Goal: Task Accomplishment & Management: Use online tool/utility

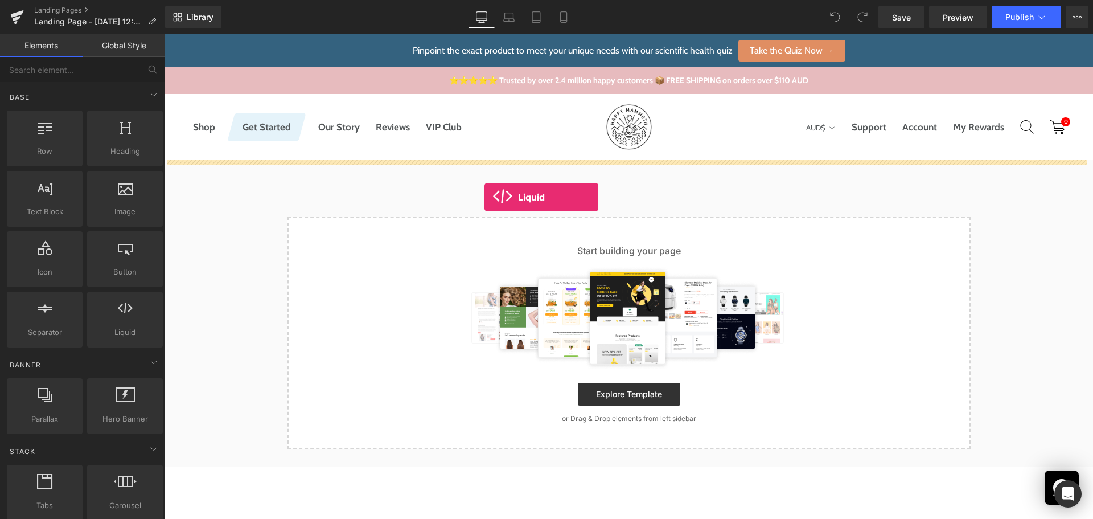
drag, startPoint x: 289, startPoint y: 337, endPoint x: 485, endPoint y: 197, distance: 240.4
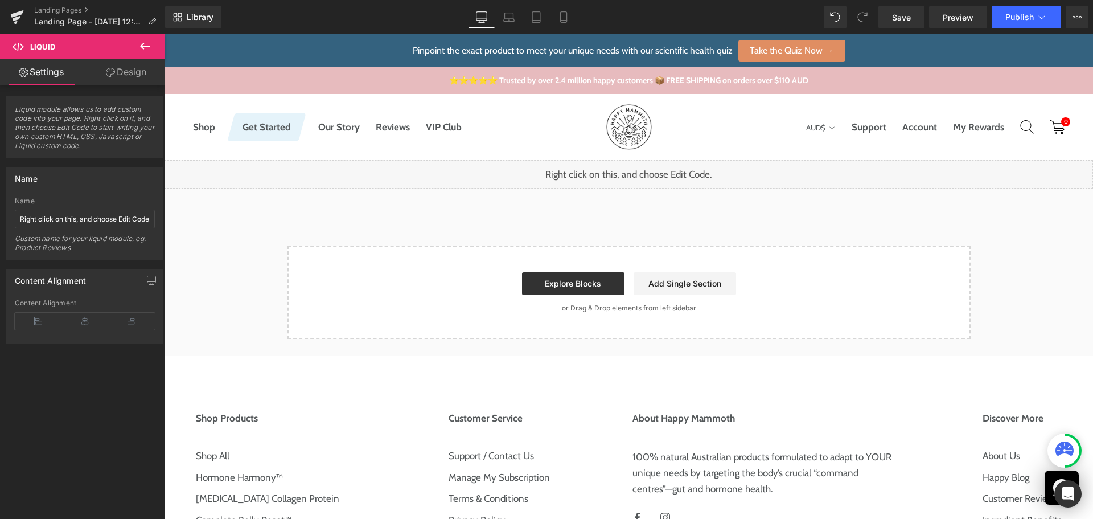
click at [140, 43] on icon at bounding box center [145, 46] width 14 height 14
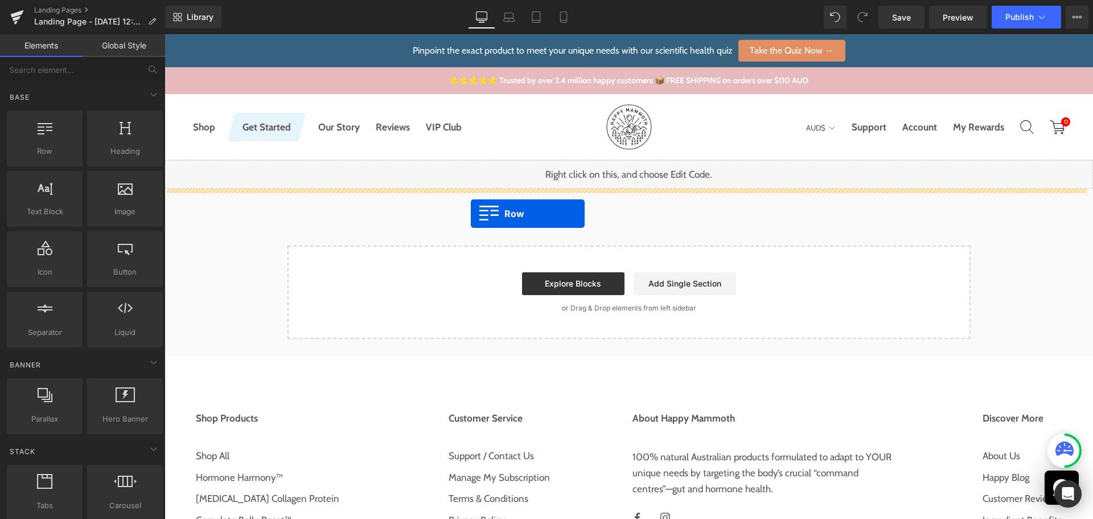
drag, startPoint x: 221, startPoint y: 169, endPoint x: 471, endPoint y: 214, distance: 254.0
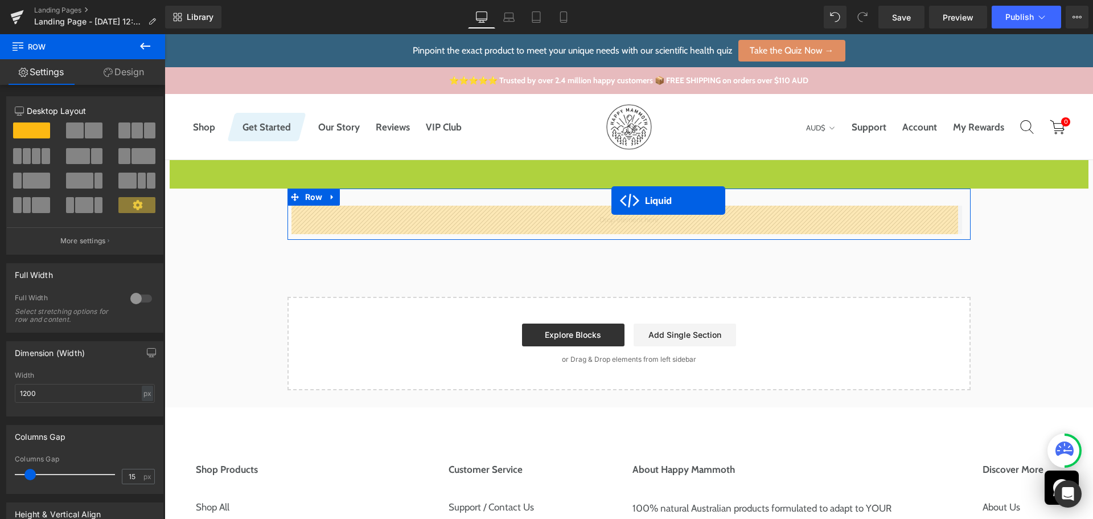
drag, startPoint x: 592, startPoint y: 167, endPoint x: 612, endPoint y: 200, distance: 38.8
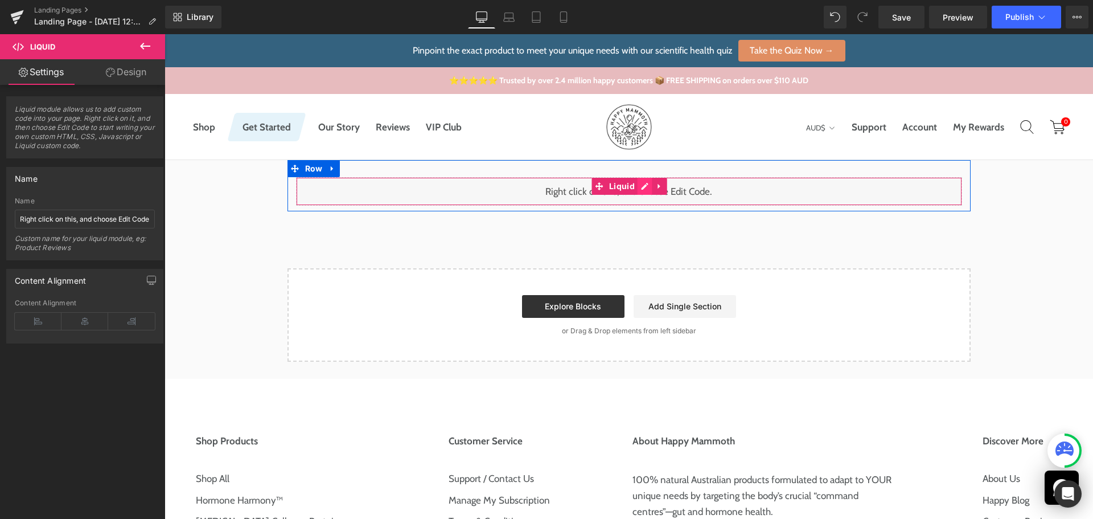
click at [643, 186] on div "Liquid" at bounding box center [629, 191] width 666 height 28
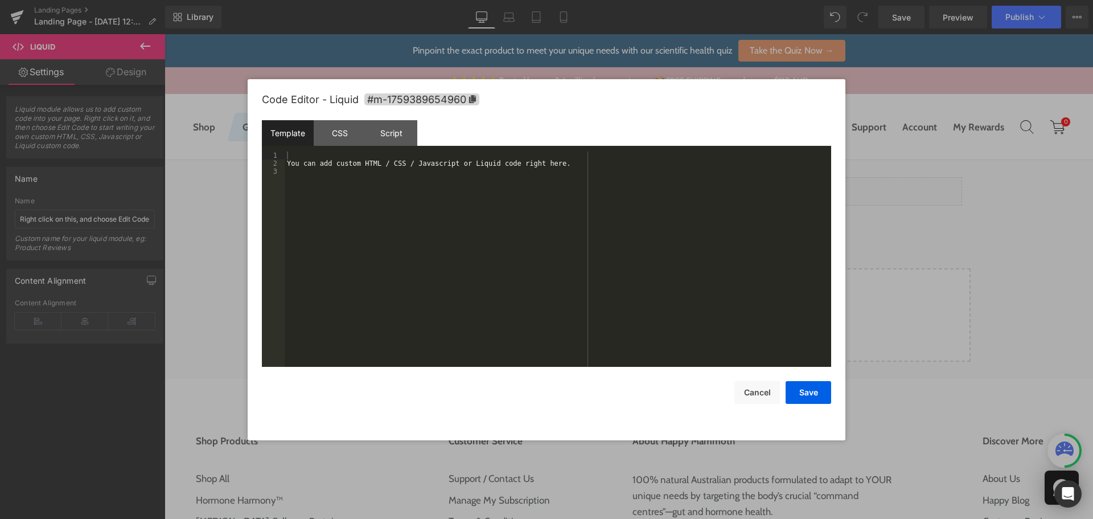
click at [497, 229] on div "You can add custom HTML / CSS / Javascript or Liquid code right here." at bounding box center [558, 266] width 547 height 231
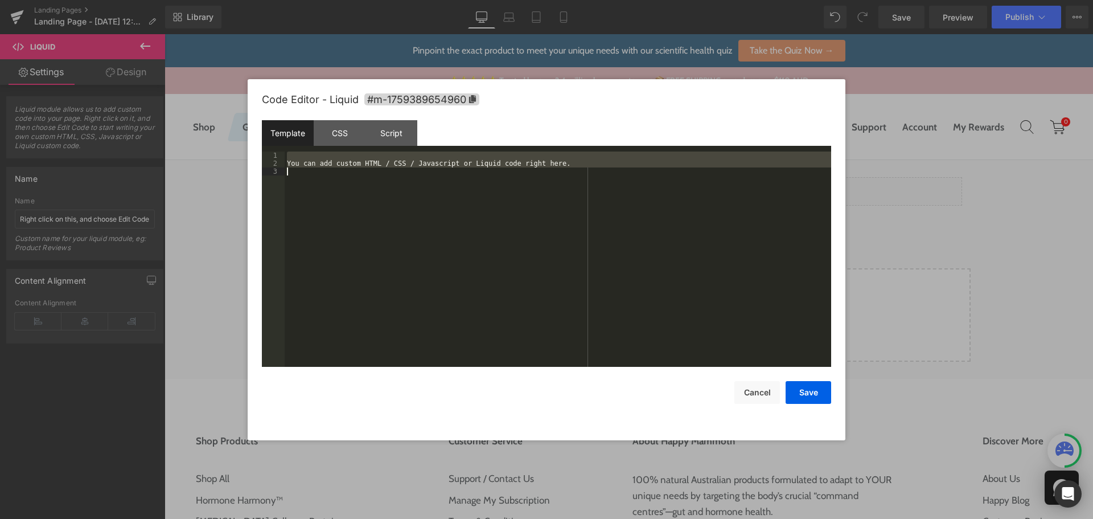
scroll to position [199, 0]
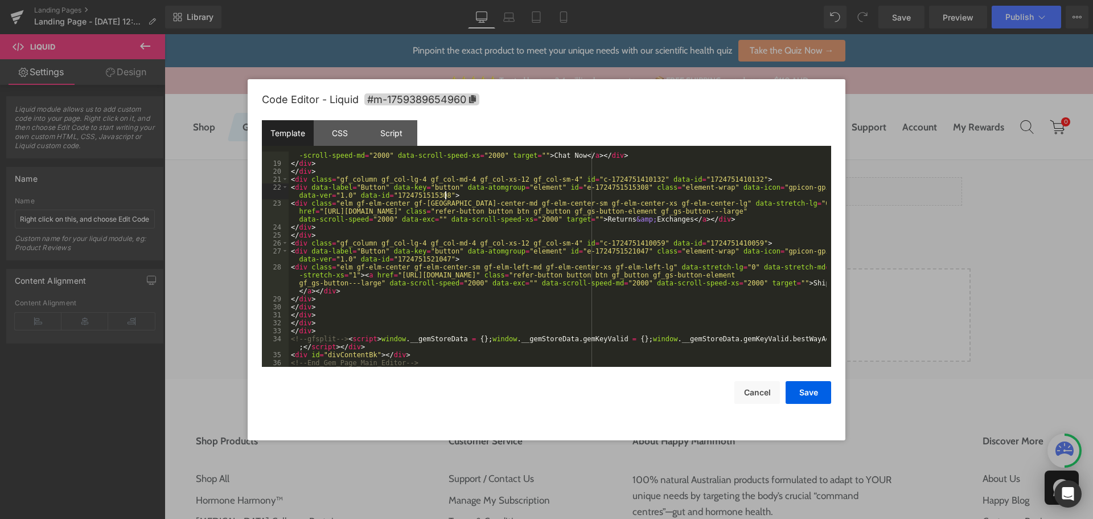
click at [455, 193] on div "< div class = "elm gf-elm-center gf-elm-center-sm gf-elm-right-md gf-elm-center…" at bounding box center [558, 259] width 538 height 247
click at [297, 187] on div "< div class = "elm gf-elm-center gf-elm-center-sm gf-elm-right-md gf-elm-center…" at bounding box center [558, 259] width 538 height 247
click at [534, 197] on div "< div class = "elm gf-elm-center gf-elm-center-sm gf-elm-right-md gf-elm-center…" at bounding box center [558, 259] width 538 height 247
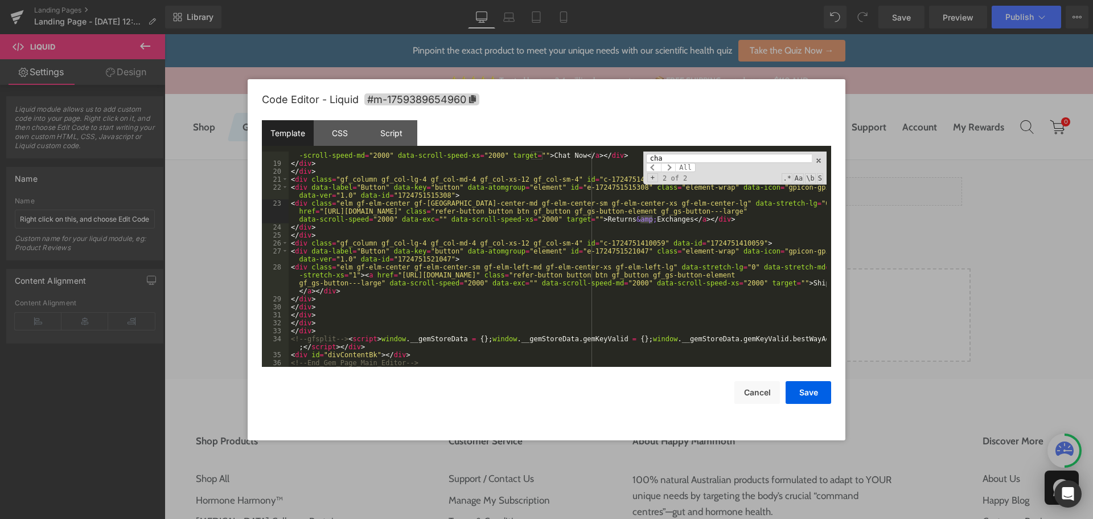
type input "chat"
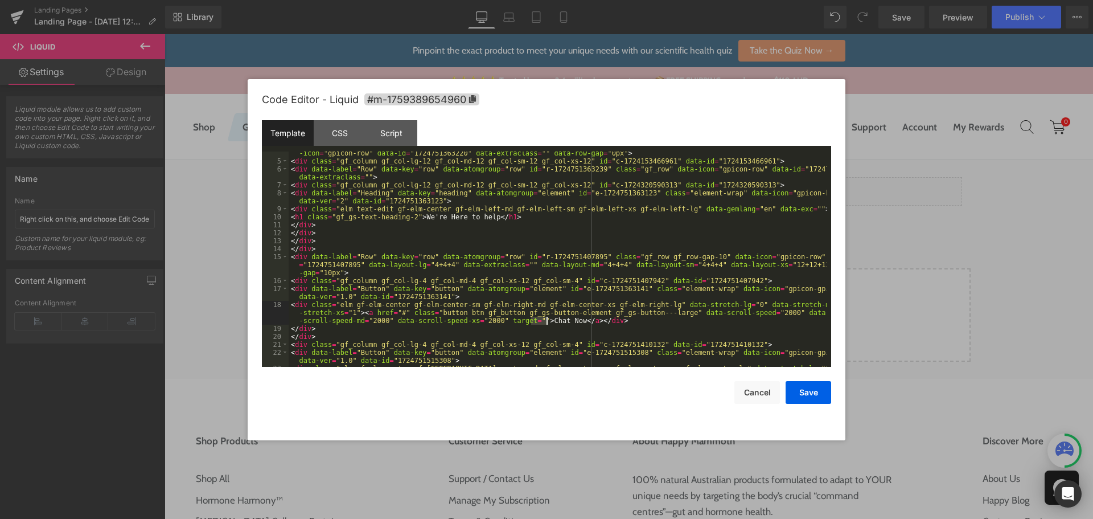
scroll to position [34, 0]
click at [299, 305] on div "< div data-label = "Row" data-key = "row" data-atomgroup = "row" id = "r-172475…" at bounding box center [558, 268] width 538 height 255
click at [799, 391] on button "Save" at bounding box center [809, 392] width 46 height 23
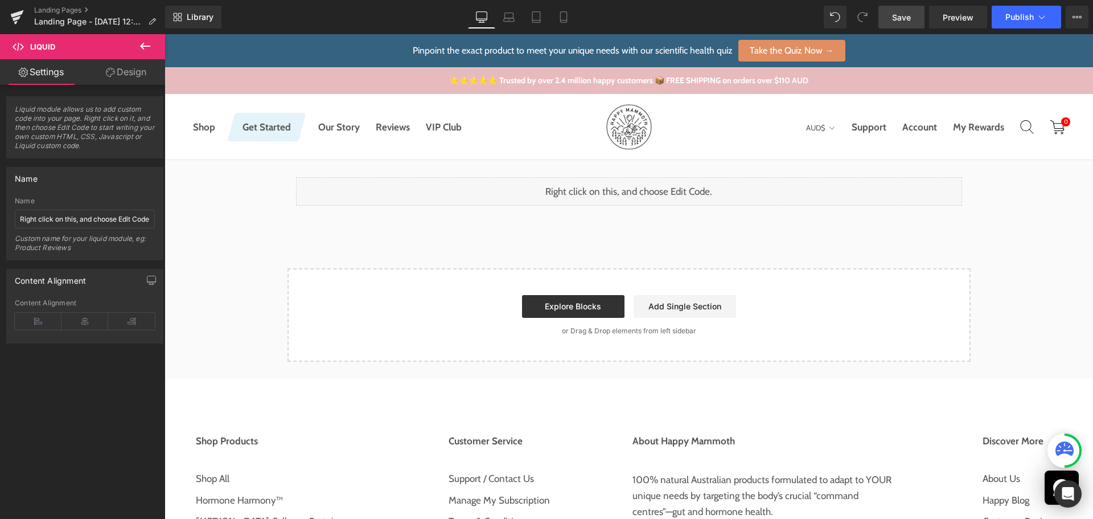
click at [892, 19] on link "Save" at bounding box center [902, 17] width 46 height 23
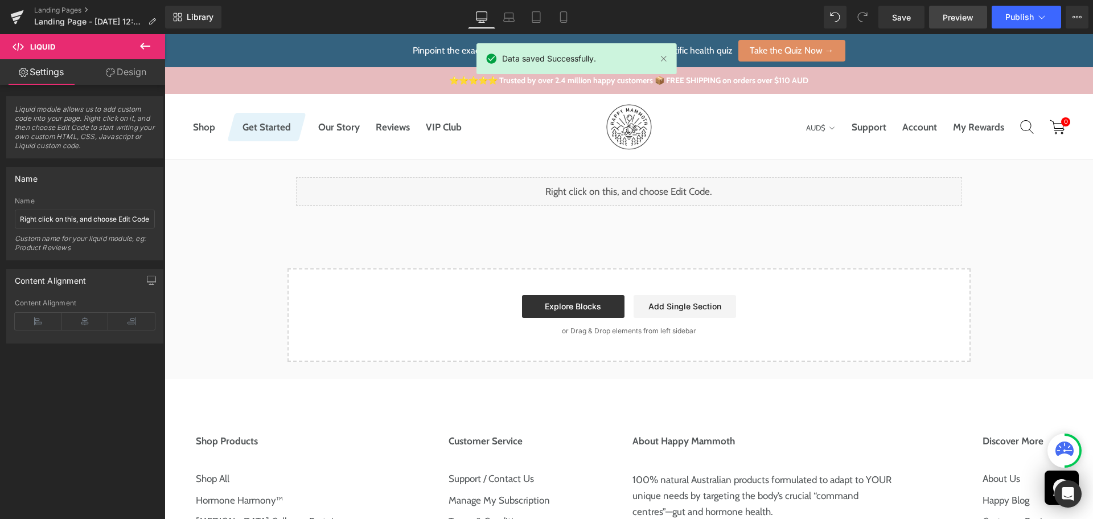
click at [960, 20] on span "Preview" at bounding box center [958, 17] width 31 height 12
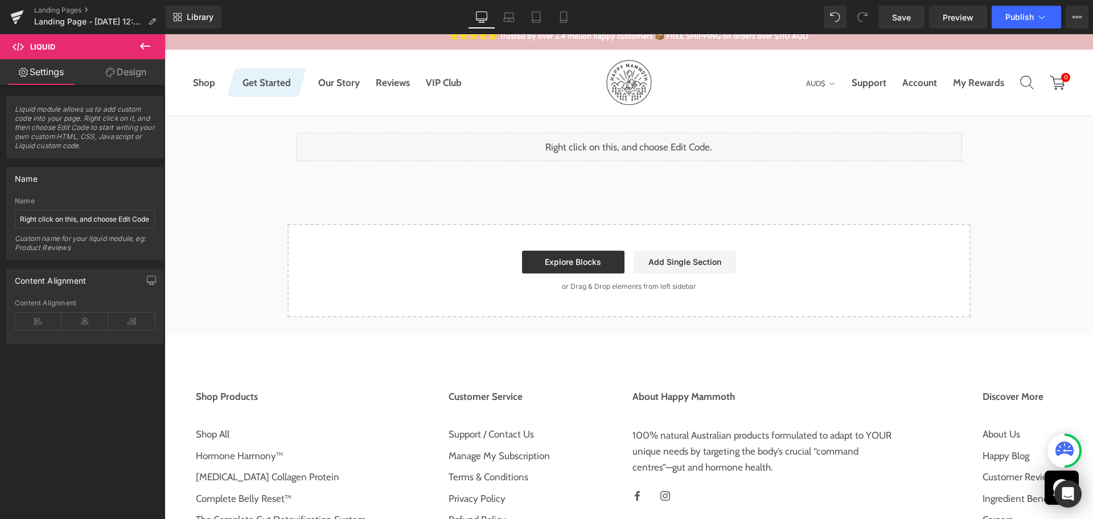
scroll to position [57, 0]
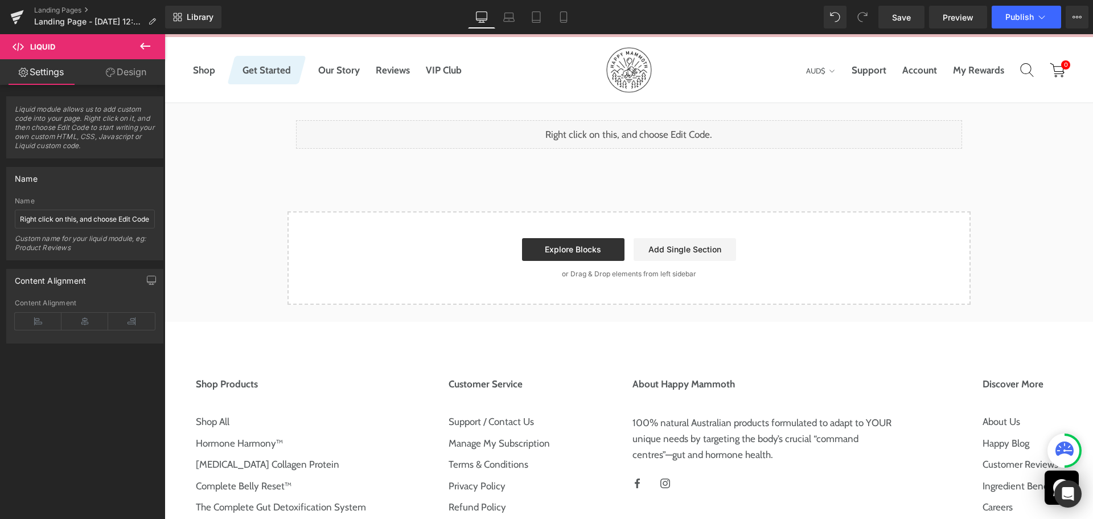
click at [629, 136] on div "Liquid" at bounding box center [629, 134] width 666 height 28
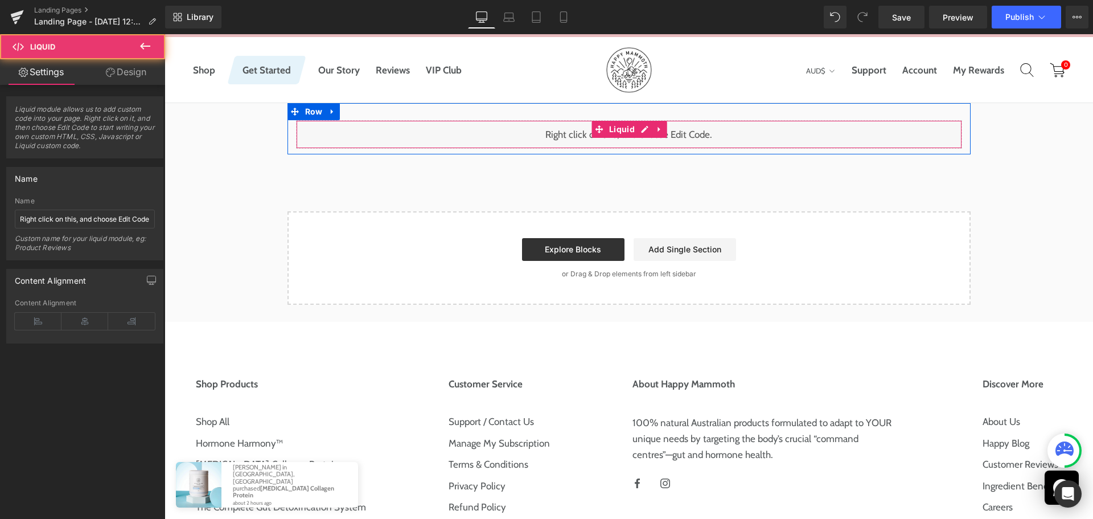
click at [641, 129] on div "Liquid" at bounding box center [629, 134] width 666 height 28
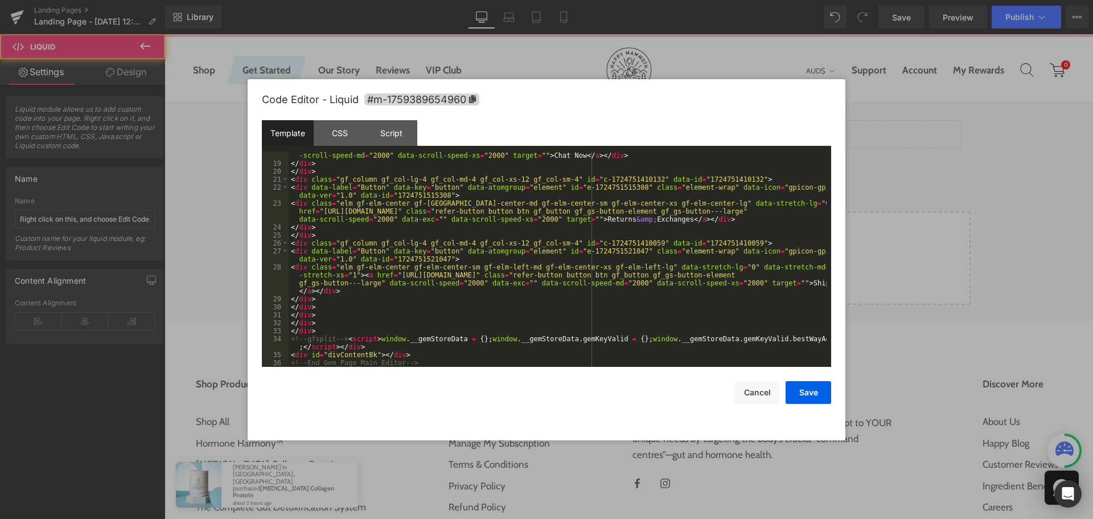
scroll to position [199, 0]
click at [343, 339] on div "< div class = "elm gf-elm-center gf-elm-center-sm gf-elm-right-md gf-elm-center…" at bounding box center [558, 259] width 538 height 247
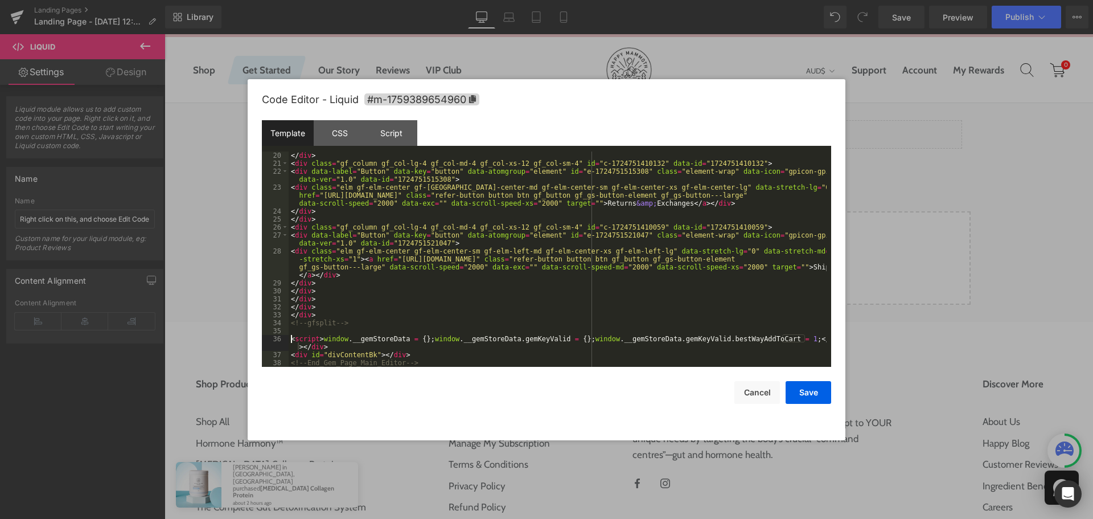
scroll to position [215, 0]
drag, startPoint x: 760, startPoint y: 384, endPoint x: 757, endPoint y: 379, distance: 5.9
click at [760, 384] on button "Cancel" at bounding box center [758, 392] width 46 height 23
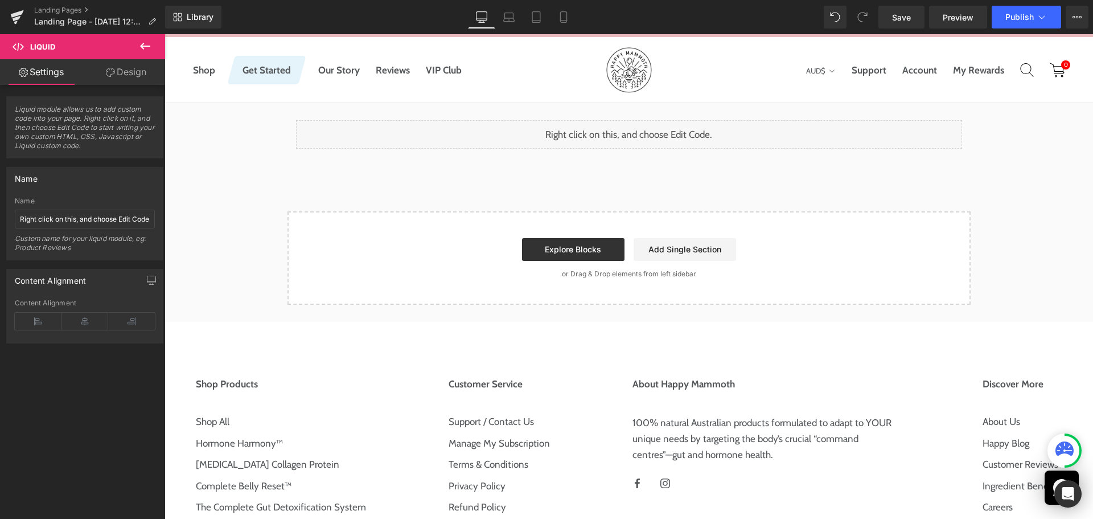
click at [153, 42] on button at bounding box center [145, 46] width 40 height 25
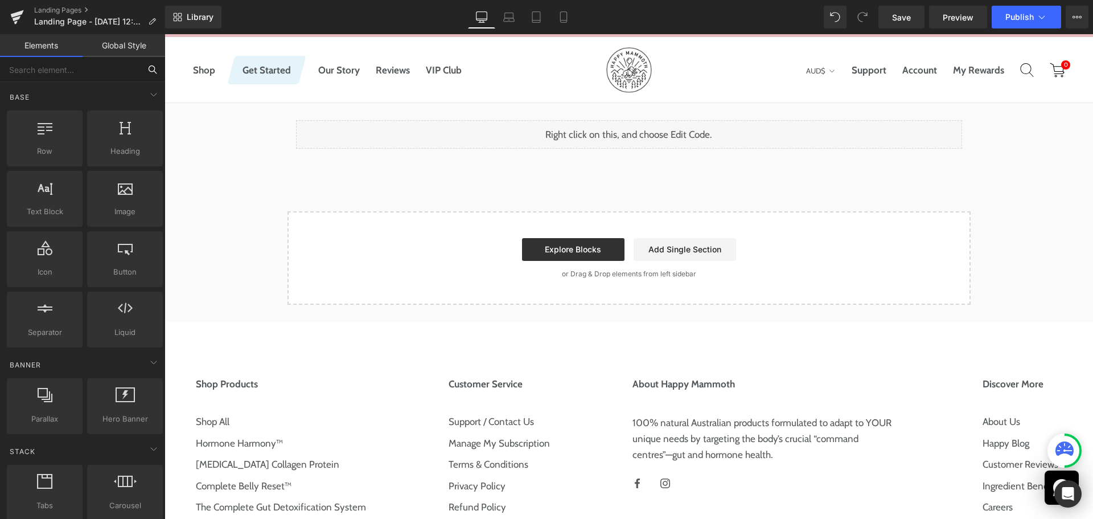
click at [88, 66] on input "text" at bounding box center [70, 69] width 140 height 25
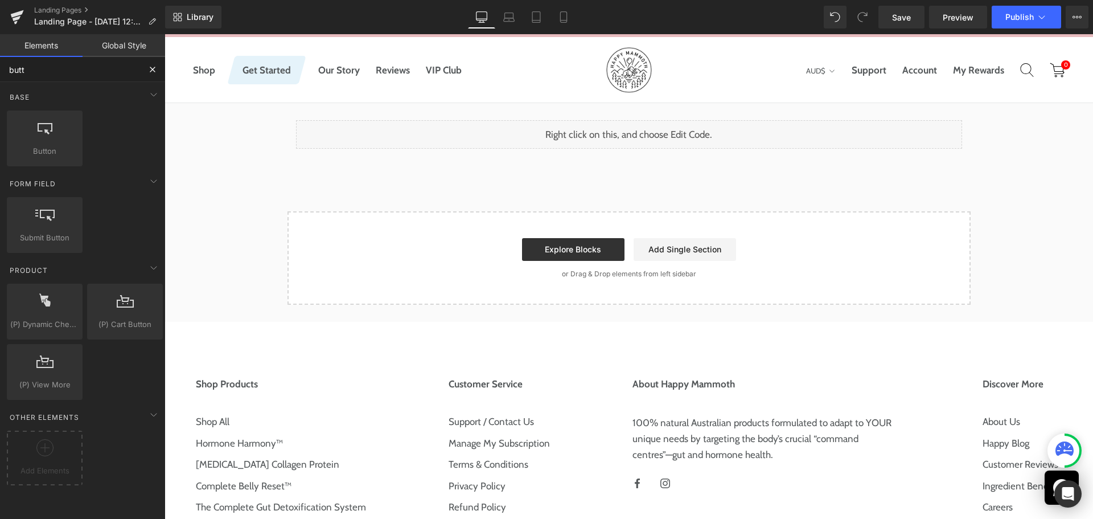
type input "butto"
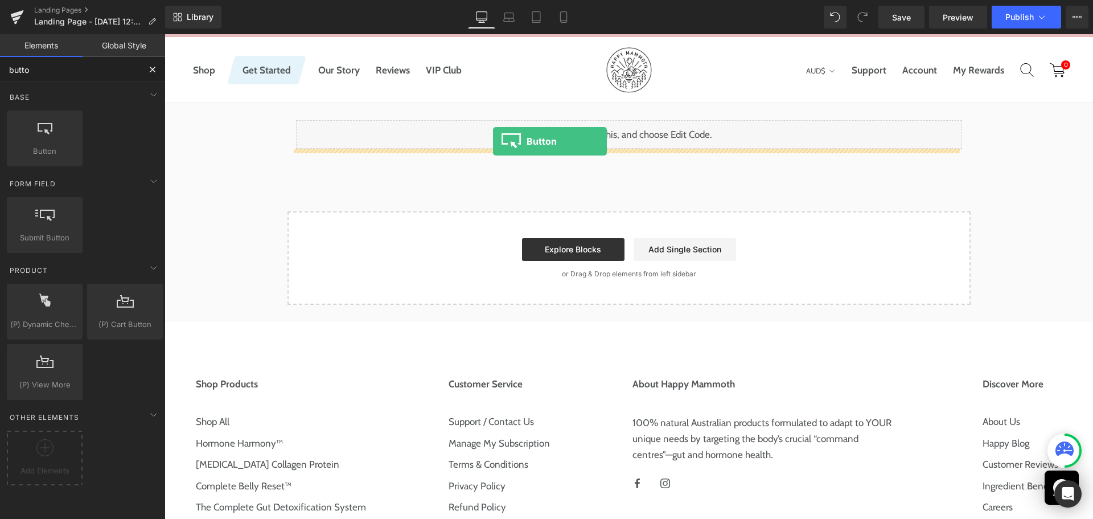
drag, startPoint x: 207, startPoint y: 179, endPoint x: 493, endPoint y: 141, distance: 288.4
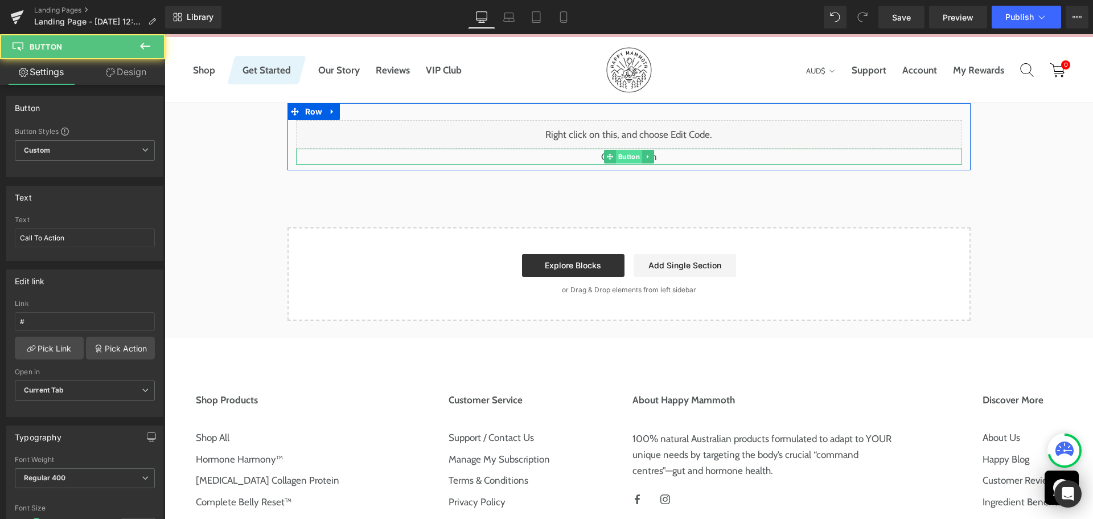
click at [629, 157] on span "Button" at bounding box center [629, 157] width 26 height 14
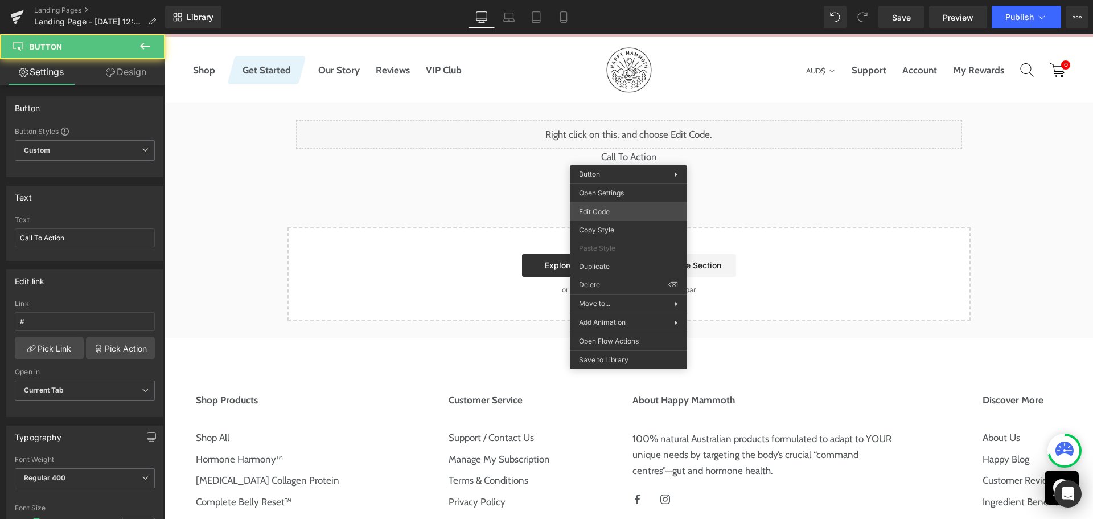
click at [623, 0] on div "Button You are previewing how the will restyle your page. You can not edit Elem…" at bounding box center [546, 0] width 1093 height 0
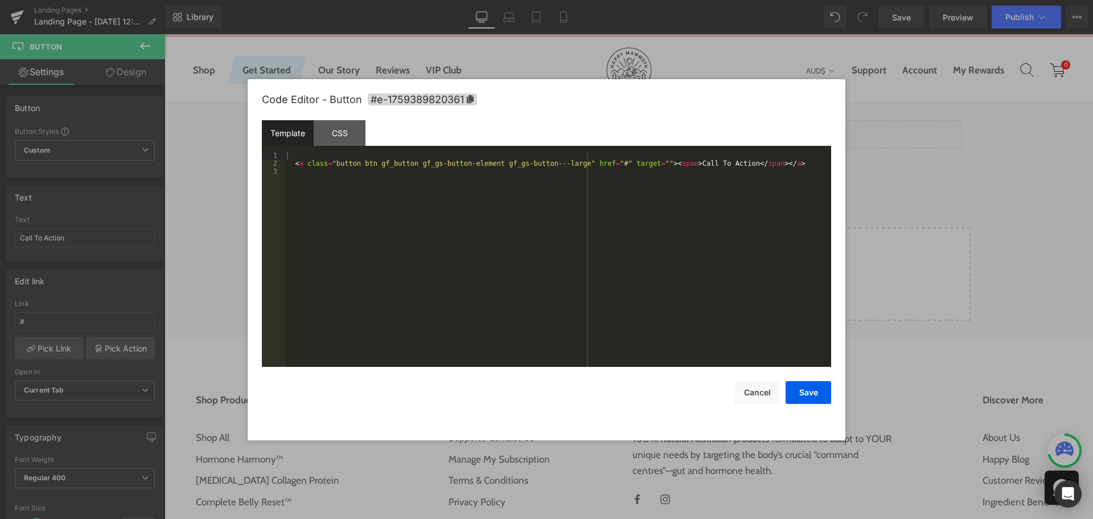
click at [601, 210] on div "< a class = "button btn gf_button gf_gs-button-element gf_gs-button---large" hr…" at bounding box center [558, 266] width 547 height 231
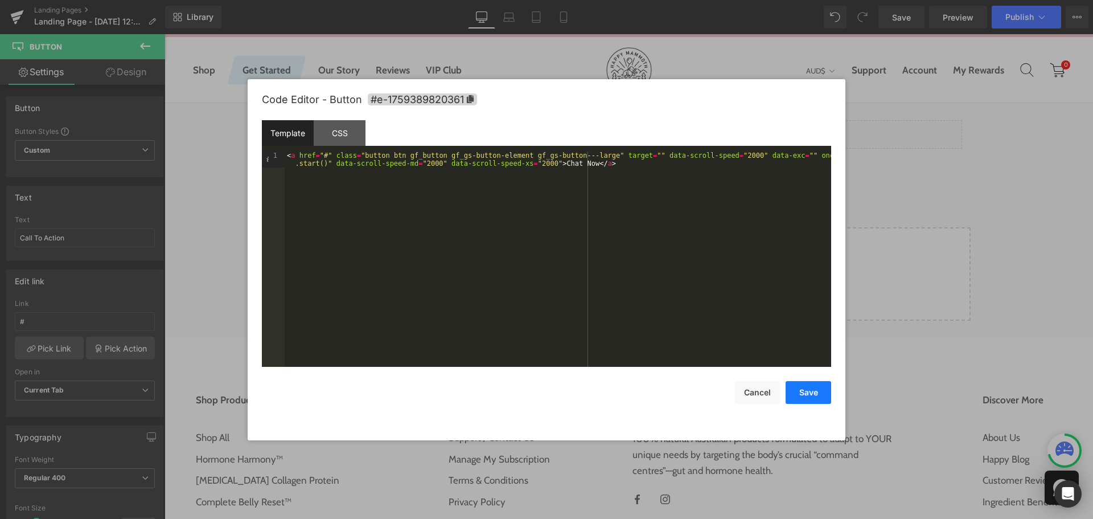
click at [814, 396] on button "Save" at bounding box center [809, 392] width 46 height 23
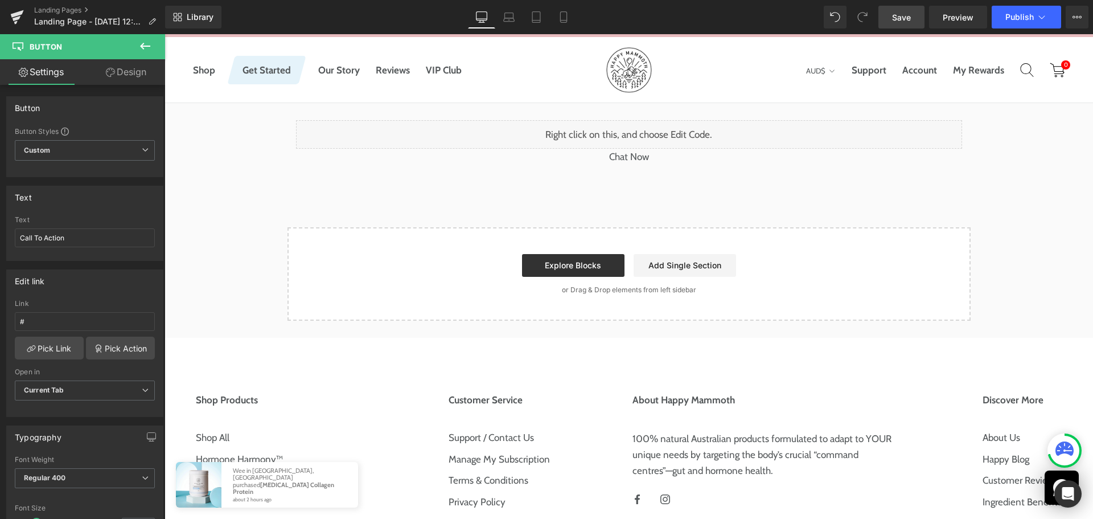
click at [909, 21] on span "Save" at bounding box center [901, 17] width 19 height 12
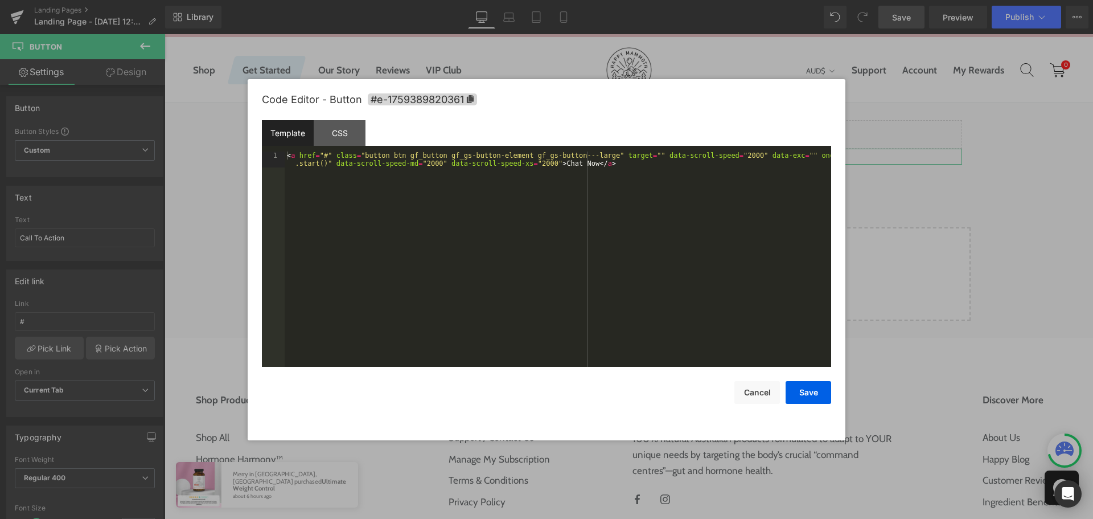
click at [612, 0] on div "Button You are previewing how the will restyle your page. You can not edit Elem…" at bounding box center [546, 0] width 1093 height 0
click at [346, 129] on div "CSS" at bounding box center [340, 133] width 52 height 26
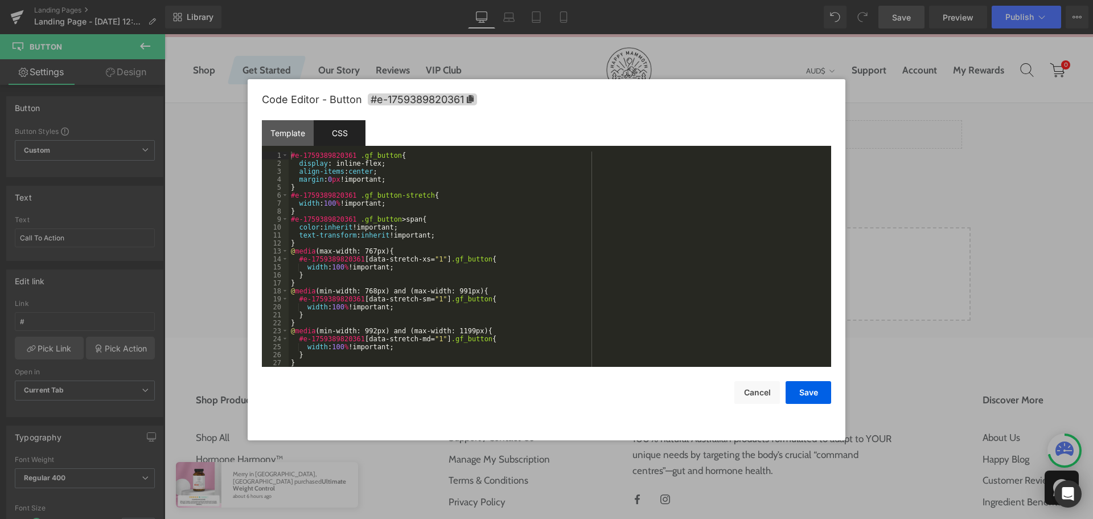
click at [522, 224] on div "#e-1759389820361 .gf_button { display : inline-flex; align-items : center ; mar…" at bounding box center [558, 266] width 538 height 231
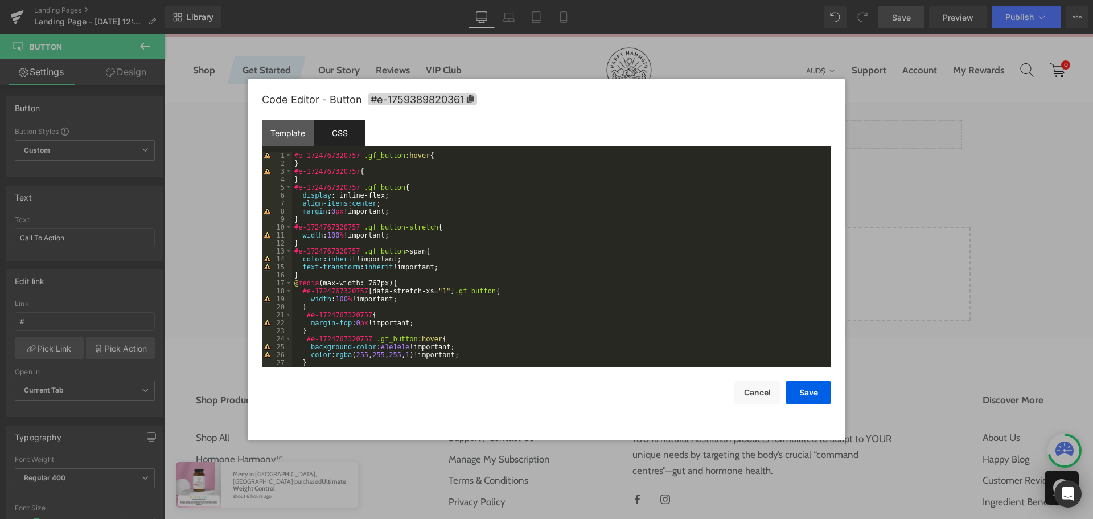
scroll to position [0, 0]
click at [435, 173] on div "#e-1724767320757 .gf_button :hover { } #e-1724767320757 { } #e-1724767320757 .g…" at bounding box center [559, 266] width 535 height 231
drag, startPoint x: 466, startPoint y: 96, endPoint x: 466, endPoint y: 102, distance: 6.3
click at [467, 96] on icon at bounding box center [470, 99] width 8 height 8
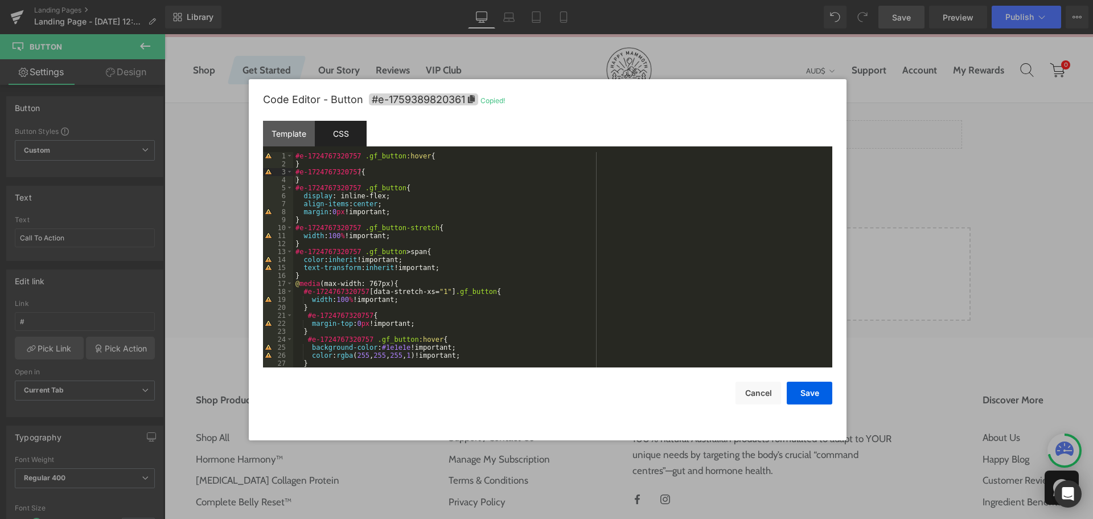
click at [300, 160] on div "#e-1724767320757 .gf_button :hover { } #e-1724767320757 { } #e-1724767320757 .g…" at bounding box center [560, 267] width 535 height 231
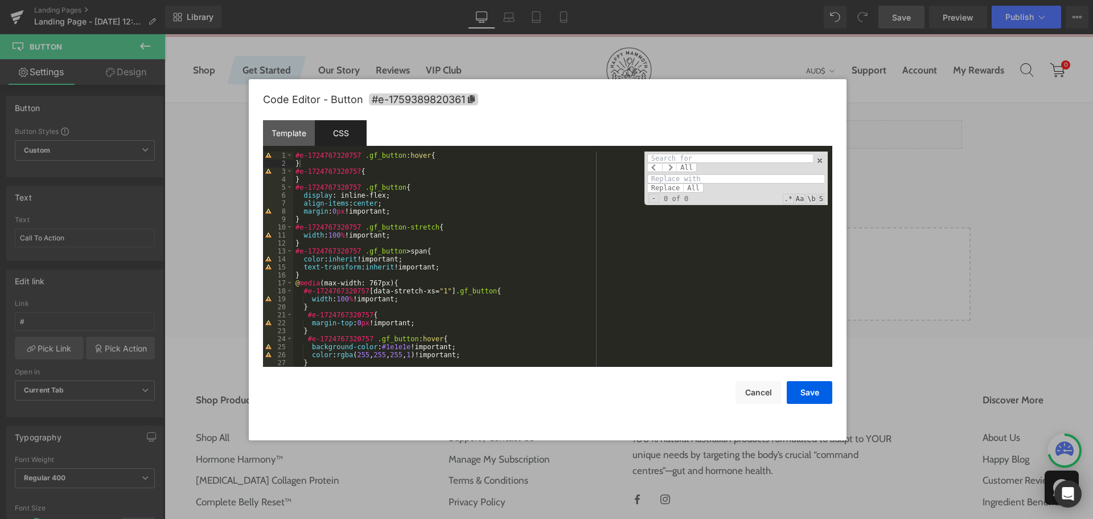
click at [718, 163] on div "All" at bounding box center [731, 163] width 166 height 18
paste input "#e-1759389820361"
type input "#e-1759389820361"
click at [710, 178] on input at bounding box center [736, 178] width 177 height 9
paste input "#e-1759389820361"
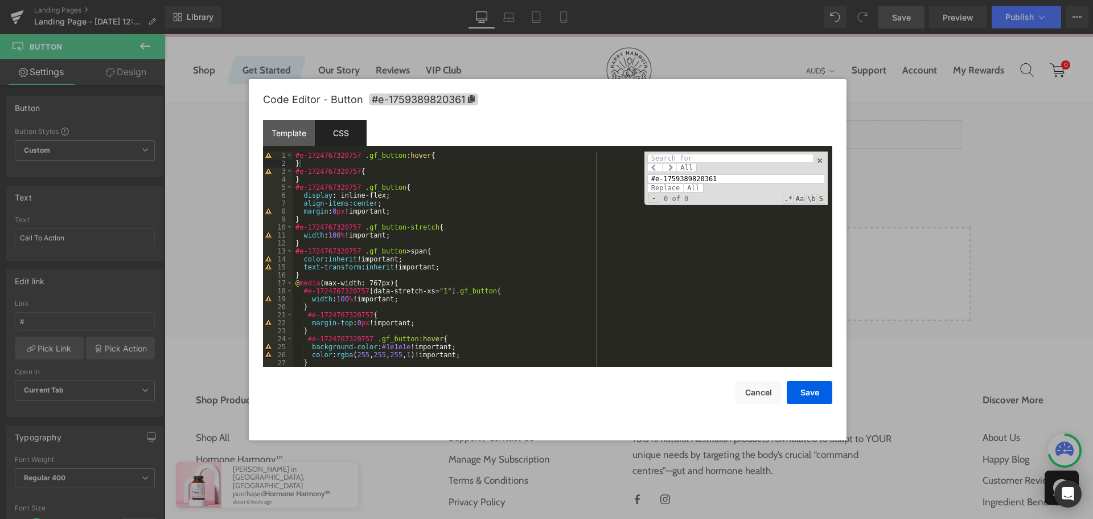
type input "#e-1759389820361"
drag, startPoint x: 356, startPoint y: 154, endPoint x: 288, endPoint y: 154, distance: 67.8
click at [288, 154] on pre "1 2 3 4 5 6 7 8 9 10 11 12 13 14 15 16 17 18 19 20 21 22 23 24 25 26 27 28 #e-1…" at bounding box center [548, 258] width 570 height 215
click at [677, 157] on input at bounding box center [731, 158] width 166 height 9
paste input "#e-1724767320757"
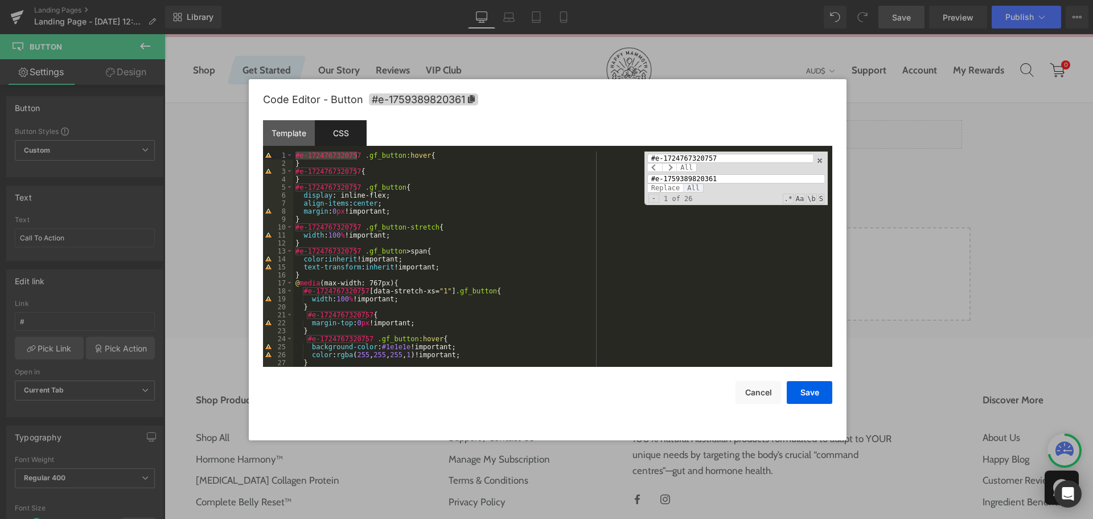
type input "#e-1724767320757"
click at [694, 185] on span "All" at bounding box center [693, 187] width 21 height 9
click at [713, 263] on div "#e-1759389820361 .gf_button :hover { } #e-1759389820361 { } #e-1759389820361 .g…" at bounding box center [560, 266] width 535 height 231
click at [816, 398] on button "Save" at bounding box center [810, 392] width 46 height 23
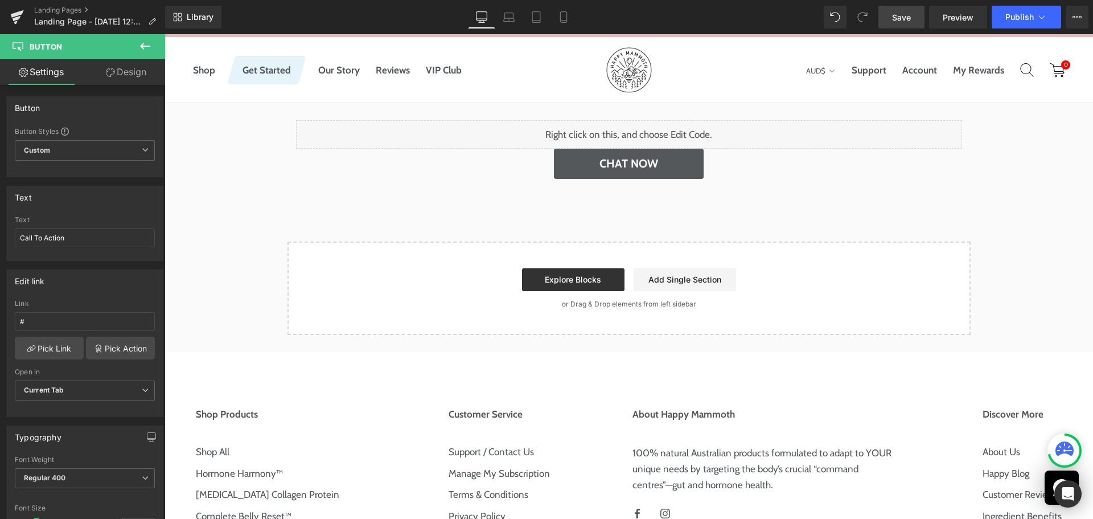
drag, startPoint x: 144, startPoint y: 44, endPoint x: 140, endPoint y: 65, distance: 21.3
click at [144, 44] on icon at bounding box center [145, 46] width 10 height 7
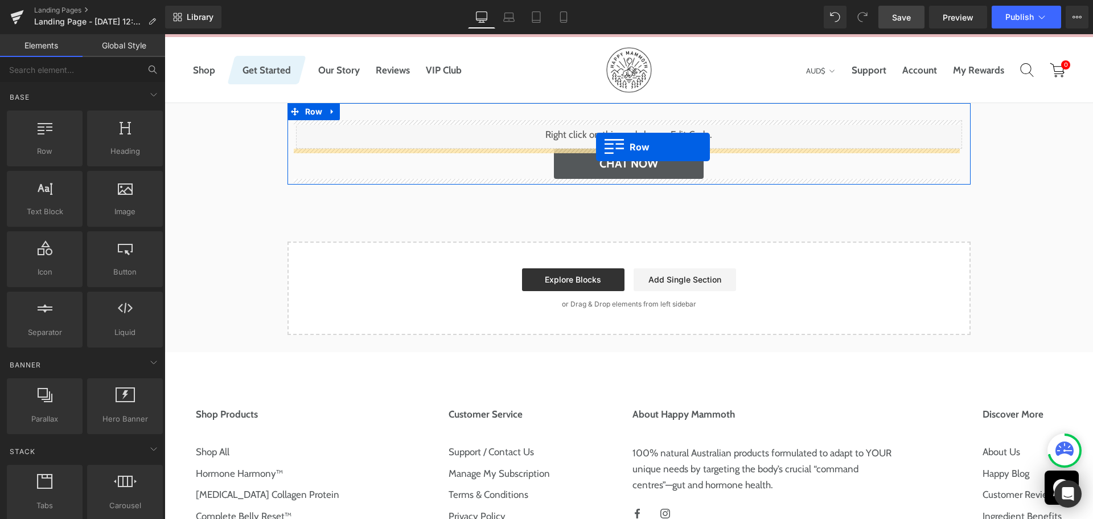
drag, startPoint x: 212, startPoint y: 174, endPoint x: 597, endPoint y: 147, distance: 385.9
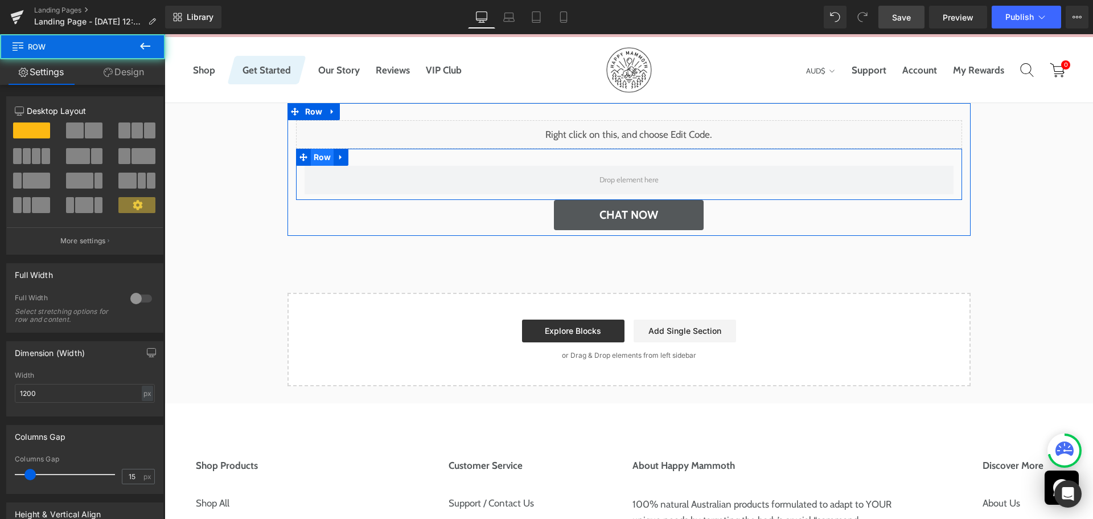
click at [318, 159] on span "Row" at bounding box center [322, 157] width 23 height 17
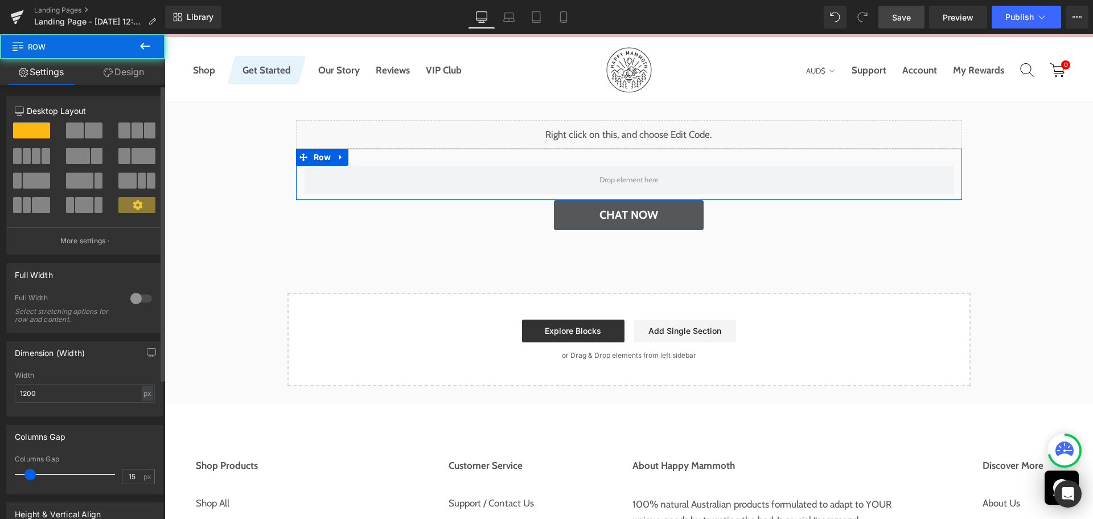
click at [138, 137] on span at bounding box center [137, 130] width 11 height 16
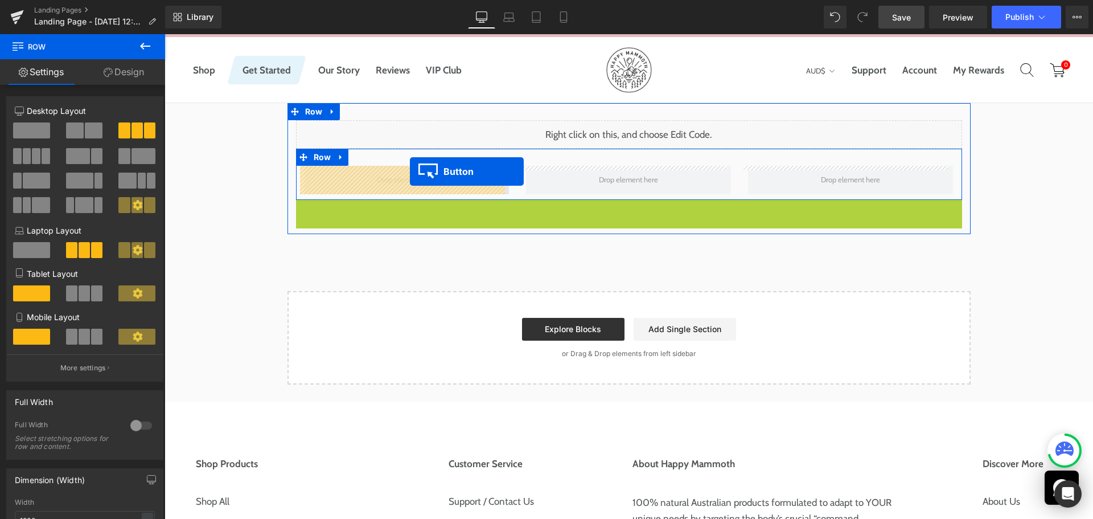
drag, startPoint x: 613, startPoint y: 214, endPoint x: 410, endPoint y: 171, distance: 207.1
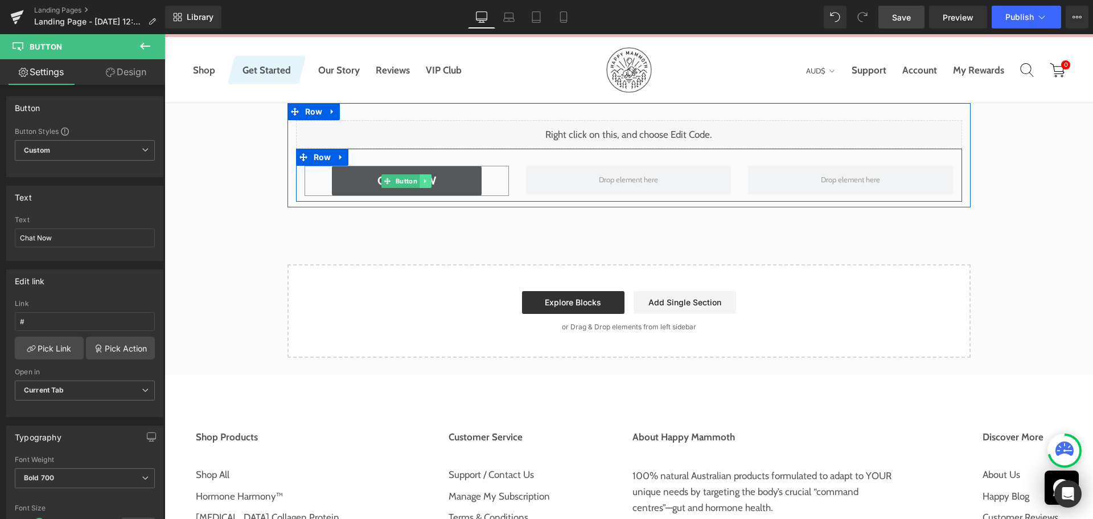
click at [425, 181] on link at bounding box center [426, 181] width 12 height 14
click at [417, 179] on icon at bounding box center [420, 181] width 6 height 6
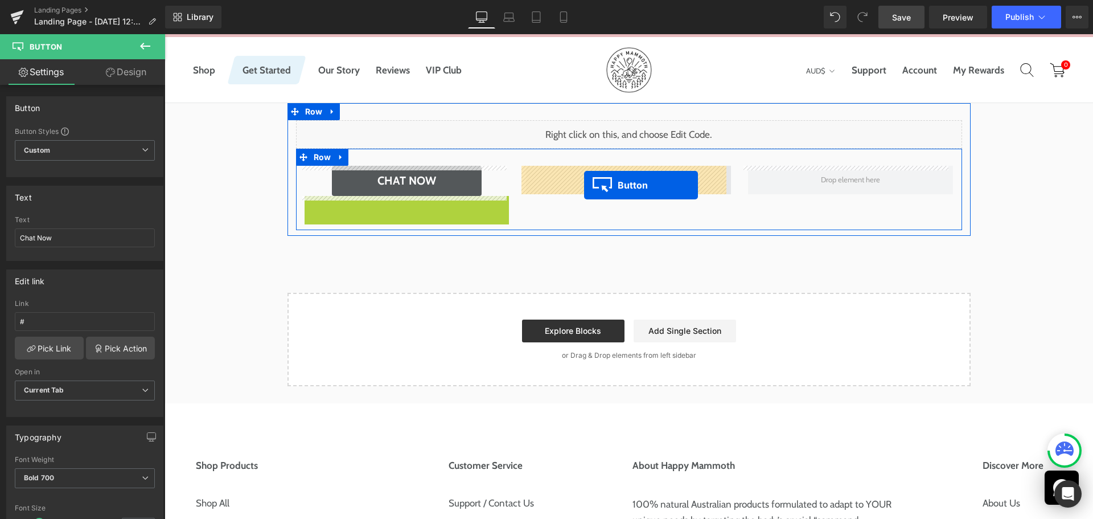
drag, startPoint x: 390, startPoint y: 207, endPoint x: 584, endPoint y: 185, distance: 195.5
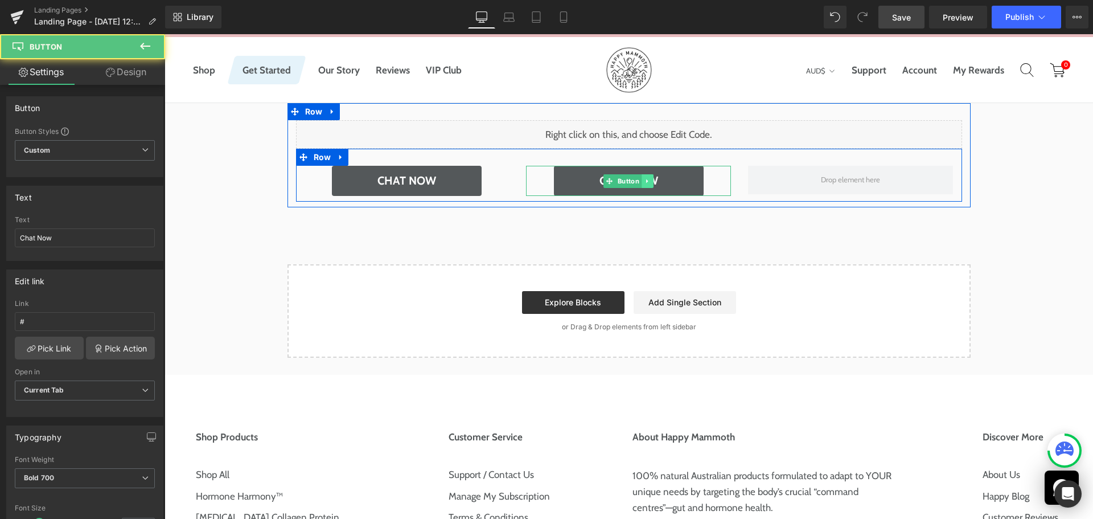
click at [645, 183] on icon at bounding box center [648, 181] width 6 height 7
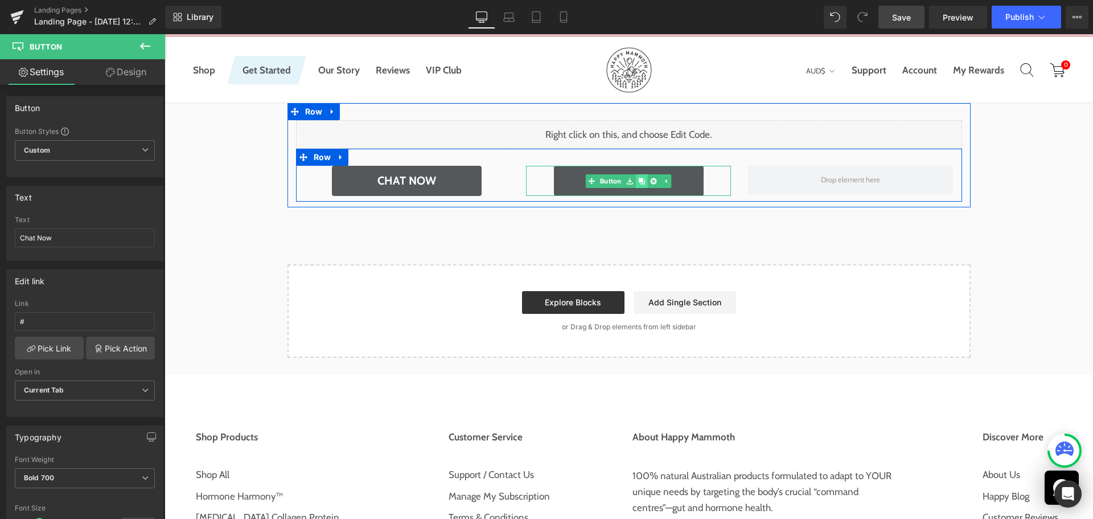
click at [640, 182] on icon at bounding box center [642, 181] width 6 height 6
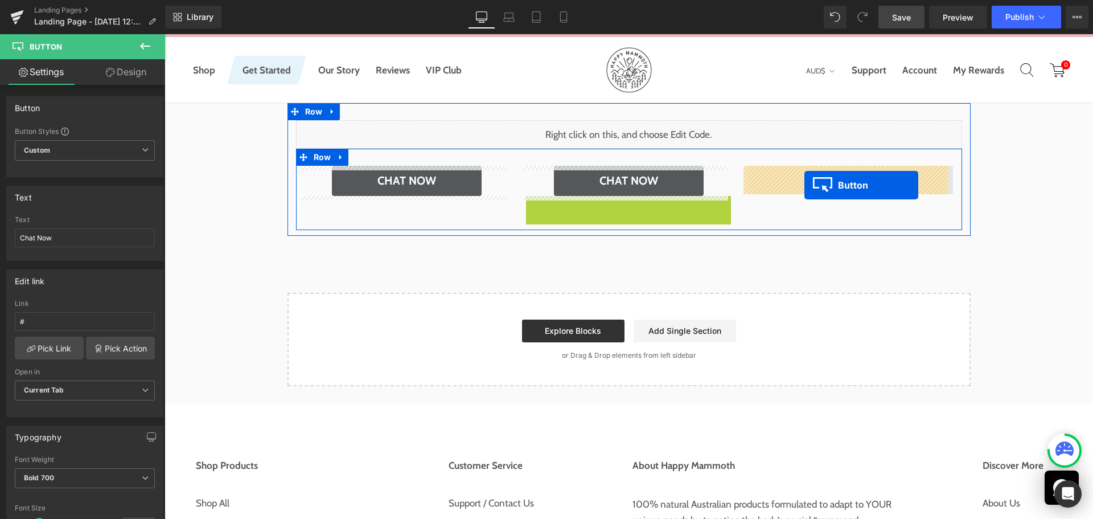
drag, startPoint x: 612, startPoint y: 208, endPoint x: 806, endPoint y: 185, distance: 196.2
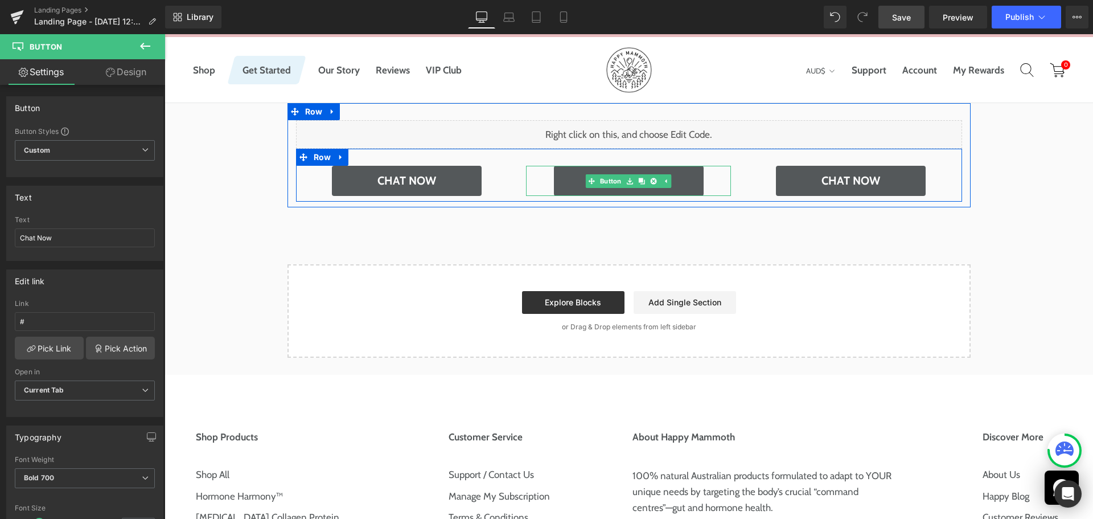
drag, startPoint x: 604, startPoint y: 184, endPoint x: 241, endPoint y: 264, distance: 371.6
click at [604, 184] on link "Button" at bounding box center [605, 181] width 38 height 14
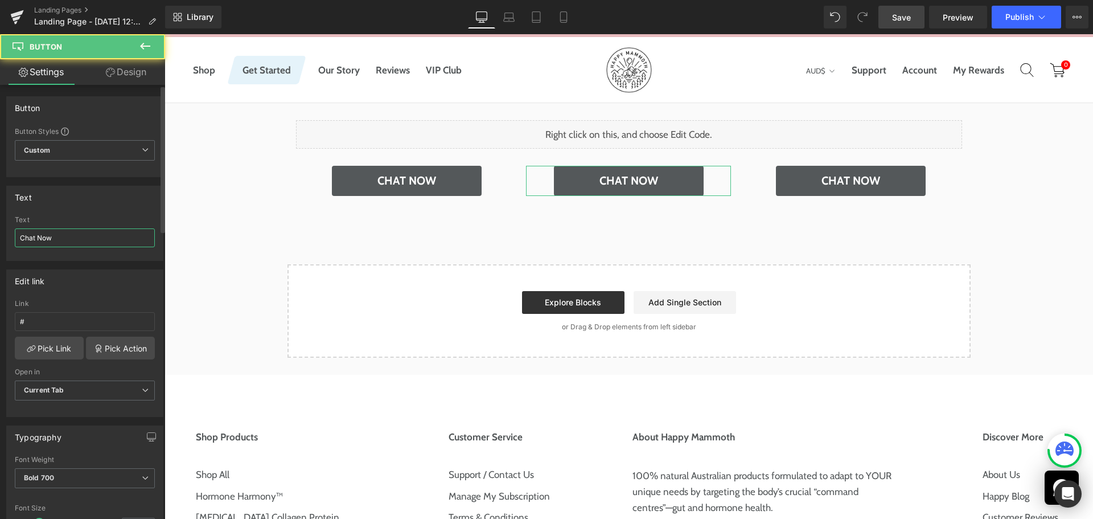
click at [109, 236] on input "Chat Now" at bounding box center [85, 237] width 140 height 19
paste input "Returns &amp; Exchanges"
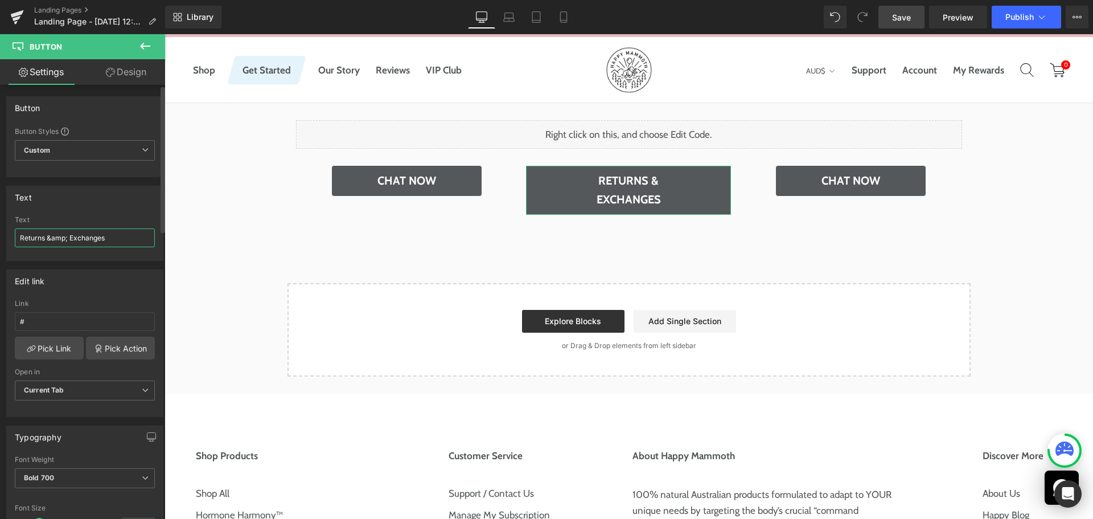
type input "Returns &amp; Exchanges"
click at [119, 214] on div "Text Returns &amp; Exchanges Text Returns &amp; Exchanges" at bounding box center [84, 223] width 157 height 75
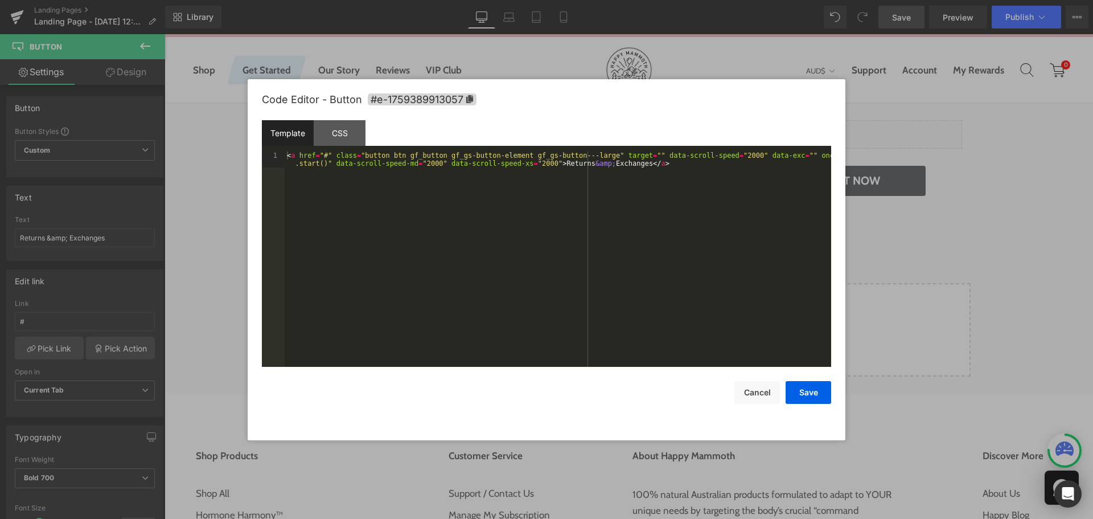
click at [597, 0] on div "Button You are previewing how the will restyle your page. You can not edit Elem…" at bounding box center [546, 0] width 1093 height 0
click at [710, 282] on div "< a href = "#" class = "button btn gf_button gf_gs-button-element gf_gs-button-…" at bounding box center [558, 274] width 547 height 247
drag, startPoint x: 424, startPoint y: 155, endPoint x: 322, endPoint y: 157, distance: 102.0
click at [322, 157] on div "< a href = "[URL][DOMAIN_NAME]" class = "refer-button button btn gf_button gf_g…" at bounding box center [558, 274] width 547 height 247
click at [498, 282] on div "< a href = "policies/refund-policy" class = "refer-button button btn gf_button …" at bounding box center [558, 274] width 547 height 247
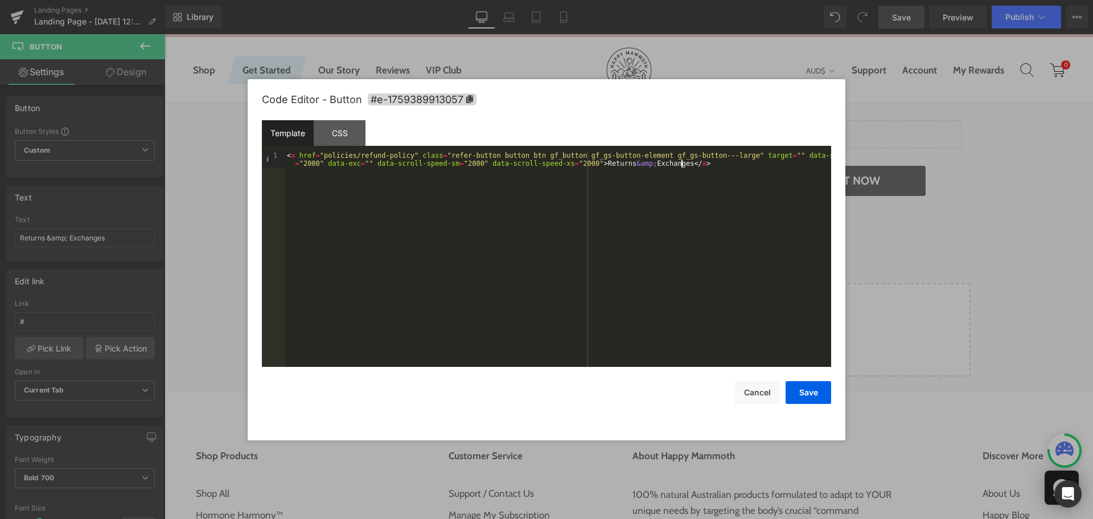
click at [320, 154] on div "< a href = "policies/refund-policy" class = "refer-button button btn gf_button …" at bounding box center [558, 274] width 547 height 247
click at [321, 220] on div "< a href = "/policies/refund-policy" class = "refer-button button btn gf_button…" at bounding box center [558, 274] width 547 height 247
click at [830, 392] on button "Save" at bounding box center [809, 392] width 46 height 23
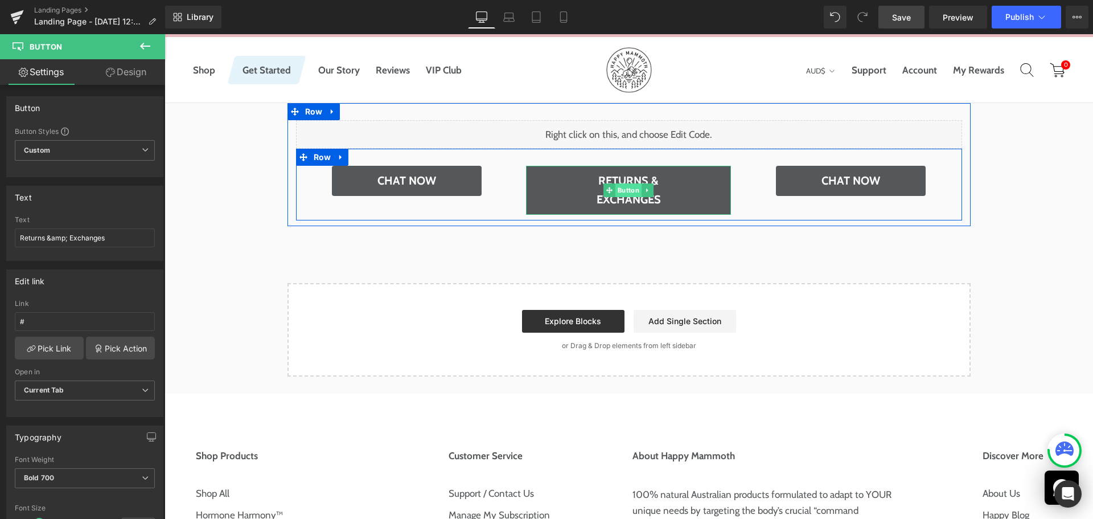
click at [620, 189] on span "Button" at bounding box center [629, 190] width 26 height 14
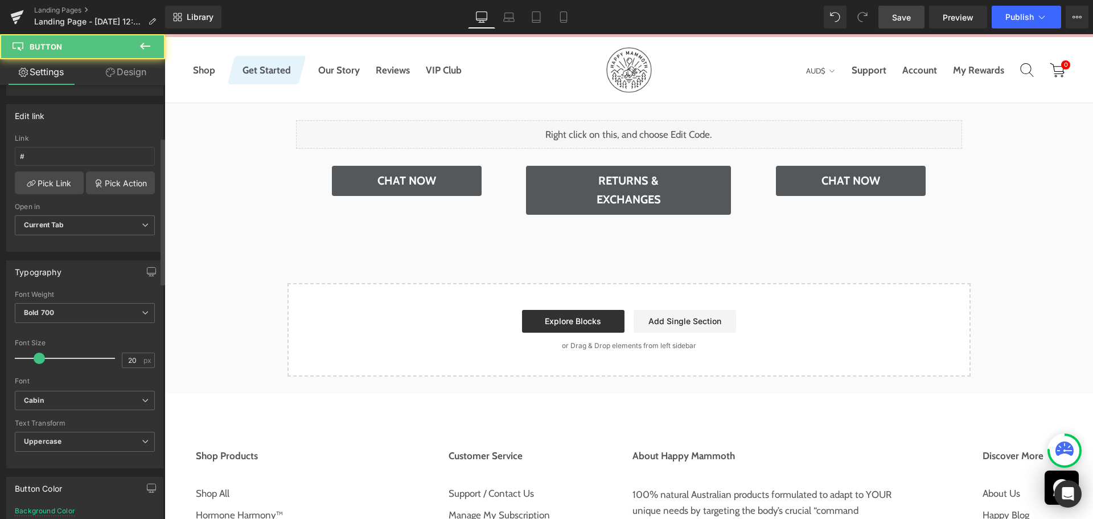
scroll to position [171, 0]
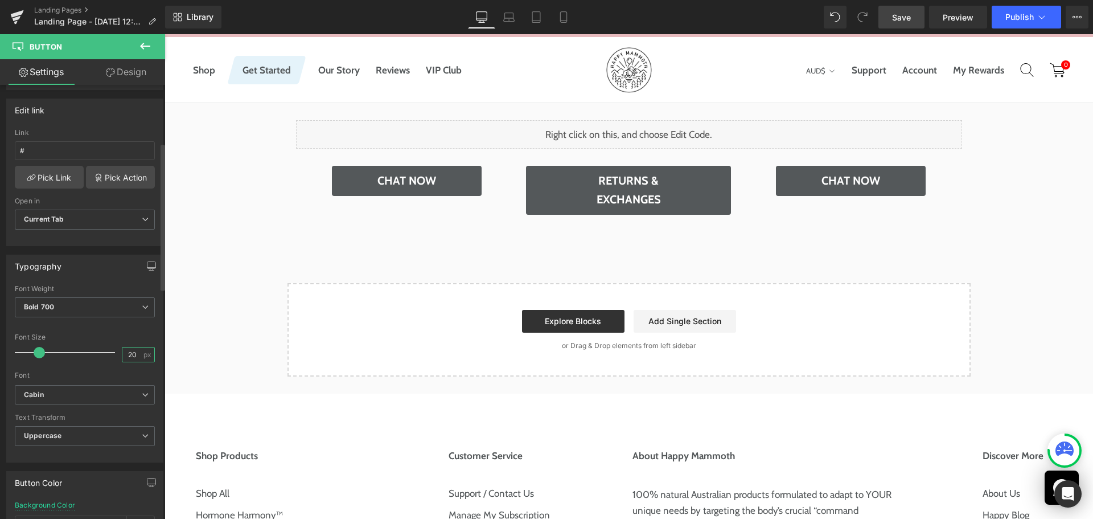
click at [131, 357] on input "20" at bounding box center [132, 354] width 20 height 14
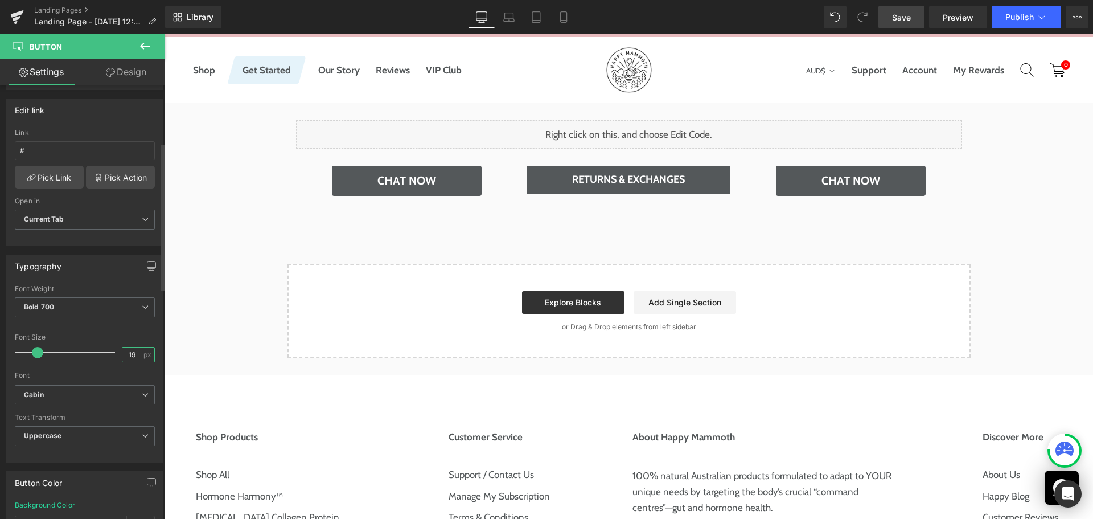
type input "20"
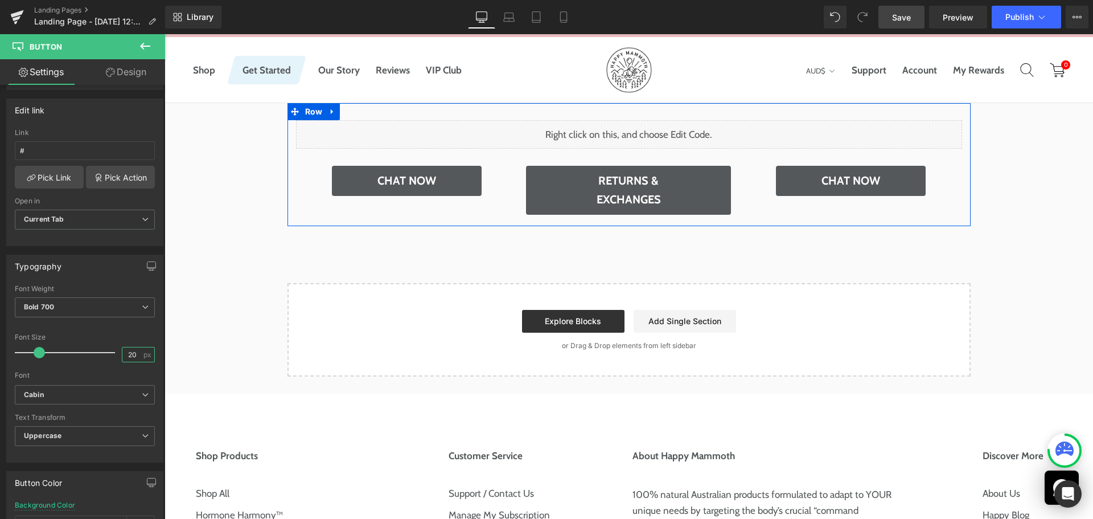
drag, startPoint x: 309, startPoint y: 118, endPoint x: 235, endPoint y: 170, distance: 89.9
click at [309, 118] on span "Row" at bounding box center [313, 111] width 23 height 17
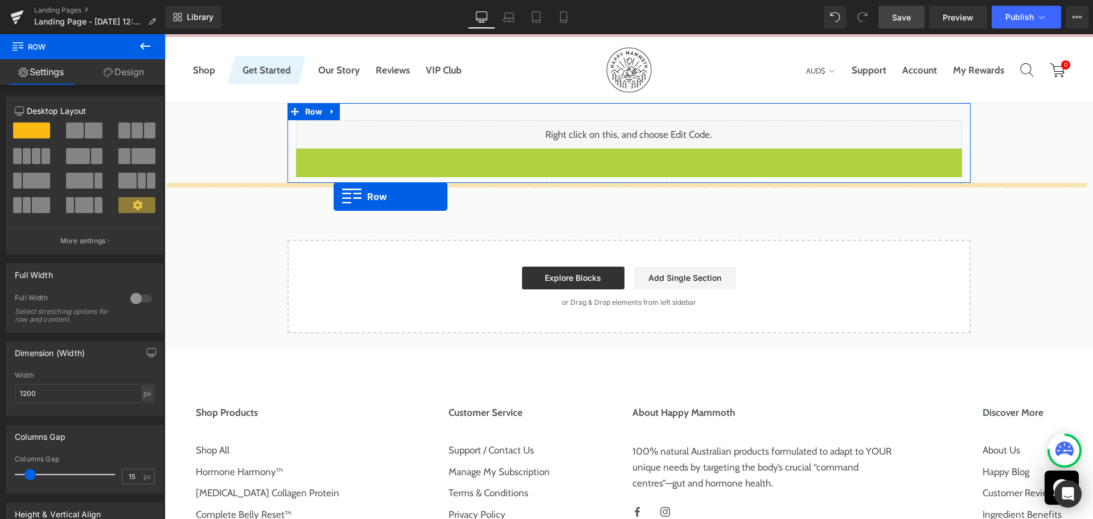
drag, startPoint x: 300, startPoint y: 158, endPoint x: 334, endPoint y: 196, distance: 51.3
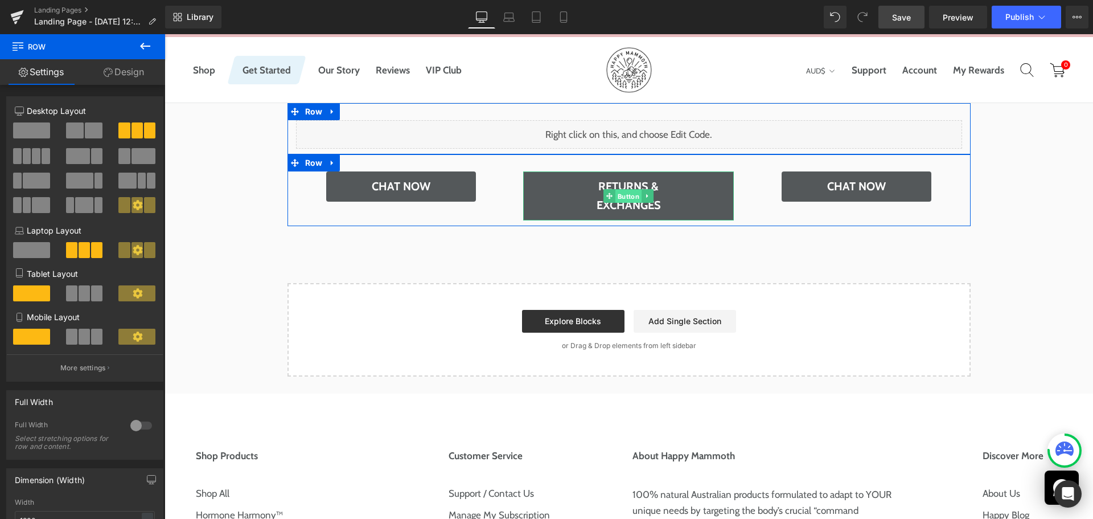
click at [616, 195] on span "Button" at bounding box center [629, 197] width 26 height 14
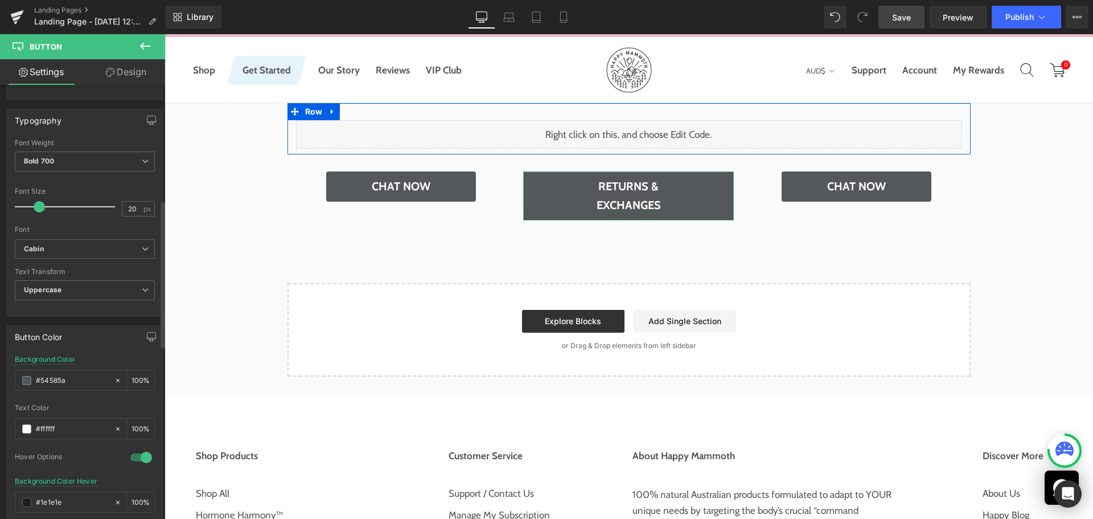
scroll to position [342, 0]
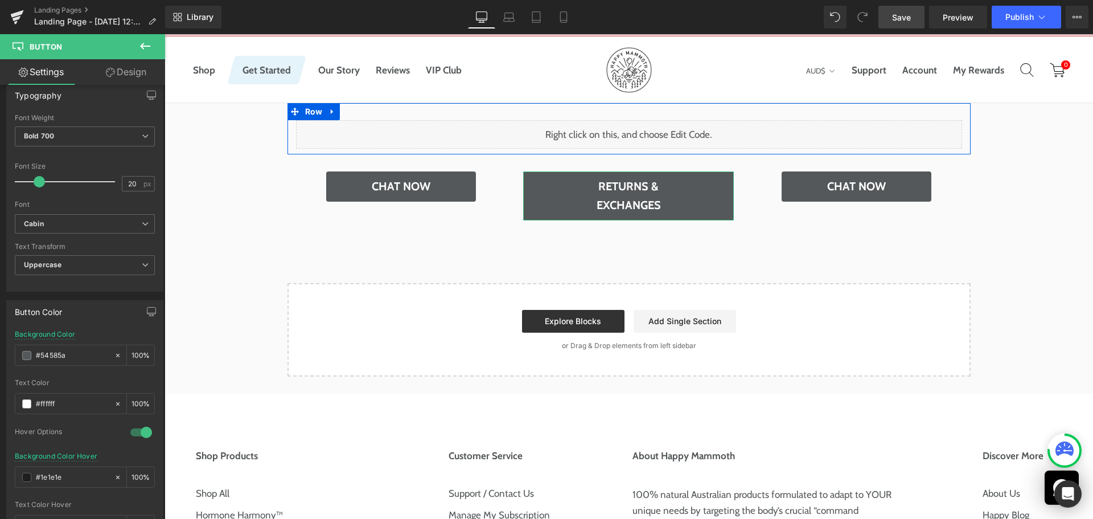
click at [120, 69] on link "Design" at bounding box center [126, 72] width 83 height 26
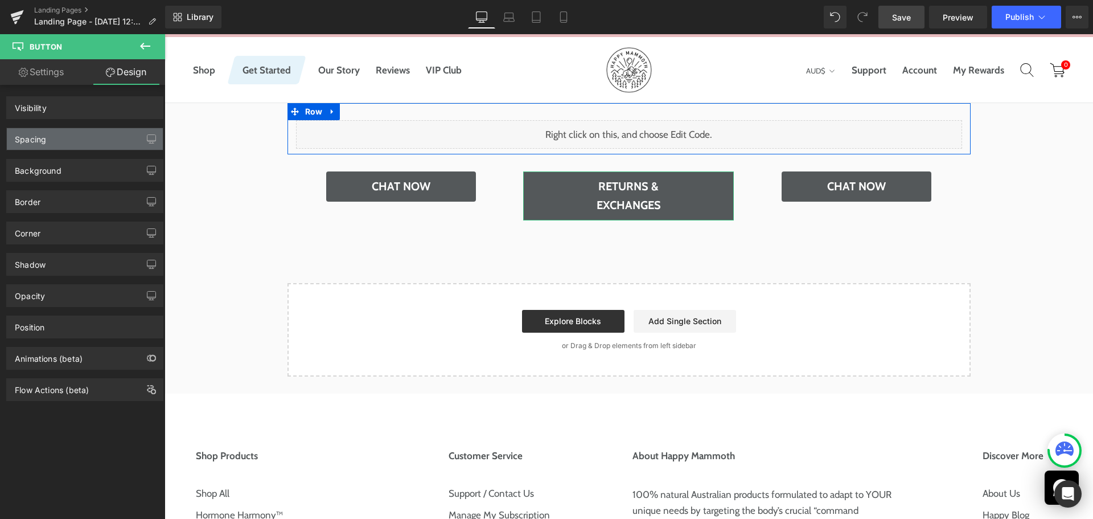
click at [69, 137] on div "Spacing" at bounding box center [85, 139] width 156 height 22
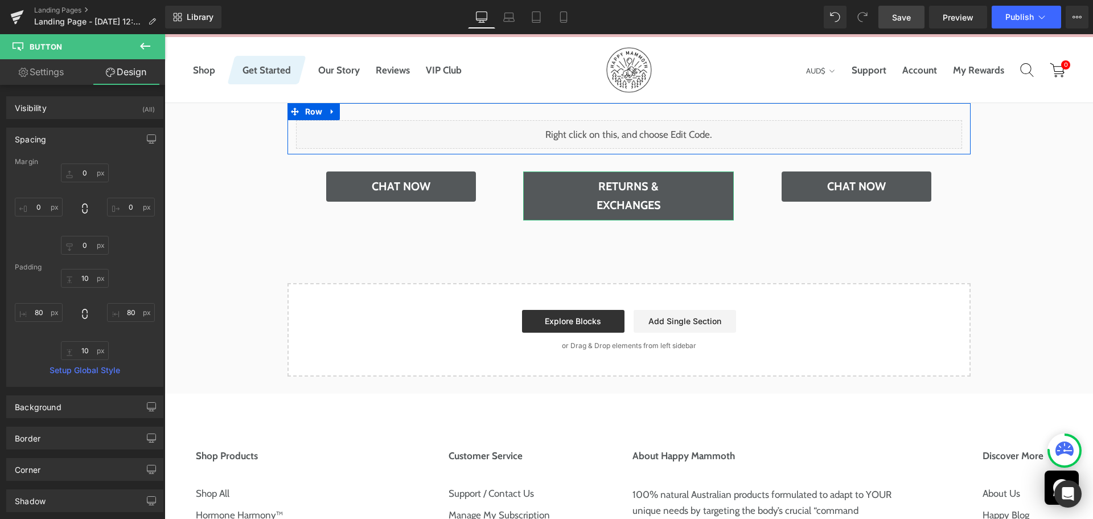
type input "0"
type input "10"
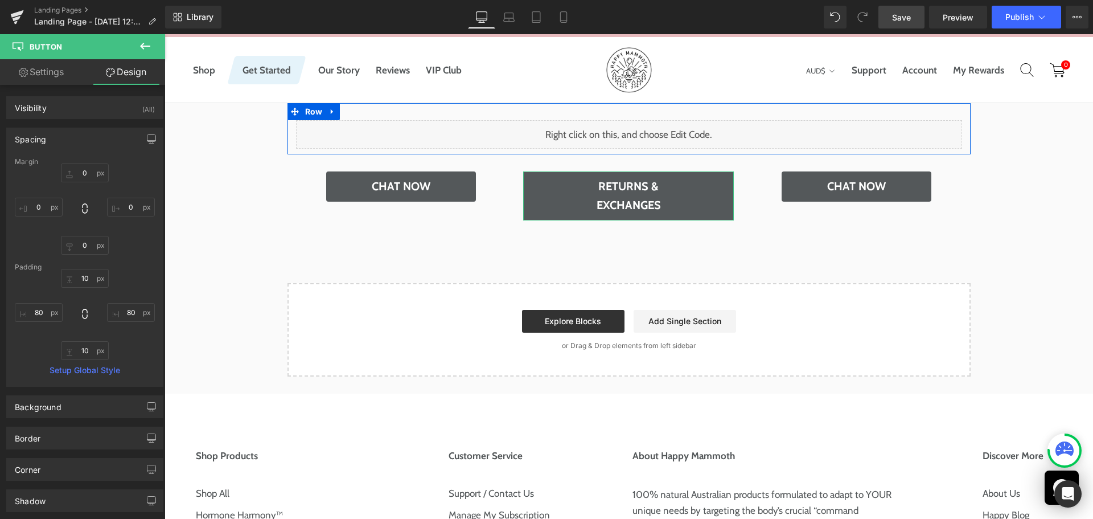
type input "80"
type input "10"
click at [39, 313] on input "80" at bounding box center [39, 312] width 48 height 19
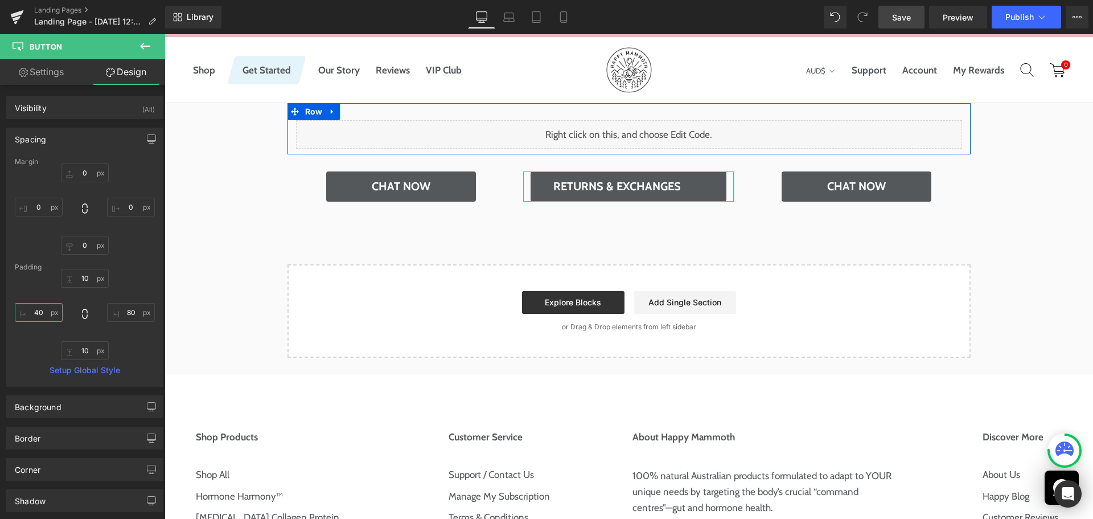
type input "40"
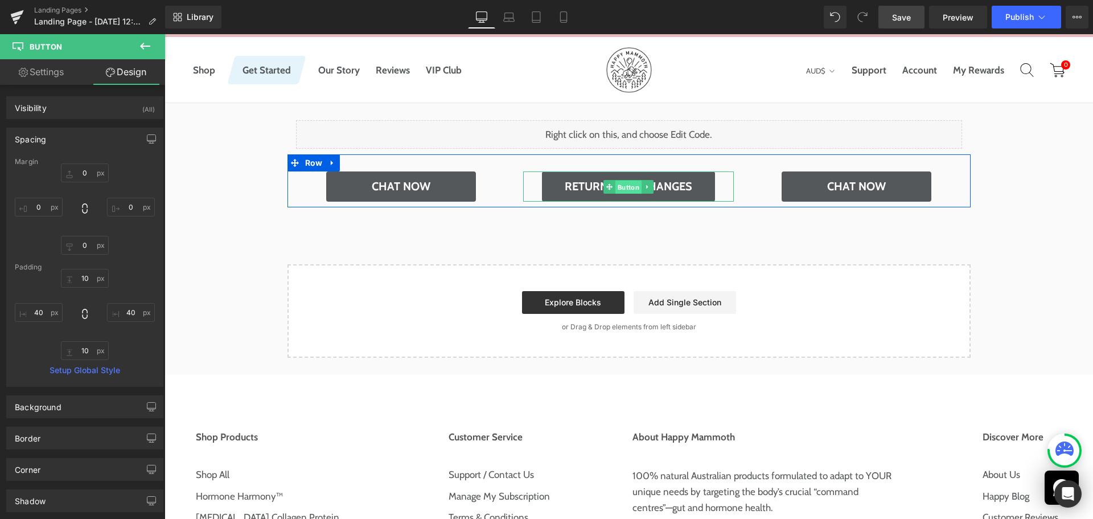
click at [616, 181] on span "Button" at bounding box center [629, 187] width 26 height 14
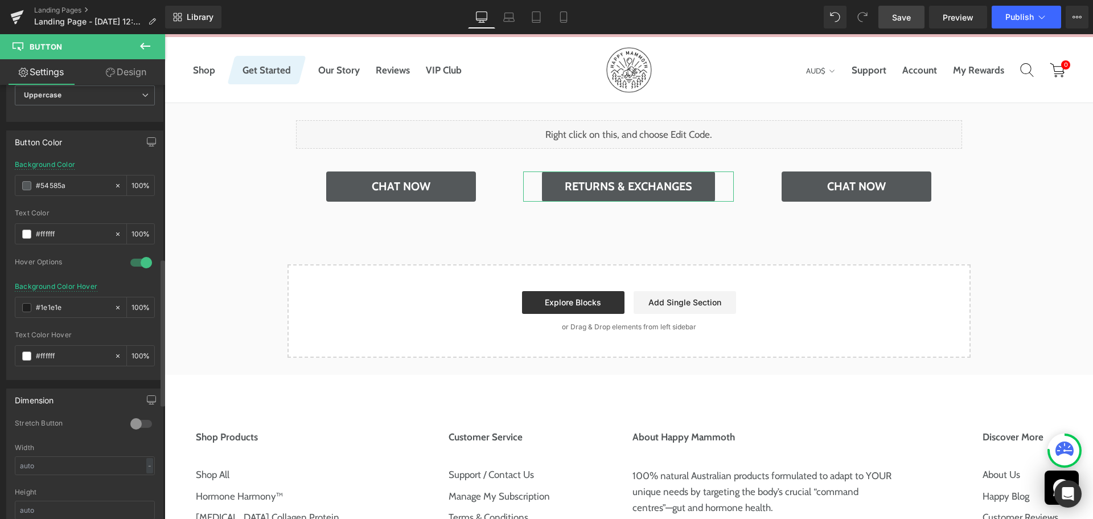
scroll to position [513, 0]
click at [144, 423] on div at bounding box center [141, 422] width 27 height 18
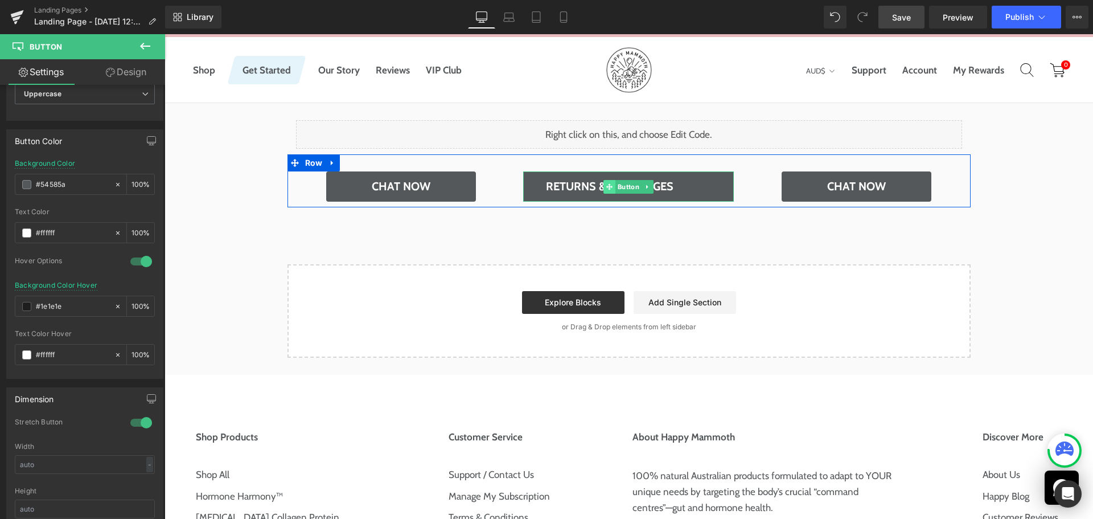
click at [611, 185] on span at bounding box center [610, 187] width 12 height 14
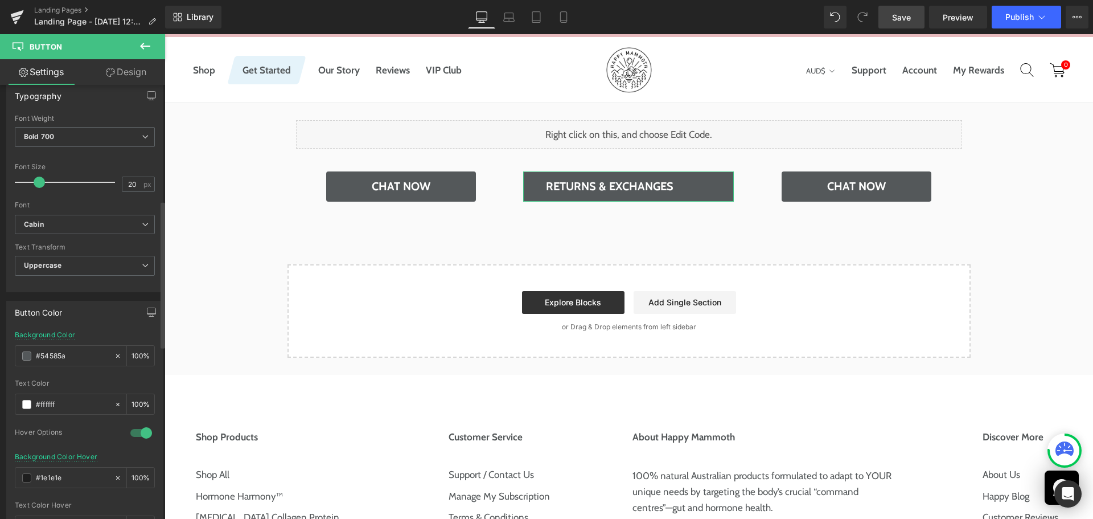
scroll to position [170, 0]
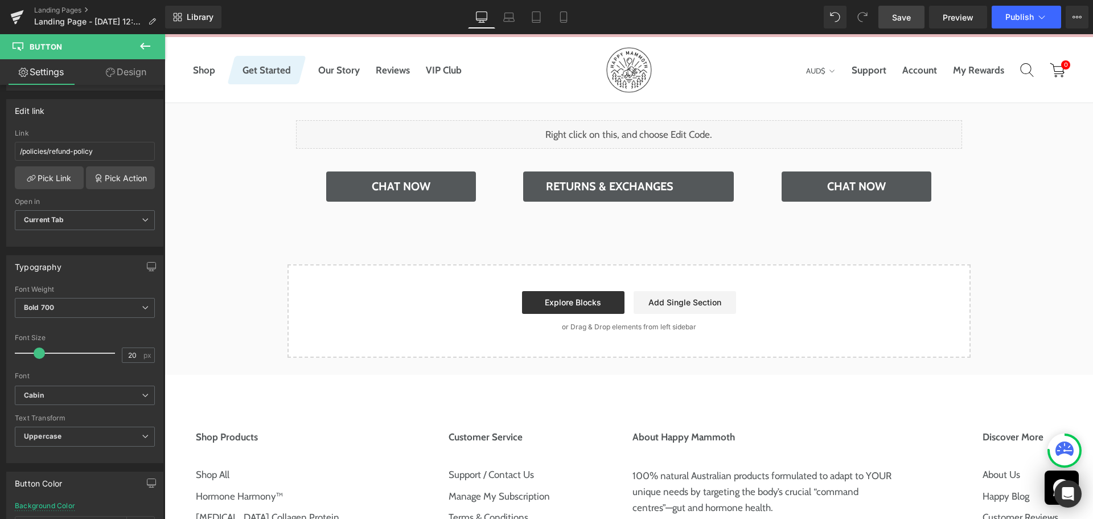
click at [911, 17] on span "Save" at bounding box center [901, 17] width 19 height 12
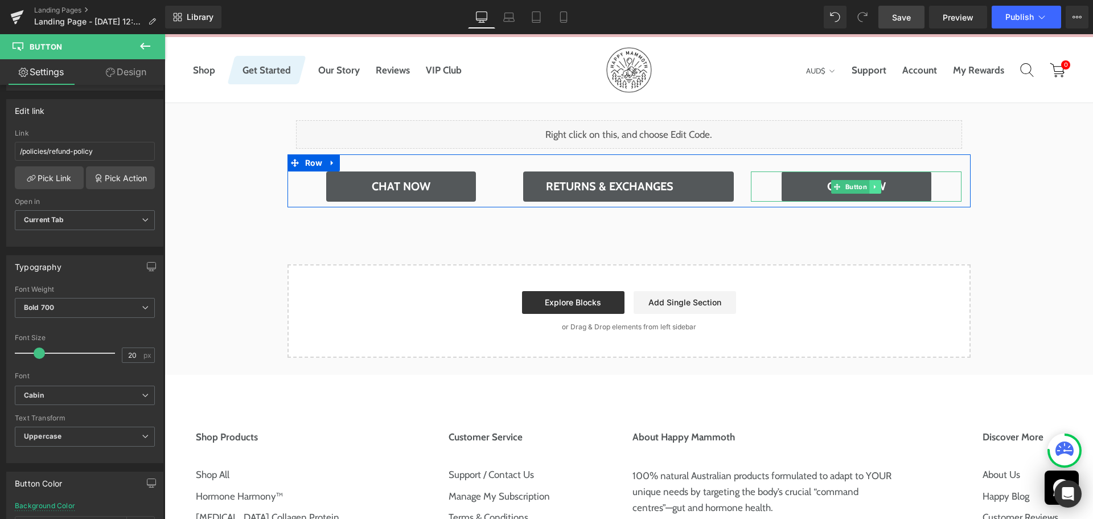
click at [874, 189] on icon at bounding box center [875, 186] width 6 height 7
click at [879, 188] on icon at bounding box center [882, 186] width 6 height 6
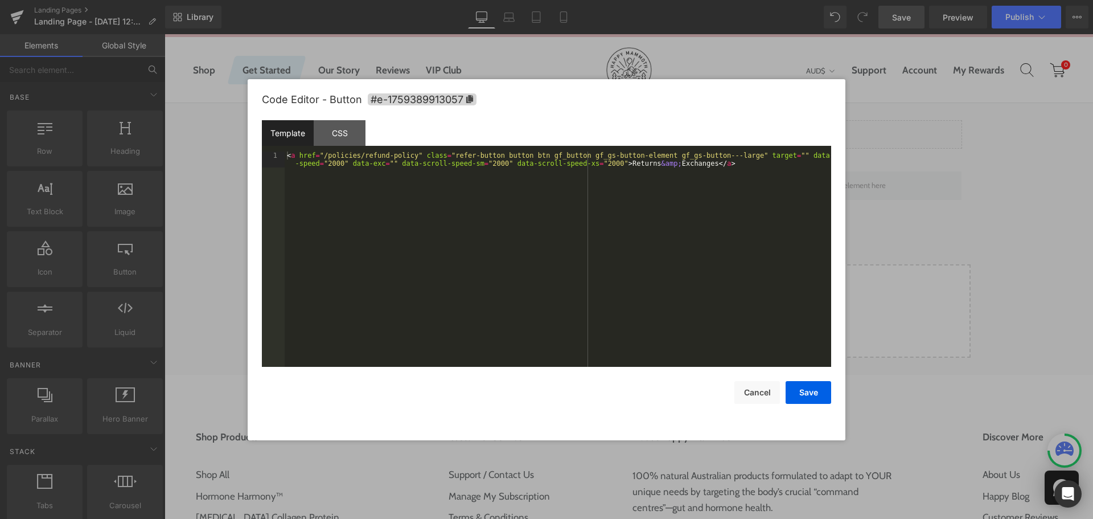
click at [612, 0] on div "Button You are previewing how the will restyle your page. You can not edit Elem…" at bounding box center [546, 0] width 1093 height 0
click at [350, 136] on div "CSS" at bounding box center [340, 133] width 52 height 26
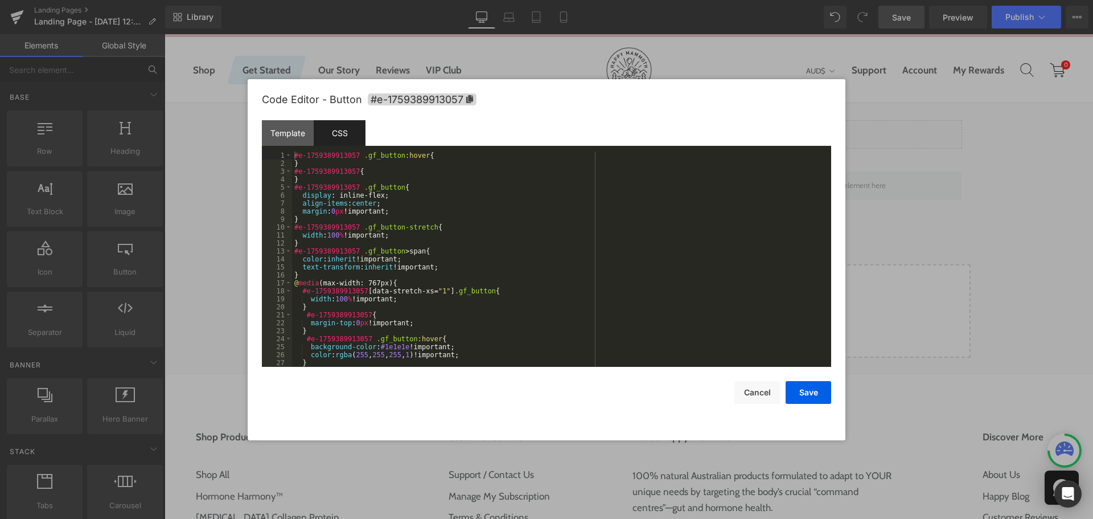
click at [461, 189] on div "#e-1759389913057 .gf_button :hover { } #e-1759389913057 { } #e-1759389913057 .g…" at bounding box center [559, 266] width 535 height 231
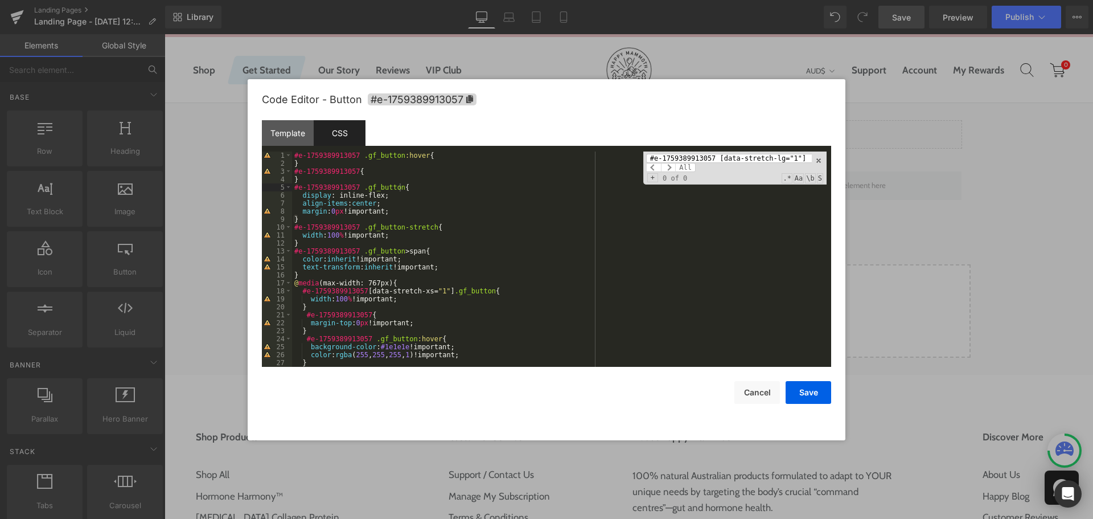
scroll to position [0, 30]
click at [686, 158] on input "#e-1759389913057 [data-stretch-lg="1"] .gf_button" at bounding box center [729, 158] width 166 height 9
type input "[data-stretch-lg="1"] .gf_button"
click at [327, 167] on div "#e-1759389913057 .gf_button :hover { } #e-1759389913057 { } #e-1759389913057 .g…" at bounding box center [559, 266] width 535 height 231
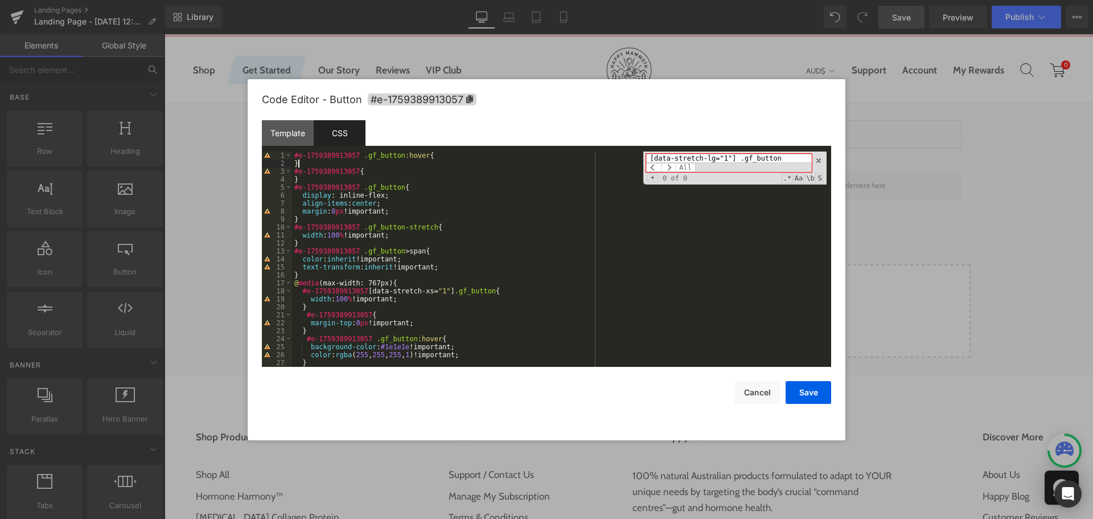
click at [318, 175] on div "#e-1759389913057 .gf_button :hover { } #e-1759389913057 { } #e-1759389913057 .g…" at bounding box center [559, 266] width 535 height 231
click at [305, 218] on div "#e-1759389913057 .gf_button :hover { } #e-1759389913057 { } #e-1759389913057 .g…" at bounding box center [559, 266] width 535 height 231
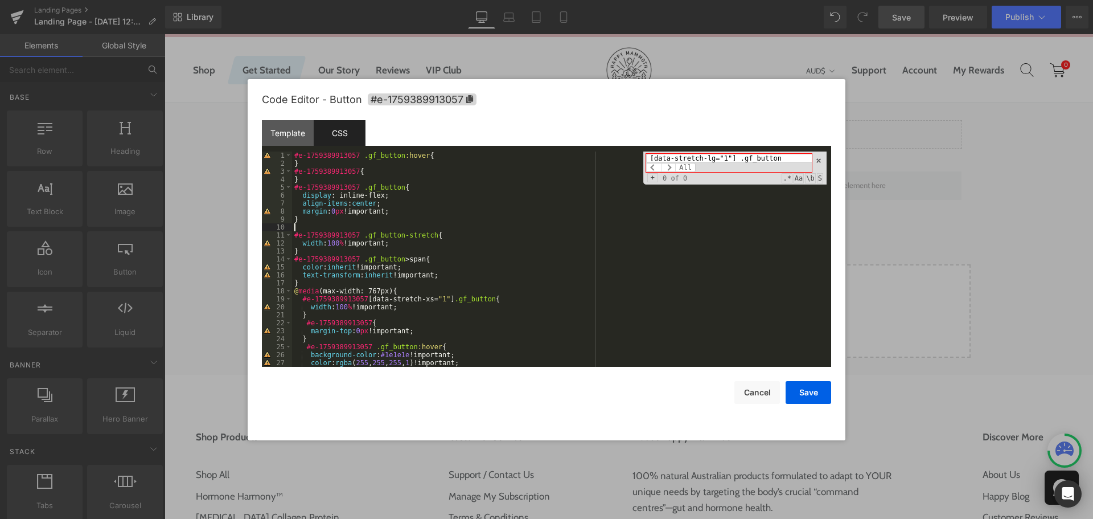
paste textarea
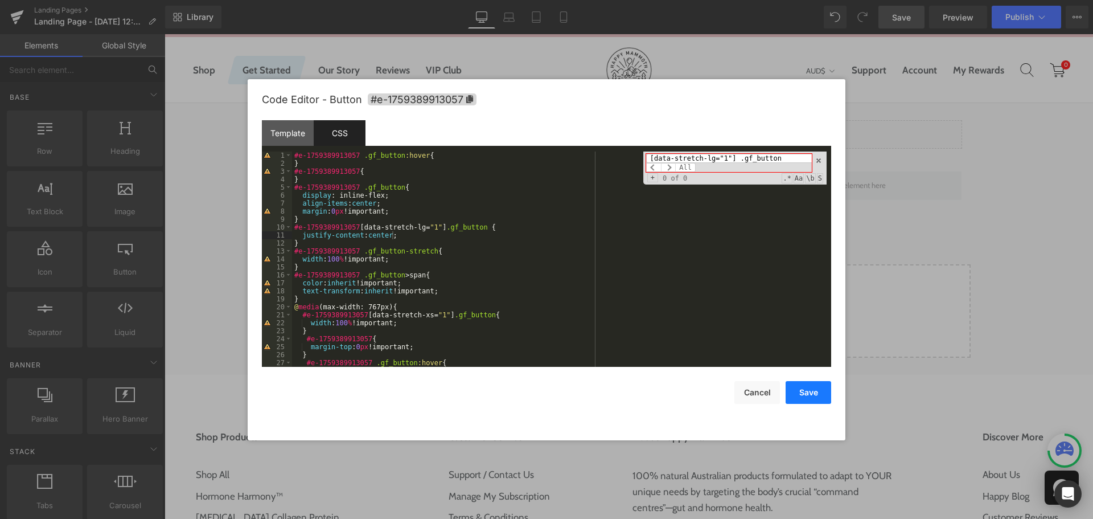
click at [814, 384] on button "Save" at bounding box center [809, 392] width 46 height 23
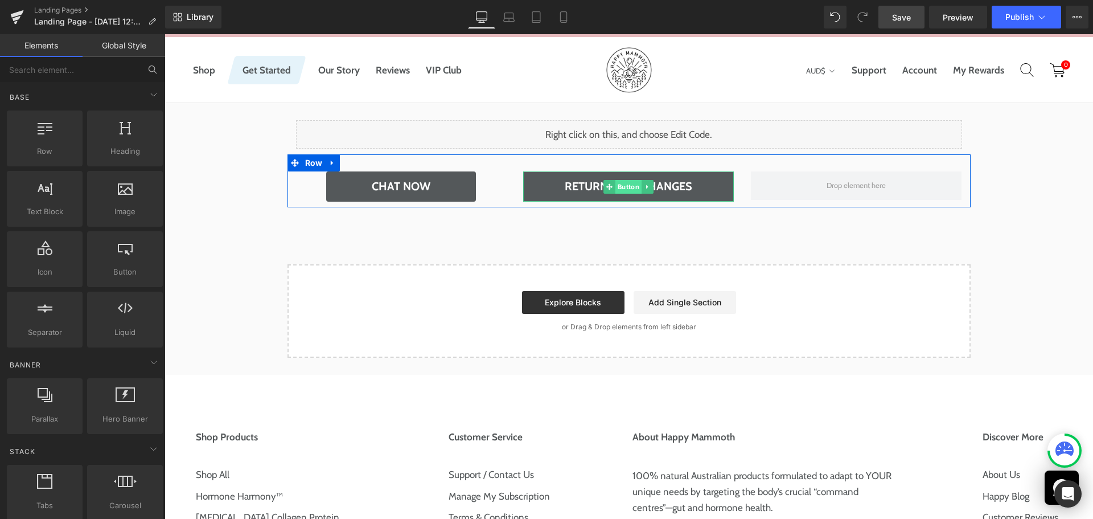
click at [616, 182] on span "Button" at bounding box center [629, 187] width 26 height 14
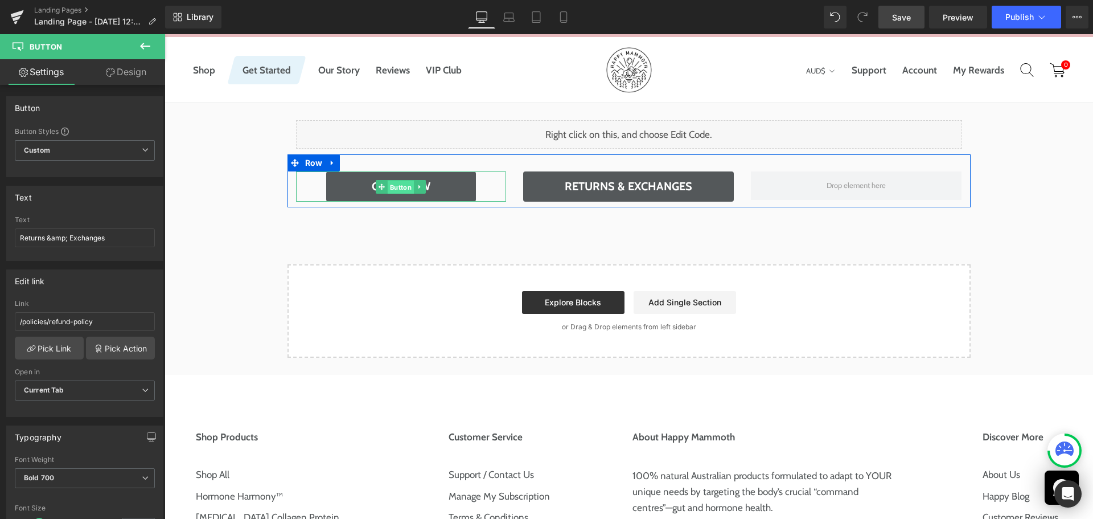
click at [376, 186] on link "Button" at bounding box center [395, 187] width 38 height 14
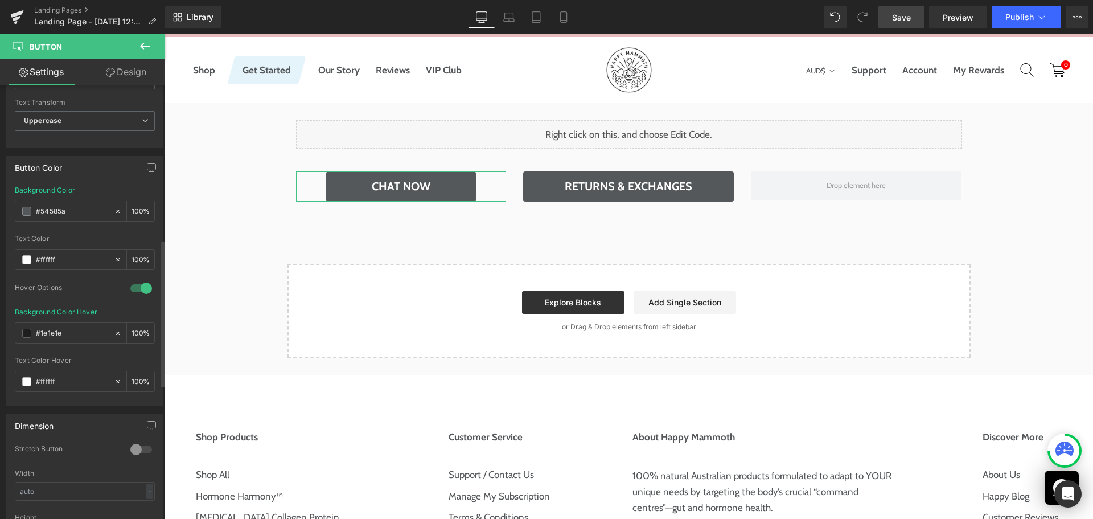
scroll to position [513, 0]
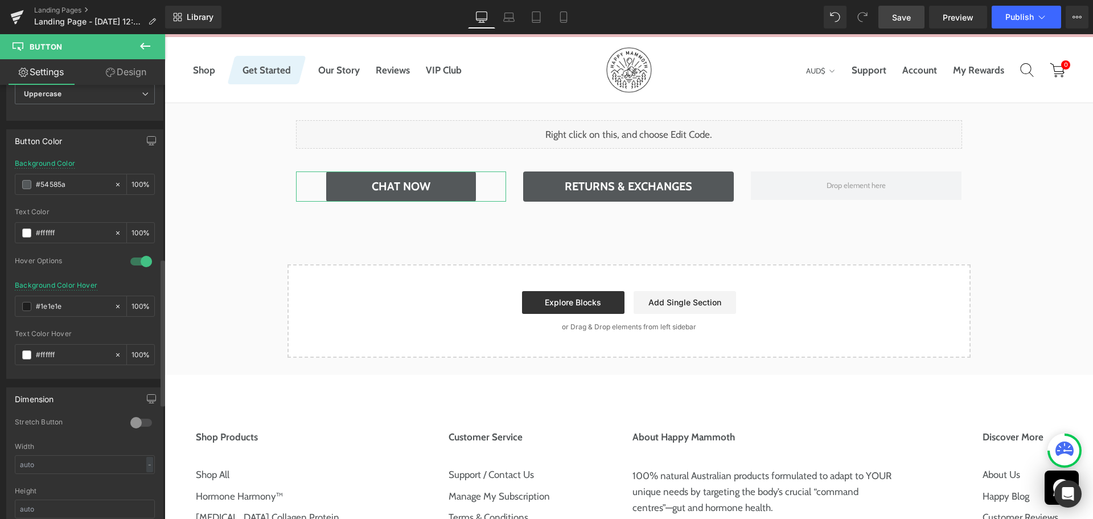
click at [141, 420] on div at bounding box center [141, 422] width 27 height 18
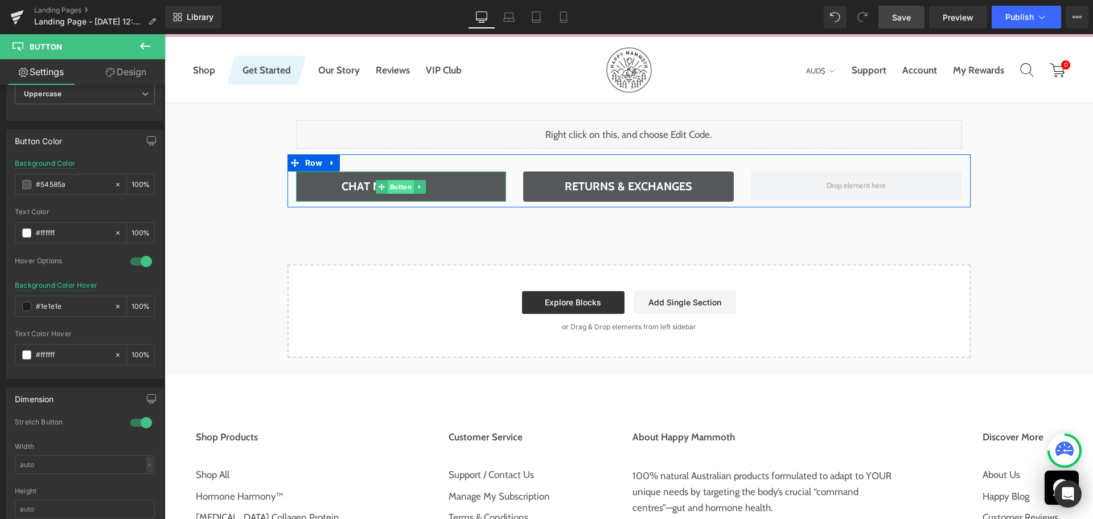
click at [389, 184] on span "Button" at bounding box center [401, 187] width 26 height 14
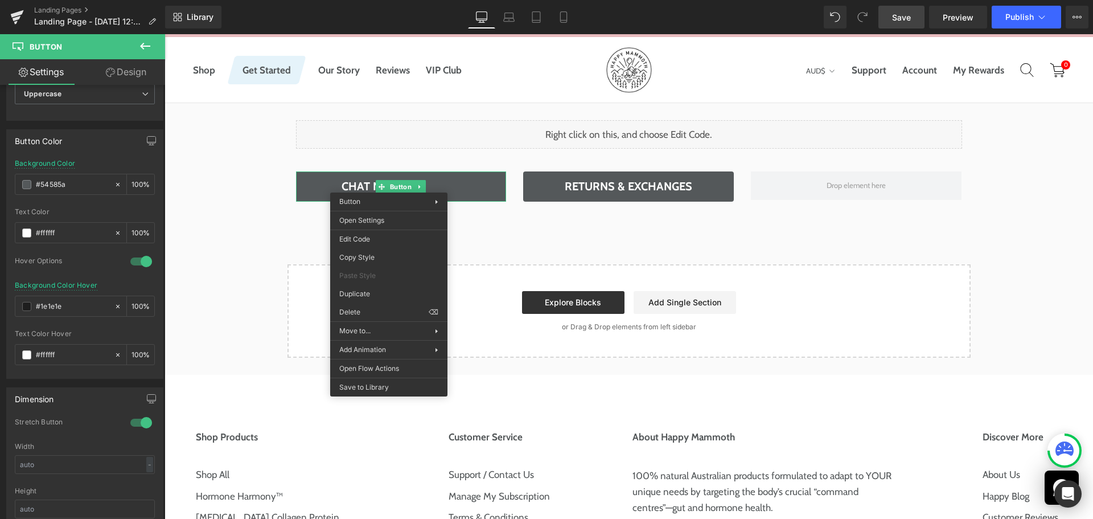
click at [123, 75] on link "Design" at bounding box center [126, 72] width 83 height 26
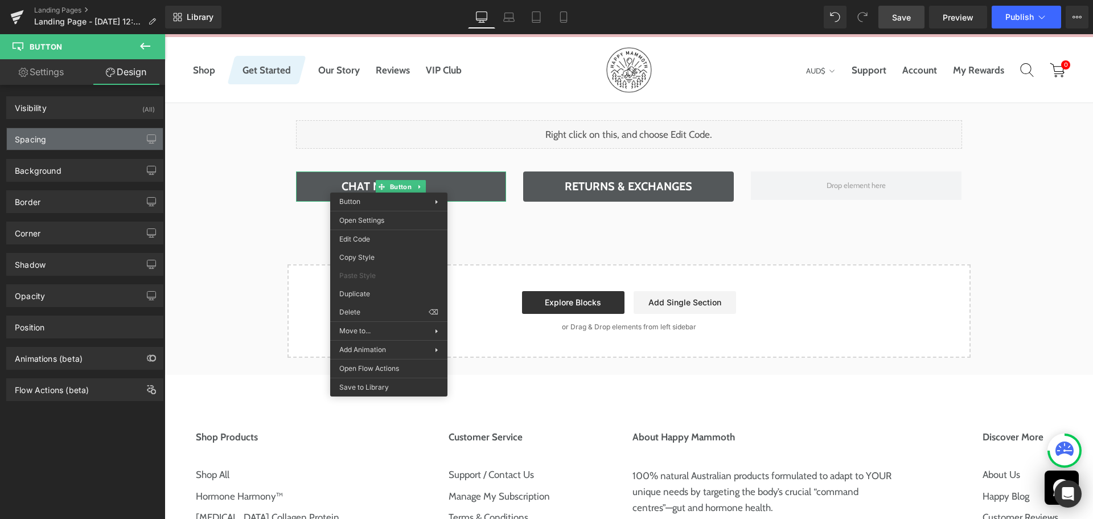
click at [63, 137] on div "Spacing" at bounding box center [85, 139] width 156 height 22
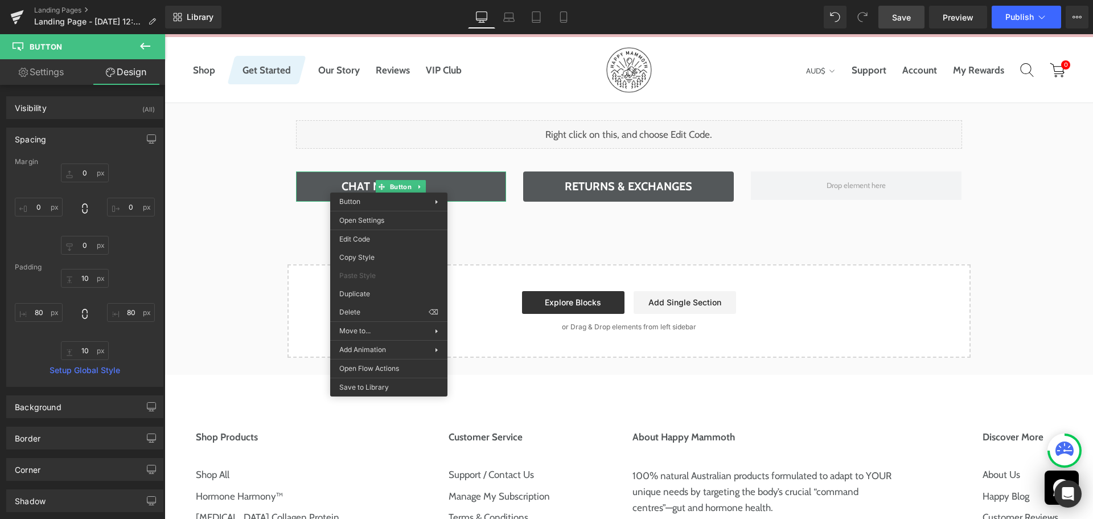
type input "0"
type input "10"
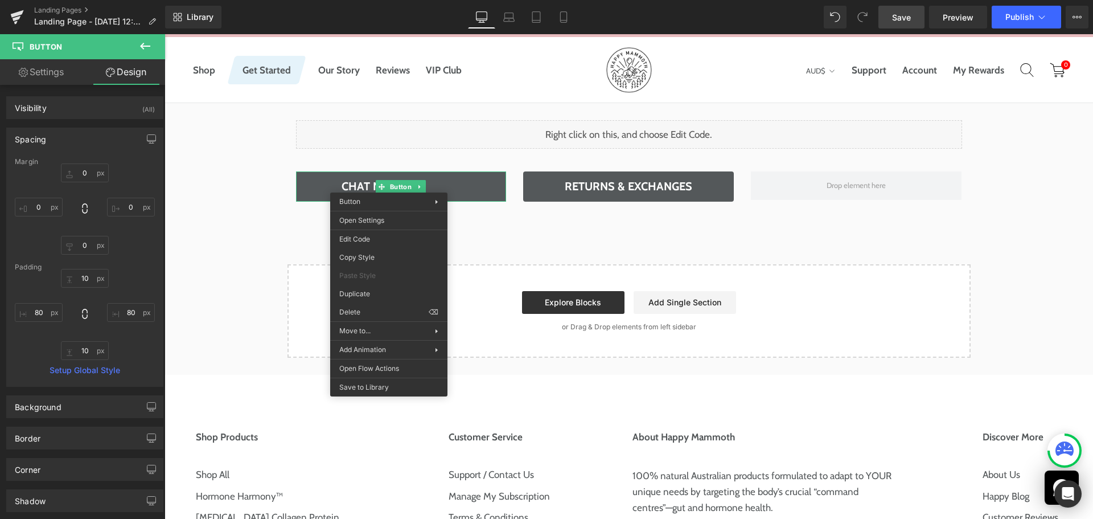
type input "80"
type input "10"
click at [41, 308] on input "80" at bounding box center [39, 312] width 48 height 19
type input "20"
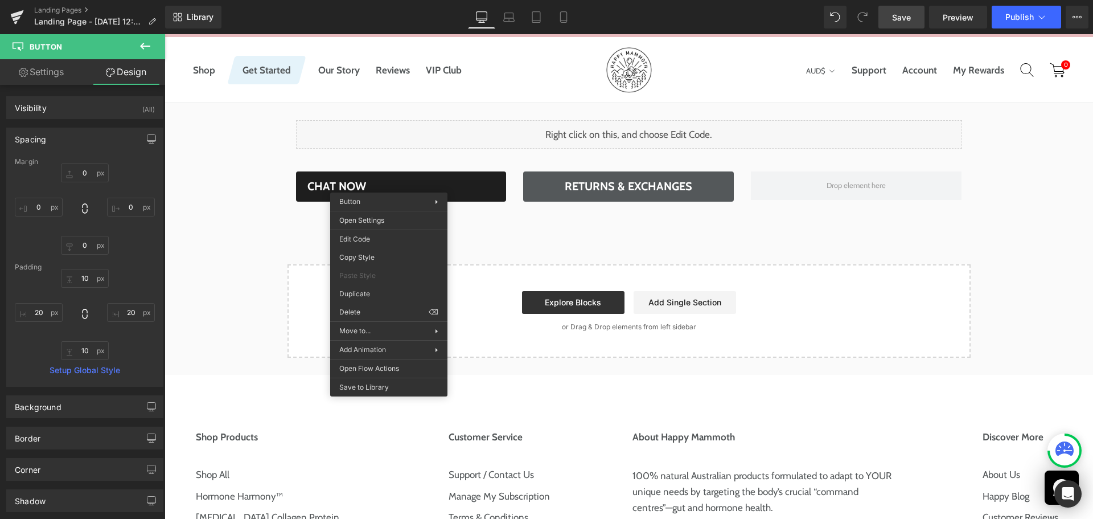
click at [393, 184] on div "Chat Now Button" at bounding box center [401, 186] width 211 height 30
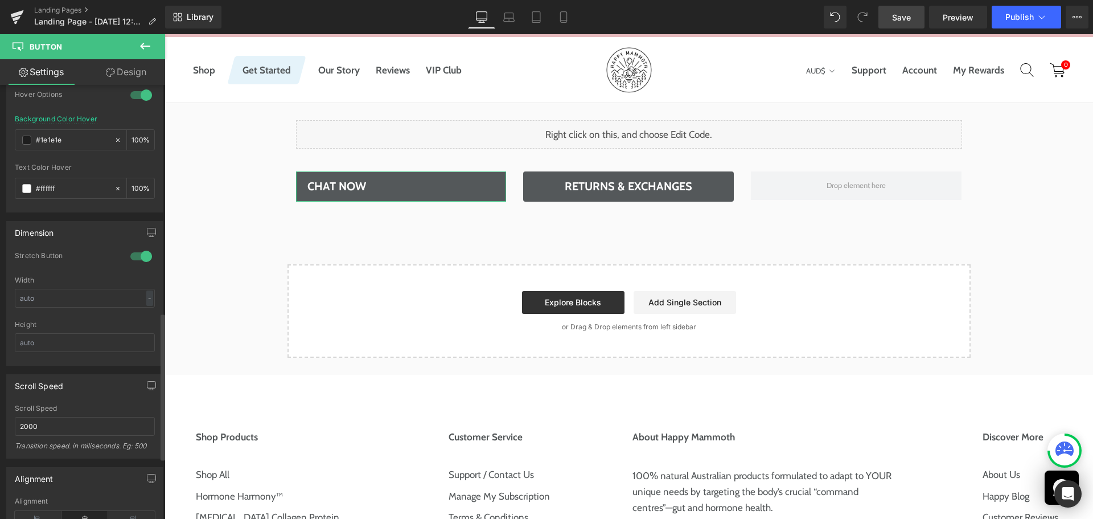
scroll to position [683, 0]
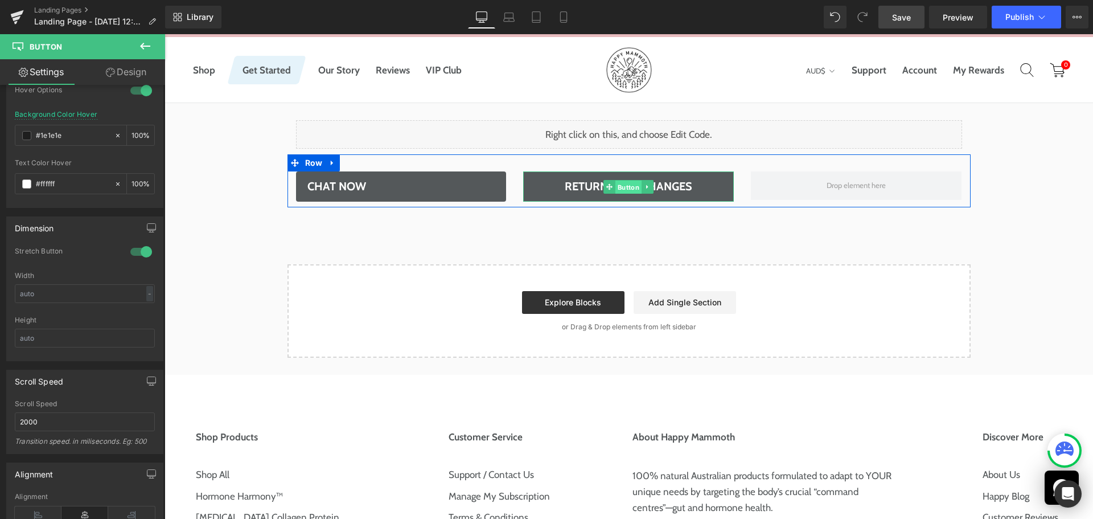
click at [629, 182] on span "Button" at bounding box center [629, 187] width 26 height 14
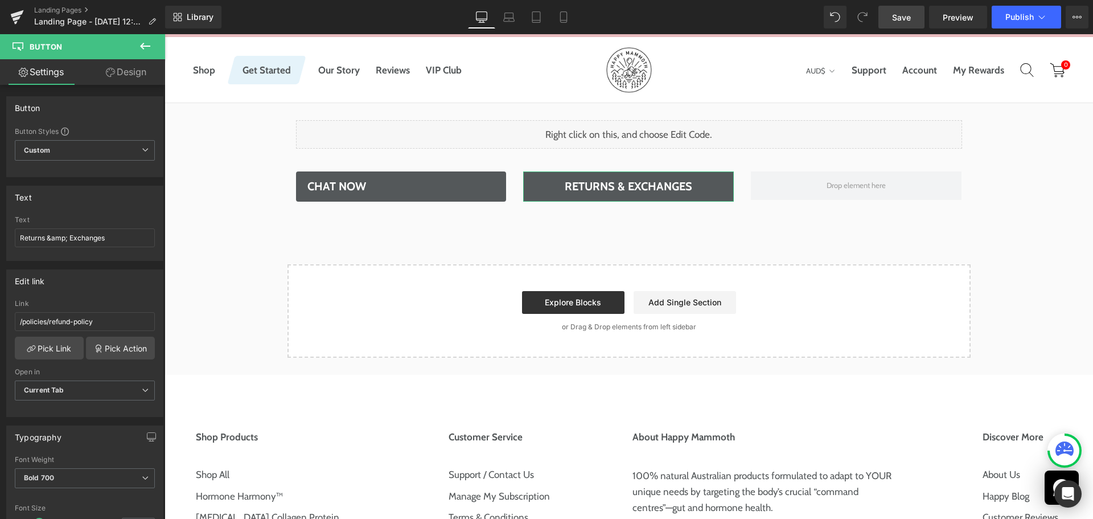
click at [132, 65] on link "Design" at bounding box center [126, 72] width 83 height 26
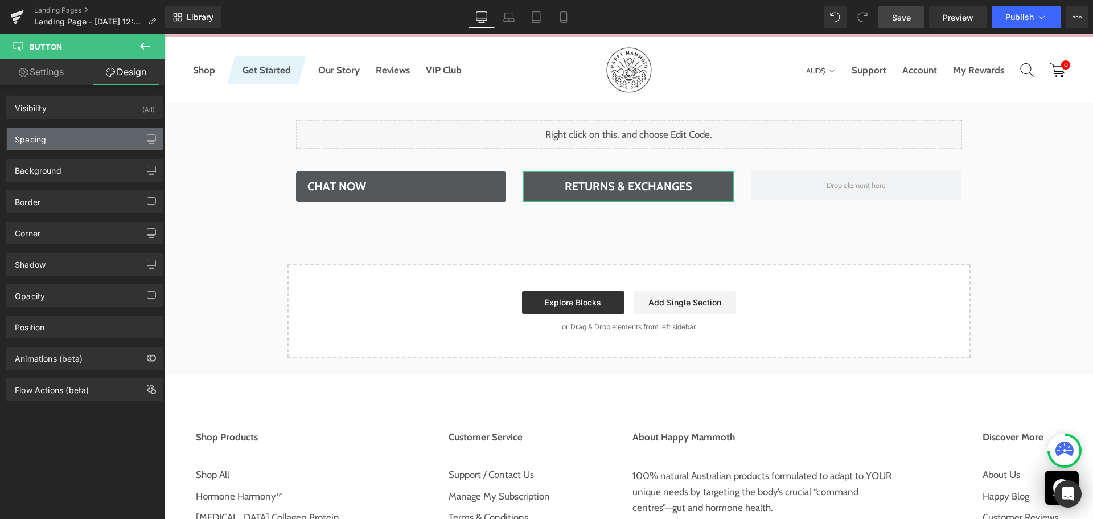
click at [47, 144] on div "Spacing" at bounding box center [85, 139] width 156 height 22
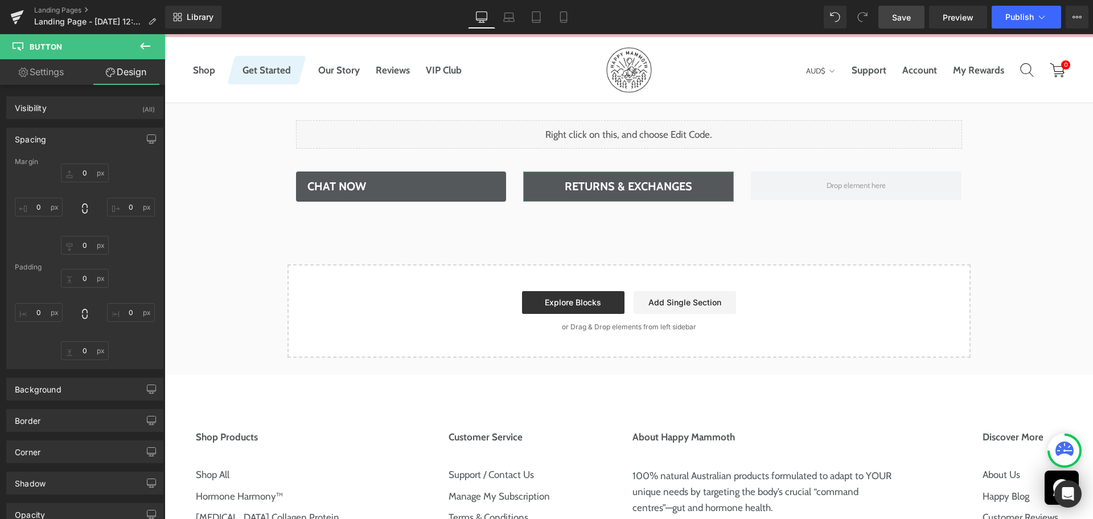
type input "0"
type input "10"
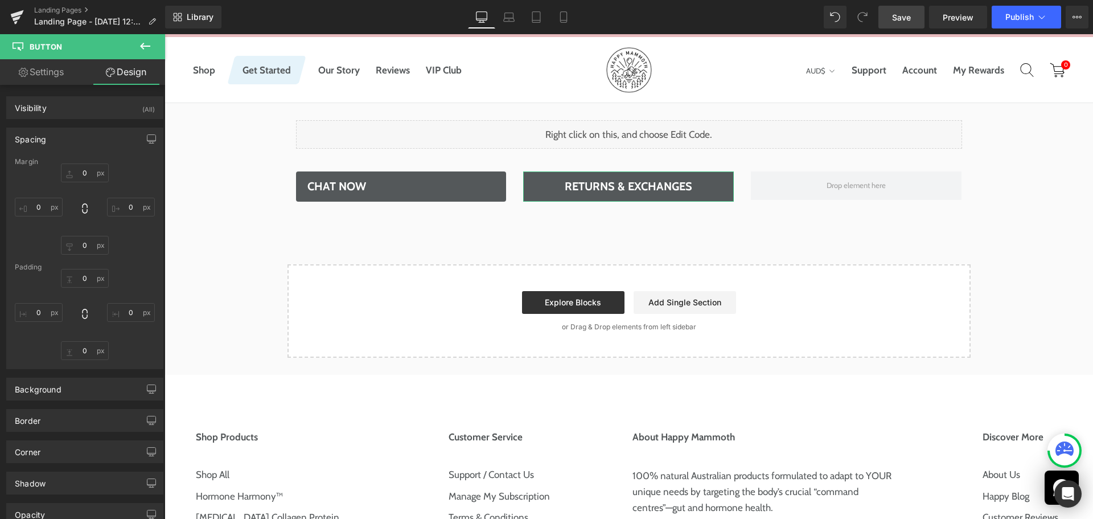
type input "40"
type input "10"
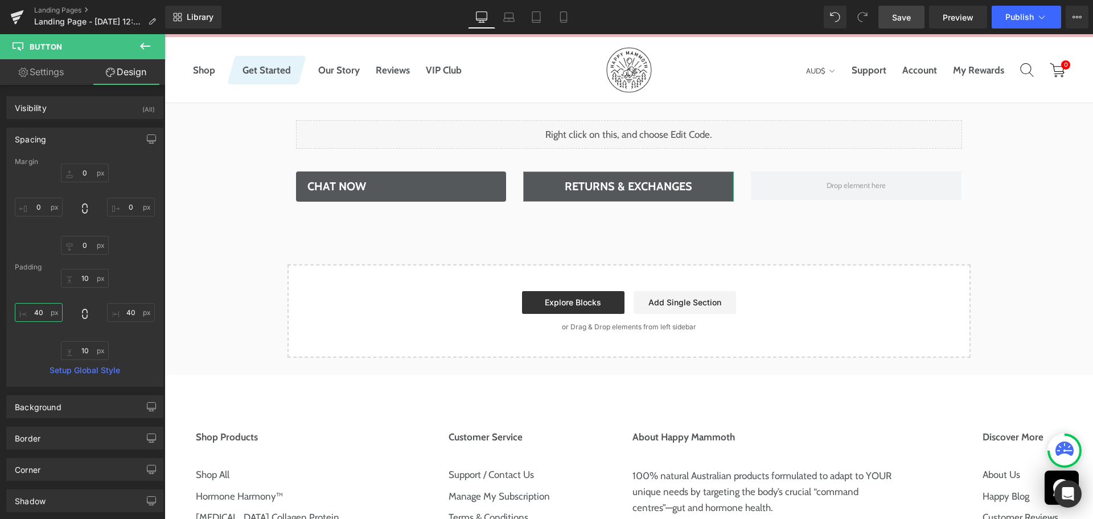
click at [34, 308] on input "40" at bounding box center [39, 312] width 48 height 19
type input "20"
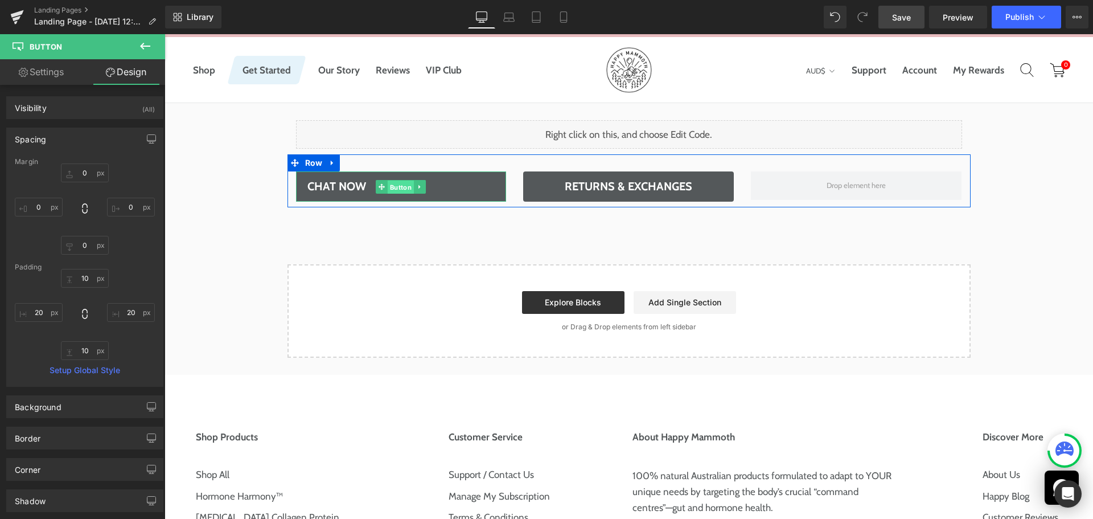
click at [392, 181] on span "Button" at bounding box center [401, 187] width 26 height 14
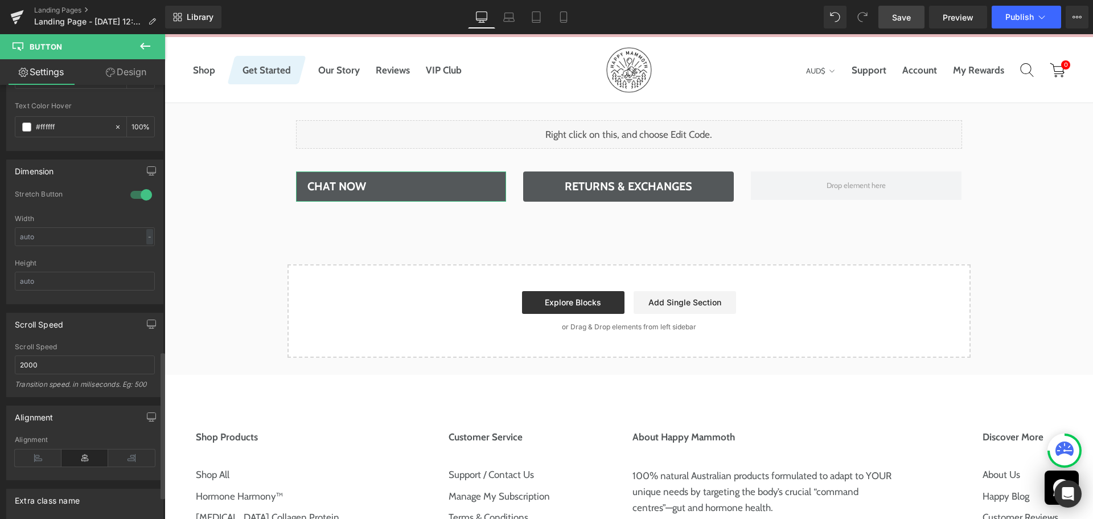
scroll to position [854, 0]
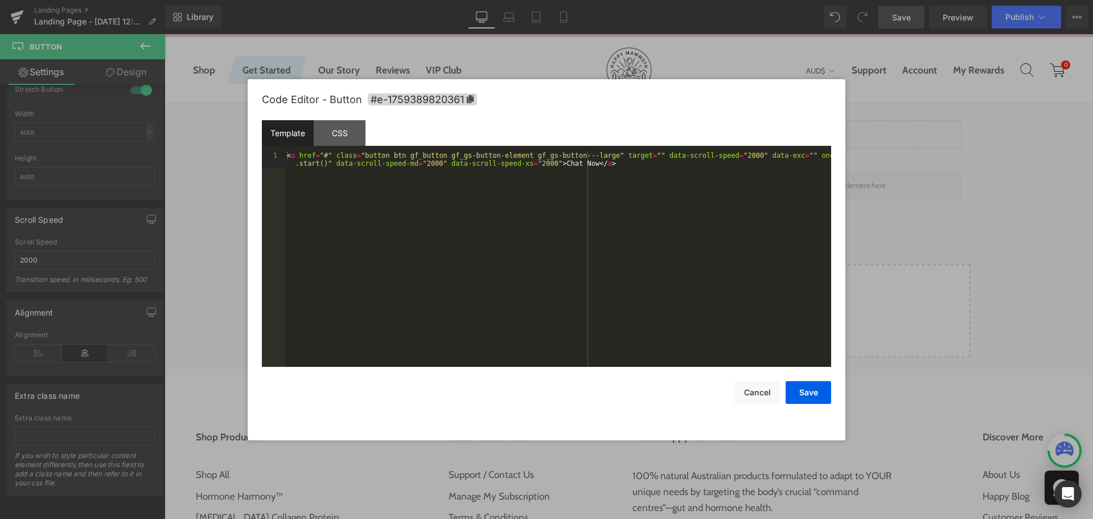
click at [387, 0] on div "Button You are previewing how the will restyle your page. You can not edit Elem…" at bounding box center [546, 0] width 1093 height 0
click at [347, 132] on div "CSS" at bounding box center [340, 133] width 52 height 26
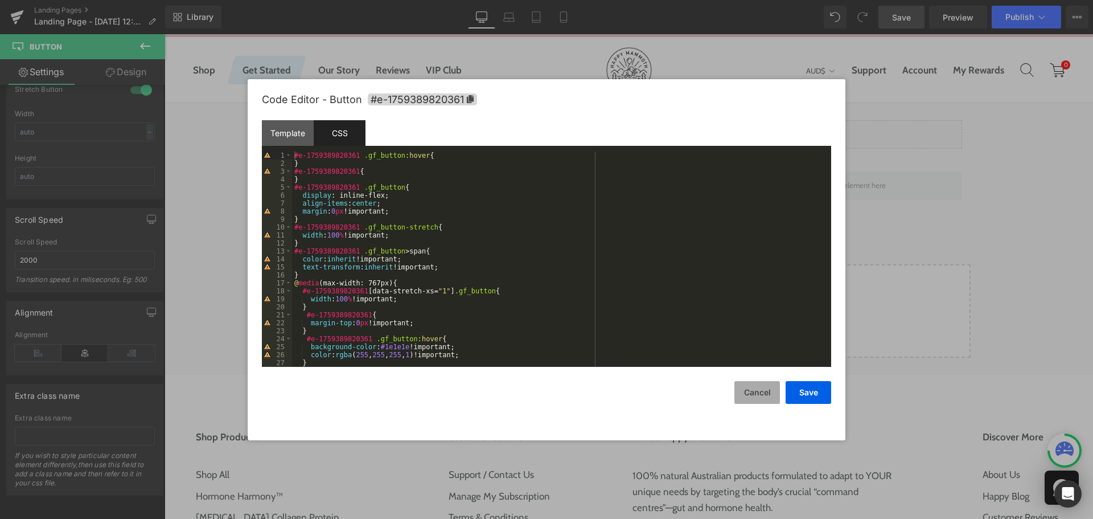
click at [750, 387] on button "Cancel" at bounding box center [758, 392] width 46 height 23
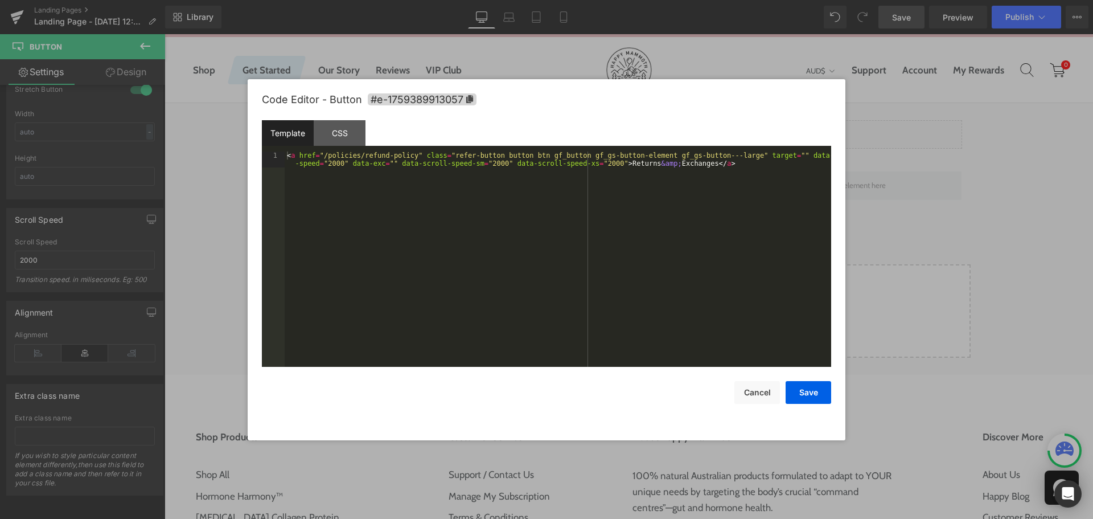
click at [608, 0] on div "Button You are previewing how the will restyle your page. You can not edit Elem…" at bounding box center [546, 0] width 1093 height 0
click at [346, 131] on div "CSS" at bounding box center [340, 133] width 52 height 26
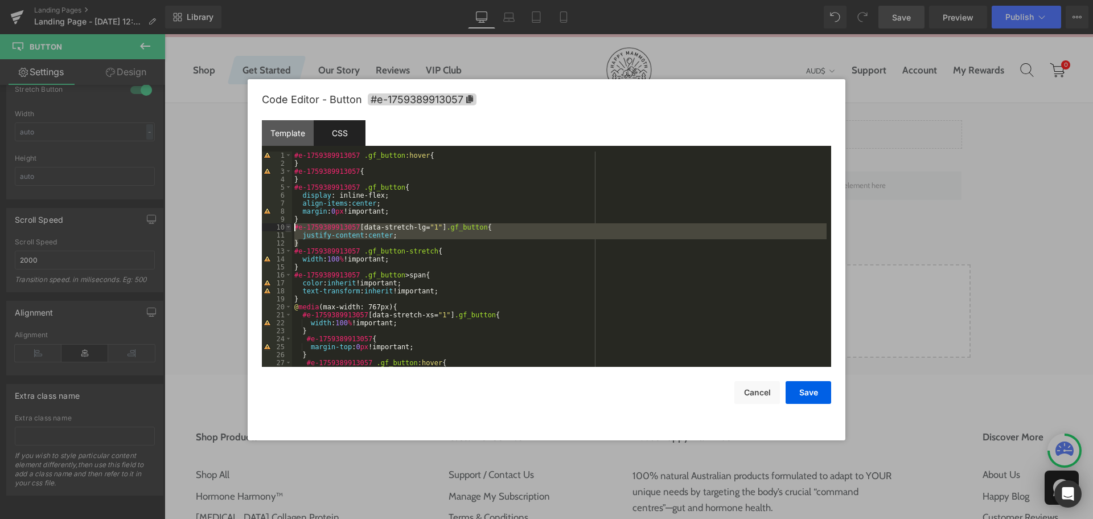
drag, startPoint x: 304, startPoint y: 246, endPoint x: 290, endPoint y: 226, distance: 24.6
click at [290, 226] on pre "1 2 3 4 5 6 7 8 9 10 11 12 13 14 15 16 17 18 19 20 21 22 23 24 25 26 27 28 #e-1…" at bounding box center [547, 258] width 570 height 215
click at [741, 393] on button "Cancel" at bounding box center [758, 392] width 46 height 23
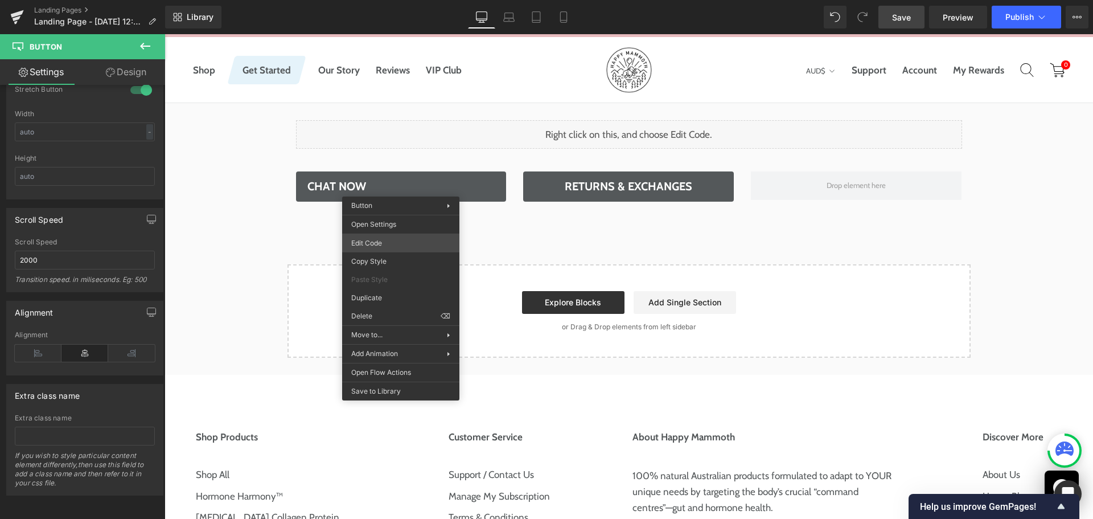
click at [391, 0] on div "Button You are previewing how the will restyle your page. You can not edit Elem…" at bounding box center [546, 0] width 1093 height 0
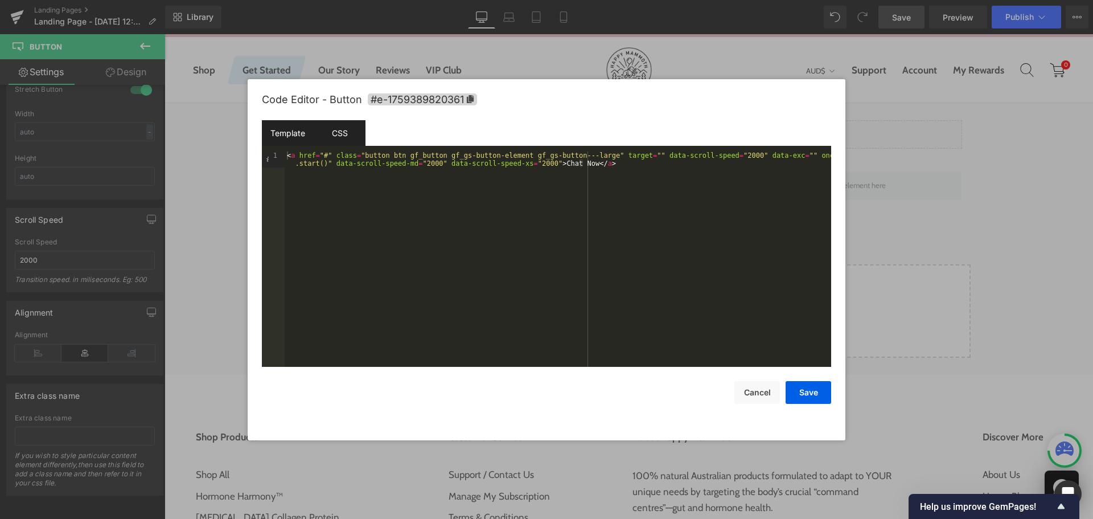
click at [345, 129] on div "CSS" at bounding box center [340, 133] width 52 height 26
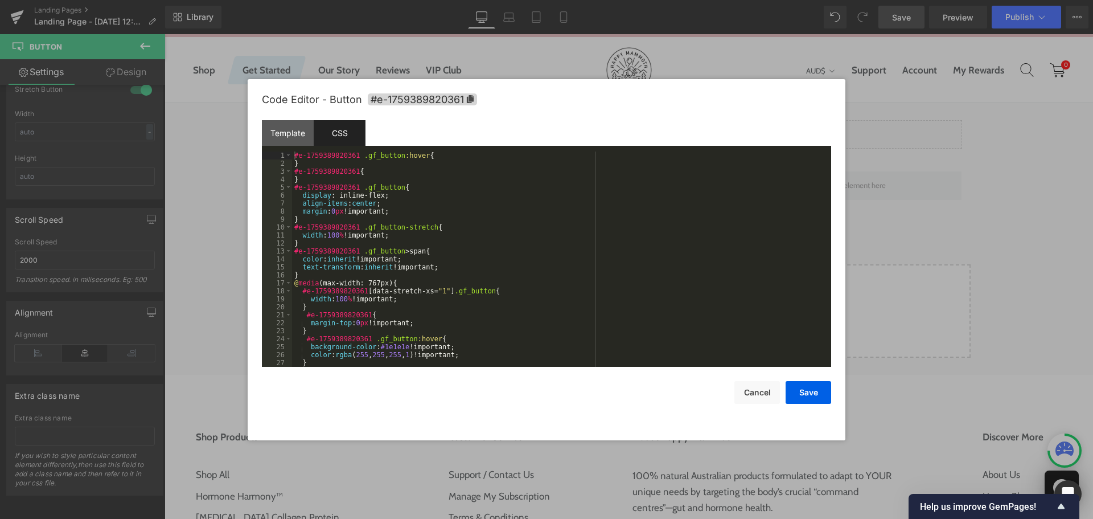
click at [318, 183] on div "#e-1759389820361 .gf_button :hover { } #e-1759389820361 { } #e-1759389820361 .g…" at bounding box center [559, 266] width 535 height 231
click at [319, 181] on div "#e-1759389820361 .gf_button :hover { } #e-1759389820361 { } #e-1759389820361 .g…" at bounding box center [559, 266] width 535 height 231
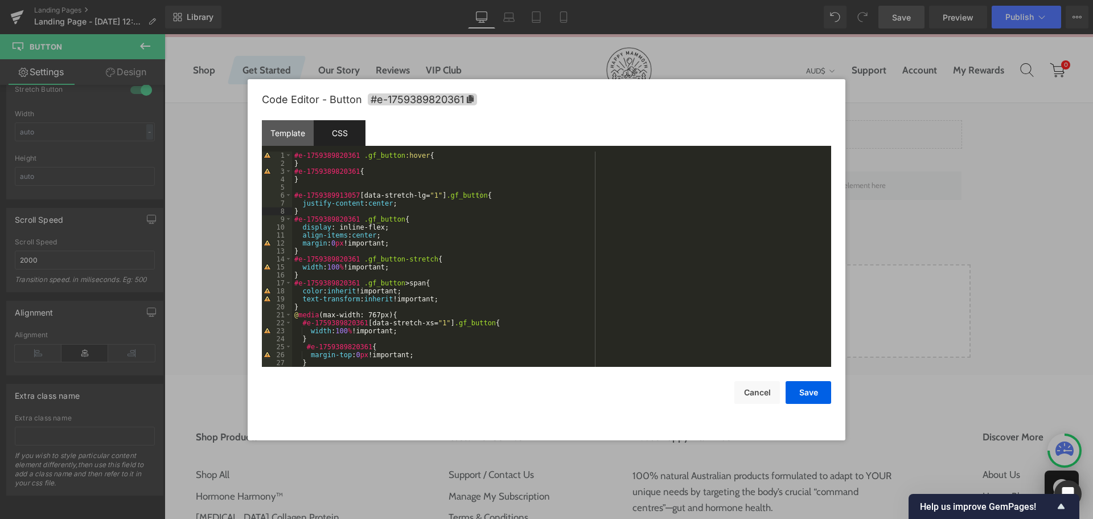
click at [332, 169] on div "#e-1759389820361 .gf_button :hover { } #e-1759389820361 { } #e-1759389913057 [ …" at bounding box center [559, 266] width 535 height 231
click at [325, 191] on div "#e-1759389820361 .gf_button :hover { } #e-1759389820361 { } #e-1759389913057 [ …" at bounding box center [559, 266] width 535 height 231
click at [330, 194] on div "#e-1759389820361 .gf_button :hover { } #e-1759389820361 { } #e-1759389913057 [ …" at bounding box center [559, 266] width 535 height 231
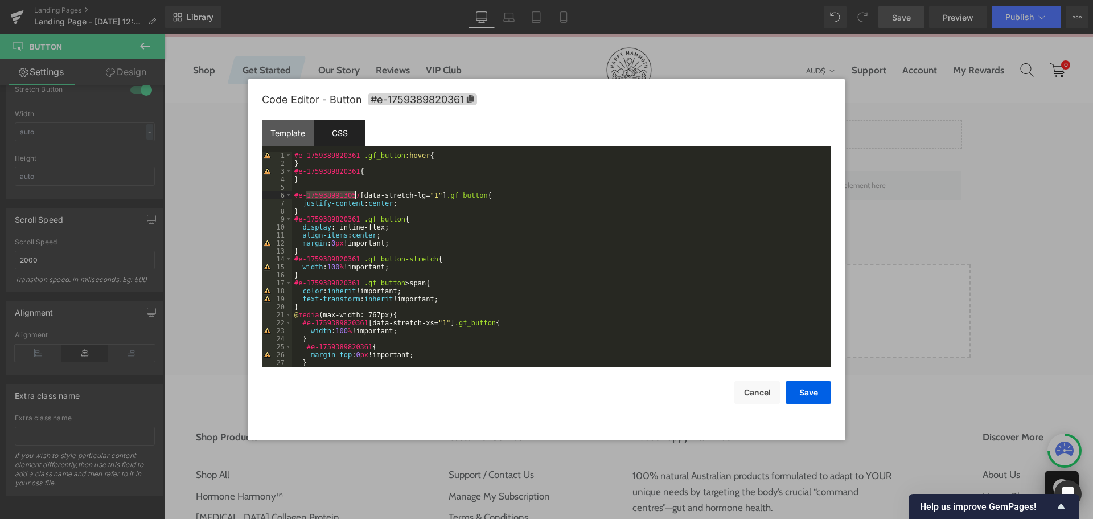
click at [330, 194] on div "#e-1759389820361 .gf_button :hover { } #e-1759389820361 { } #e-1759389913057 [ …" at bounding box center [559, 266] width 535 height 231
click at [502, 199] on div "#e-1759389820361 .gf_button :hover { } #e-1759389820361 { } #e-1759389820361 [ …" at bounding box center [559, 266] width 535 height 231
click at [806, 395] on button "Save" at bounding box center [809, 392] width 46 height 23
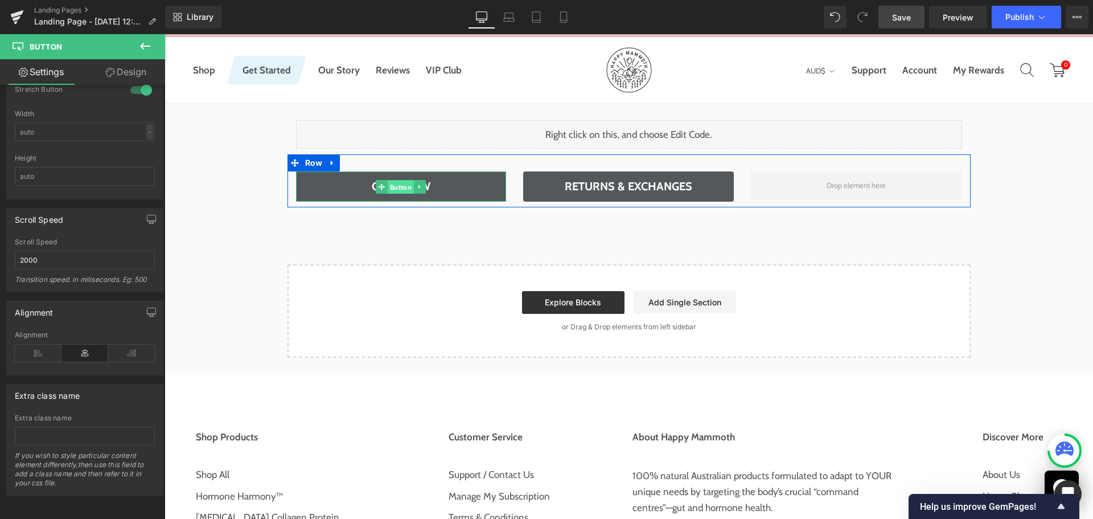
click at [399, 183] on span "Button" at bounding box center [401, 187] width 26 height 14
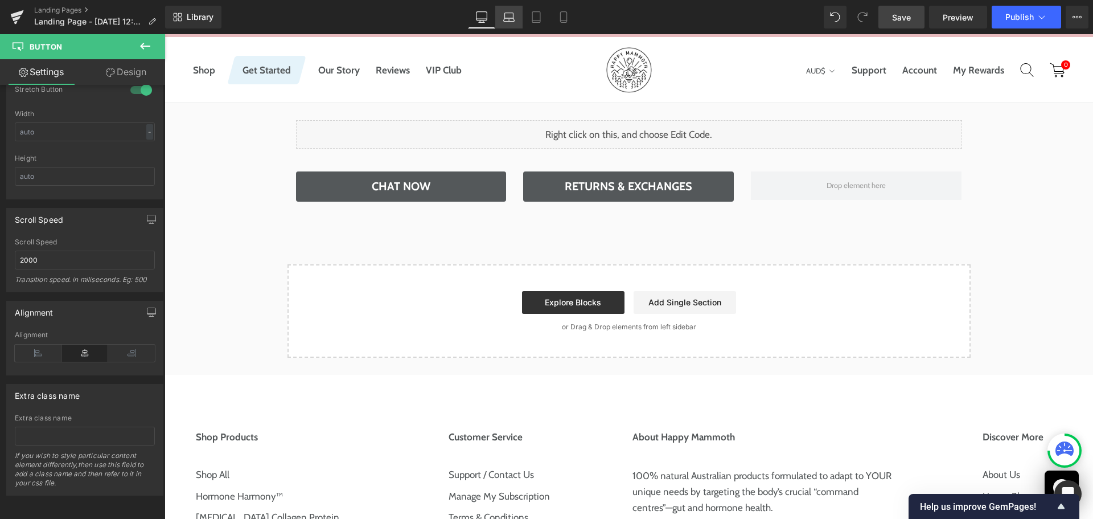
click at [518, 17] on link "Laptop" at bounding box center [508, 17] width 27 height 23
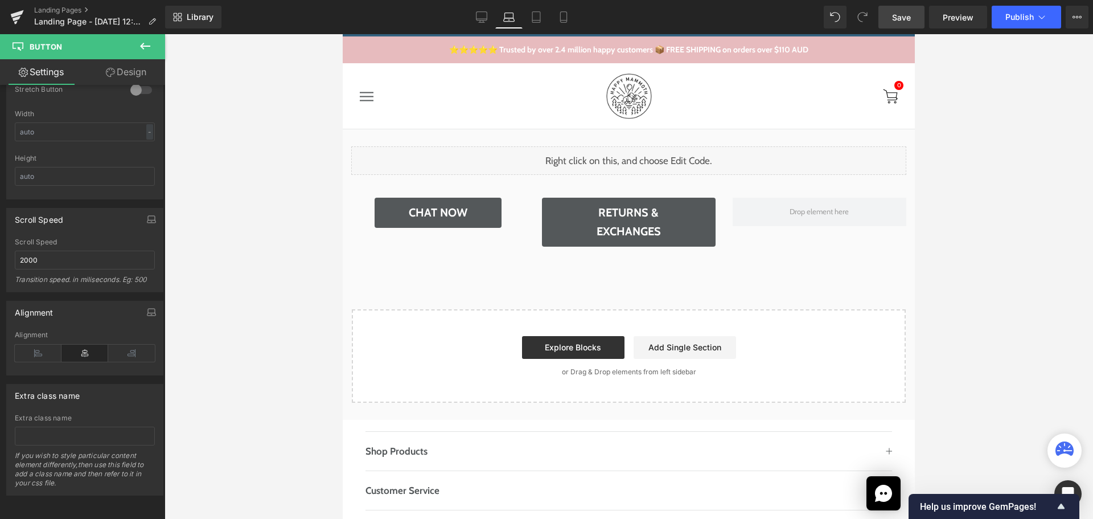
scroll to position [747, 0]
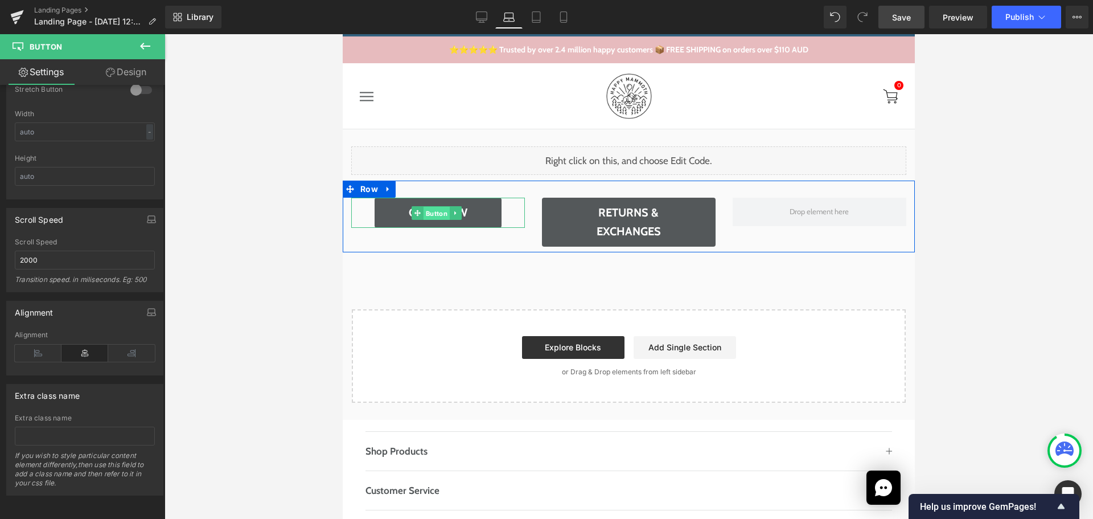
click at [440, 213] on span "Button" at bounding box center [437, 213] width 26 height 14
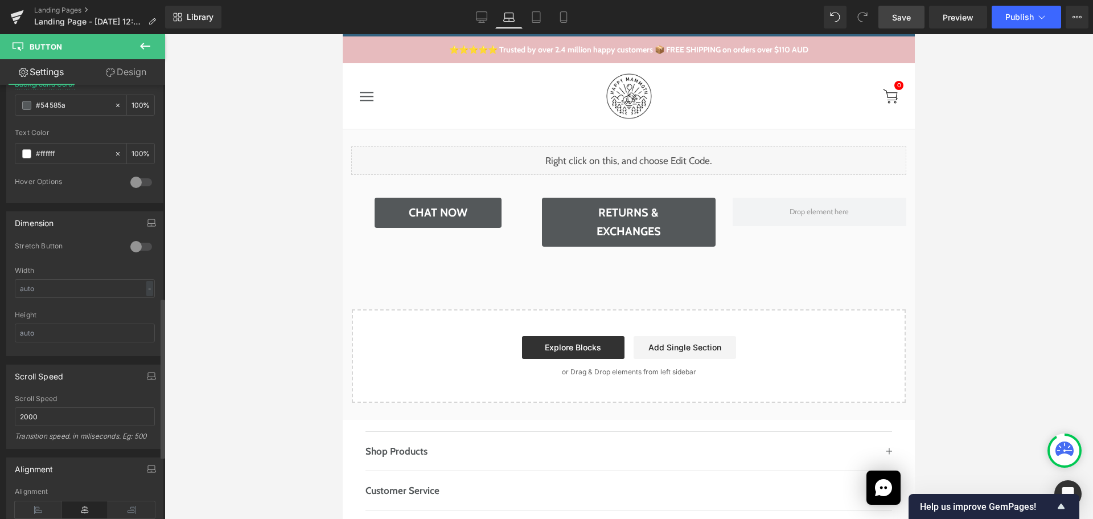
scroll to position [576, 0]
click at [144, 251] on div at bounding box center [141, 252] width 27 height 18
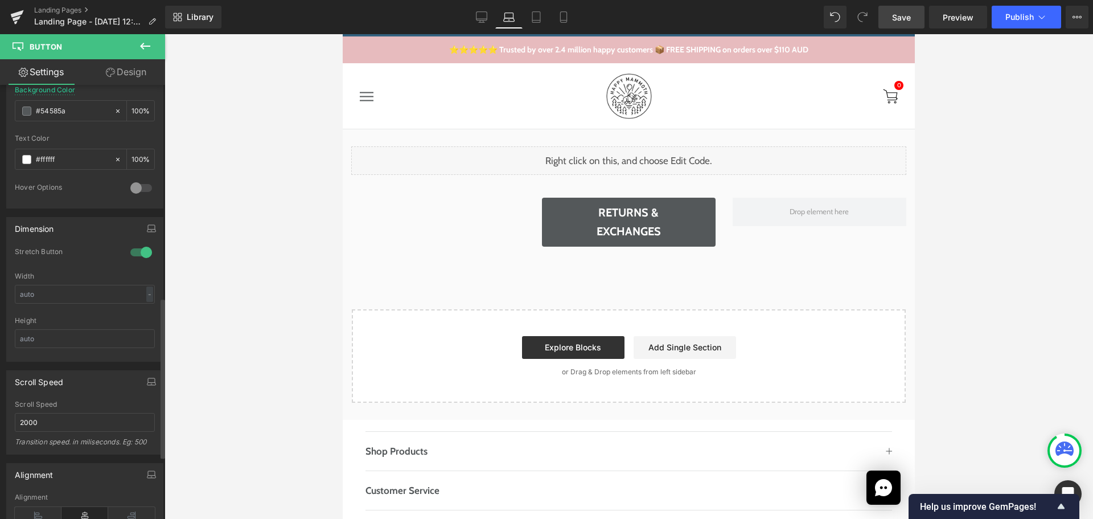
click at [132, 254] on div at bounding box center [141, 252] width 27 height 18
click at [140, 253] on div at bounding box center [141, 252] width 27 height 18
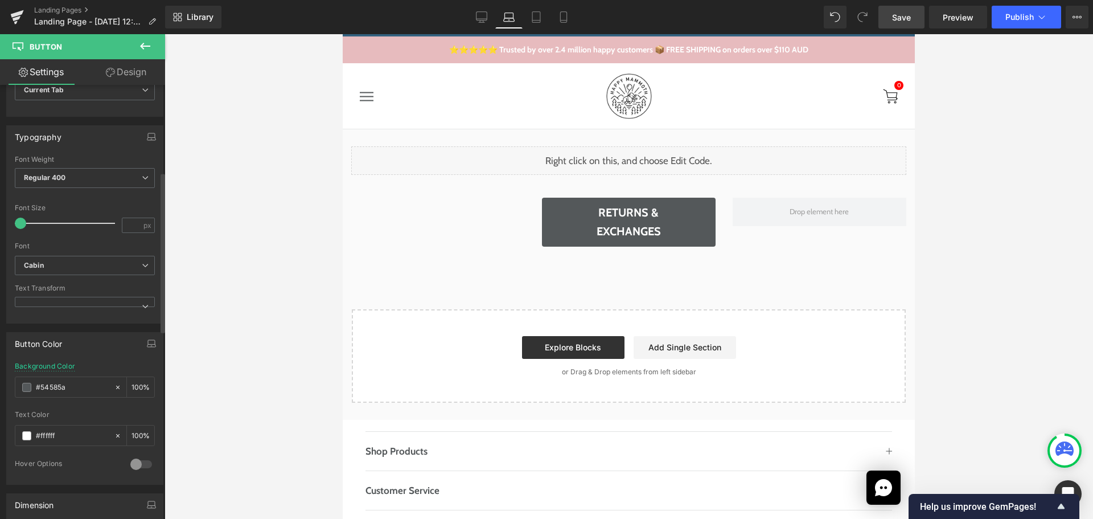
scroll to position [235, 0]
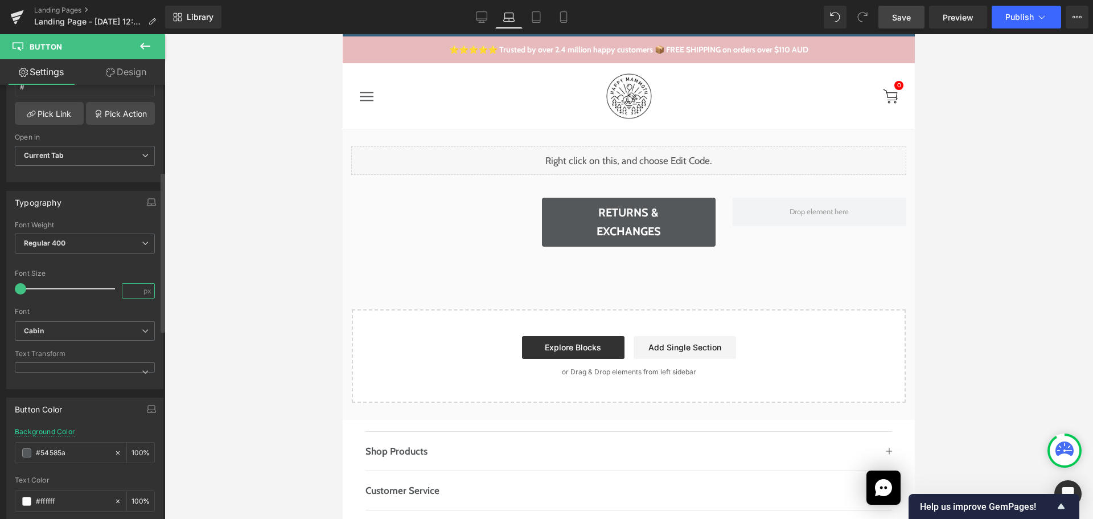
click at [129, 289] on input "number" at bounding box center [132, 291] width 20 height 14
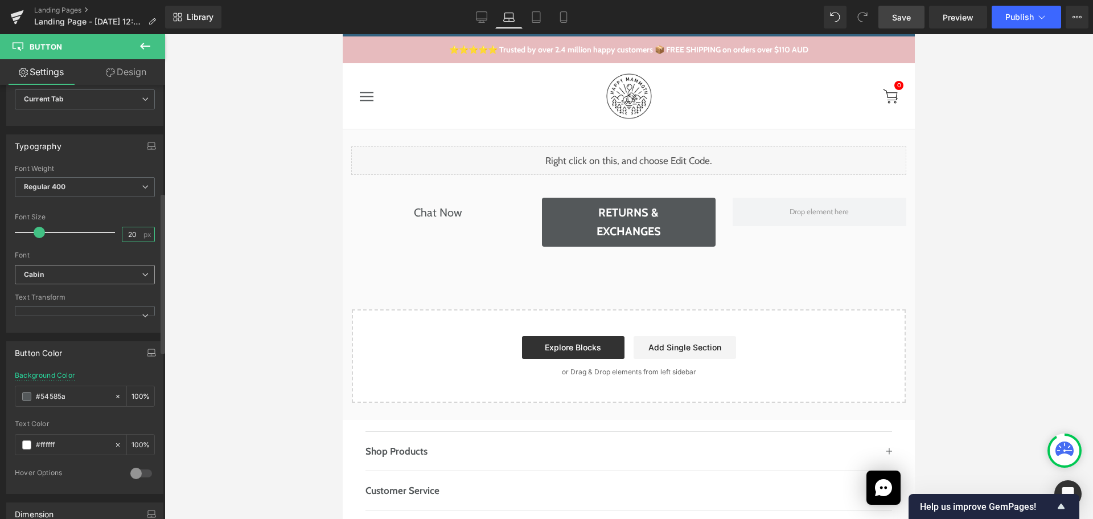
scroll to position [292, 0]
type input "20"
click at [98, 313] on span at bounding box center [85, 310] width 140 height 10
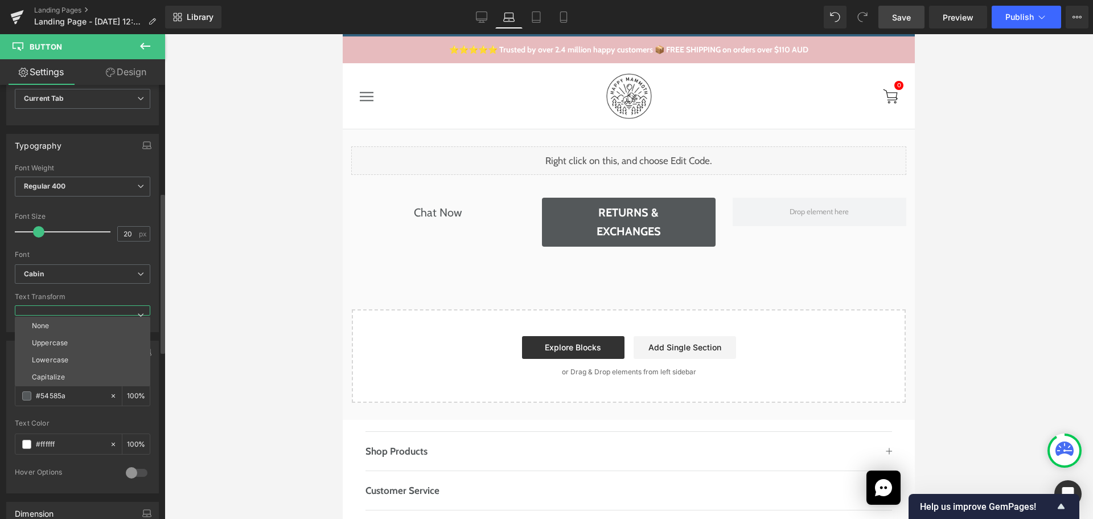
click at [98, 313] on span at bounding box center [83, 310] width 136 height 10
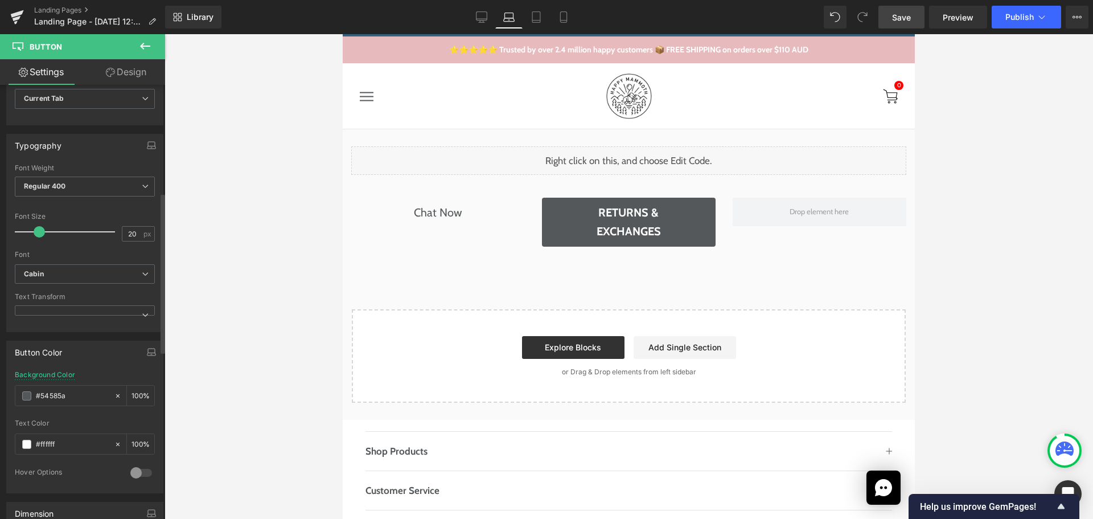
click at [112, 293] on div "Text Transform" at bounding box center [85, 297] width 140 height 8
click at [482, 22] on icon at bounding box center [482, 22] width 6 height 0
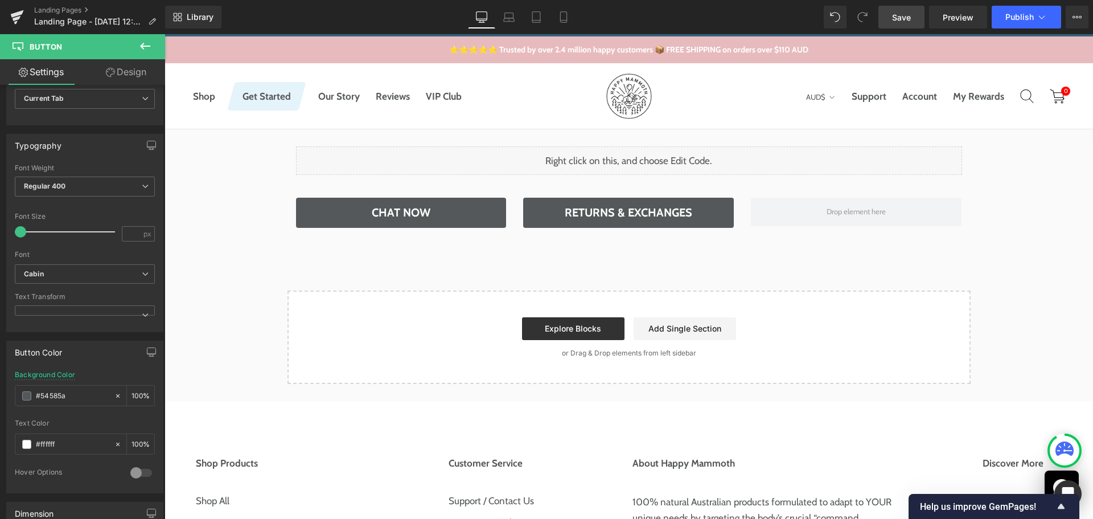
click at [142, 42] on icon at bounding box center [145, 46] width 14 height 14
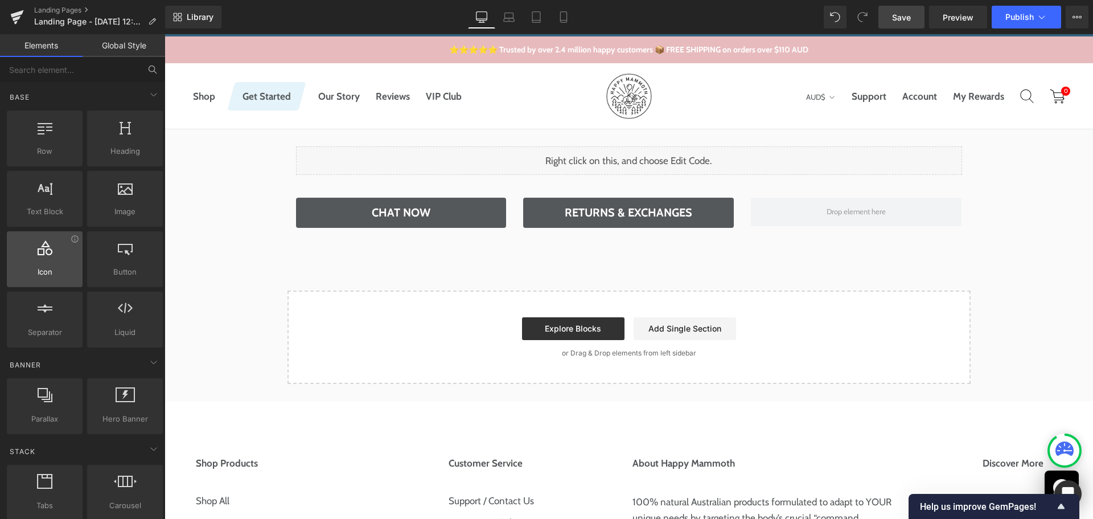
scroll to position [114, 0]
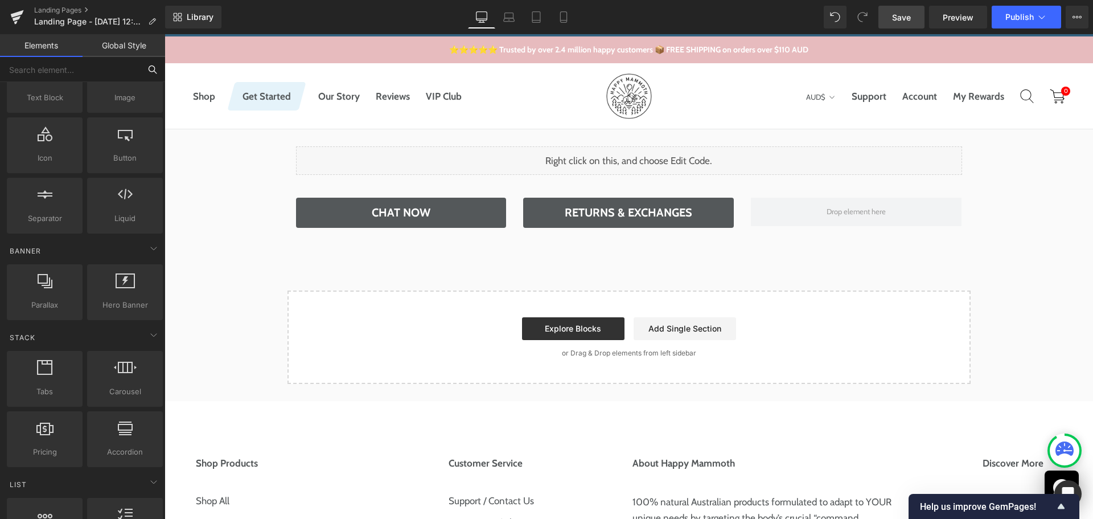
click at [111, 78] on input "text" at bounding box center [70, 69] width 140 height 25
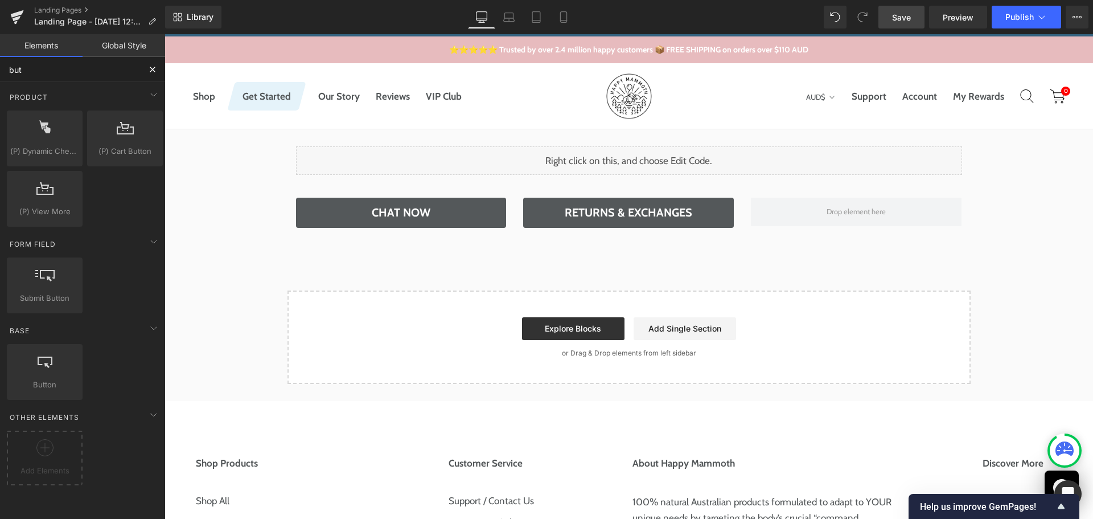
scroll to position [0, 0]
type input "butt"
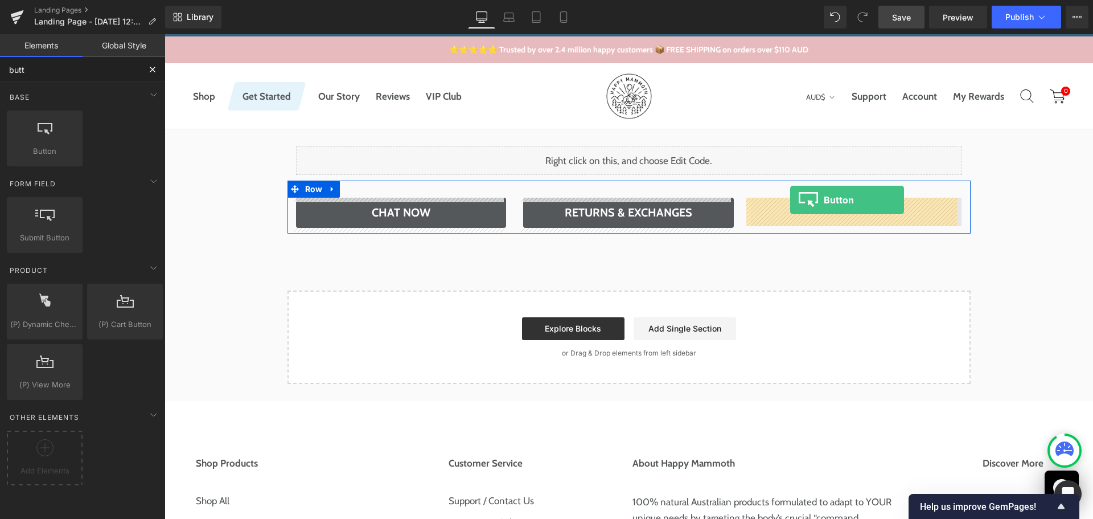
drag, startPoint x: 206, startPoint y: 162, endPoint x: 790, endPoint y: 200, distance: 585.5
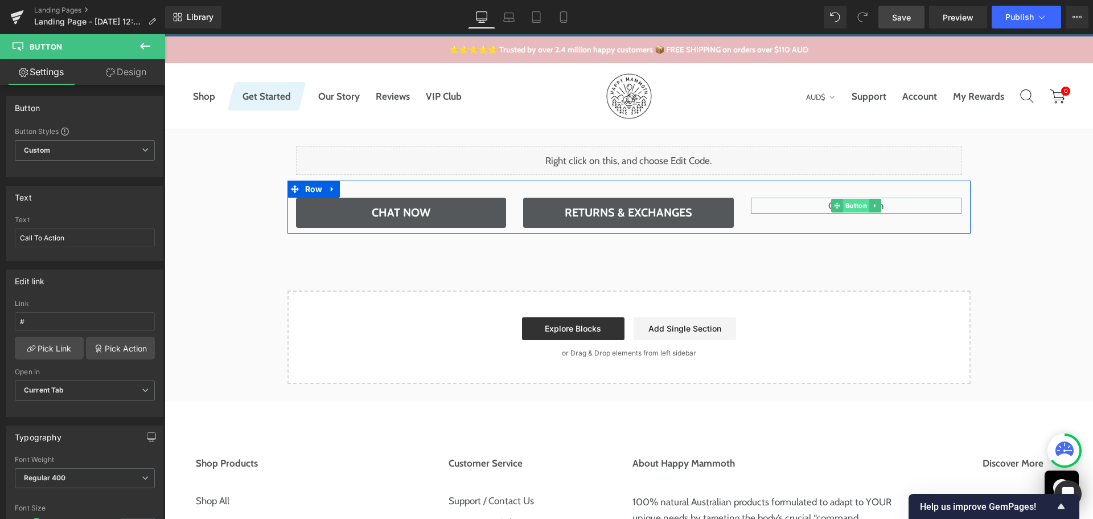
click at [850, 204] on span "Button" at bounding box center [856, 206] width 26 height 14
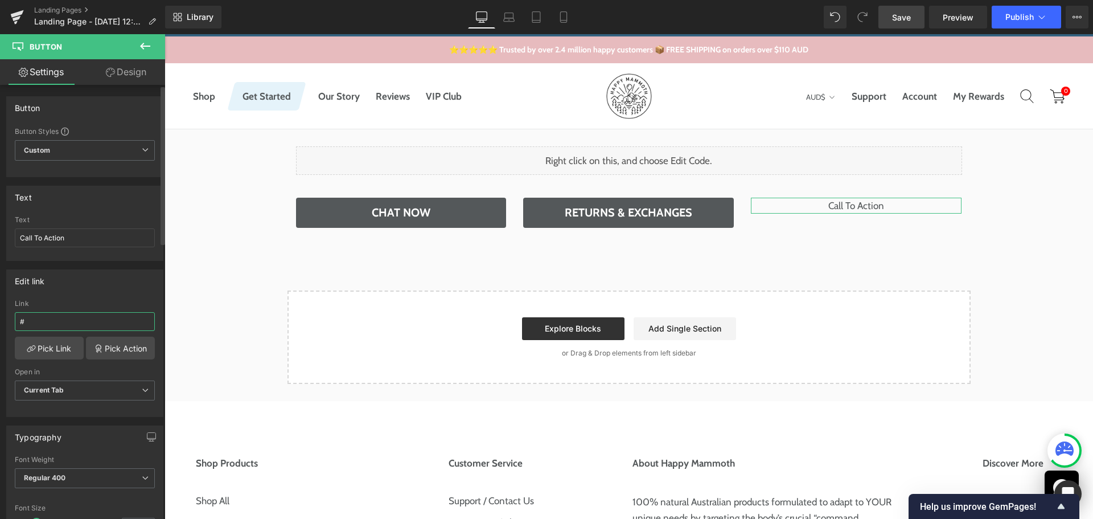
click at [67, 318] on input "#" at bounding box center [85, 321] width 140 height 19
type input "Chat Now"
click at [85, 294] on div "Edit link Chat Now Link Chat Now Pick Link Pick Action Current Tab New Tab Open…" at bounding box center [84, 343] width 157 height 148
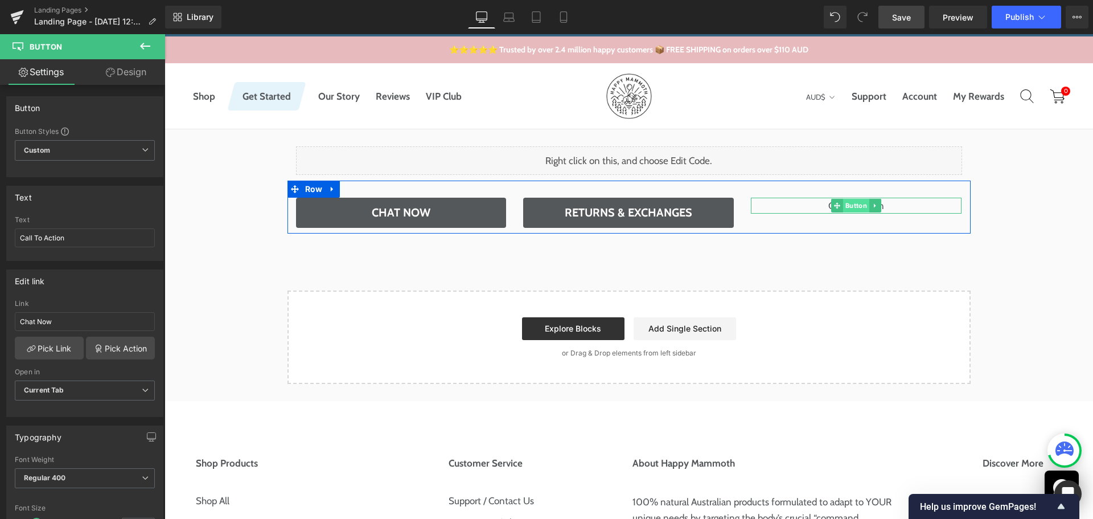
click at [843, 209] on span "Button" at bounding box center [856, 206] width 26 height 14
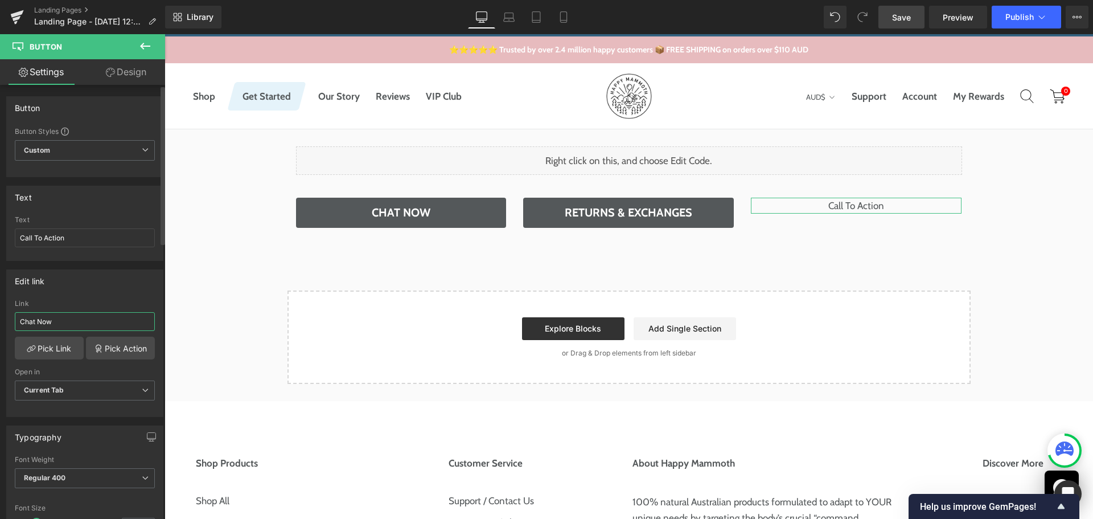
click at [80, 319] on input "Chat Now" at bounding box center [85, 321] width 140 height 19
click at [81, 233] on input "Call To Action" at bounding box center [85, 237] width 140 height 19
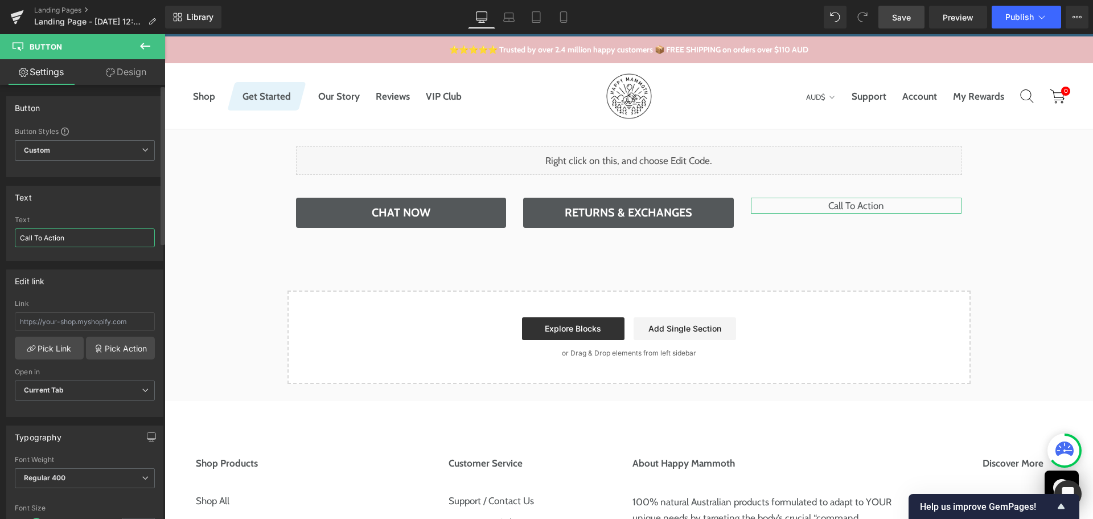
click at [81, 233] on input "Call To Action" at bounding box center [85, 237] width 140 height 19
paste input "hat Now"
type input "Chat Now"
click at [96, 209] on div "Text Chat Now Text Chat Now" at bounding box center [84, 223] width 157 height 75
click at [74, 316] on input "text" at bounding box center [85, 321] width 140 height 19
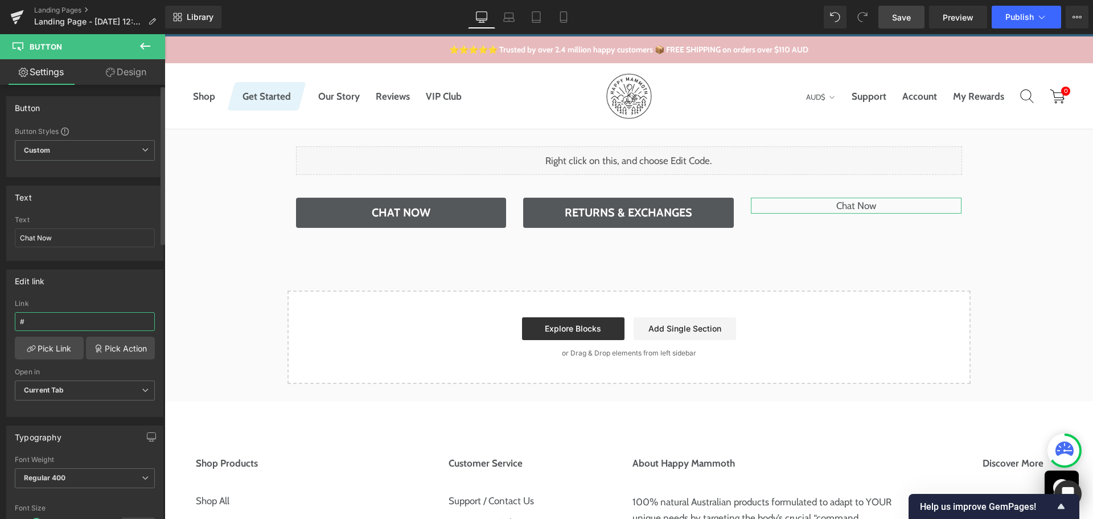
type input "#"
click at [88, 295] on div "Edit link # Link # Pick Link Pick Action Current Tab New Tab Open in Current Ta…" at bounding box center [84, 343] width 157 height 148
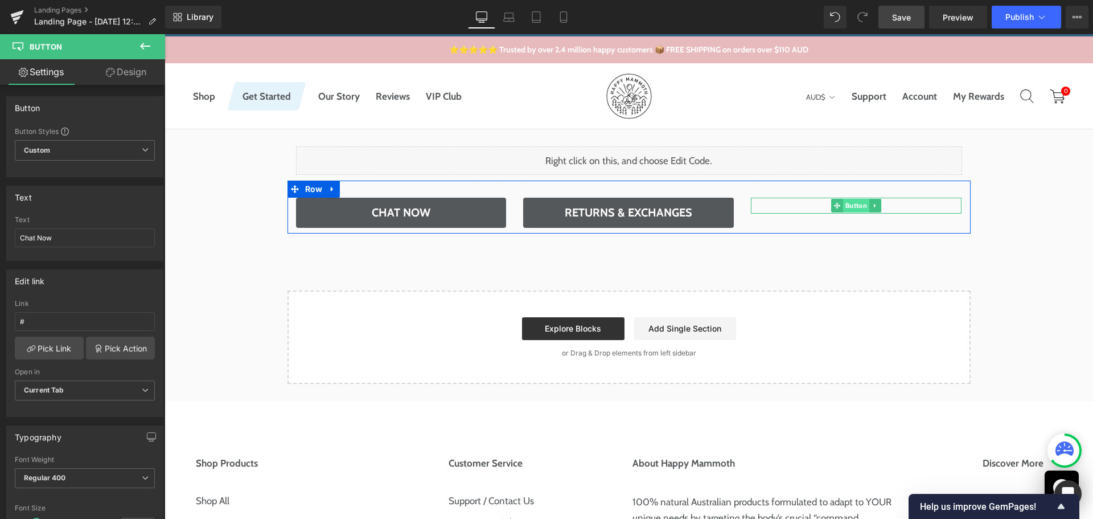
click at [854, 204] on span "Button" at bounding box center [856, 206] width 26 height 14
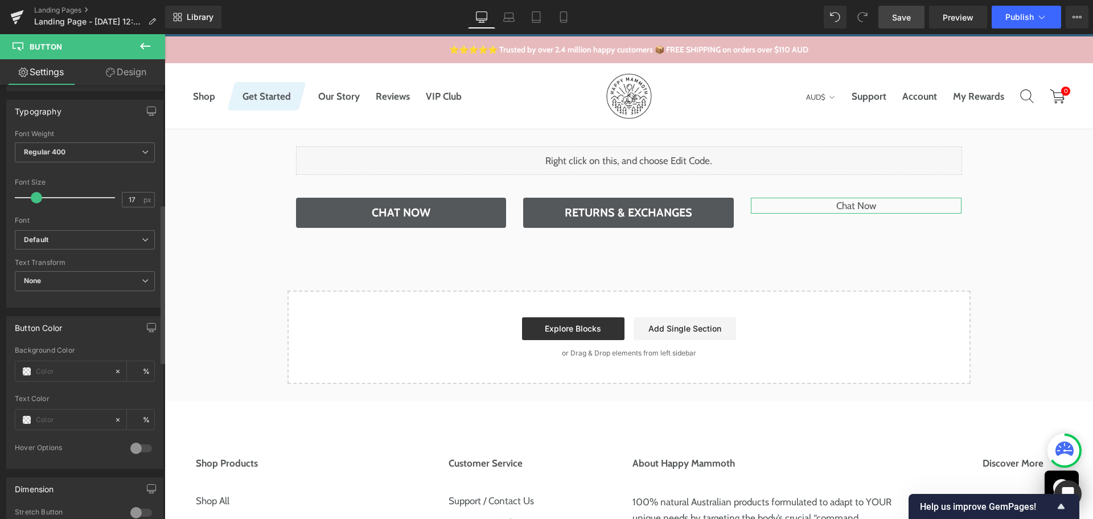
scroll to position [342, 0]
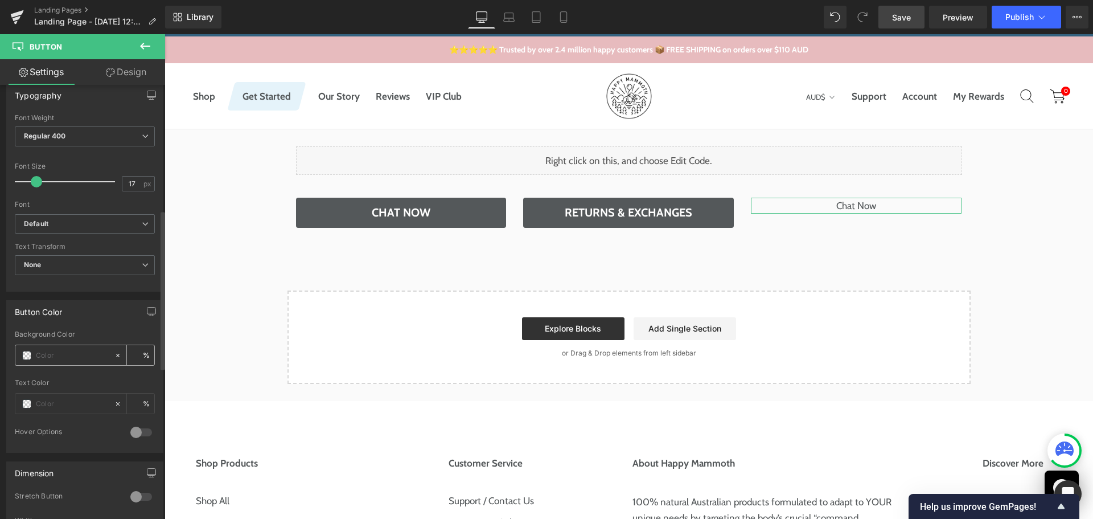
click at [65, 345] on div at bounding box center [64, 355] width 99 height 20
click at [63, 353] on input "text" at bounding box center [72, 355] width 73 height 13
paste input "#1e1e1e"
type input "#1e1e1e"
type input "100"
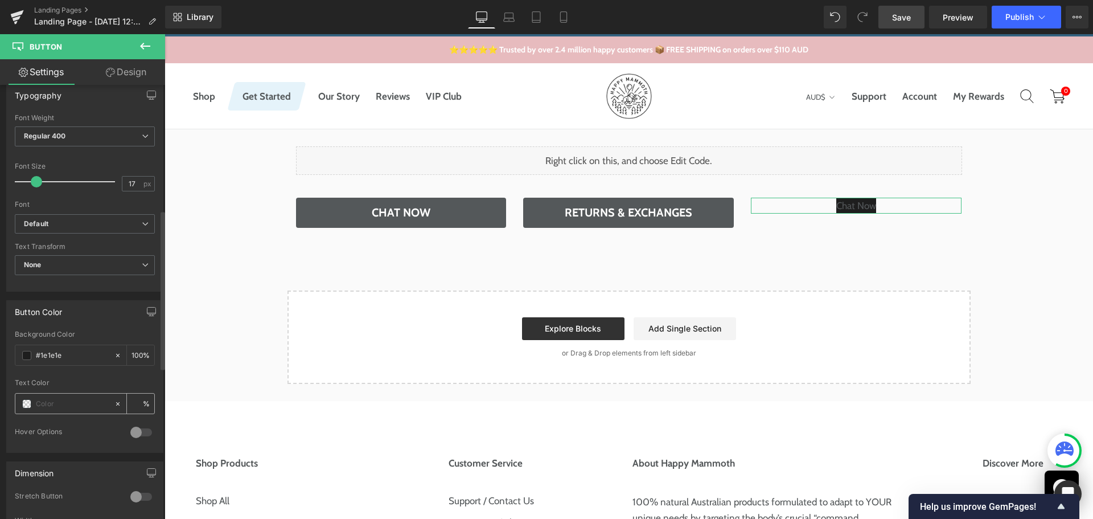
type input "#1e1e1e"
click at [54, 412] on div at bounding box center [64, 404] width 99 height 20
click at [59, 400] on input "text" at bounding box center [72, 404] width 73 height 13
type input "@"
type input "0"
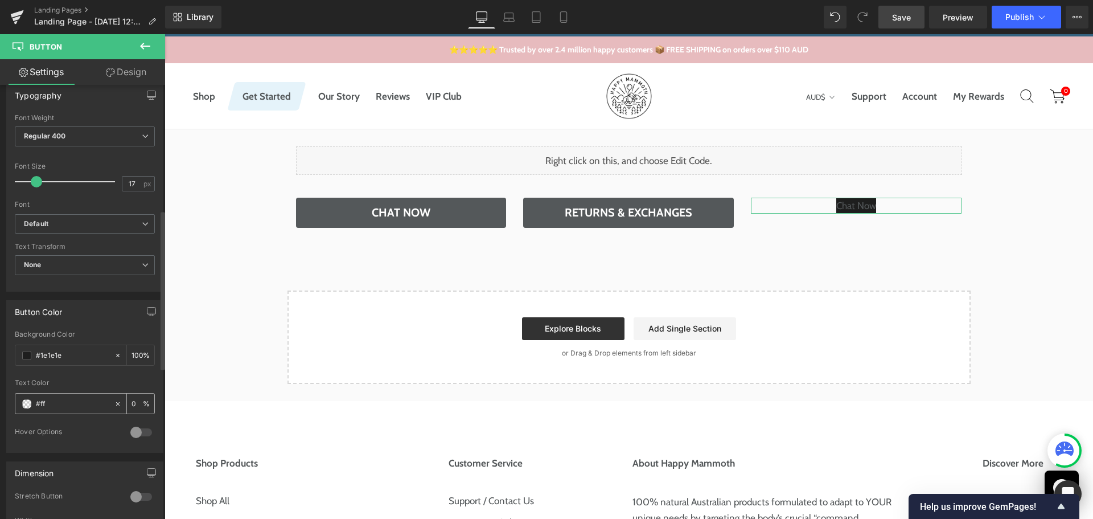
type input "#fff"
type input "100"
click at [71, 383] on div "Text Color" at bounding box center [85, 383] width 140 height 8
type input "#ffffff"
click at [58, 351] on input "#1e1e1e" at bounding box center [72, 355] width 73 height 13
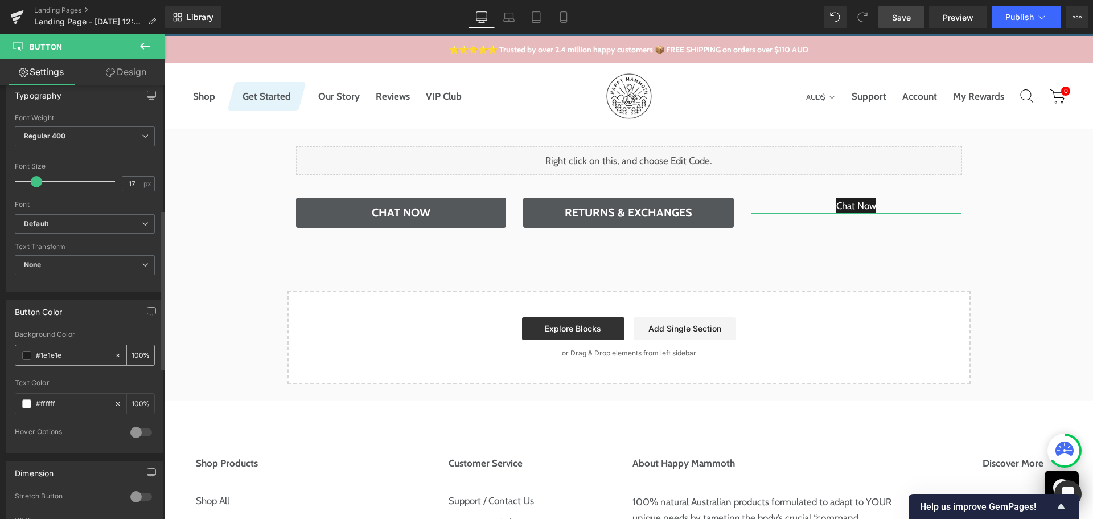
click at [58, 351] on input "#1e1e1e" at bounding box center [72, 355] width 73 height 13
paste input "#54585a"
type input "##54585a"
click at [90, 314] on div "Button Color" at bounding box center [85, 312] width 156 height 22
type input "0"
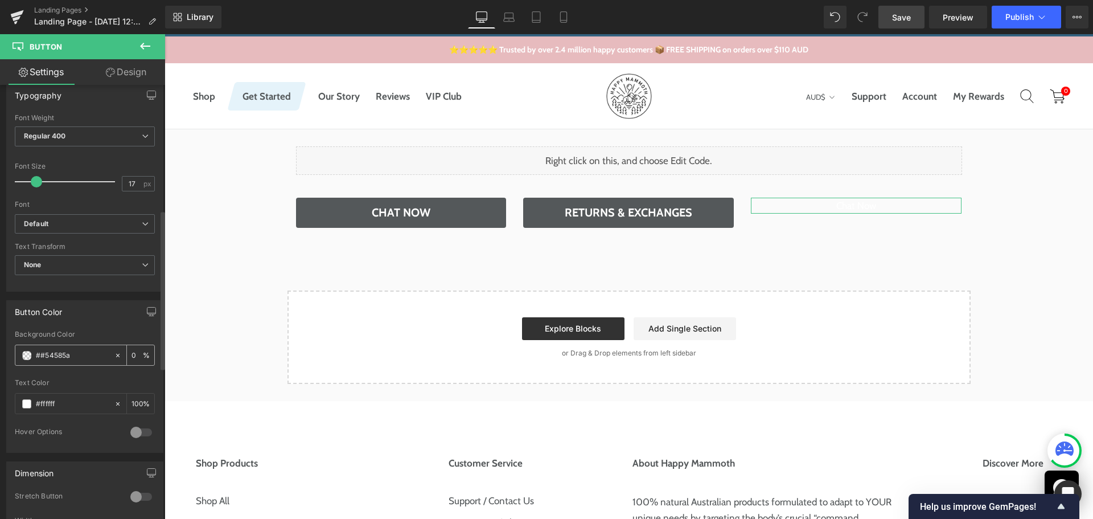
click at [37, 353] on input "##54585a" at bounding box center [72, 355] width 73 height 13
type input "#54585a"
type input "100"
type input "#54585a"
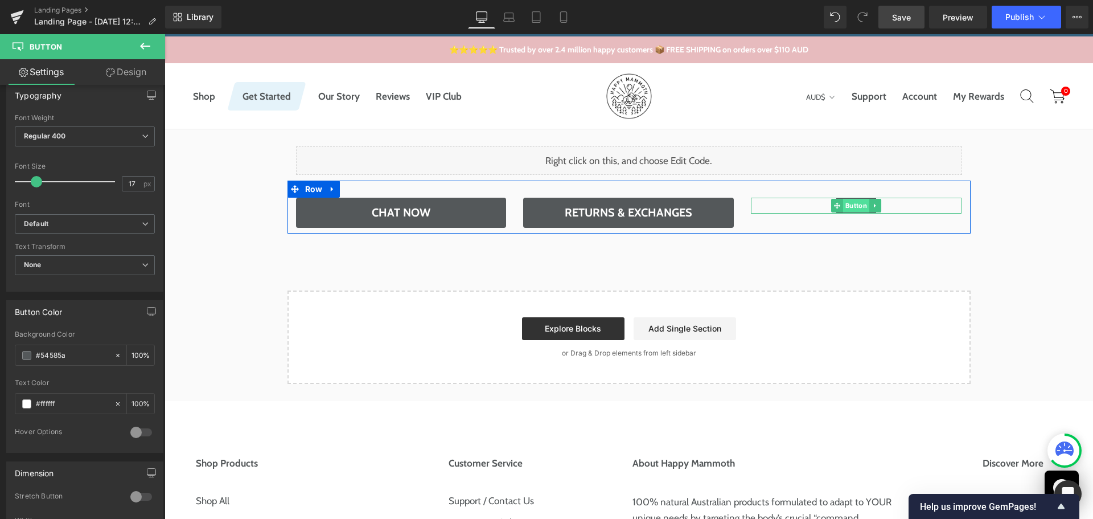
click at [851, 203] on span "Button" at bounding box center [856, 206] width 26 height 14
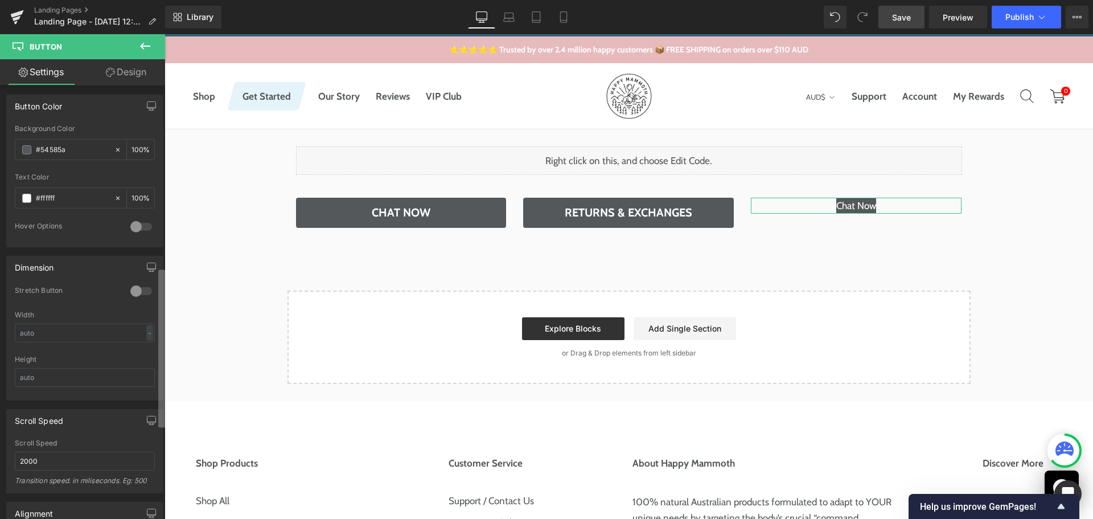
scroll to position [570, 0]
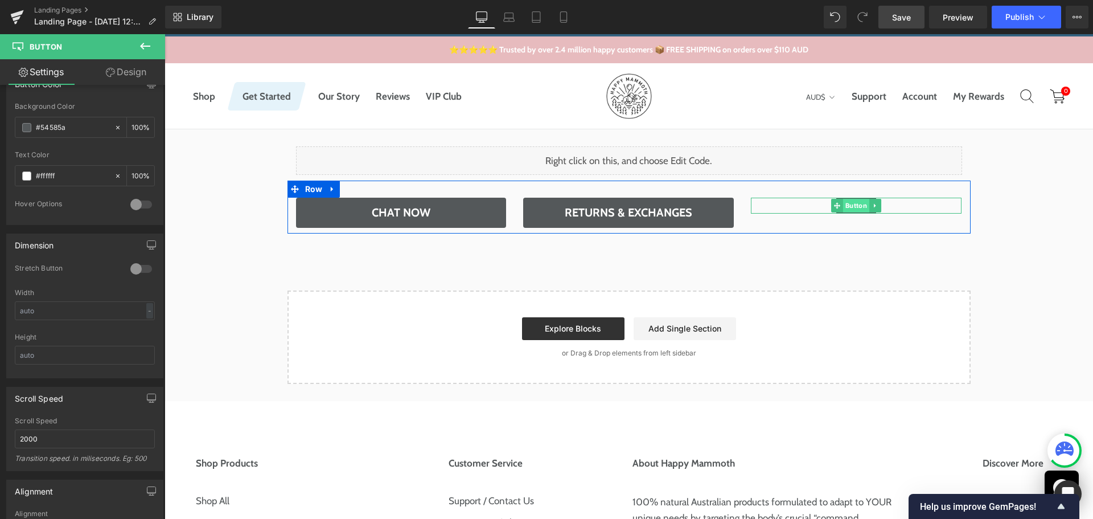
click at [855, 204] on span "Button" at bounding box center [856, 206] width 26 height 14
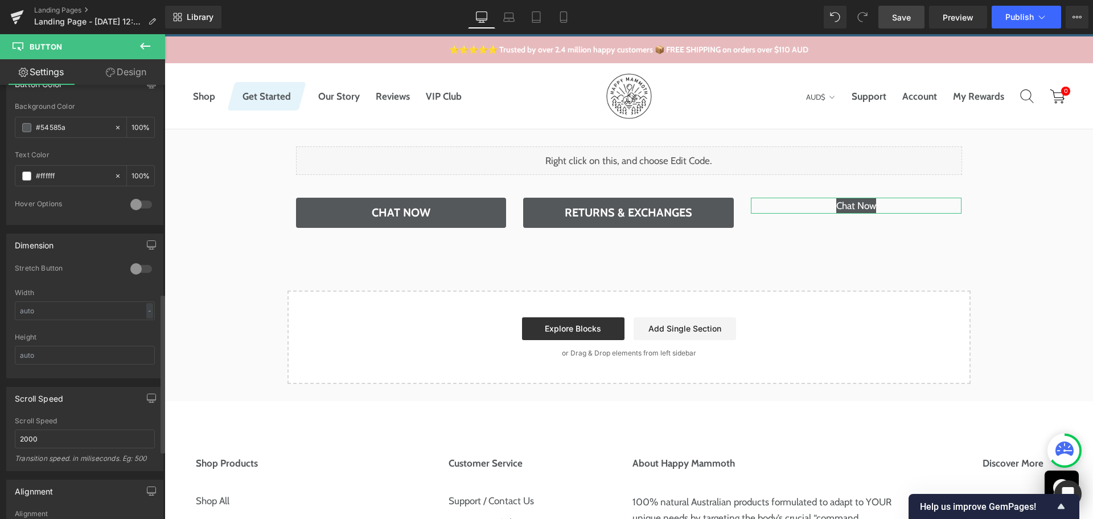
click at [138, 267] on div at bounding box center [141, 269] width 27 height 18
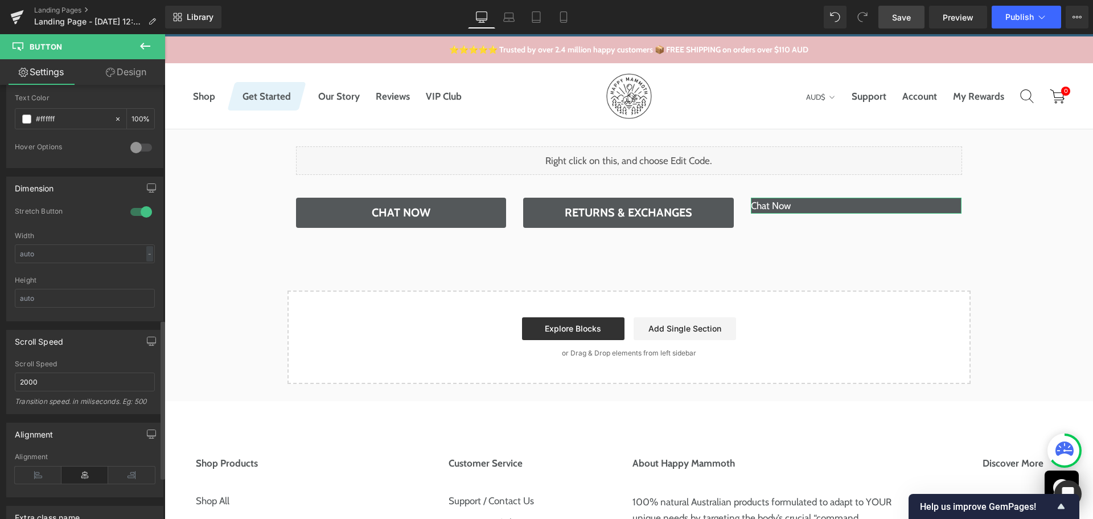
scroll to position [683, 0]
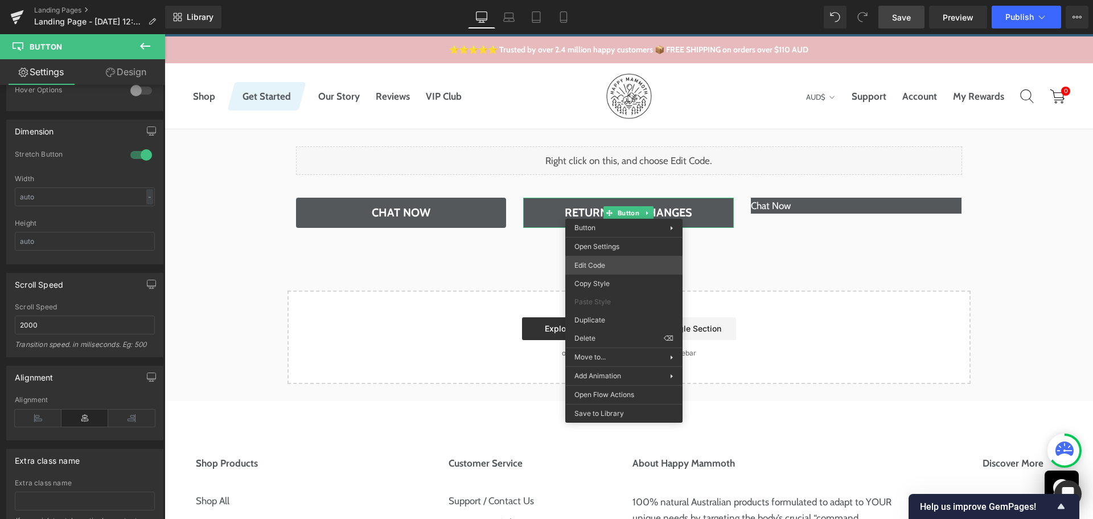
click at [612, 0] on div "Button You are previewing how the will restyle your page. You can not edit Elem…" at bounding box center [546, 0] width 1093 height 0
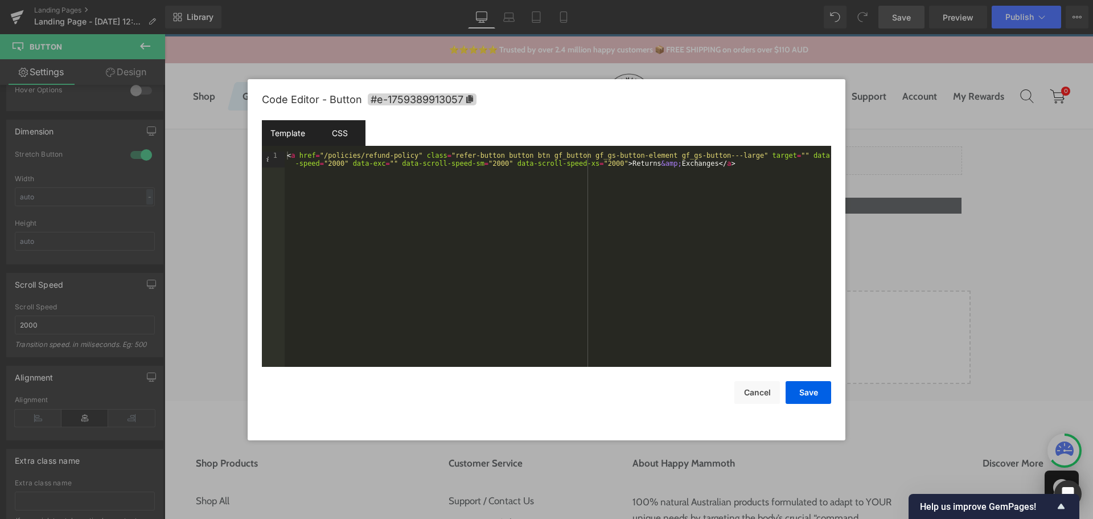
click at [353, 132] on div "CSS" at bounding box center [340, 133] width 52 height 26
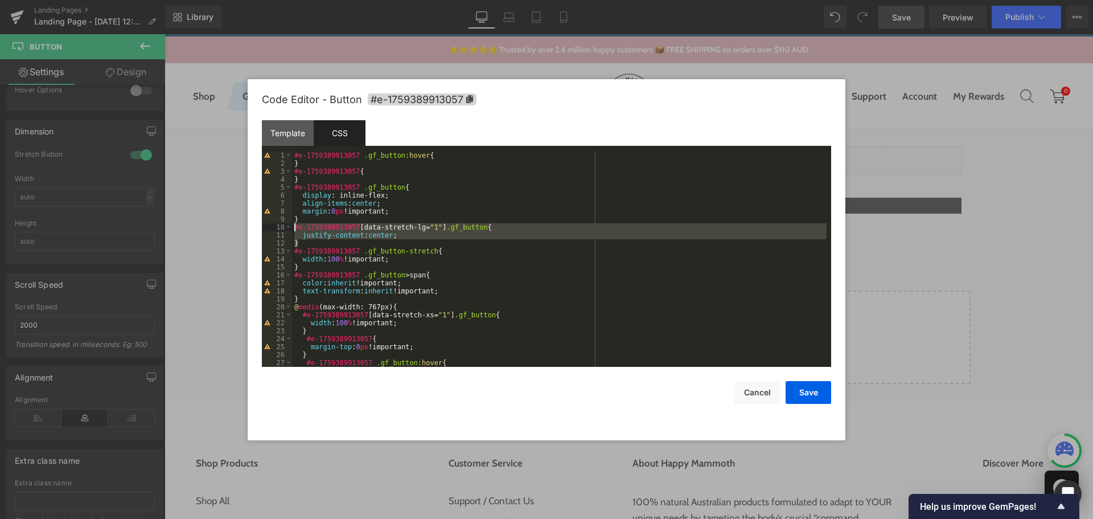
drag, startPoint x: 301, startPoint y: 241, endPoint x: 292, endPoint y: 231, distance: 14.5
click at [292, 231] on pre "1 2 3 4 5 6 7 8 9 10 11 12 13 14 15 16 17 18 19 20 21 22 23 24 25 26 27 28 #e-1…" at bounding box center [547, 258] width 570 height 215
click at [752, 390] on button "Cancel" at bounding box center [758, 392] width 46 height 23
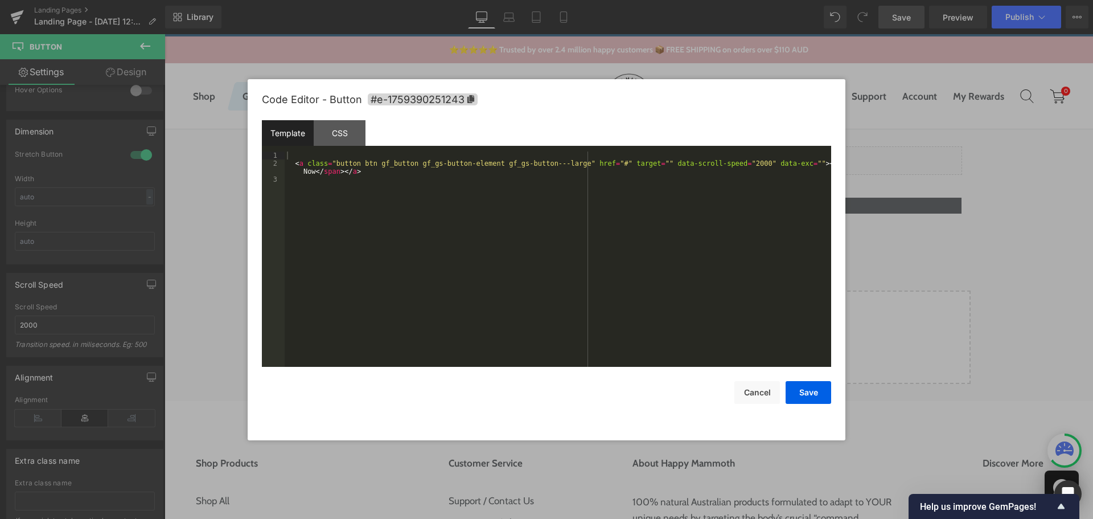
click at [834, 0] on div "Button You are previewing how the will restyle your page. You can not edit Elem…" at bounding box center [546, 0] width 1093 height 0
click at [322, 133] on div "CSS" at bounding box center [340, 133] width 52 height 26
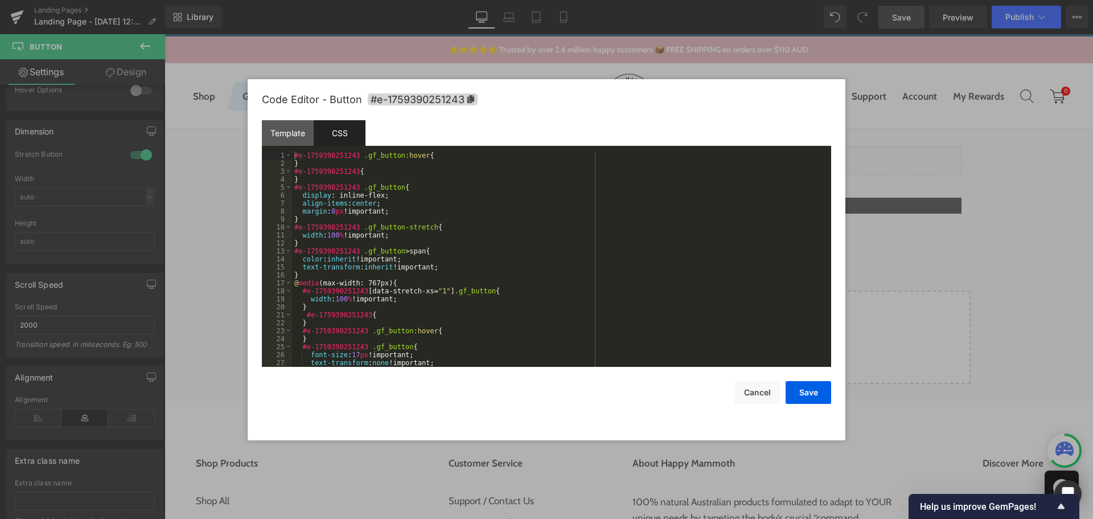
click at [353, 130] on div "CSS" at bounding box center [340, 133] width 52 height 26
click at [309, 175] on div "#e-1759390251243 .gf_button :hover { } #e-1759390251243 { } #e-1759390251243 .g…" at bounding box center [559, 266] width 535 height 231
click at [309, 177] on div "#e-1759390251243 .gf_button :hover { } #e-1759390251243 { } #e-1759390251243 .g…" at bounding box center [559, 266] width 535 height 231
click at [305, 223] on div "#e-1759390251243 .gf_button :hover { } #e-1759390251243 { } #e-1759390251243 .g…" at bounding box center [559, 266] width 535 height 231
click at [306, 180] on div "#e-1759390251243 .gf_button :hover { } #e-1759390251243 { } #e-1759390251243 .g…" at bounding box center [559, 266] width 535 height 231
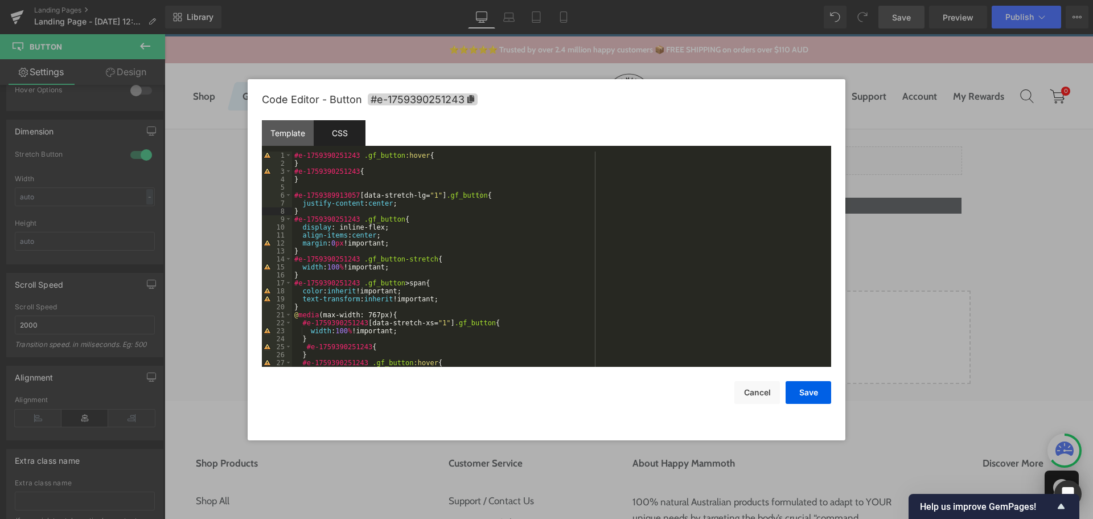
click at [318, 169] on div "#e-1759390251243 .gf_button :hover { } #e-1759390251243 { } #e-1759389913057 [ …" at bounding box center [559, 266] width 535 height 231
click at [331, 195] on div "#e-1759390251243 .gf_button :hover { } #e-1759390251243 { } #e-1759389913057 [ …" at bounding box center [559, 266] width 535 height 231
click at [534, 199] on div "#e-1759390251243 .gf_button :hover { } #e-1759390251243 { } #e-1759390251243 [ …" at bounding box center [559, 266] width 535 height 231
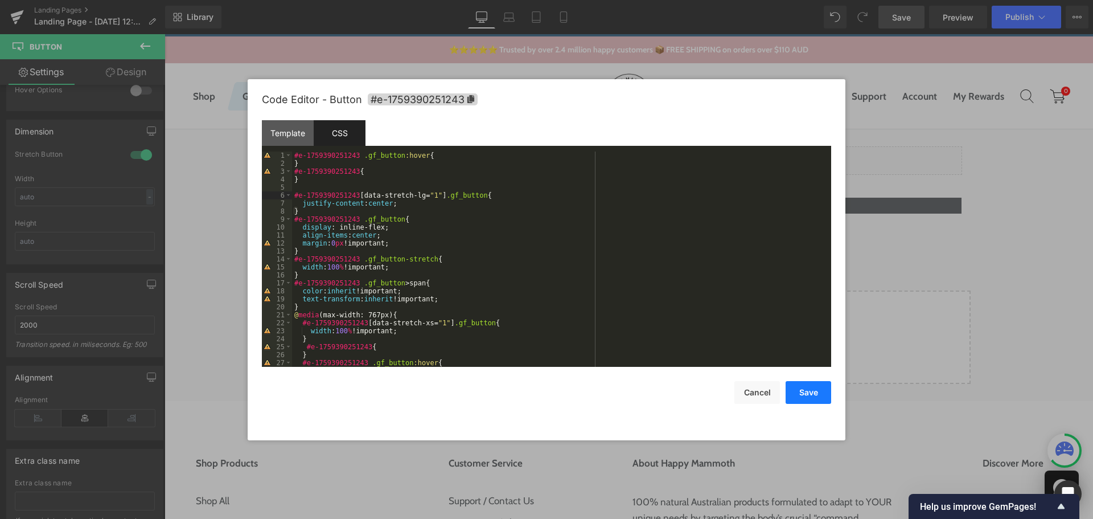
click at [798, 395] on button "Save" at bounding box center [809, 392] width 46 height 23
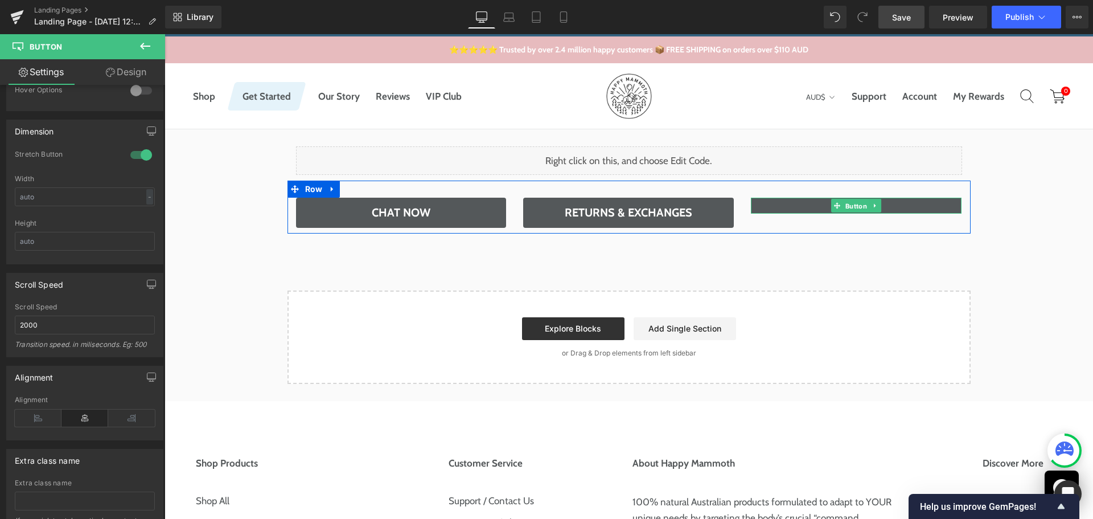
drag, startPoint x: 855, startPoint y: 207, endPoint x: 375, endPoint y: 253, distance: 482.9
click at [855, 207] on span "Button" at bounding box center [856, 206] width 26 height 14
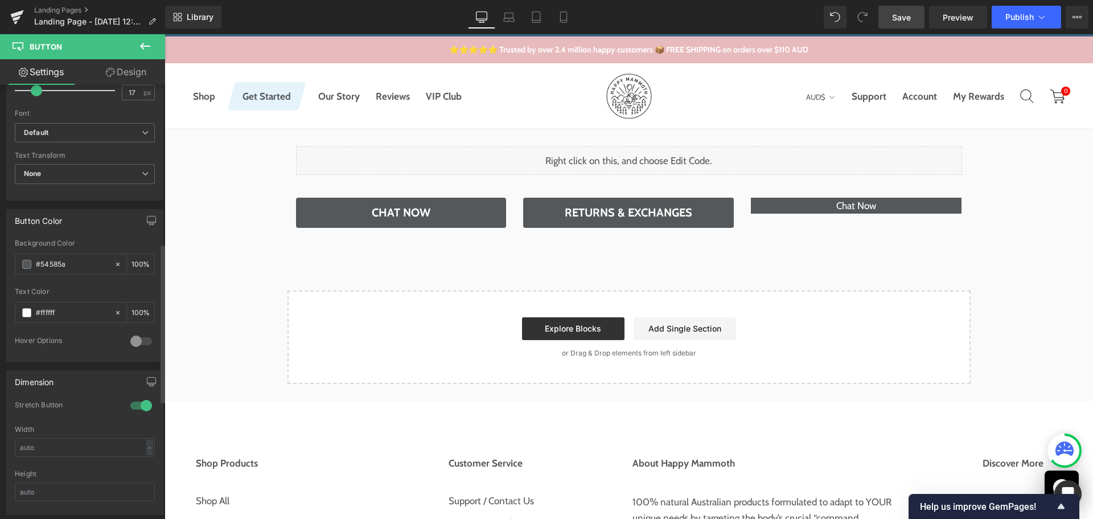
scroll to position [285, 0]
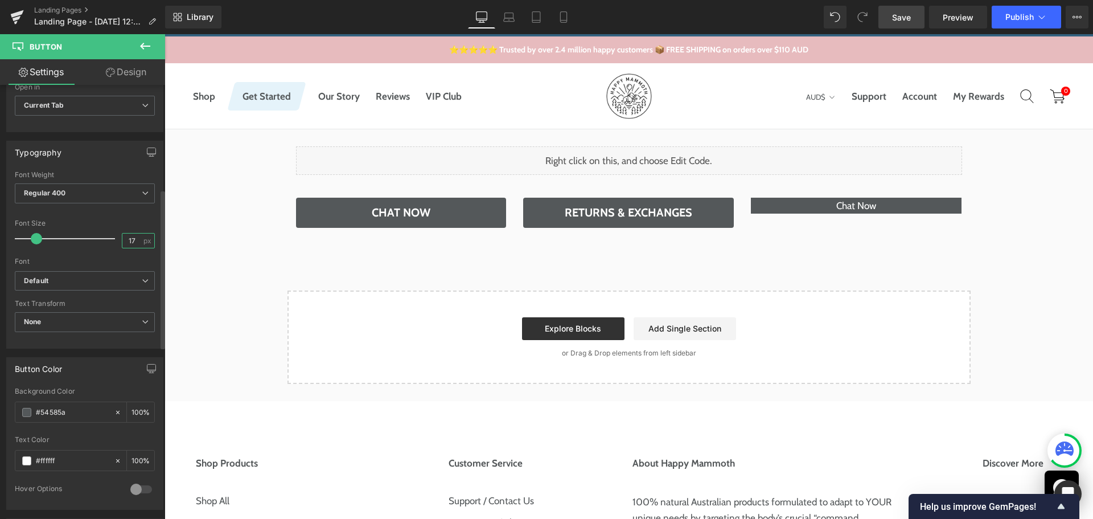
click at [130, 241] on input "17" at bounding box center [132, 240] width 20 height 14
type input "20"
click at [87, 278] on b "Default" at bounding box center [83, 281] width 118 height 10
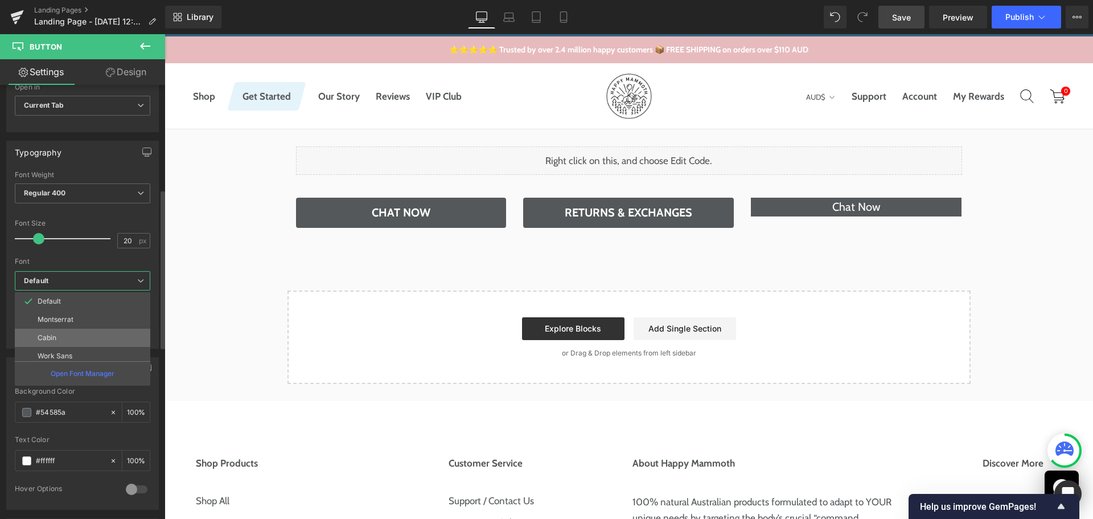
click at [76, 333] on li "Cabin" at bounding box center [85, 338] width 141 height 18
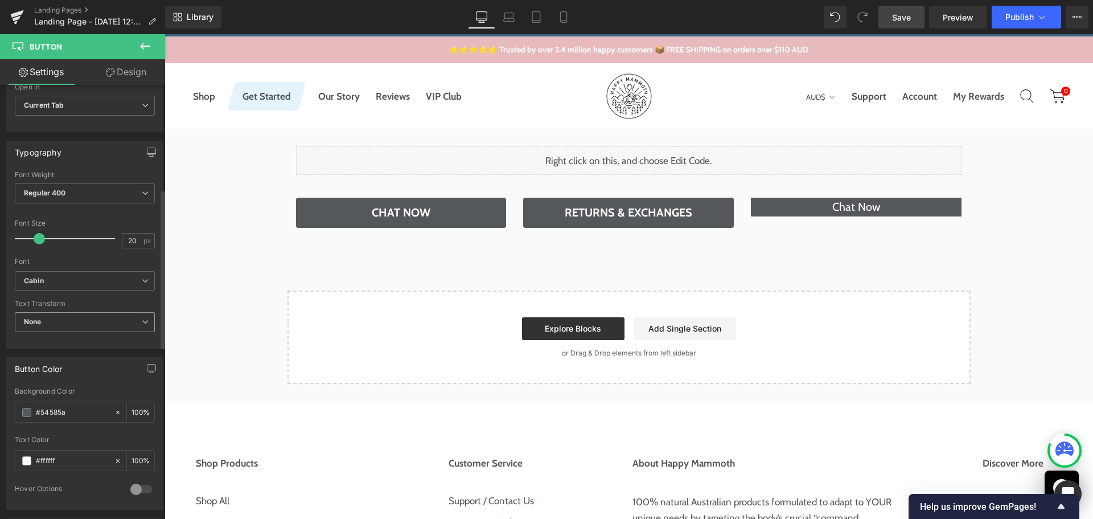
click at [84, 318] on span "None" at bounding box center [85, 322] width 140 height 20
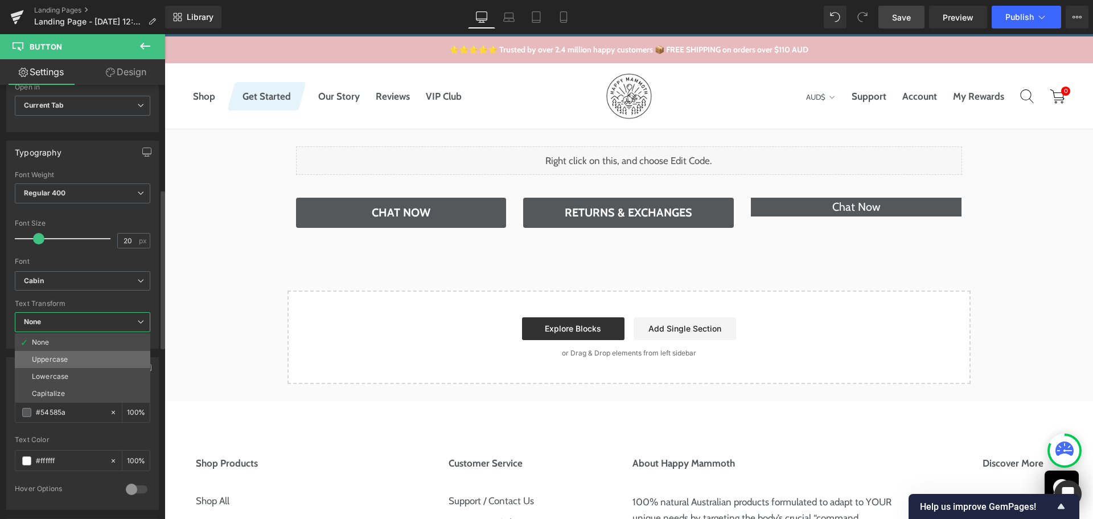
click at [77, 357] on li "Uppercase" at bounding box center [83, 359] width 136 height 17
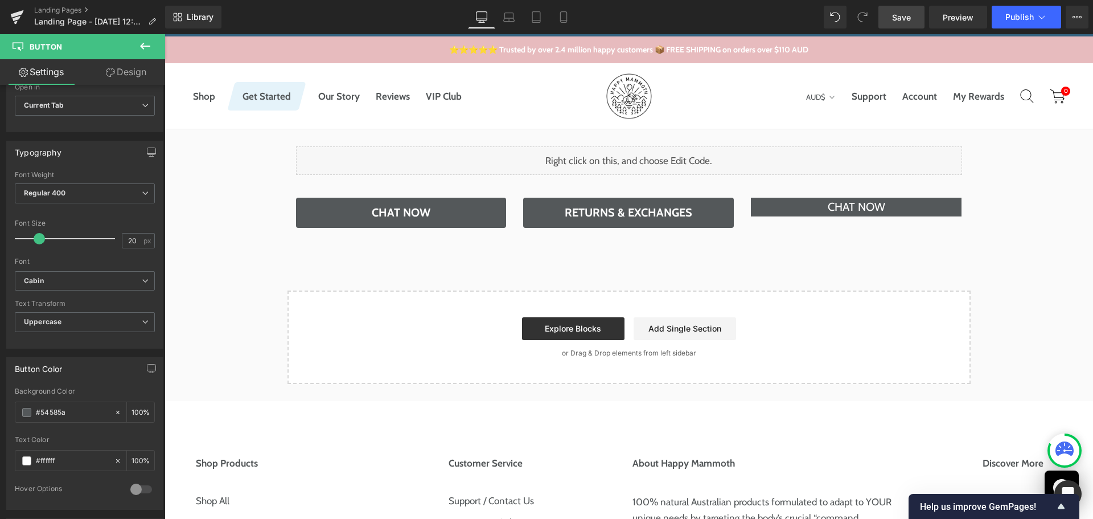
click at [121, 73] on link "Design" at bounding box center [126, 72] width 83 height 26
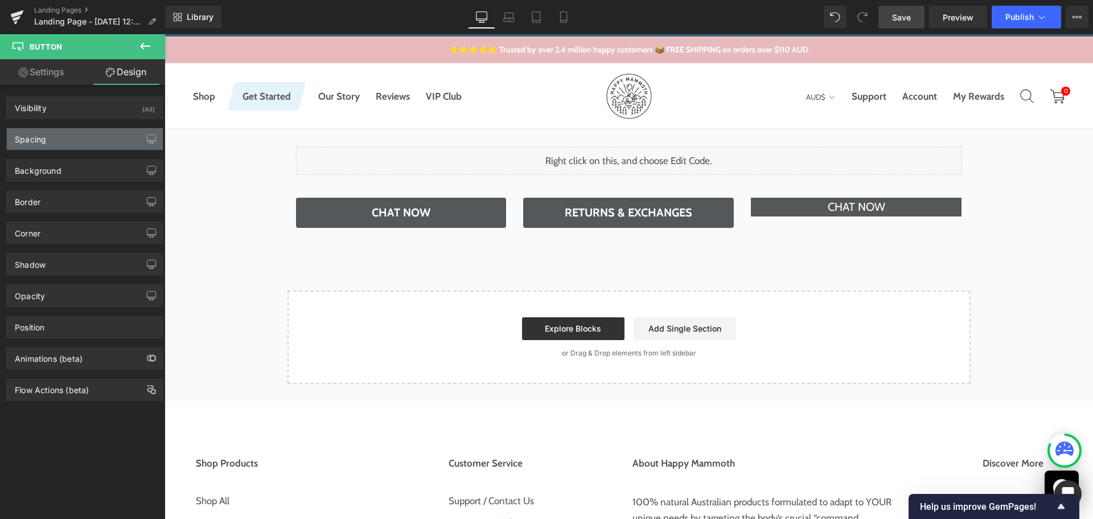
click at [62, 141] on div "Spacing" at bounding box center [85, 139] width 156 height 22
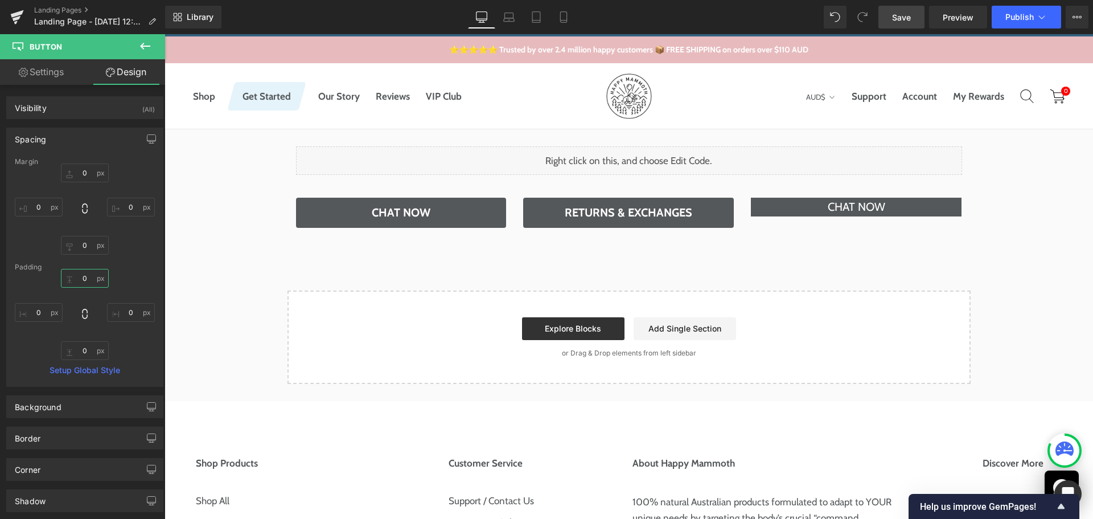
click at [91, 279] on input "text" at bounding box center [85, 278] width 48 height 19
type input "10"
click at [134, 264] on div "Padding" at bounding box center [85, 267] width 140 height 8
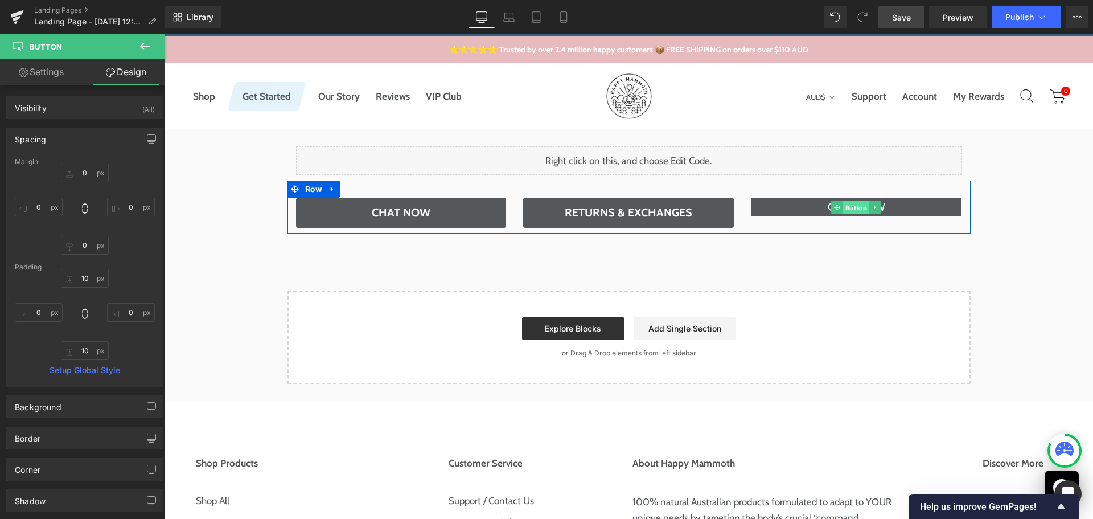
click at [849, 204] on span "Button" at bounding box center [856, 207] width 26 height 14
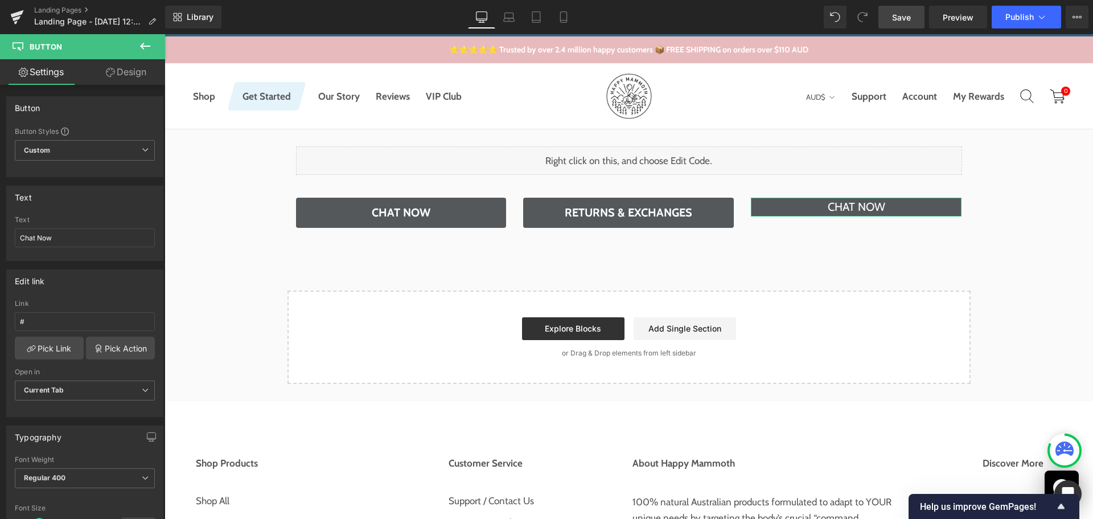
click at [144, 75] on link "Design" at bounding box center [126, 72] width 83 height 26
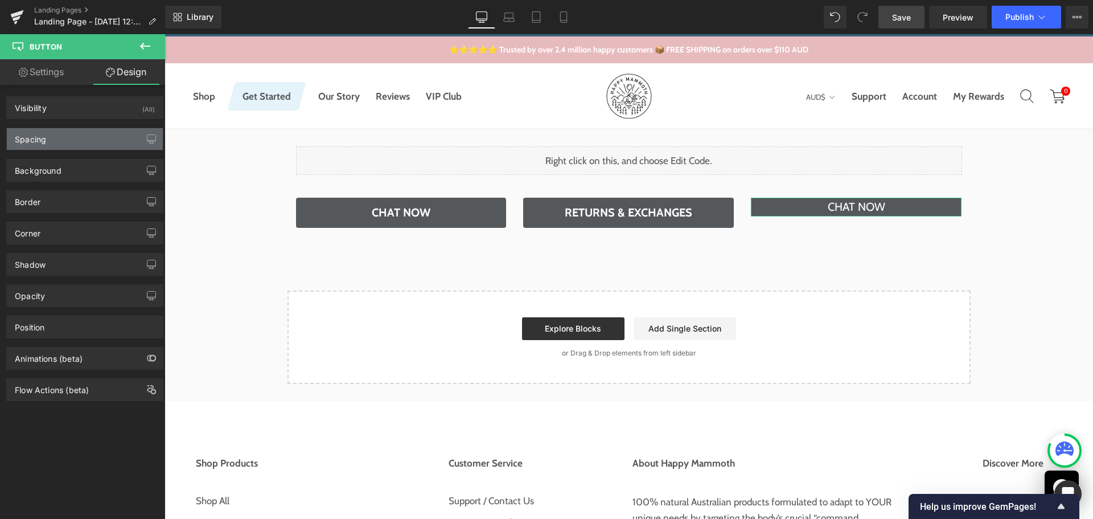
click at [59, 138] on div "Spacing" at bounding box center [85, 139] width 156 height 22
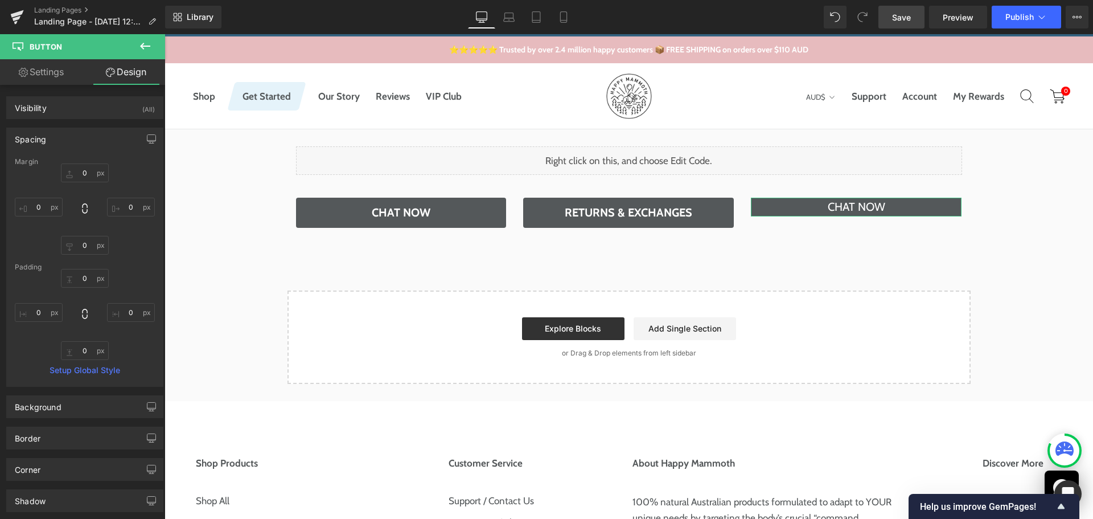
type input "0"
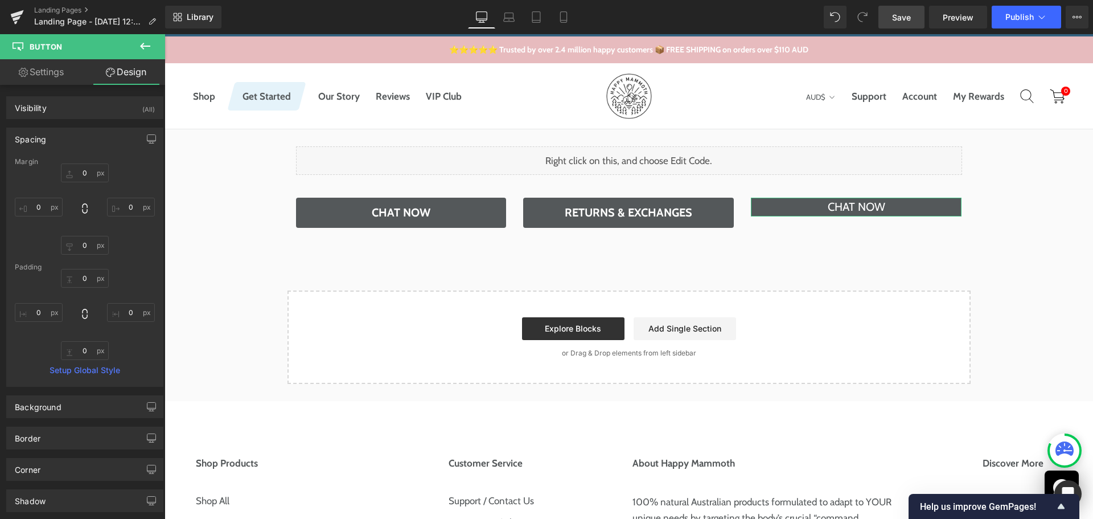
type input "0"
click at [89, 269] on div "Padding" at bounding box center [85, 267] width 140 height 8
click at [91, 278] on input "0" at bounding box center [85, 278] width 48 height 19
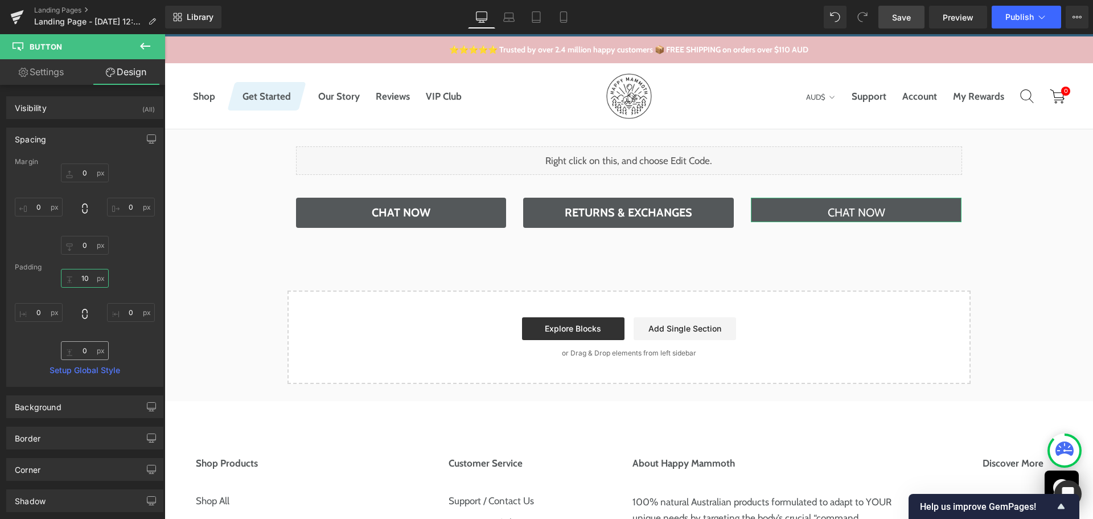
type input "10"
click at [76, 357] on input "0" at bounding box center [85, 350] width 48 height 19
type input "10"
click at [54, 75] on link "Settings" at bounding box center [41, 72] width 83 height 26
type input "100"
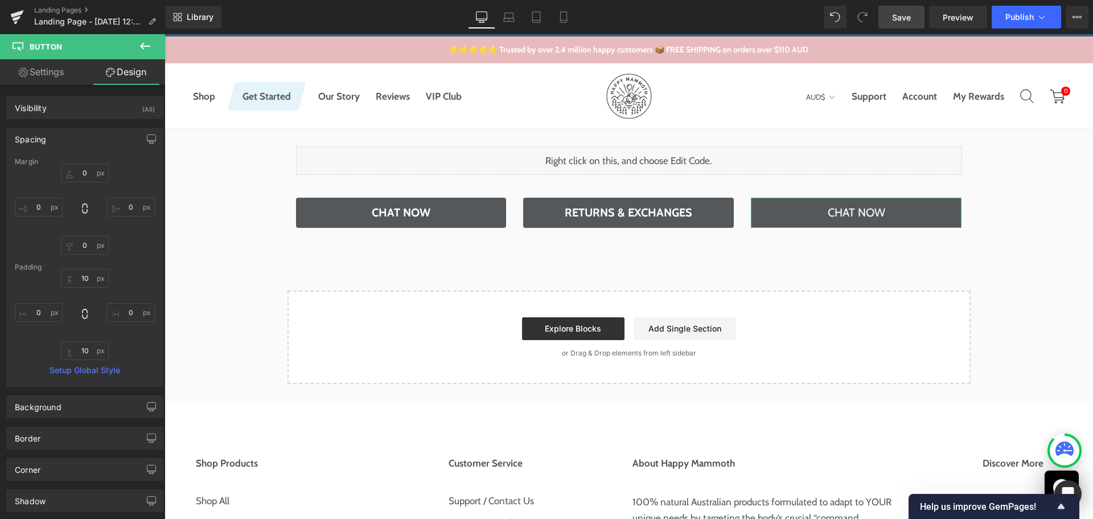
type input "100"
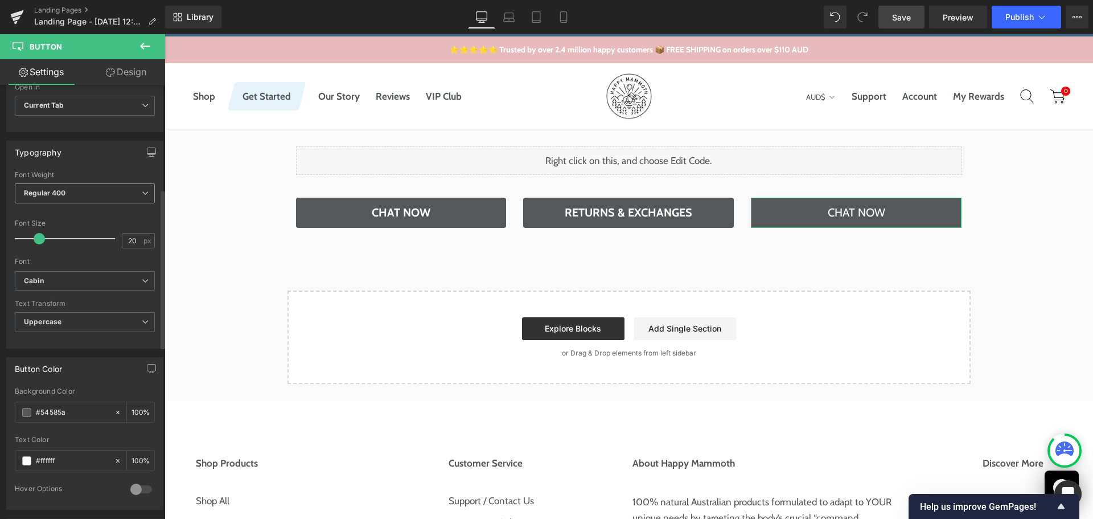
click at [112, 196] on span "Regular 400" at bounding box center [85, 193] width 140 height 20
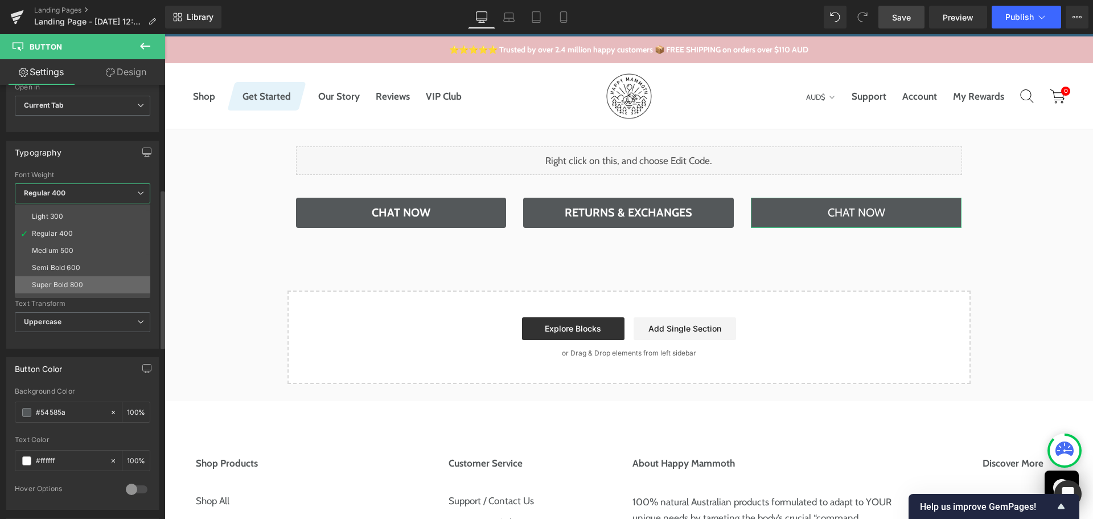
scroll to position [57, 0]
click at [65, 284] on li "Bold 700" at bounding box center [85, 292] width 141 height 17
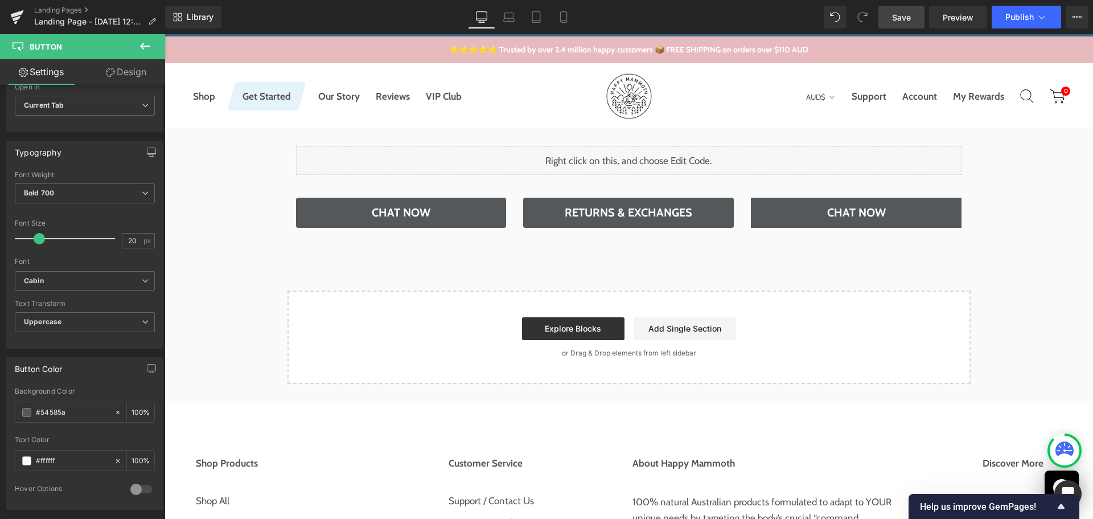
click at [1032, 226] on div "Liquid Row Chat Now Button Returns & Exchanges Button Chat Now [GEOGRAPHIC_DATA…" at bounding box center [629, 256] width 929 height 255
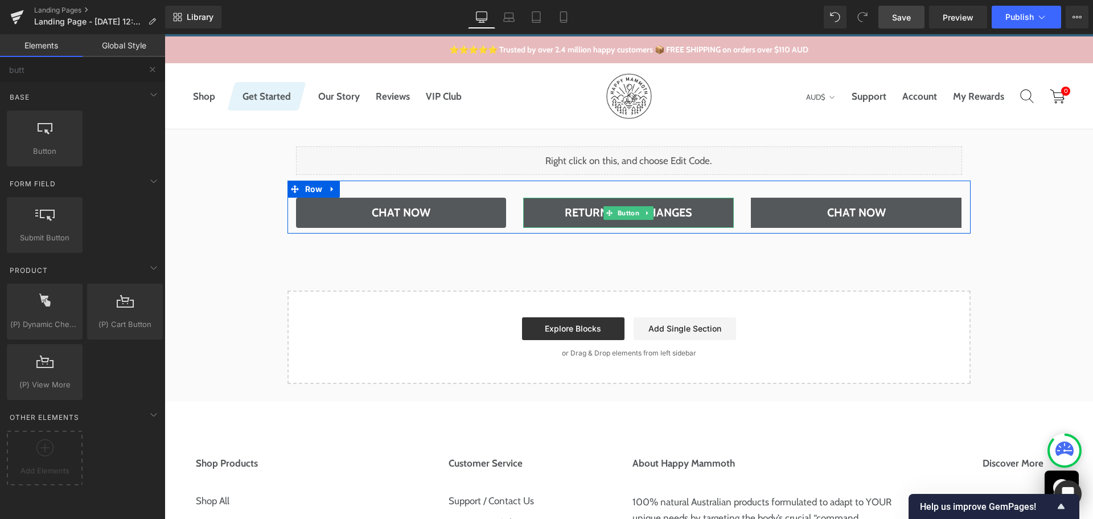
click at [645, 212] on icon at bounding box center [648, 213] width 6 height 7
click at [651, 215] on icon at bounding box center [654, 213] width 6 height 6
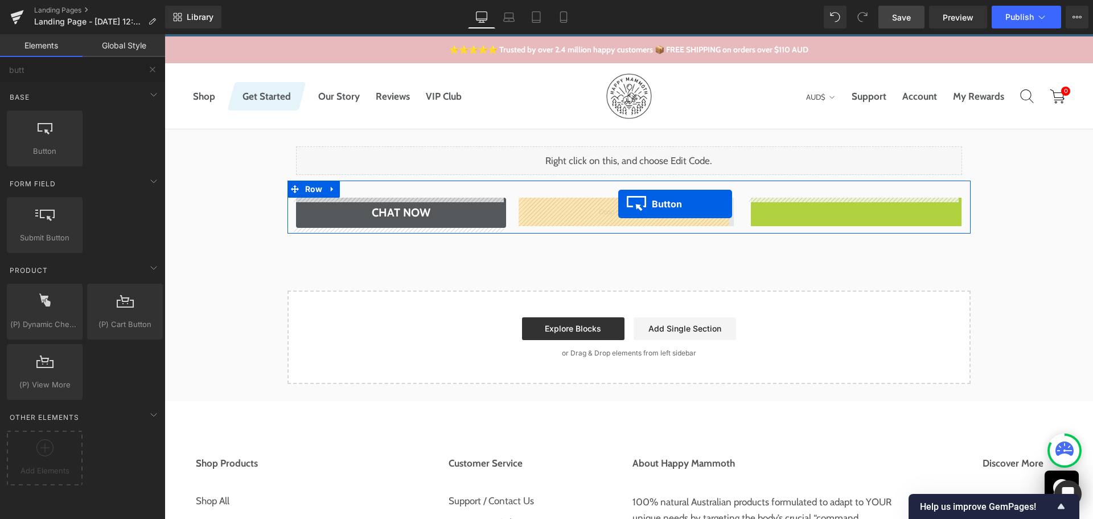
drag, startPoint x: 841, startPoint y: 208, endPoint x: 618, endPoint y: 204, distance: 222.2
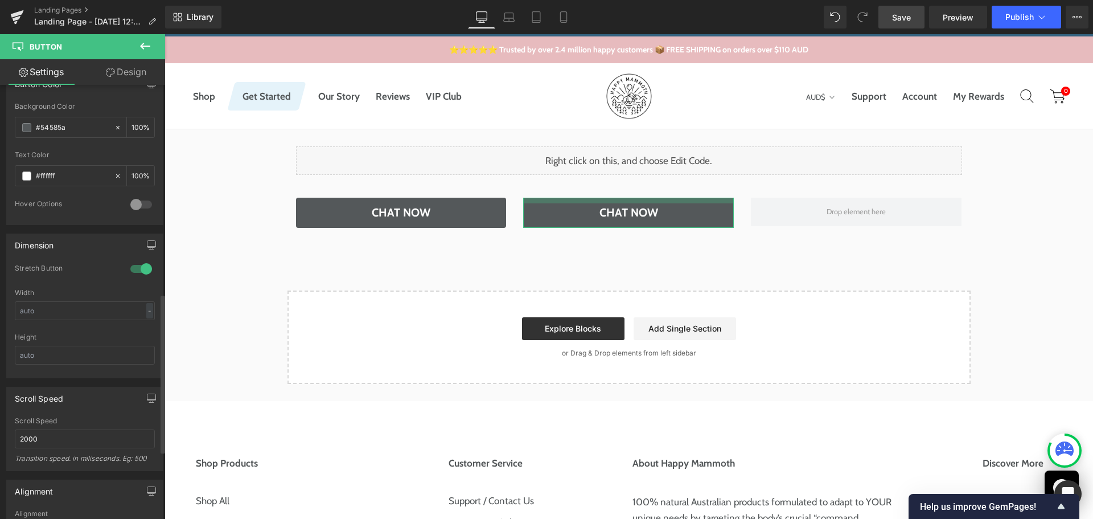
scroll to position [626, 0]
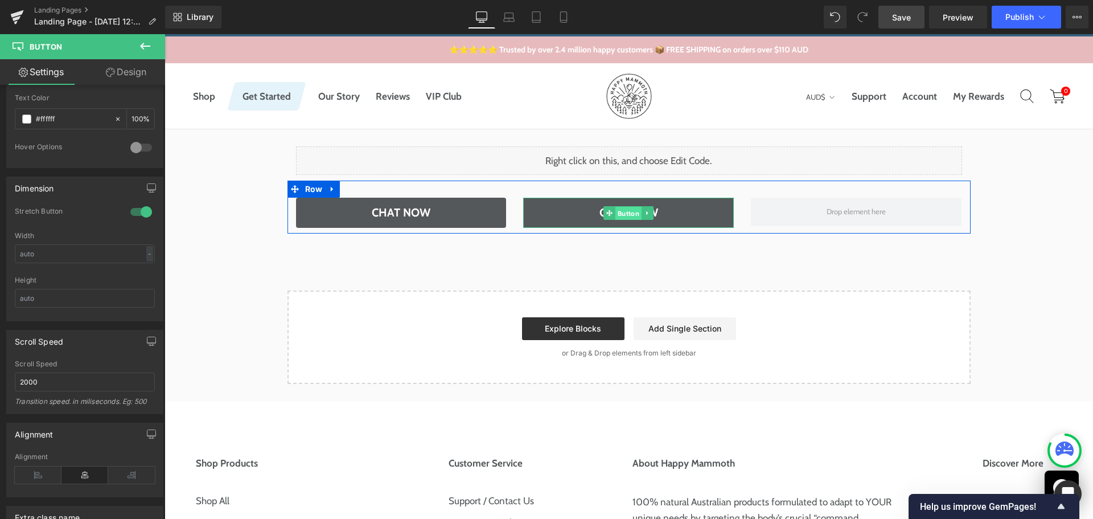
click at [618, 217] on span "Button" at bounding box center [629, 213] width 26 height 14
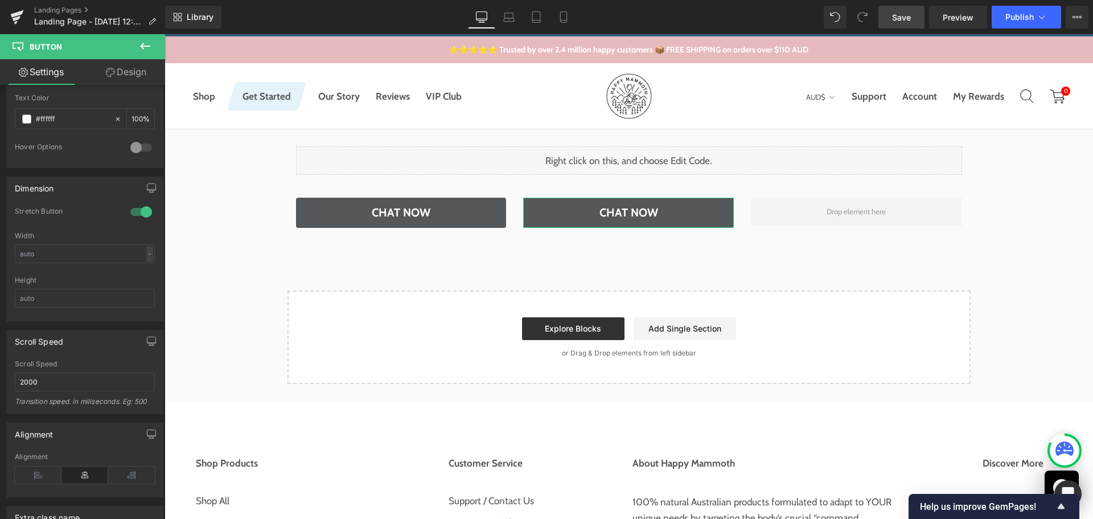
click at [100, 70] on link "Design" at bounding box center [126, 72] width 83 height 26
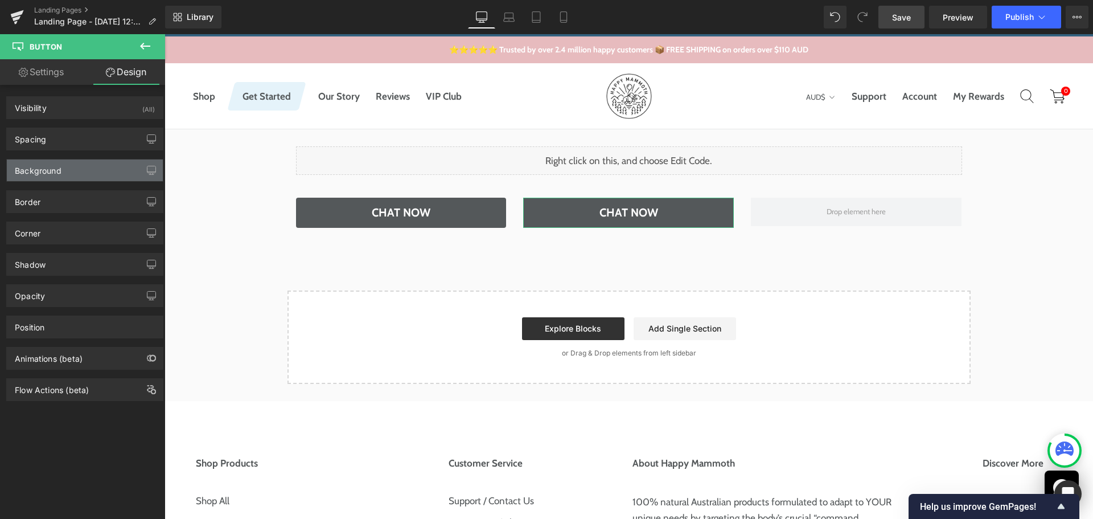
type input "0"
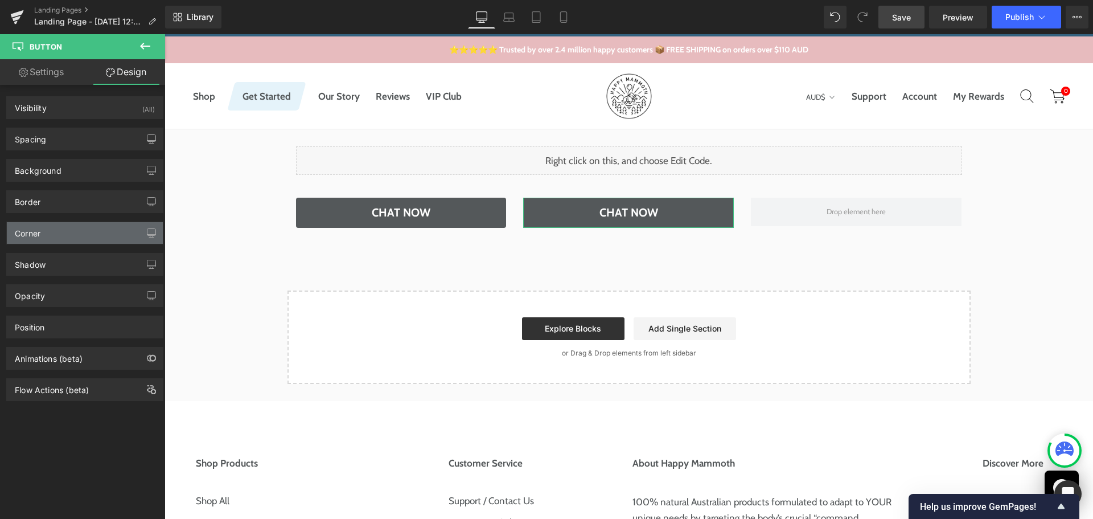
click at [66, 228] on div "Corner" at bounding box center [85, 233] width 156 height 22
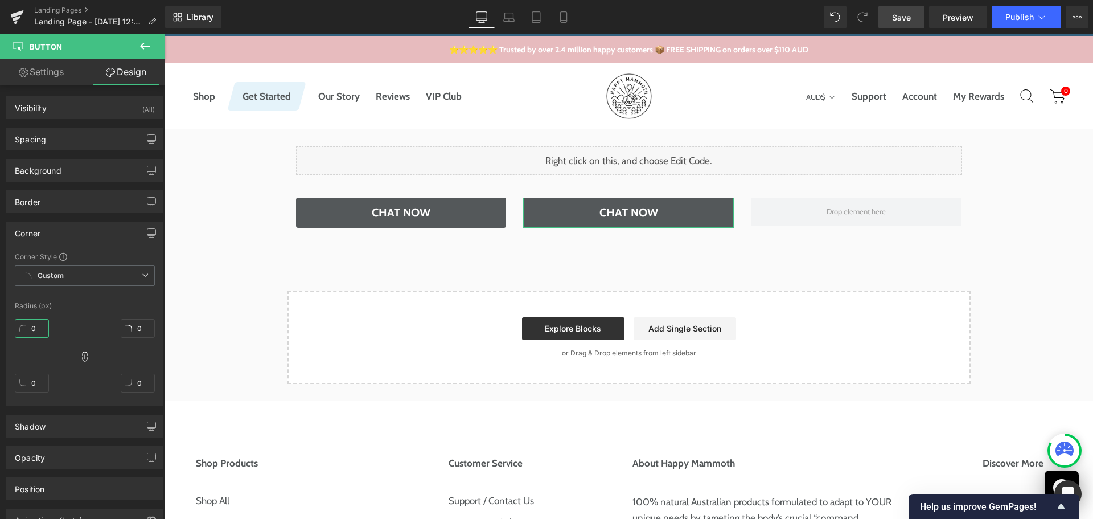
click at [34, 328] on input "0" at bounding box center [32, 328] width 34 height 19
type input "6"
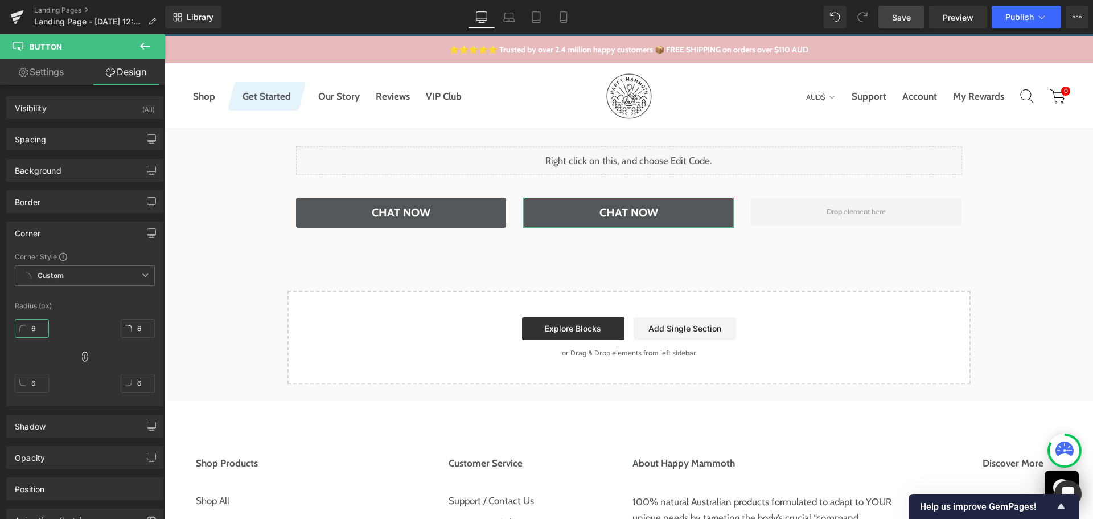
type input "4"
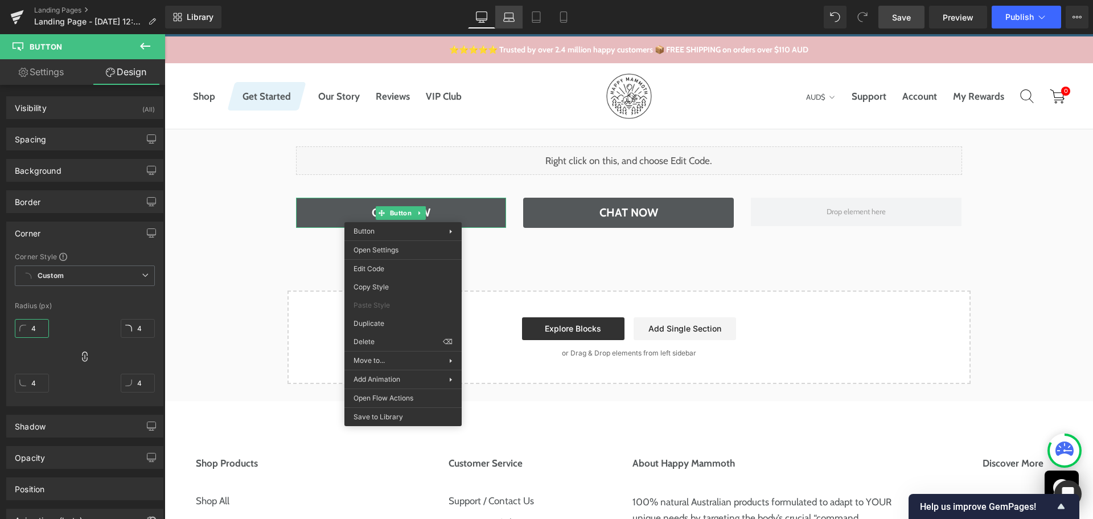
type input "4"
click at [507, 15] on icon at bounding box center [508, 16] width 11 height 11
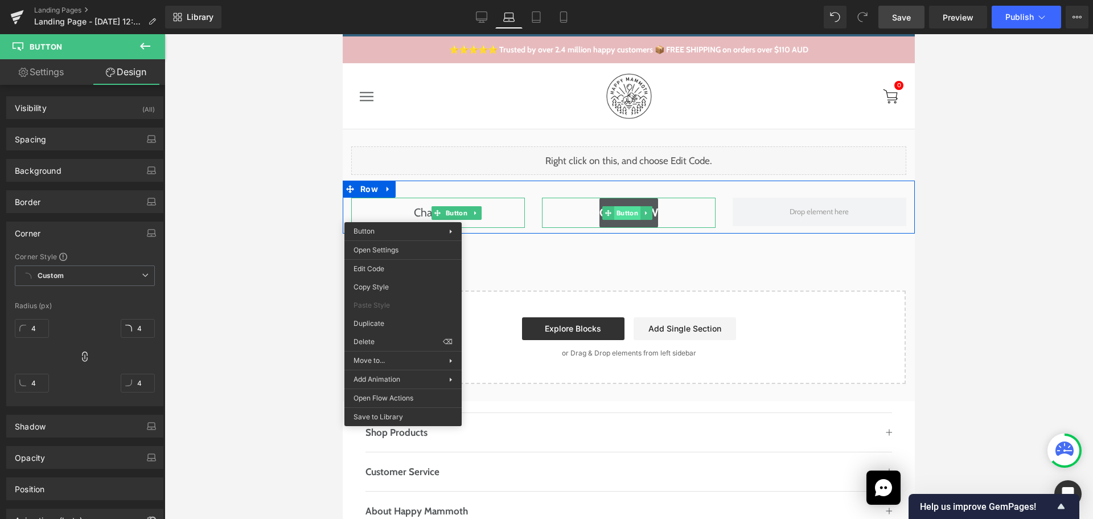
click at [621, 212] on span "Button" at bounding box center [627, 213] width 26 height 14
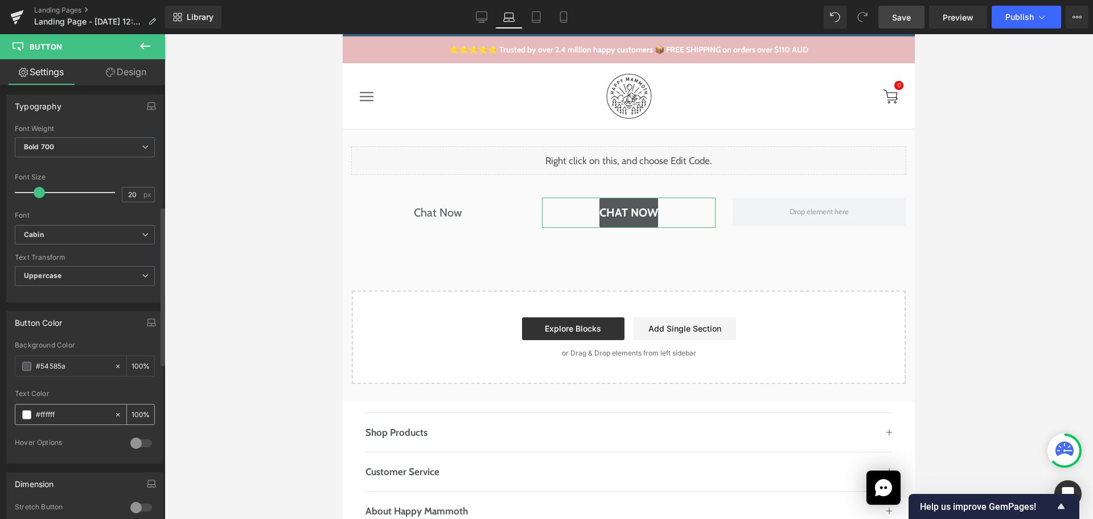
scroll to position [399, 0]
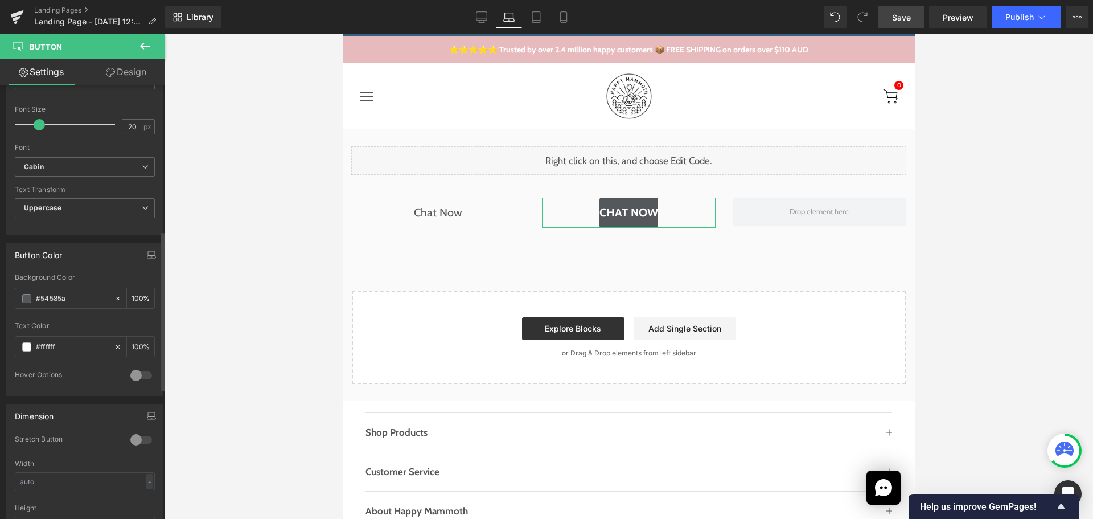
click at [140, 437] on div at bounding box center [141, 440] width 27 height 18
click at [141, 376] on div at bounding box center [141, 375] width 27 height 18
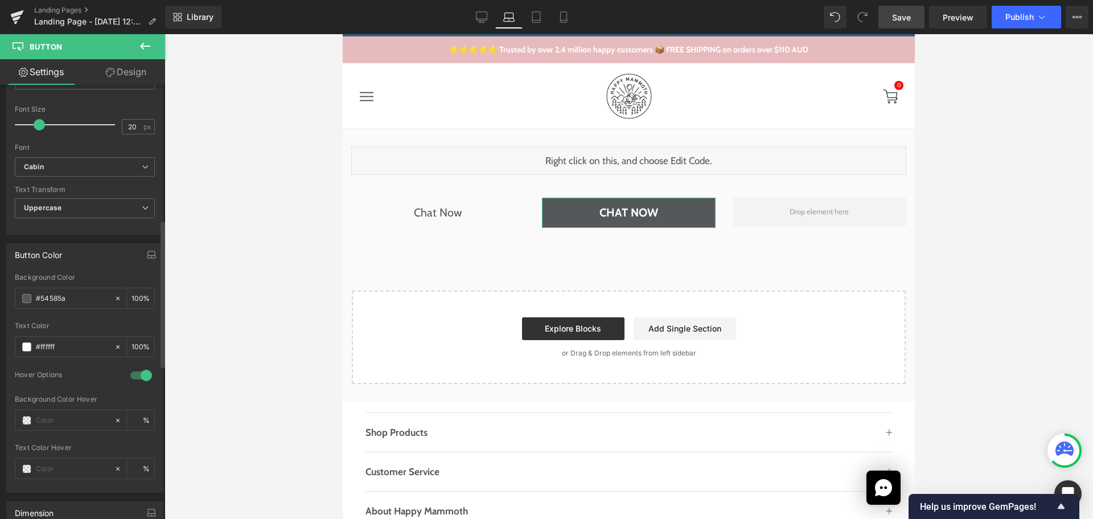
drag, startPoint x: 58, startPoint y: 418, endPoint x: 67, endPoint y: 403, distance: 17.7
click at [58, 418] on input "text" at bounding box center [72, 420] width 73 height 13
paste input "#1e1e1e"
type input "#1e1e1e"
type input "100"
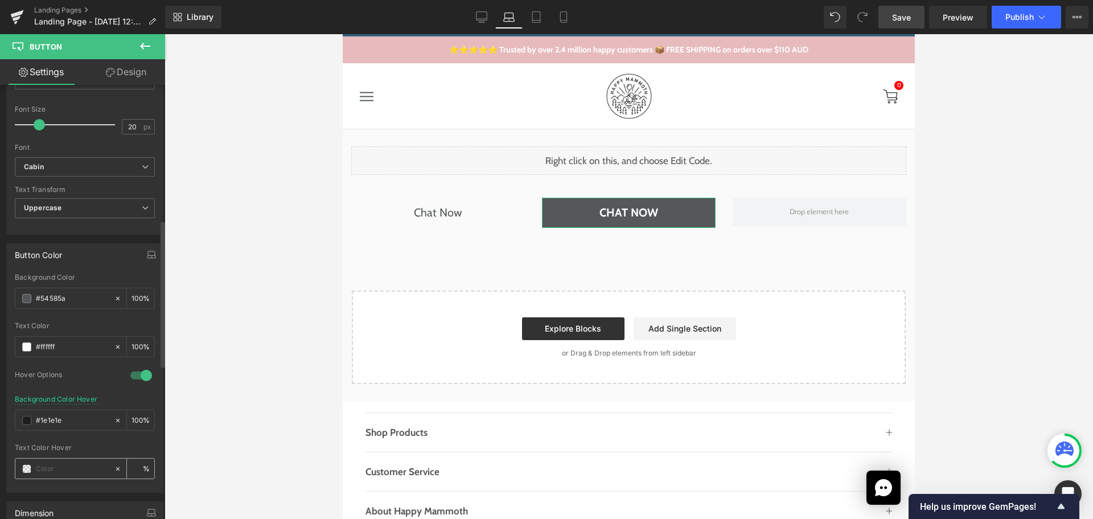
type input "#1e1e1e"
click at [56, 469] on input "text" at bounding box center [72, 468] width 73 height 13
type input "@"
type input "0"
type input "#fff"
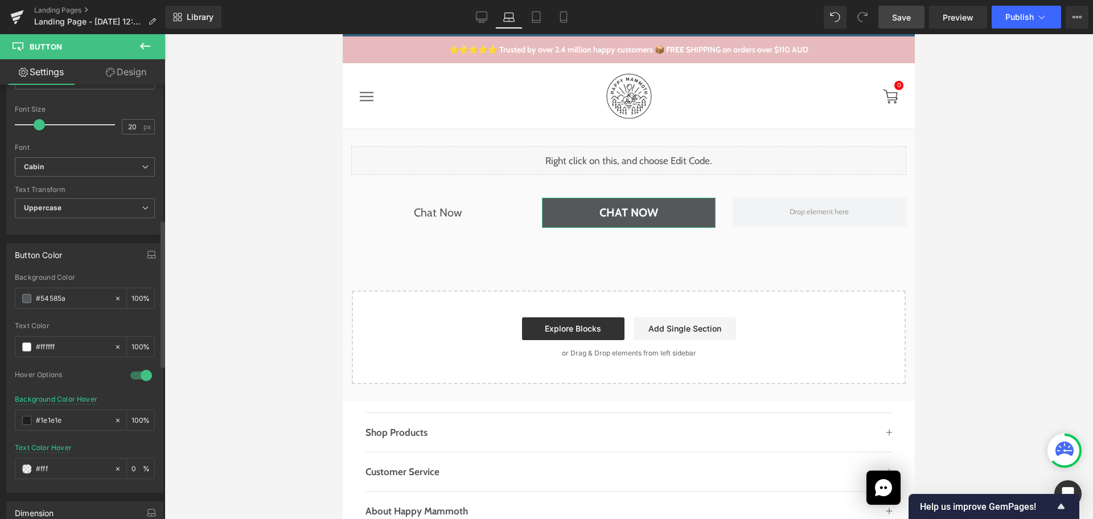
type input "100"
type input "#ffffff"
click at [86, 448] on div "Text Color Hover #ffffff 100 %" at bounding box center [85, 468] width 140 height 48
drag, startPoint x: 541, startPoint y: 15, endPoint x: 137, endPoint y: 27, distance: 404.5
click at [540, 15] on icon at bounding box center [536, 17] width 8 height 11
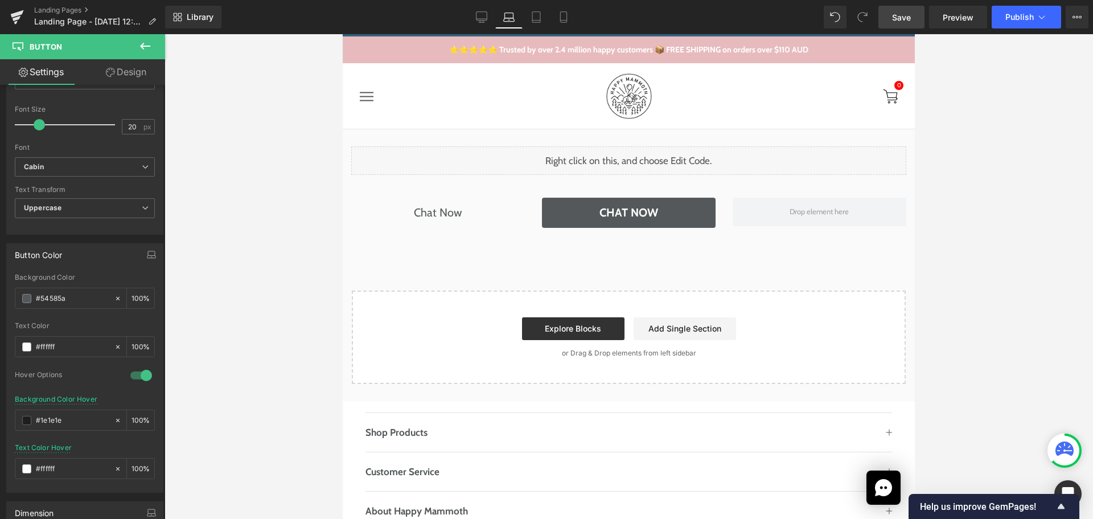
type input "100"
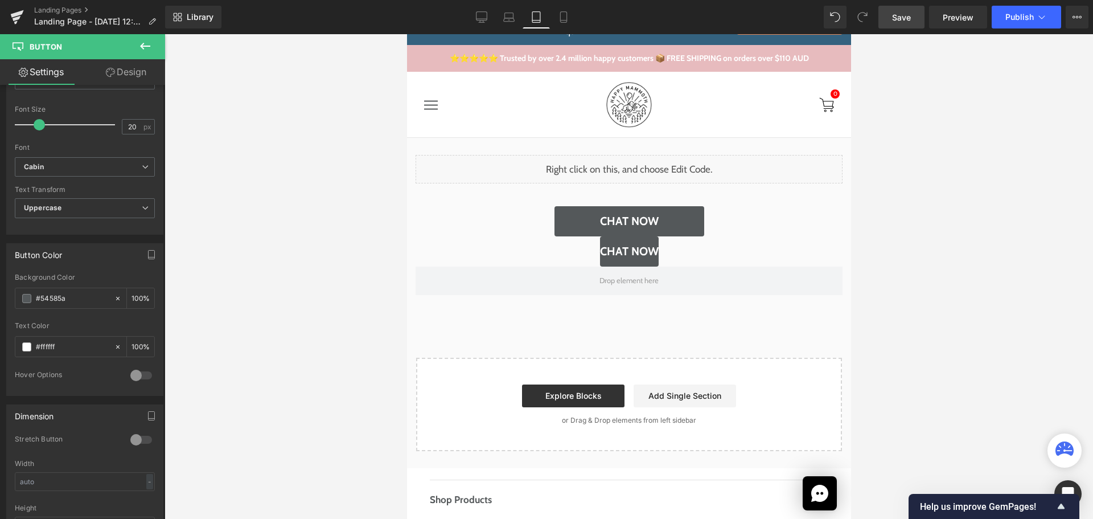
scroll to position [69, 0]
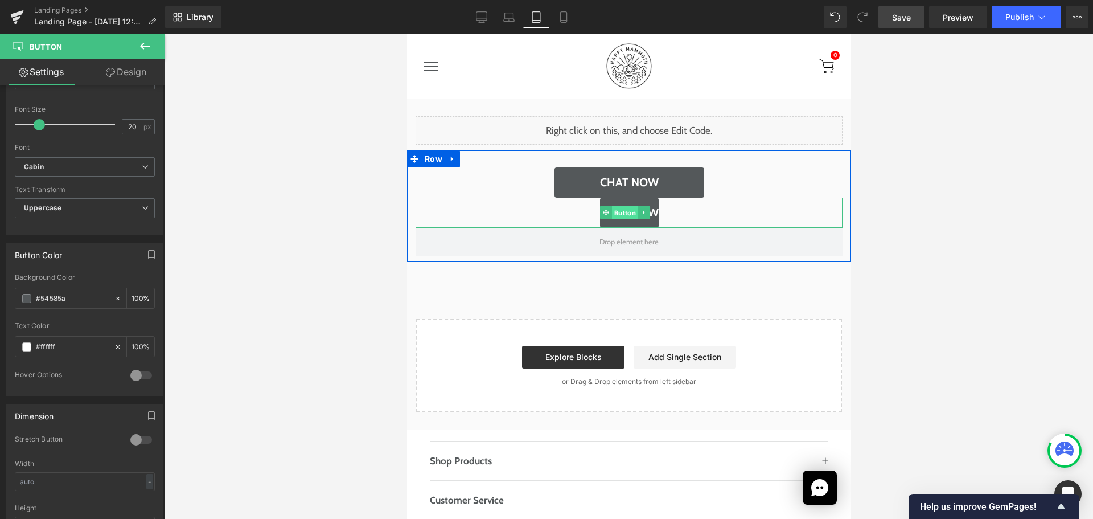
click at [619, 210] on span "Button" at bounding box center [624, 213] width 26 height 14
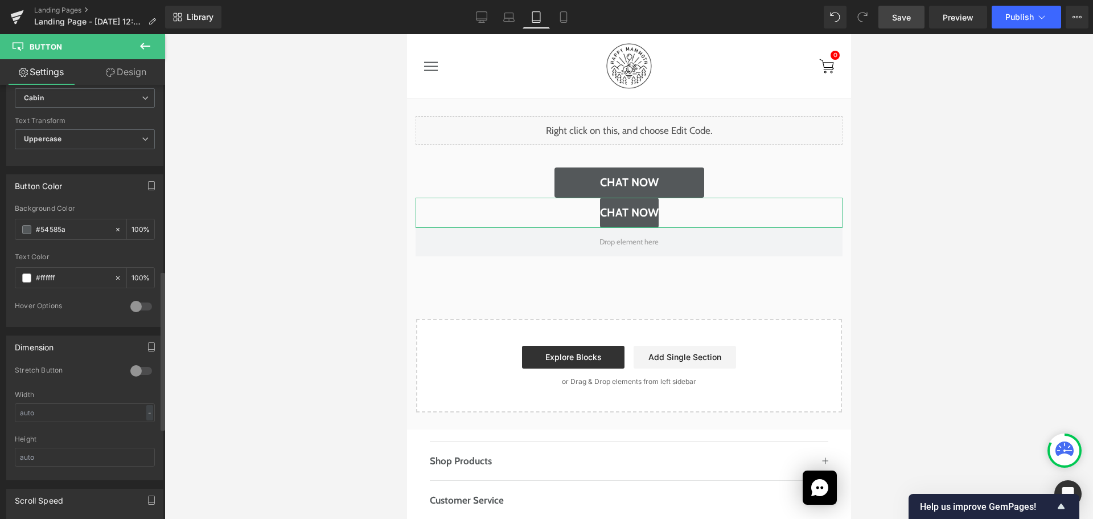
scroll to position [513, 0]
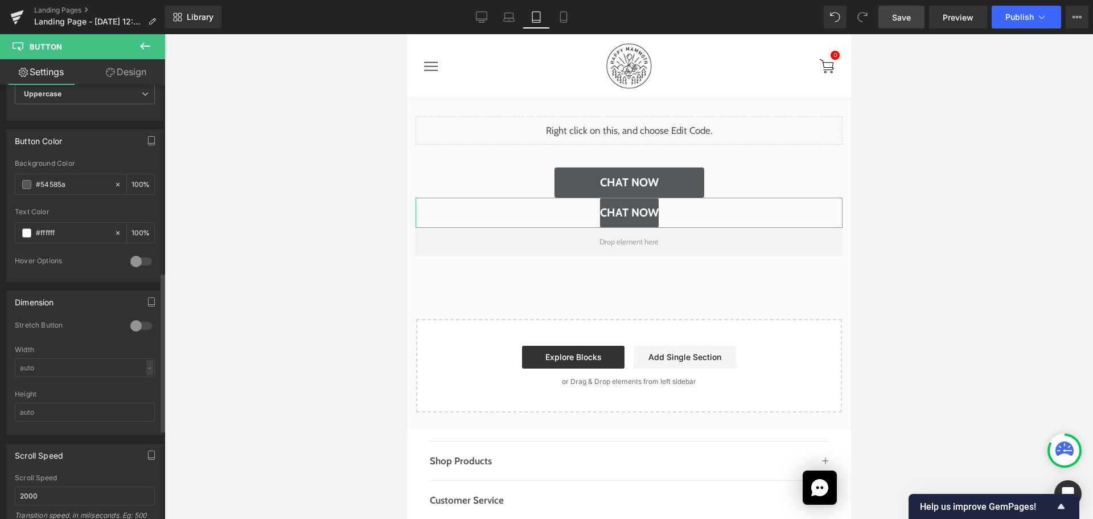
click at [142, 327] on div at bounding box center [141, 326] width 27 height 18
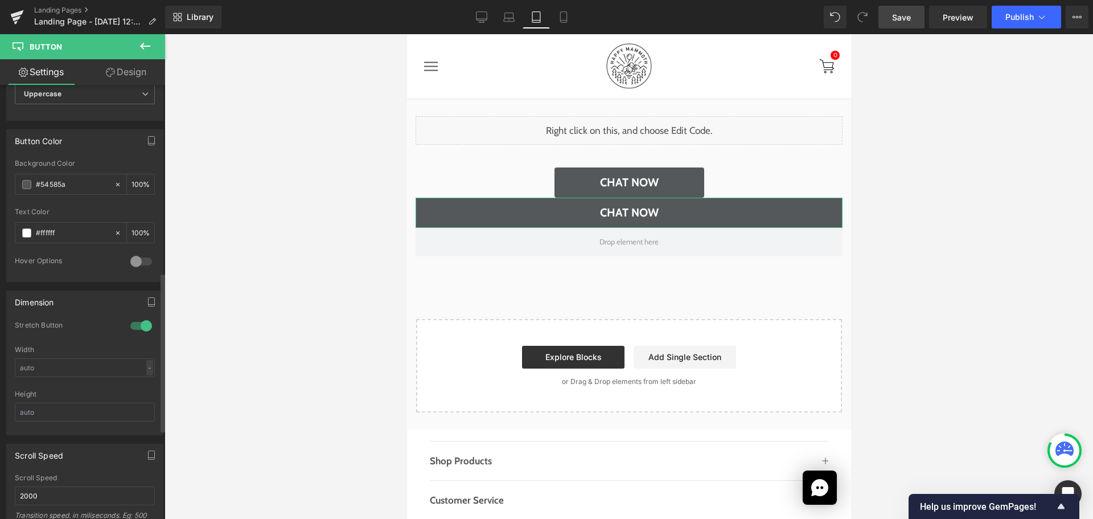
click at [138, 264] on div at bounding box center [141, 261] width 27 height 18
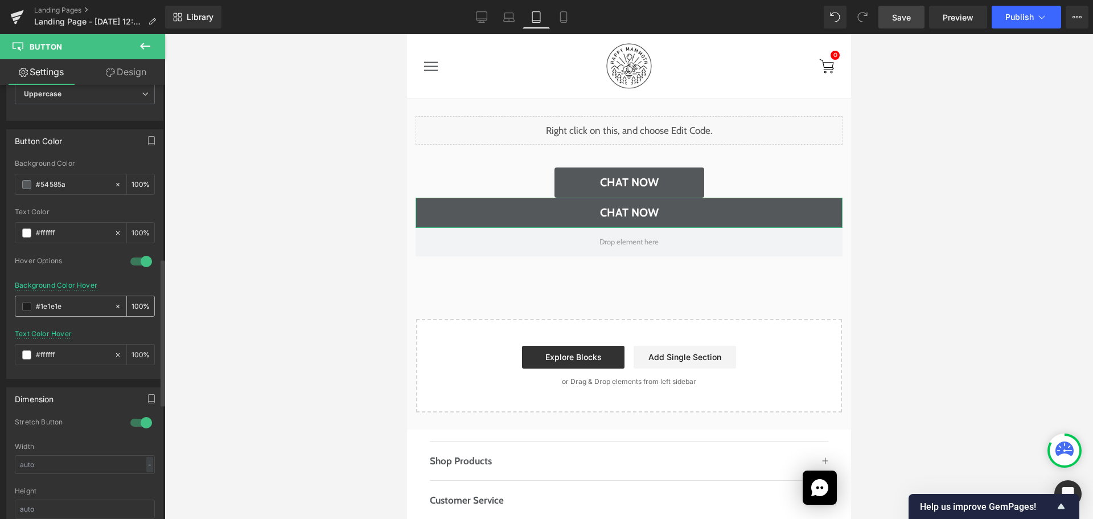
click at [68, 305] on input "#1e1e1e" at bounding box center [72, 306] width 73 height 13
click at [69, 308] on input "#1e1e1e" at bounding box center [72, 306] width 73 height 13
click at [569, 18] on icon at bounding box center [563, 16] width 11 height 11
type input "100"
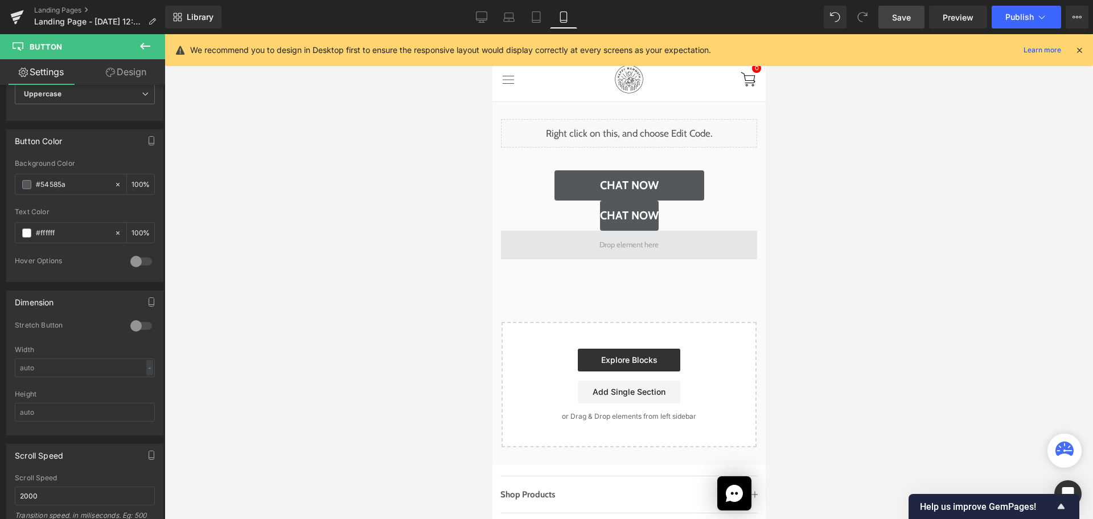
scroll to position [72, 0]
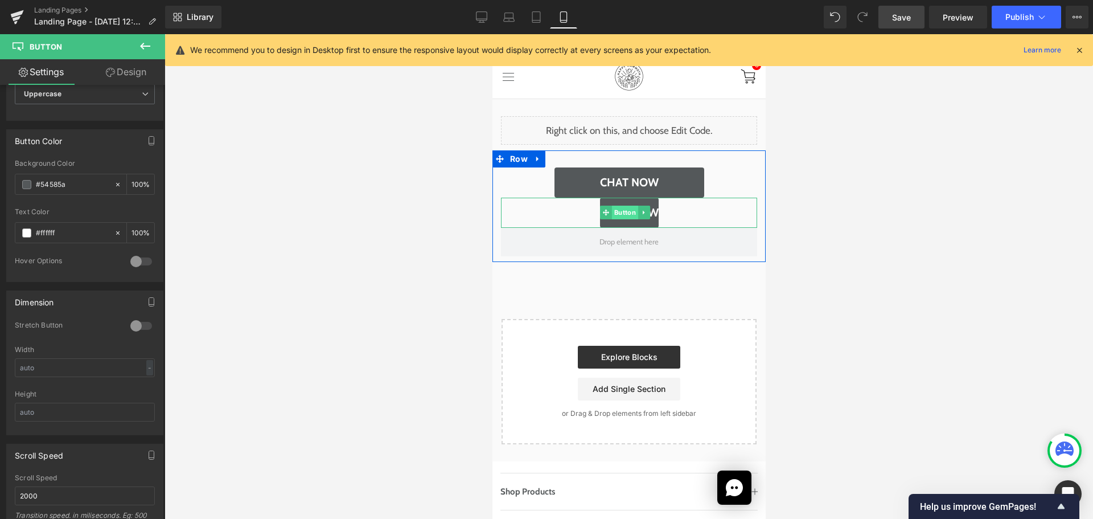
click at [617, 208] on span "Button" at bounding box center [624, 213] width 26 height 14
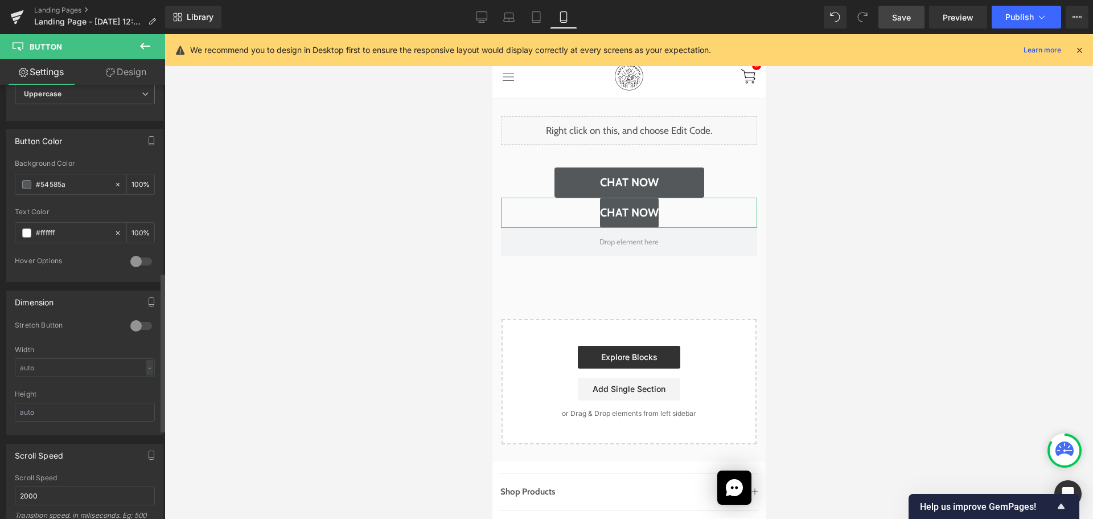
click at [137, 325] on div at bounding box center [141, 326] width 27 height 18
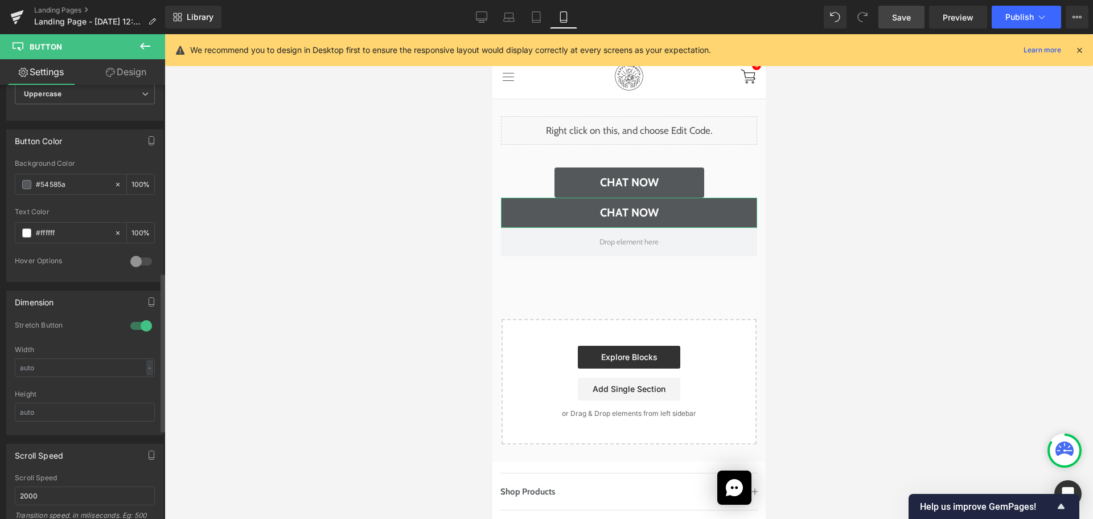
click at [142, 261] on div at bounding box center [141, 261] width 27 height 18
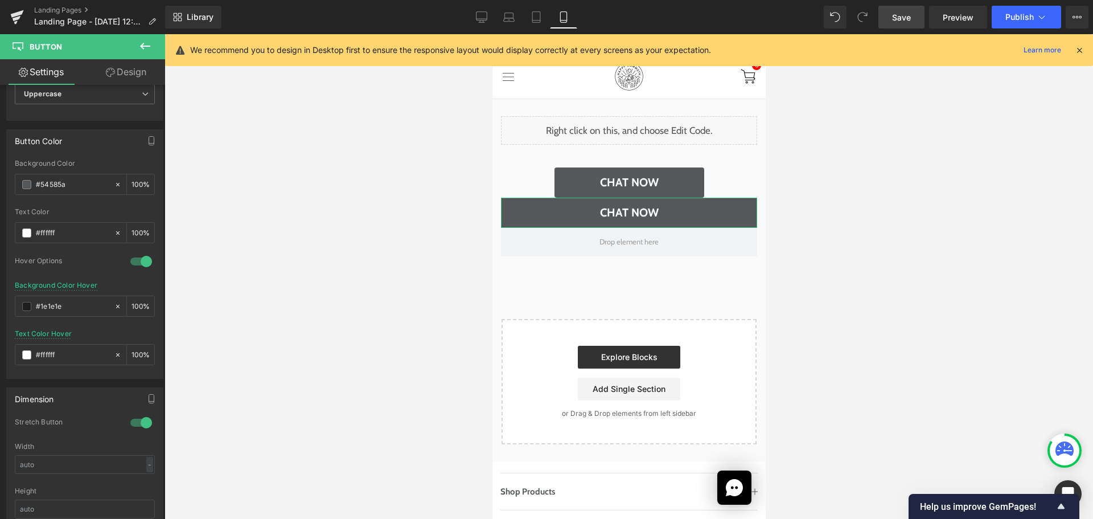
click at [145, 73] on link "Design" at bounding box center [126, 72] width 83 height 26
click at [0, 0] on div "Spacing" at bounding box center [0, 0] width 0 height 0
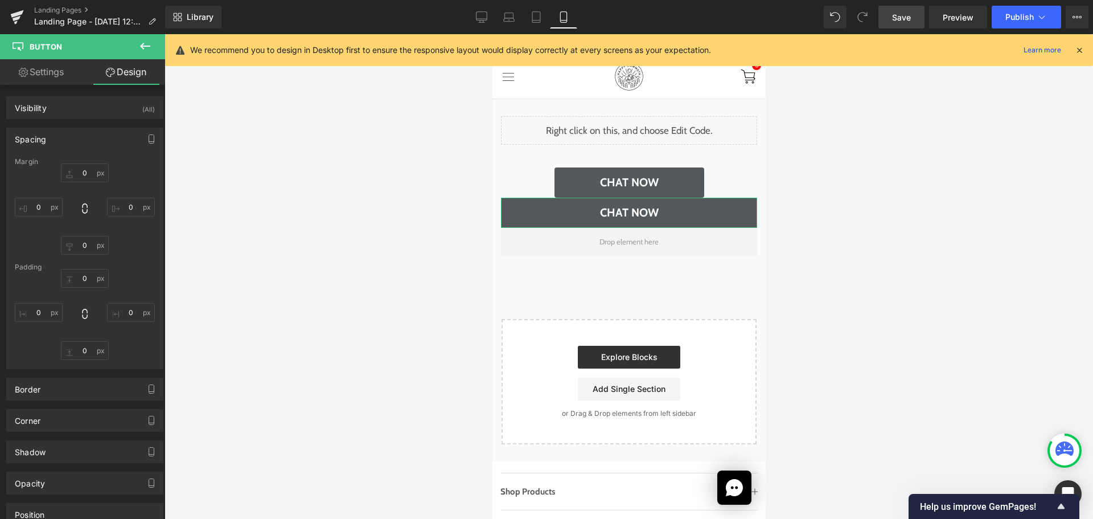
type input "0"
type input "10"
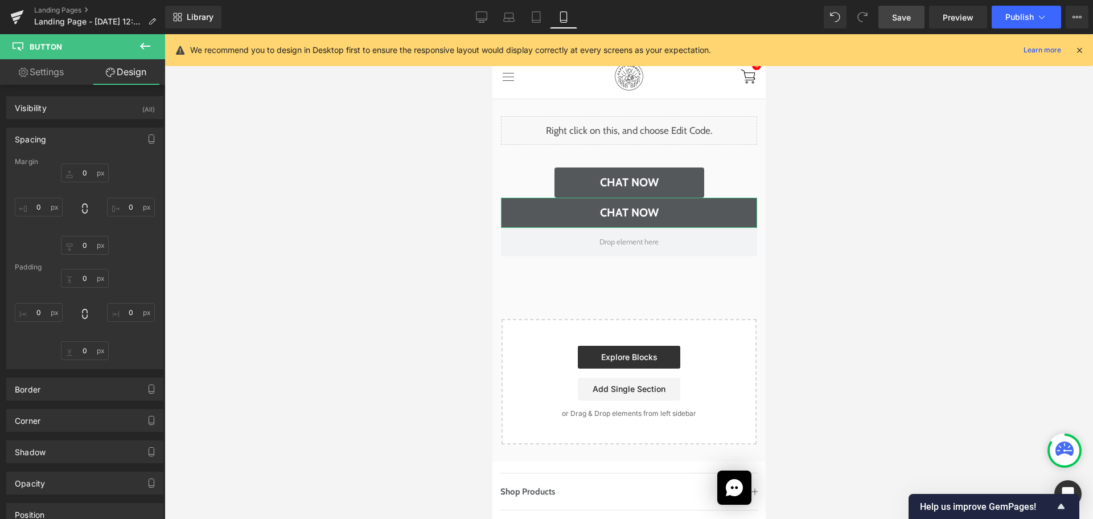
type input "0"
type input "10"
type input "0"
click at [79, 175] on input "0" at bounding box center [85, 172] width 48 height 19
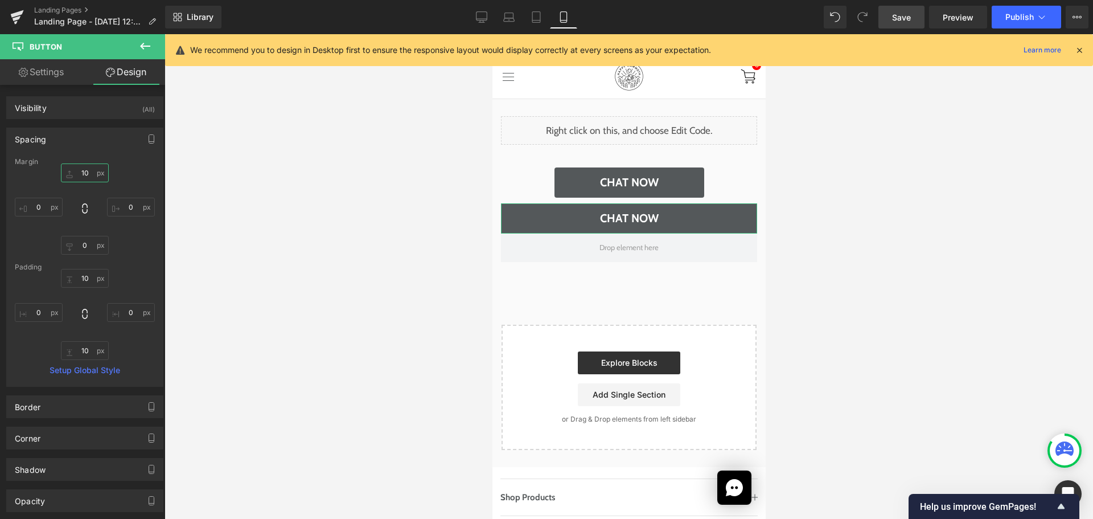
type input "10"
click at [484, 18] on icon at bounding box center [481, 16] width 11 height 11
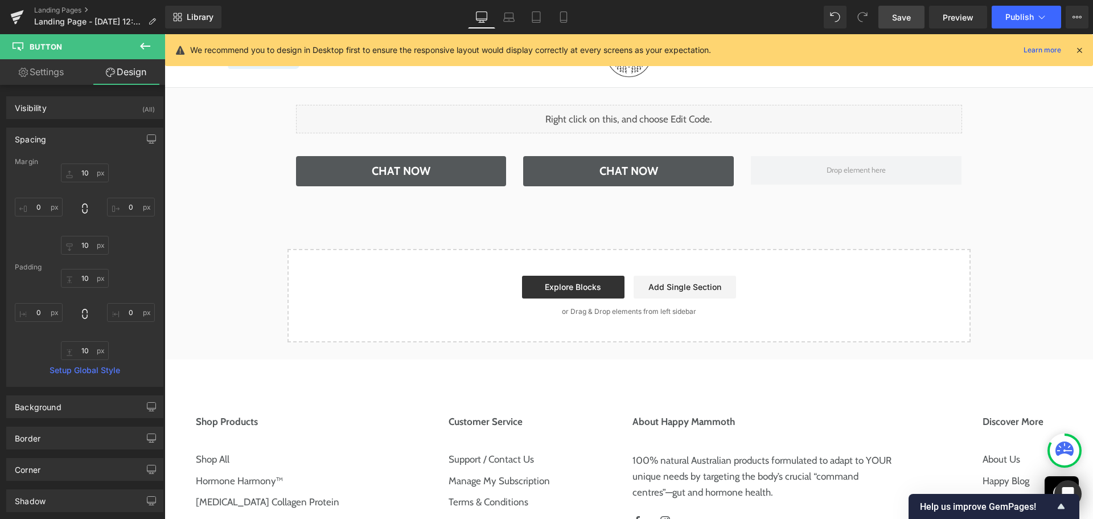
type input "0"
type input "10"
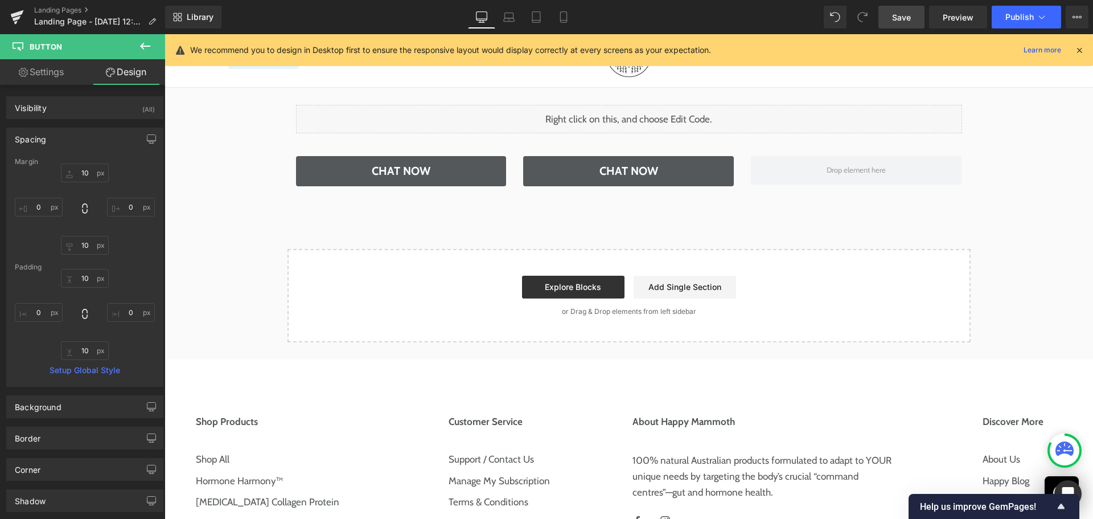
type input "0"
type input "10"
type input "0"
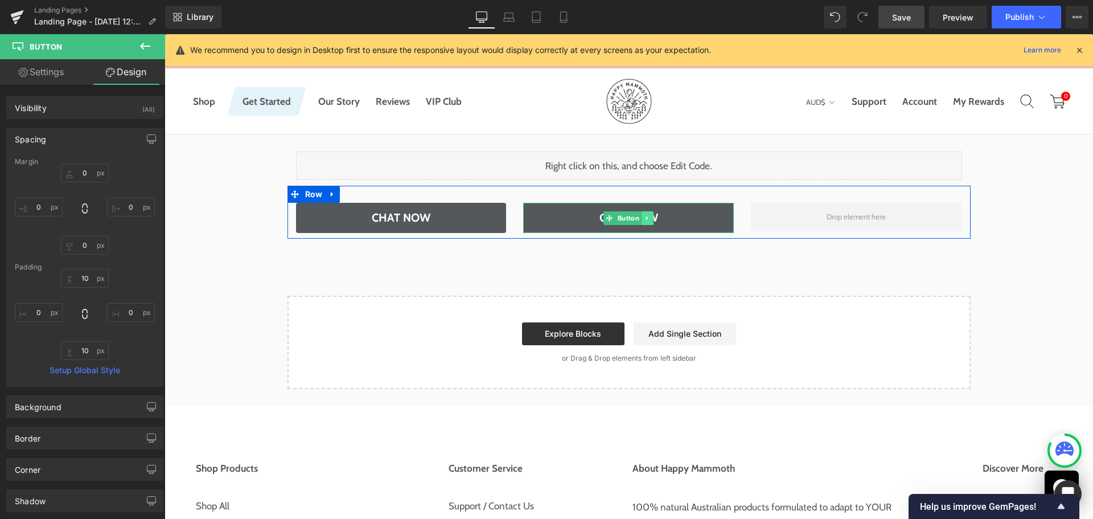
click at [646, 218] on icon at bounding box center [647, 218] width 2 height 4
click at [639, 220] on icon at bounding box center [642, 218] width 6 height 7
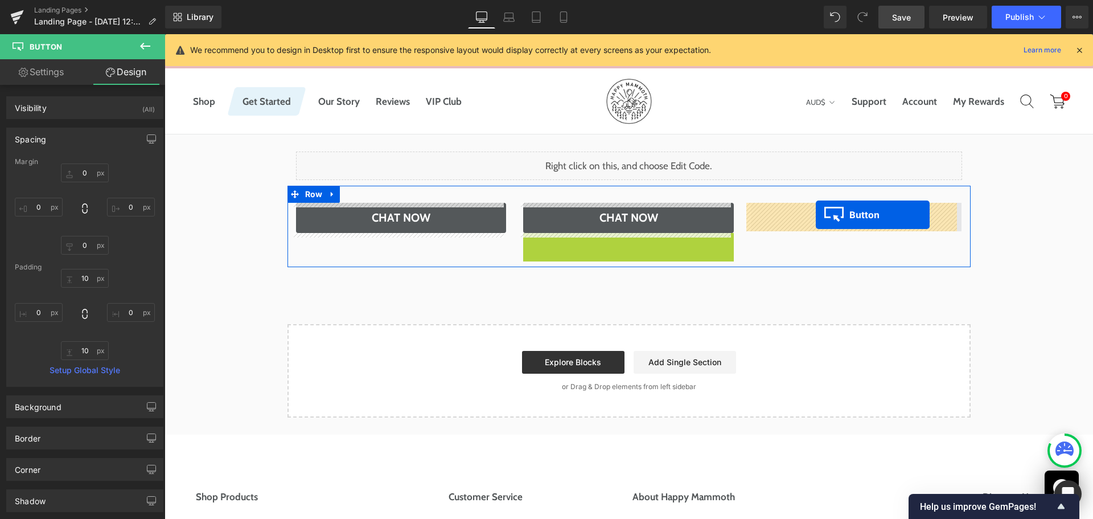
drag, startPoint x: 607, startPoint y: 245, endPoint x: 816, endPoint y: 214, distance: 211.3
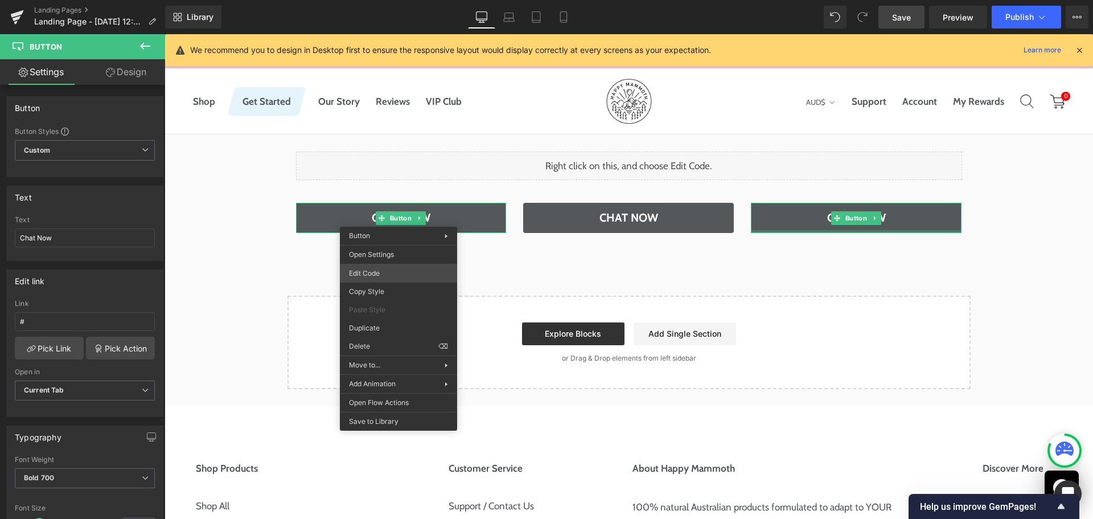
click at [386, 0] on div "Button You are previewing how the will restyle your page. You can not edit Elem…" at bounding box center [546, 0] width 1093 height 0
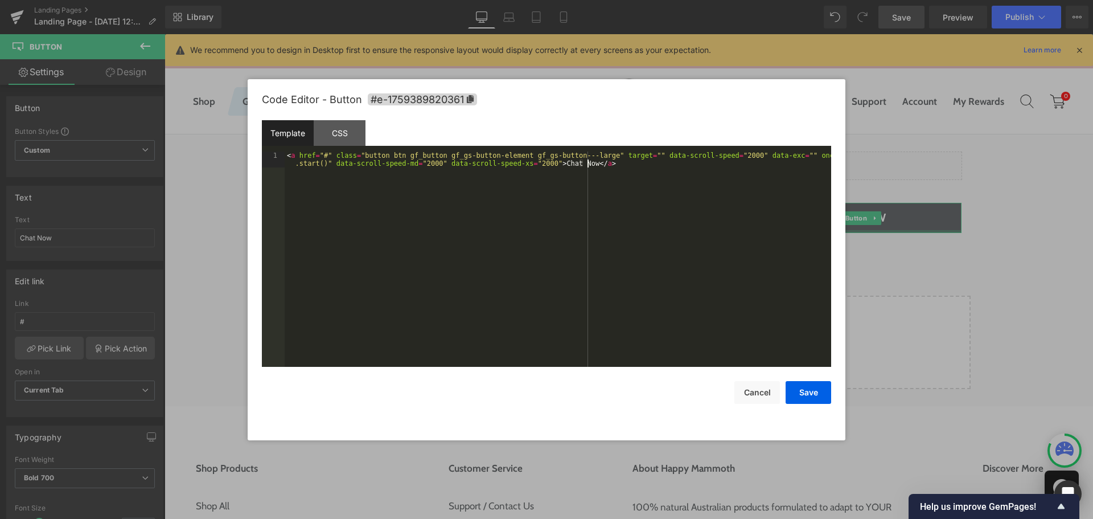
click at [402, 230] on div "< a href = "#" class = "button btn gf_button gf_gs-button-element gf_gs-button-…" at bounding box center [558, 274] width 547 height 247
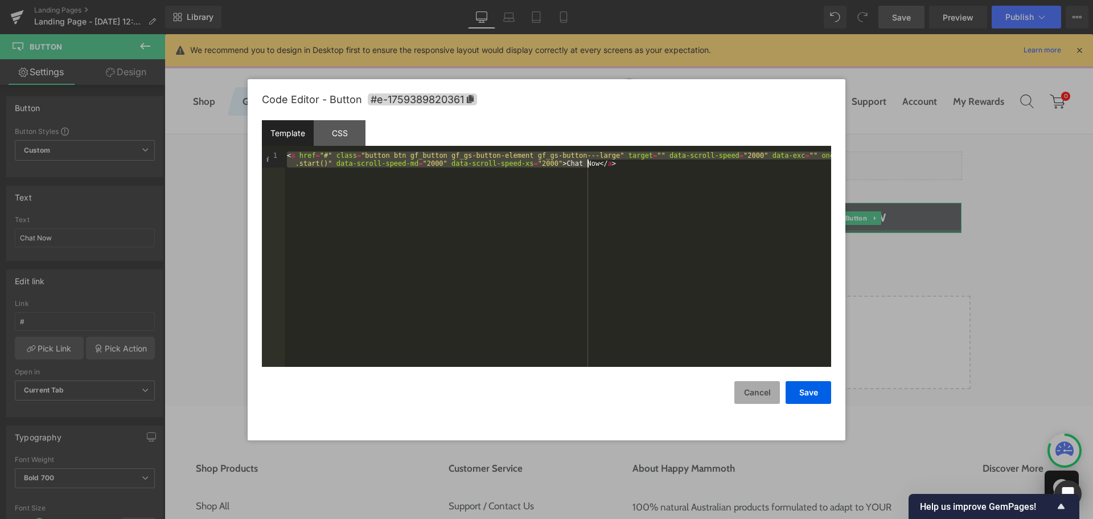
click at [755, 392] on button "Cancel" at bounding box center [758, 392] width 46 height 23
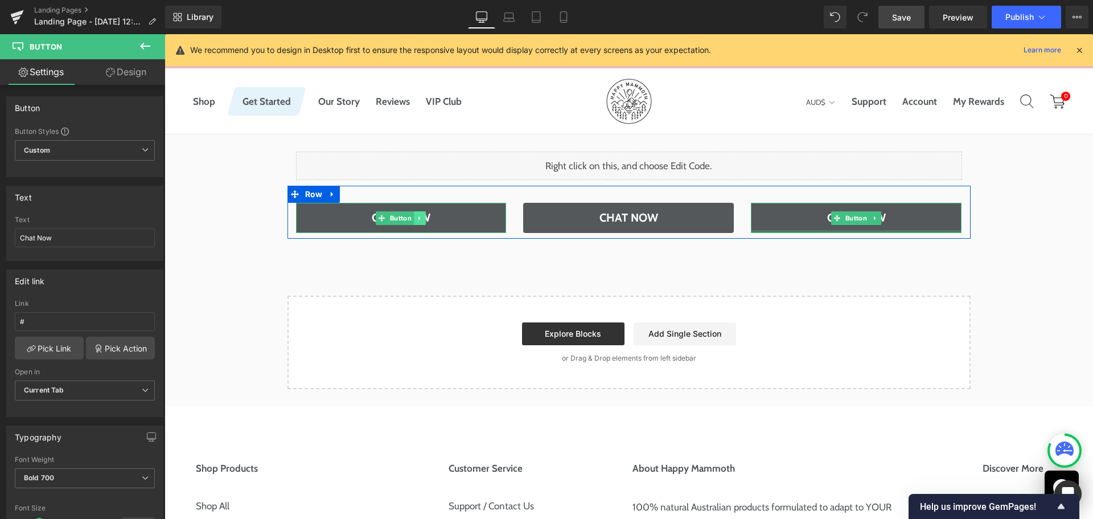
click at [418, 215] on icon at bounding box center [420, 218] width 6 height 7
click at [423, 220] on icon at bounding box center [426, 218] width 6 height 6
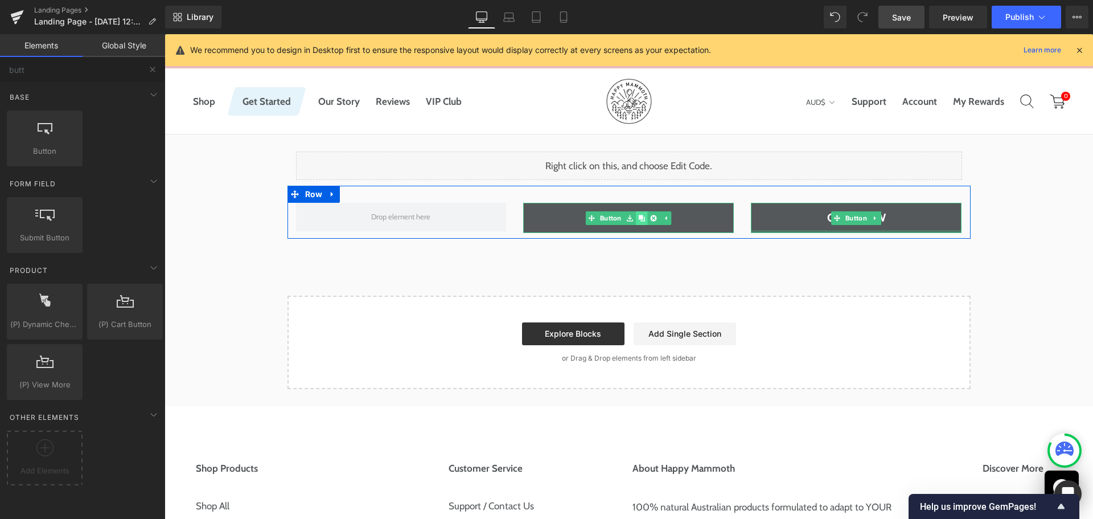
click at [639, 218] on icon at bounding box center [642, 218] width 6 height 6
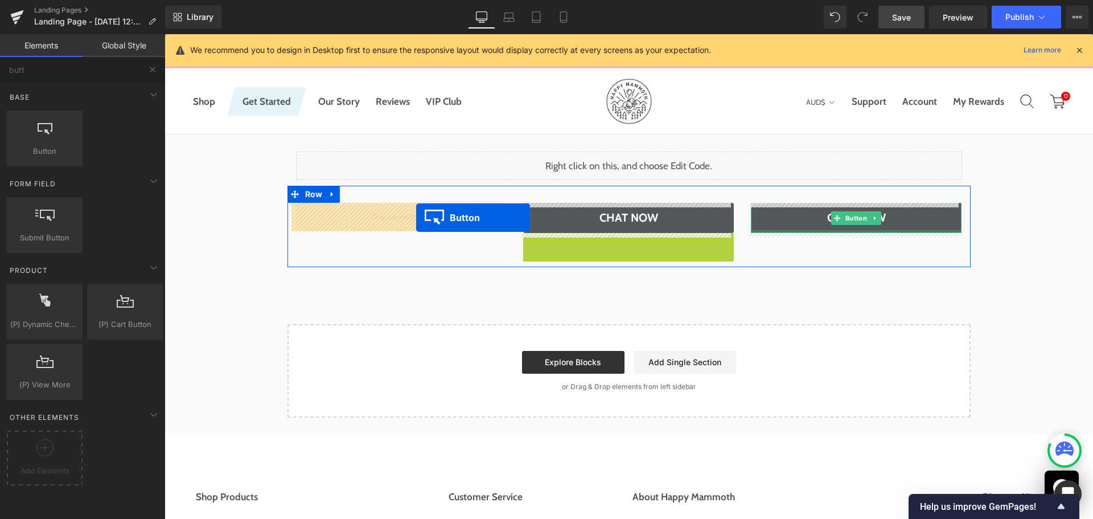
drag, startPoint x: 608, startPoint y: 247, endPoint x: 416, endPoint y: 218, distance: 193.5
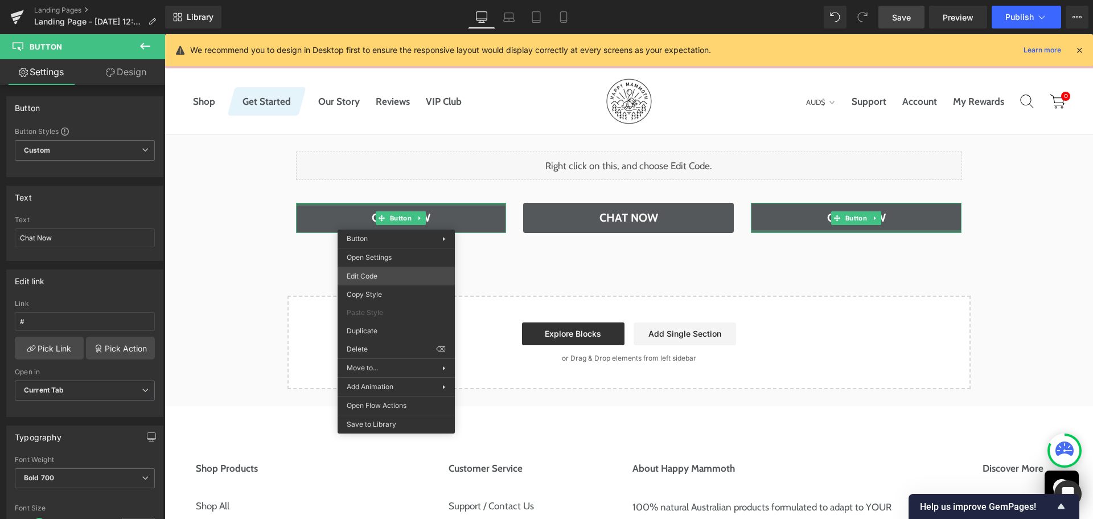
click at [400, 0] on div "Button You are previewing how the will restyle your page. You can not edit Elem…" at bounding box center [546, 0] width 1093 height 0
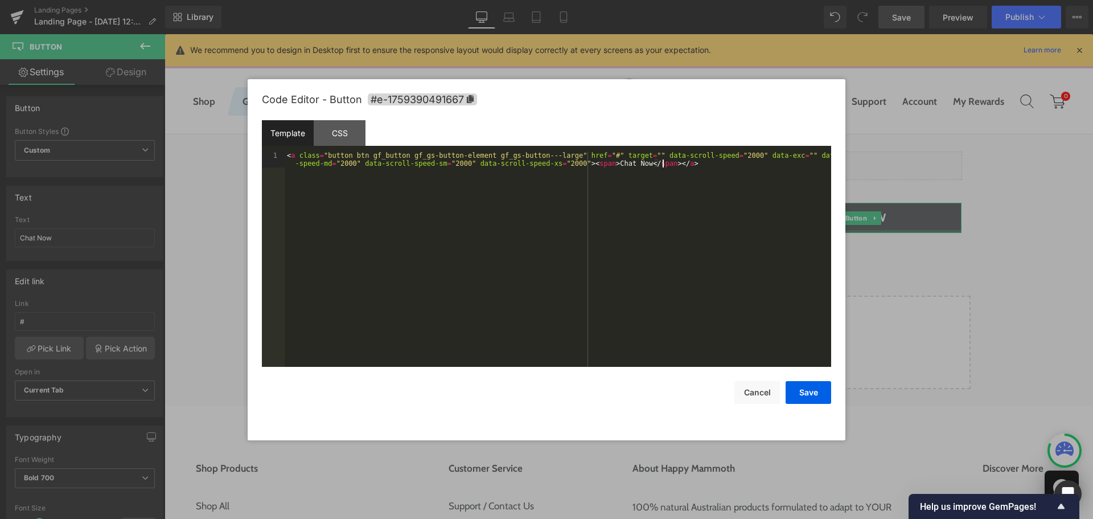
click at [473, 251] on div "< a class = "button btn gf_button gf_gs-button-element gf_gs-button---large" hr…" at bounding box center [558, 274] width 547 height 247
click at [506, 260] on div "< a href = "#" class = "button btn gf_button gf_gs-button-element gf_gs-button-…" at bounding box center [558, 274] width 547 height 247
click at [813, 390] on button "Save" at bounding box center [809, 392] width 46 height 23
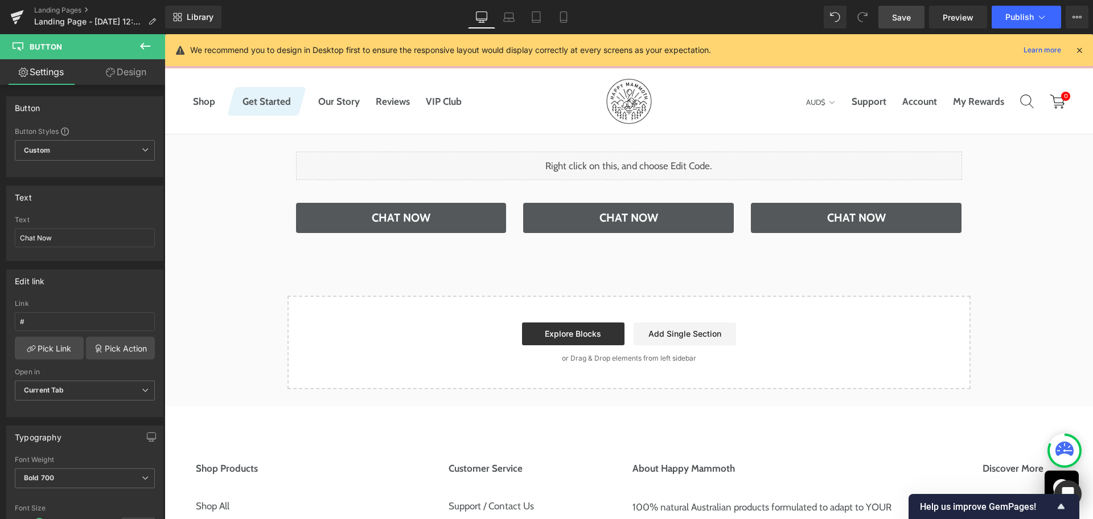
click at [1005, 247] on div "Liquid Row Chat Now Button Chat Now Button Chat Now Button Row Select your layo…" at bounding box center [629, 261] width 929 height 255
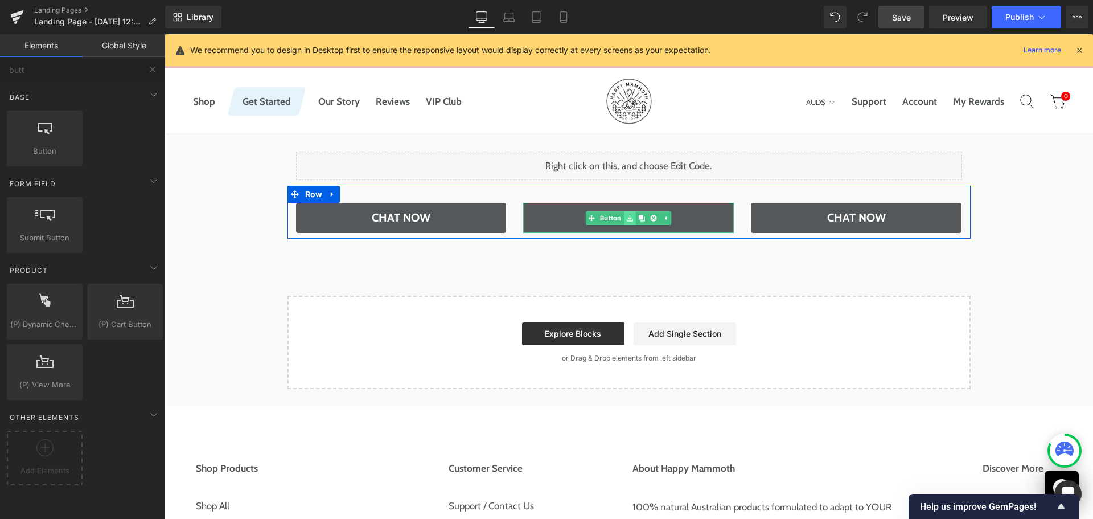
click at [627, 216] on icon at bounding box center [630, 218] width 6 height 7
click at [603, 219] on link "Button" at bounding box center [605, 218] width 38 height 14
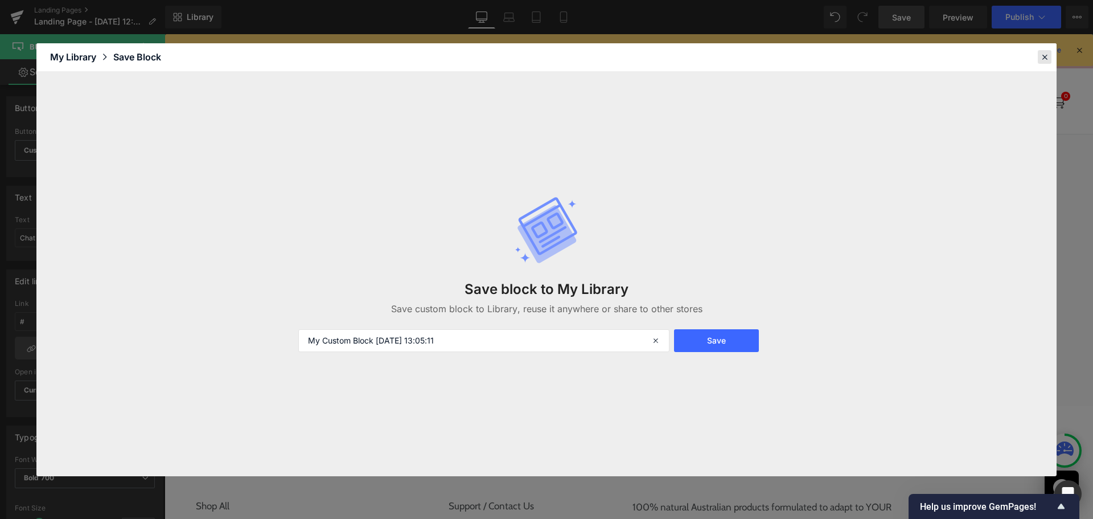
click at [1040, 51] on div at bounding box center [1045, 57] width 14 height 14
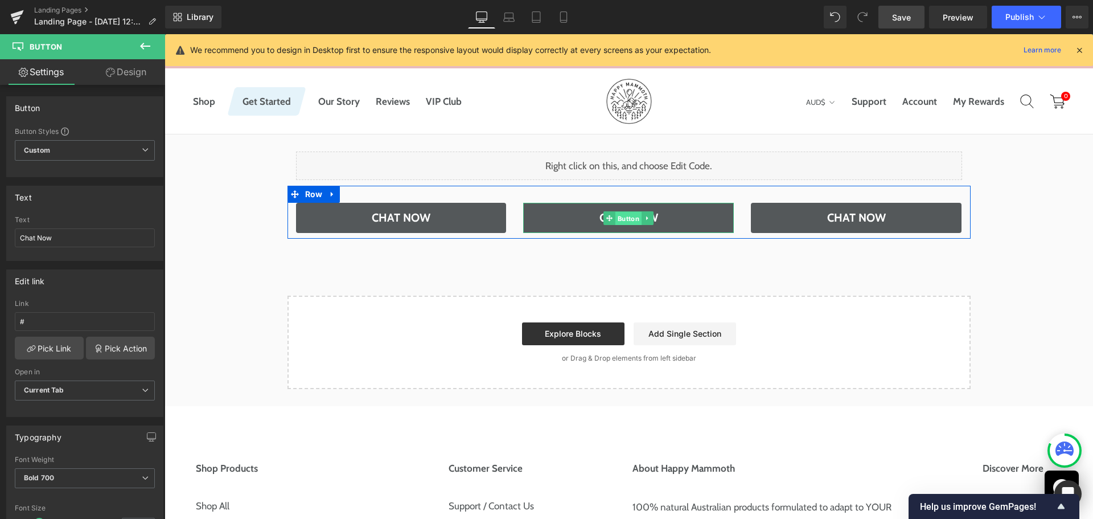
click at [622, 219] on span "Button" at bounding box center [629, 218] width 26 height 14
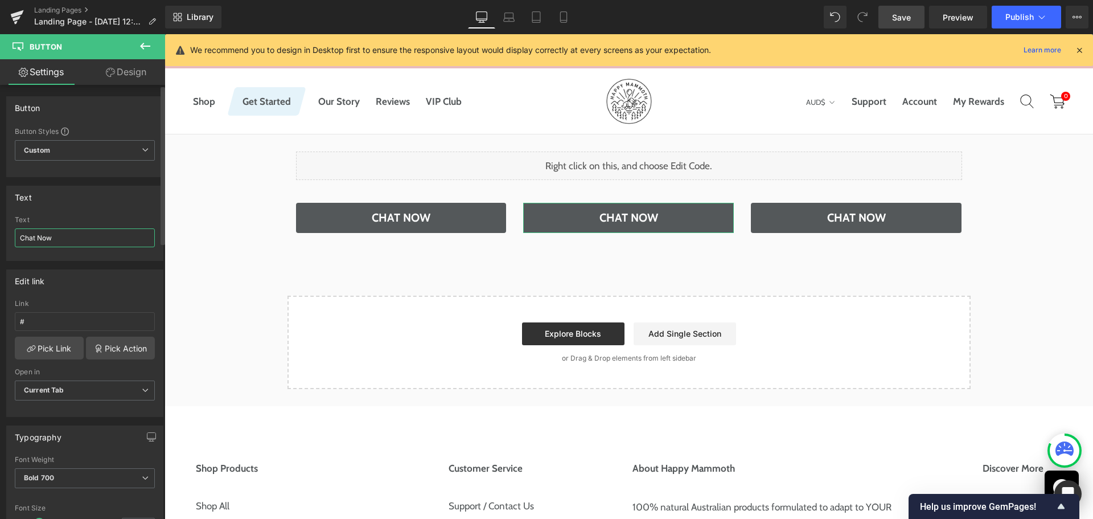
click at [88, 236] on input "Chat Now" at bounding box center [85, 237] width 140 height 19
paste input "Returns &amp; Exchanges"
type input "Returns &amp; Exchanges"
click at [117, 214] on div "Text Returns &amp; Exchanges Text Returns &amp; Exchanges" at bounding box center [84, 223] width 157 height 75
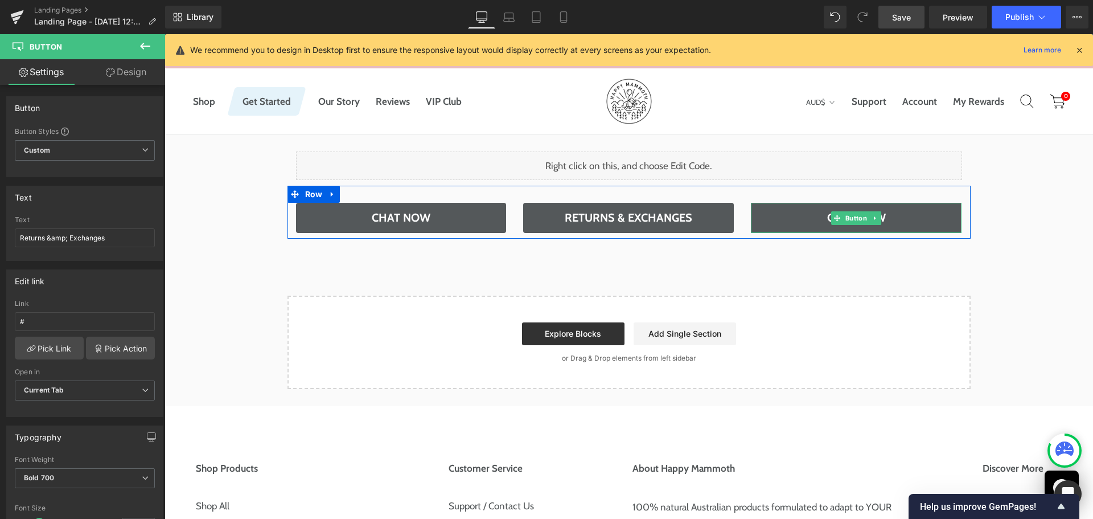
drag, startPoint x: 843, startPoint y: 216, endPoint x: 258, endPoint y: 218, distance: 585.4
click at [843, 216] on span "Button" at bounding box center [856, 218] width 26 height 14
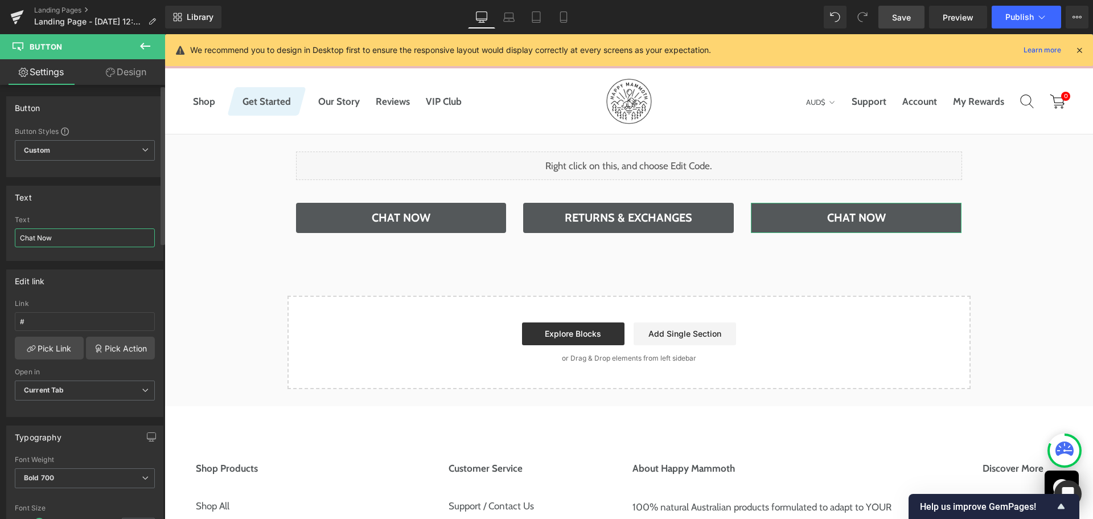
click at [84, 240] on input "Chat Now" at bounding box center [85, 237] width 140 height 19
paste input "Shipping Policy"
type input "Shipping Policy"
click at [107, 213] on div "Text Shipping Policy Text Shipping Policy" at bounding box center [84, 223] width 157 height 75
click at [1036, 231] on div "Liquid Row Chat Now Button Returns & Exchanges Button Shipping Policy Button Ro…" at bounding box center [629, 261] width 929 height 255
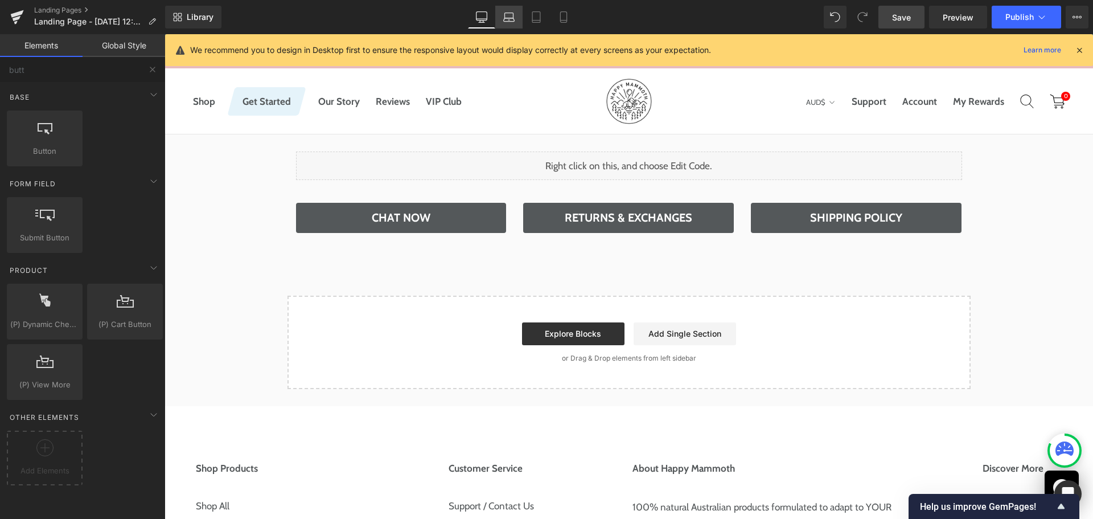
click at [509, 16] on icon at bounding box center [508, 16] width 11 height 11
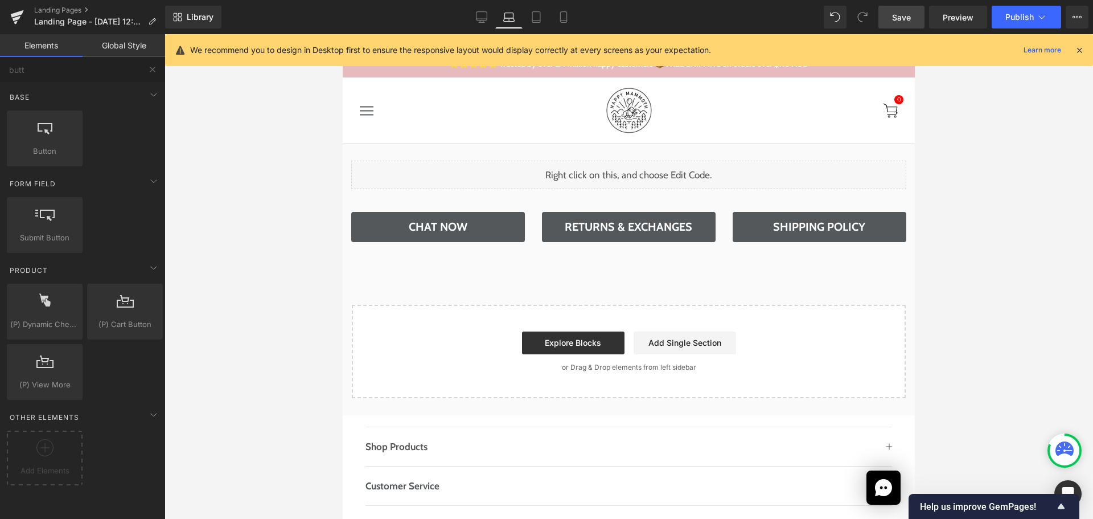
scroll to position [12, 0]
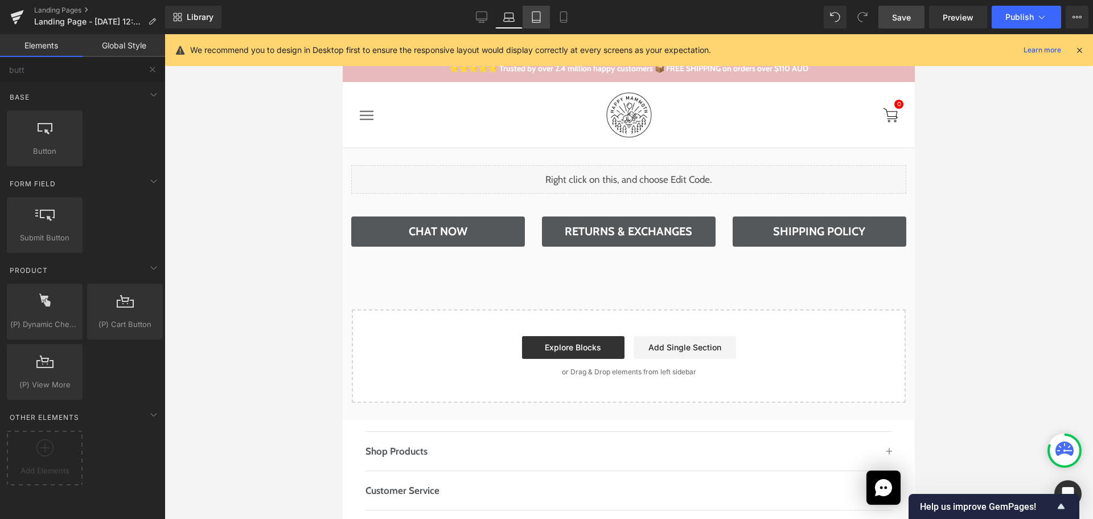
click at [538, 19] on icon at bounding box center [536, 16] width 11 height 11
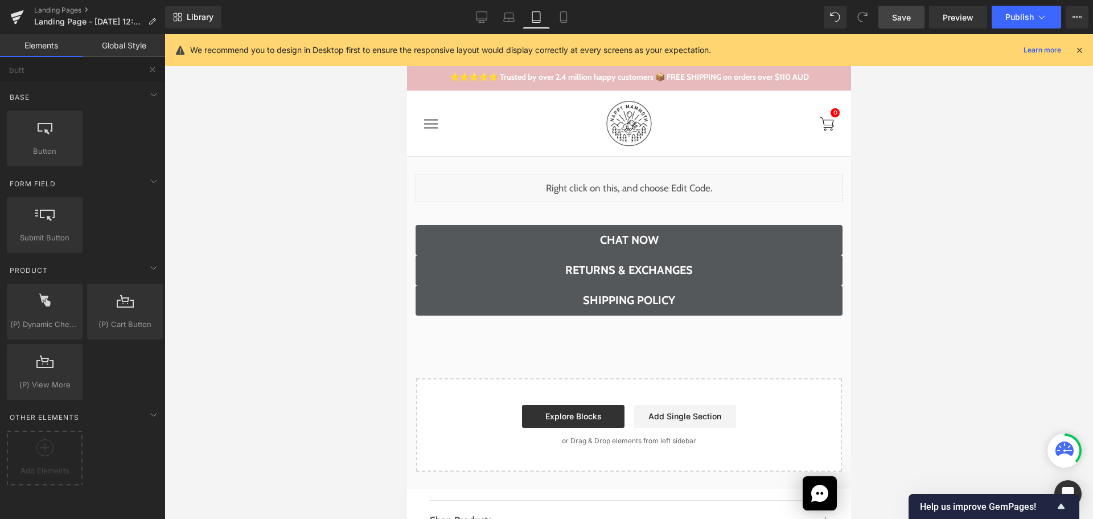
scroll to position [134, 0]
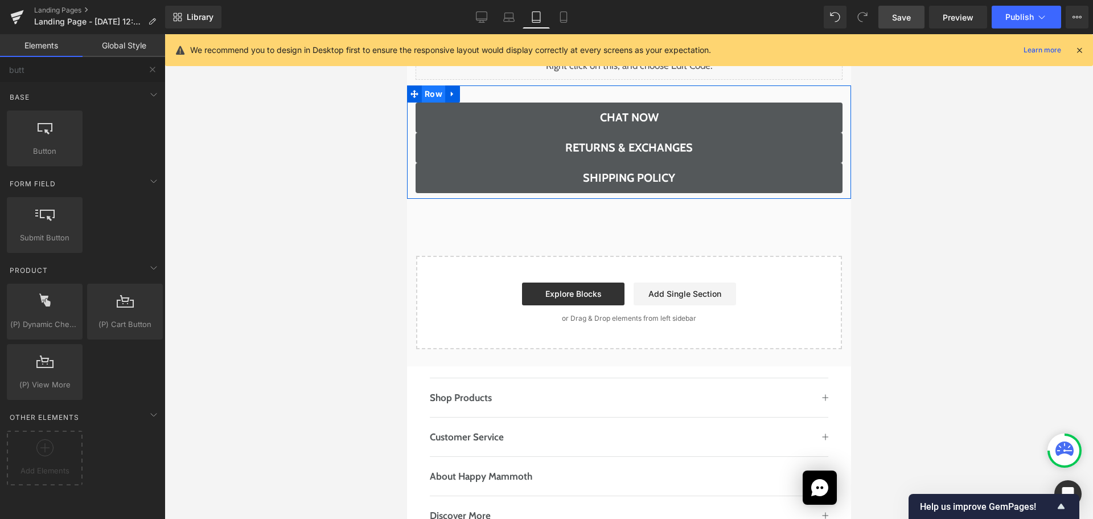
click at [431, 97] on span "Row" at bounding box center [432, 93] width 23 height 17
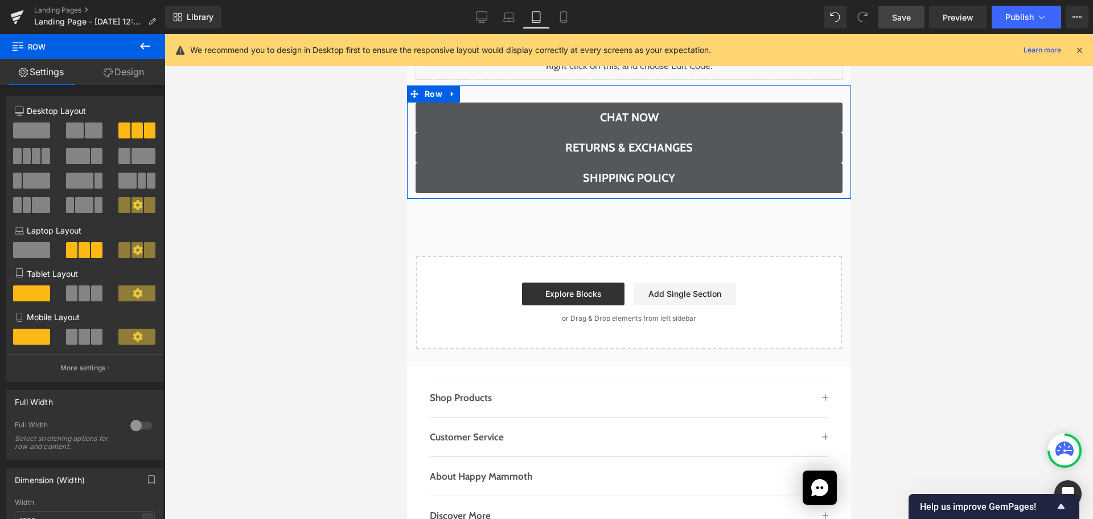
click at [79, 295] on span at bounding box center [84, 293] width 11 height 16
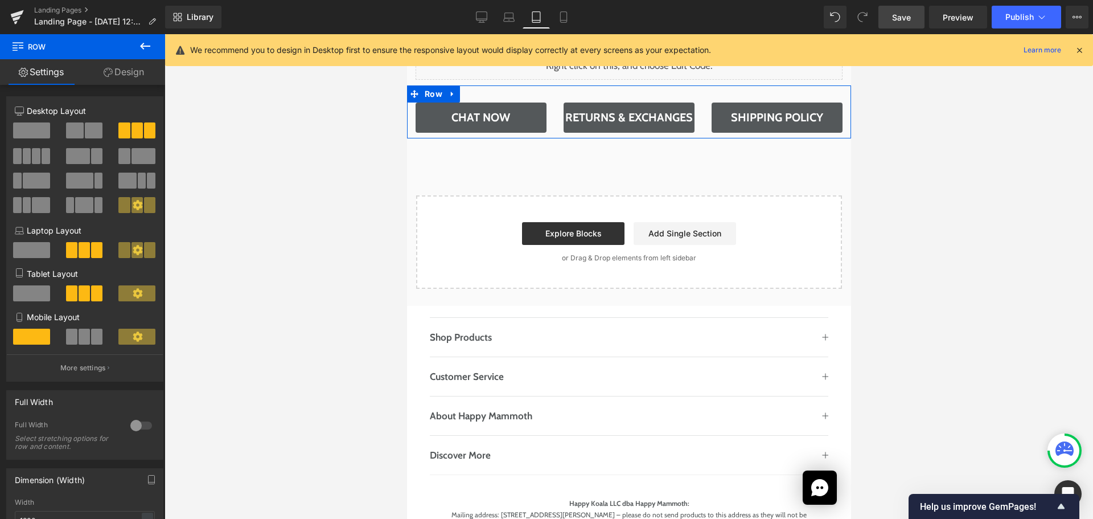
click at [31, 291] on span at bounding box center [31, 293] width 37 height 16
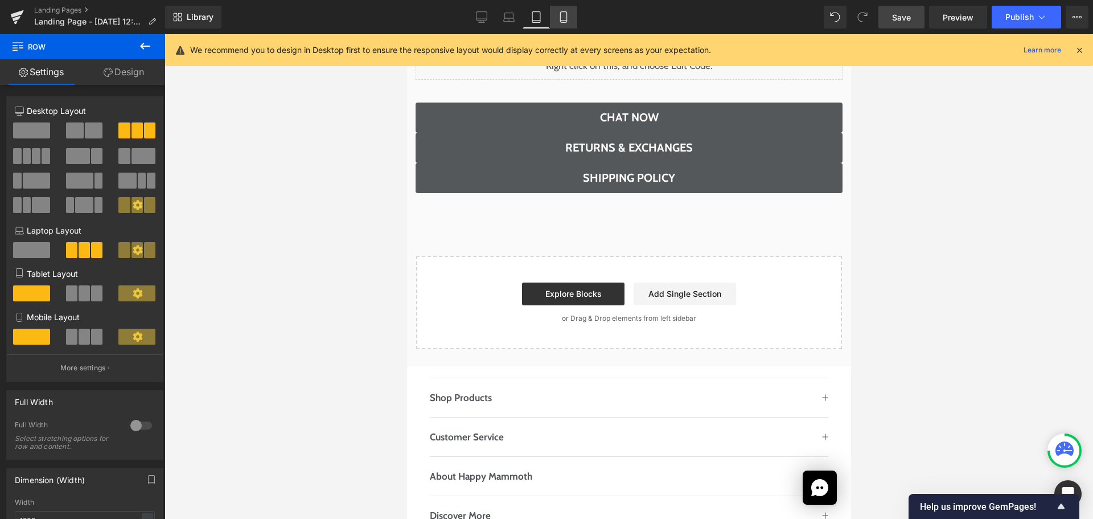
click at [566, 17] on icon at bounding box center [563, 16] width 11 height 11
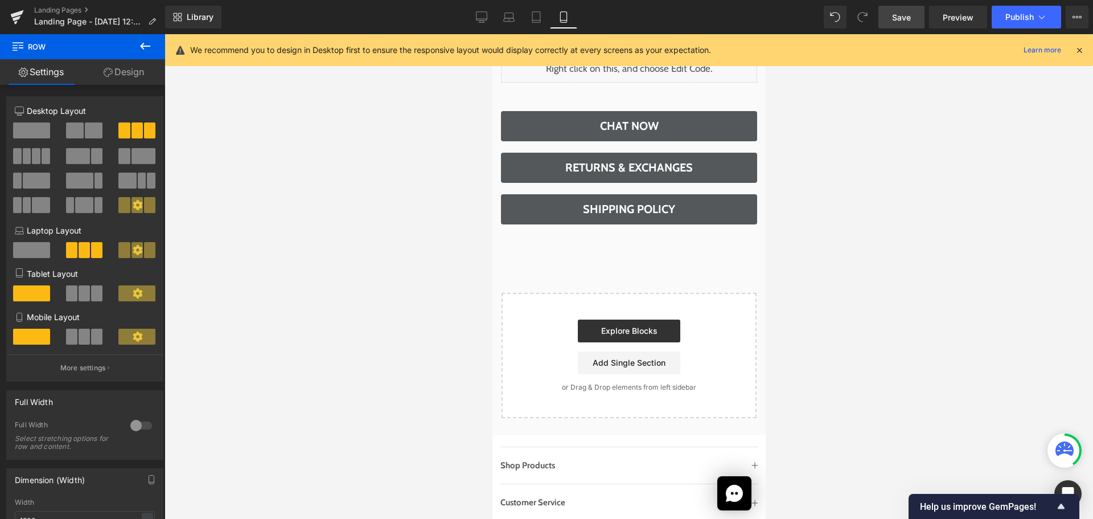
scroll to position [137, 0]
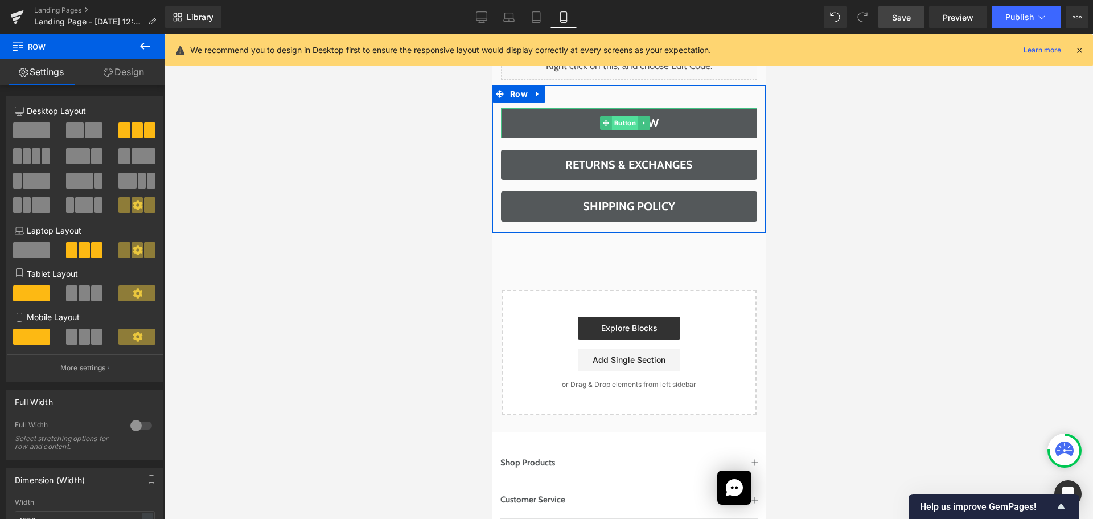
click at [619, 117] on span "Button" at bounding box center [624, 123] width 26 height 14
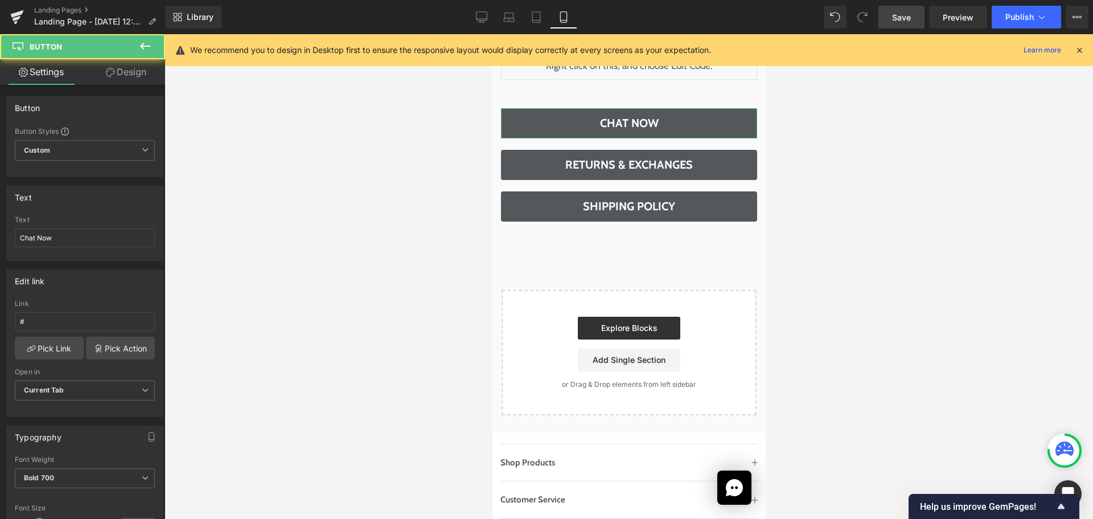
click at [145, 70] on link "Design" at bounding box center [126, 72] width 83 height 26
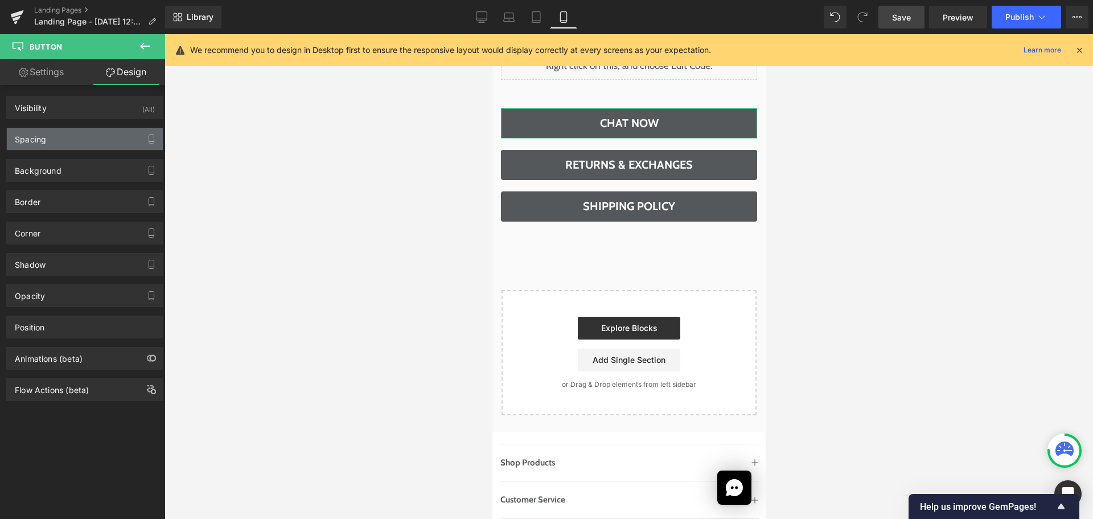
click at [78, 146] on div "Spacing" at bounding box center [85, 139] width 156 height 22
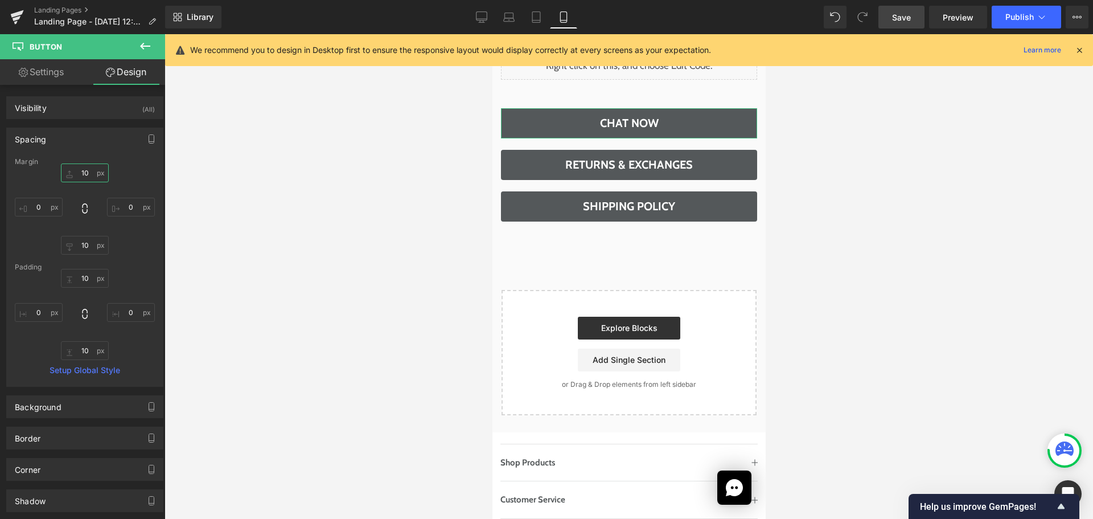
click at [87, 180] on input "10" at bounding box center [85, 172] width 48 height 19
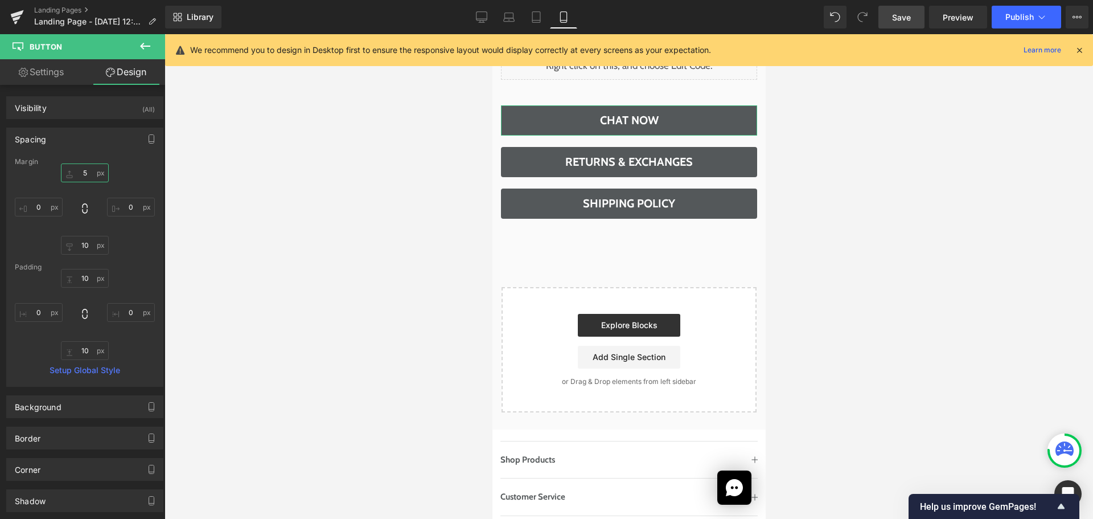
type input "5"
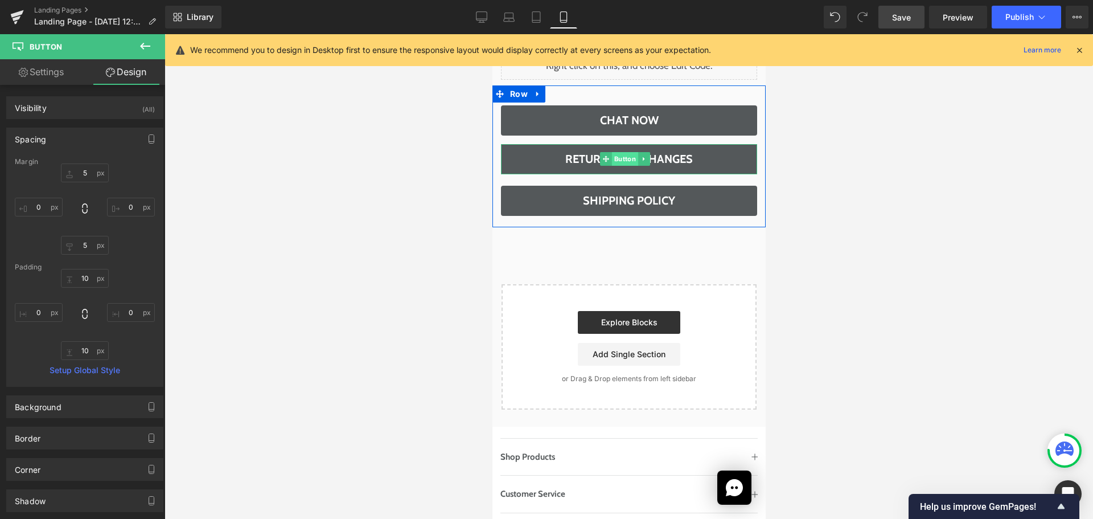
click at [616, 160] on span "Button" at bounding box center [624, 159] width 26 height 14
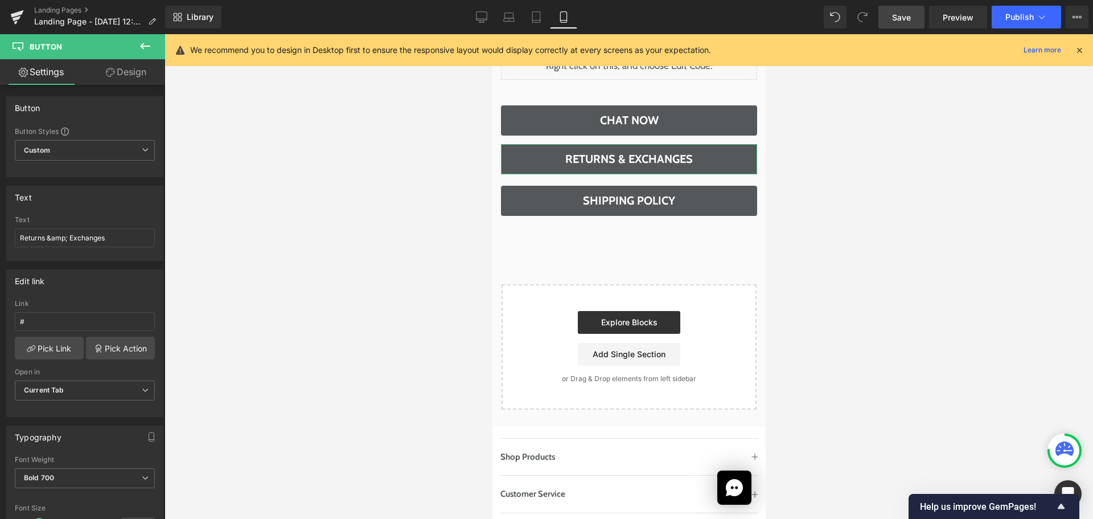
click at [147, 71] on link "Design" at bounding box center [126, 72] width 83 height 26
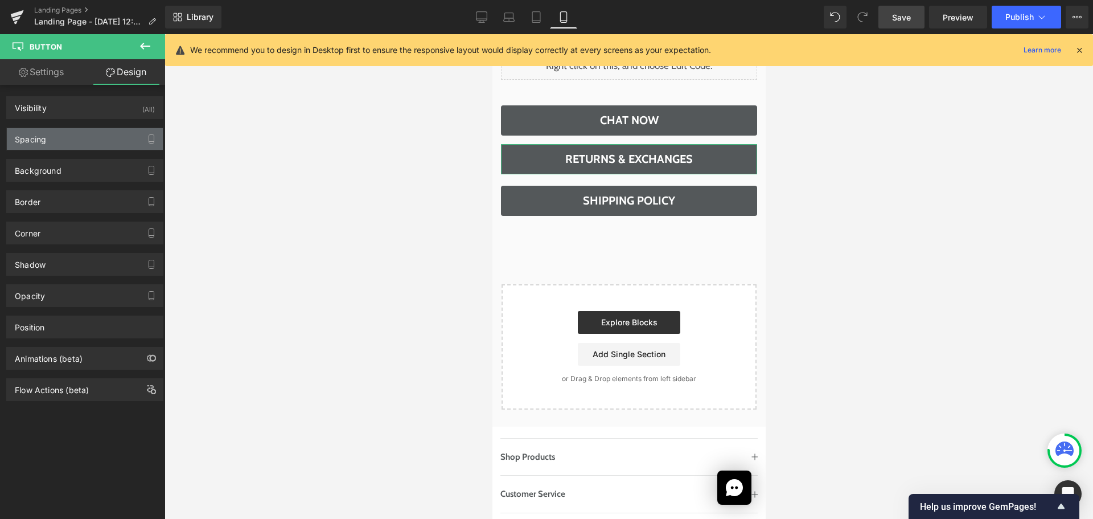
type input "10"
type input "0"
type input "10"
type input "0"
type input "10"
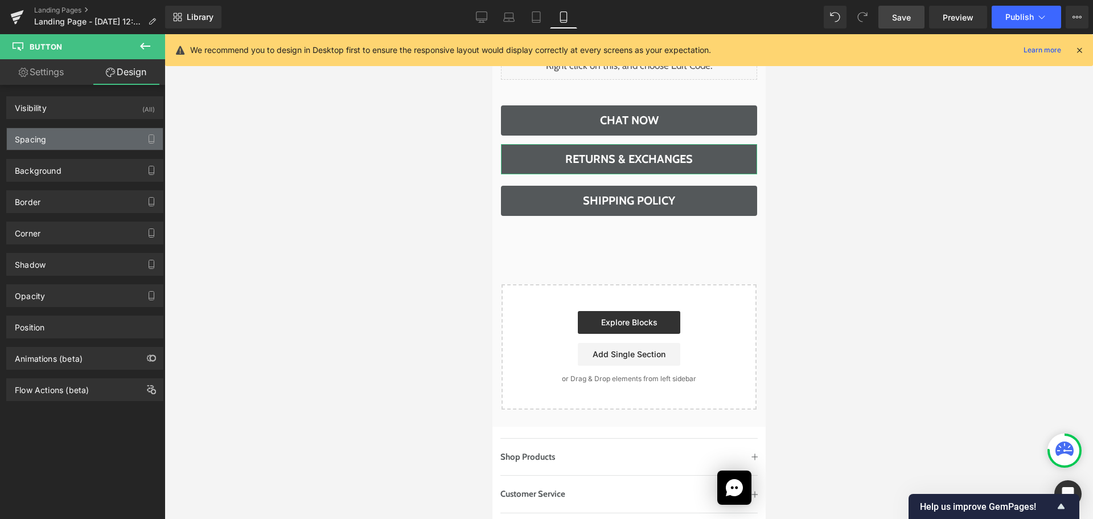
type input "0"
type input "10"
type input "0"
click at [56, 133] on div "Spacing" at bounding box center [85, 139] width 156 height 22
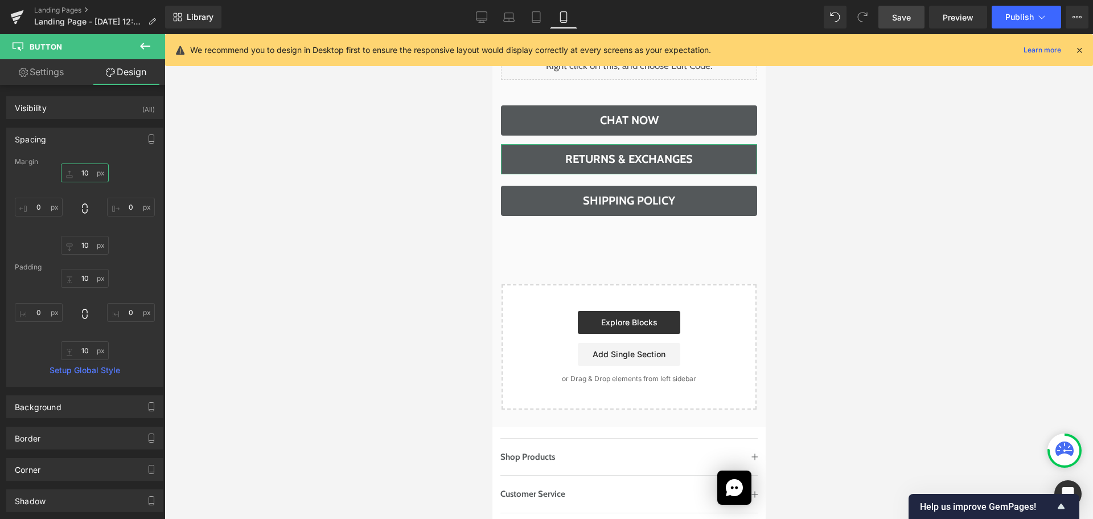
click at [84, 171] on input "10" at bounding box center [85, 172] width 48 height 19
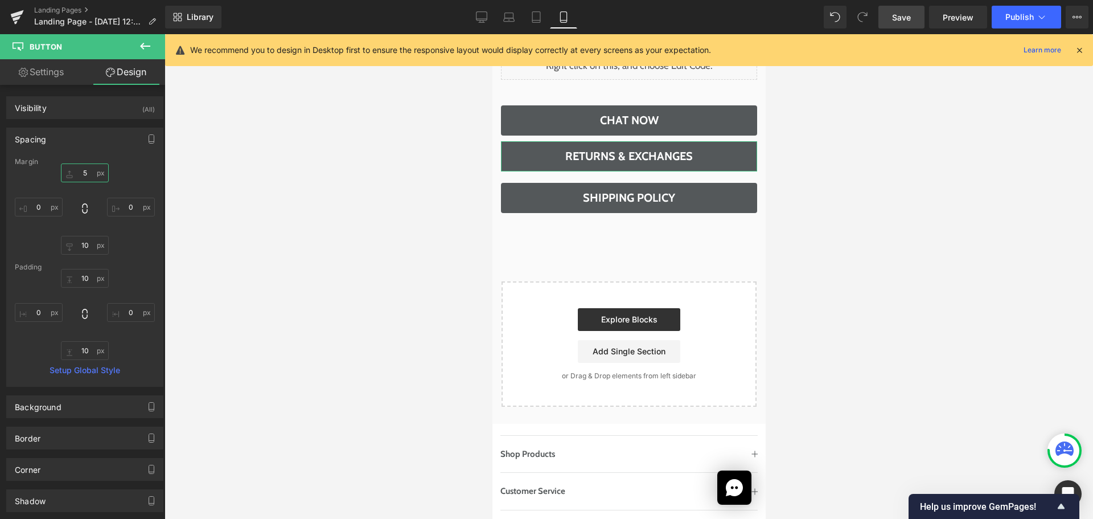
type input "5"
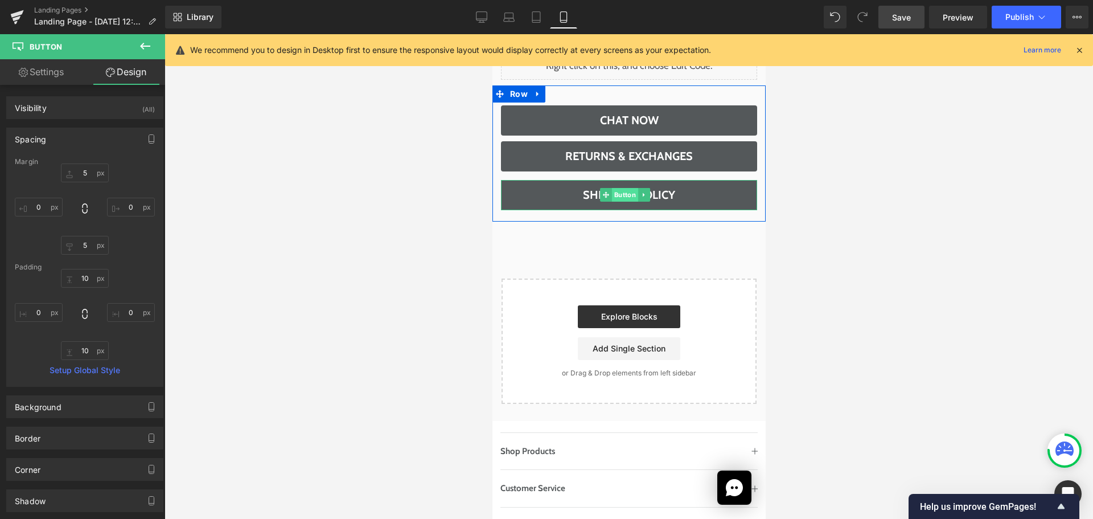
click at [621, 199] on span "Button" at bounding box center [624, 195] width 26 height 14
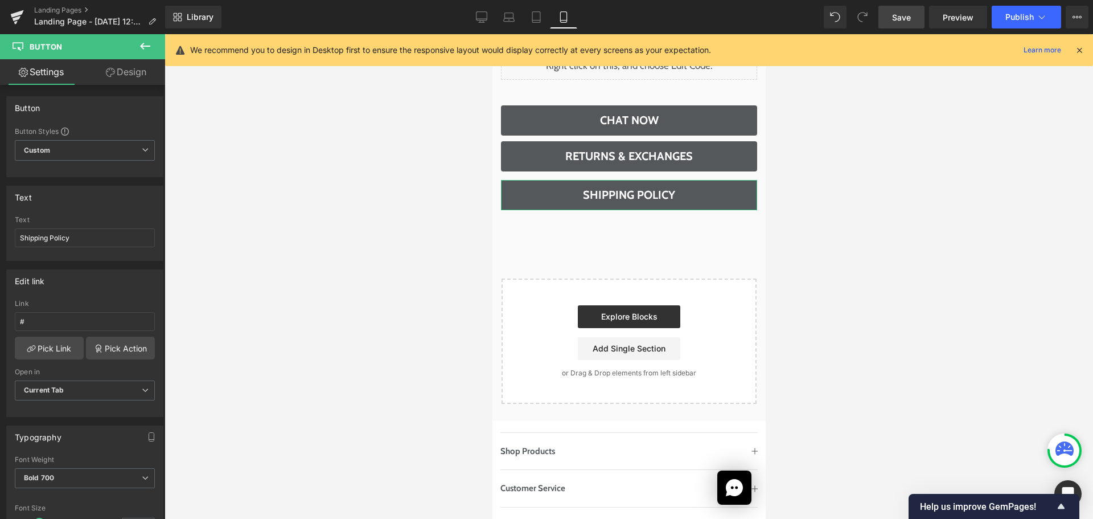
click at [127, 68] on link "Design" at bounding box center [126, 72] width 83 height 26
click at [0, 0] on div "Spacing" at bounding box center [0, 0] width 0 height 0
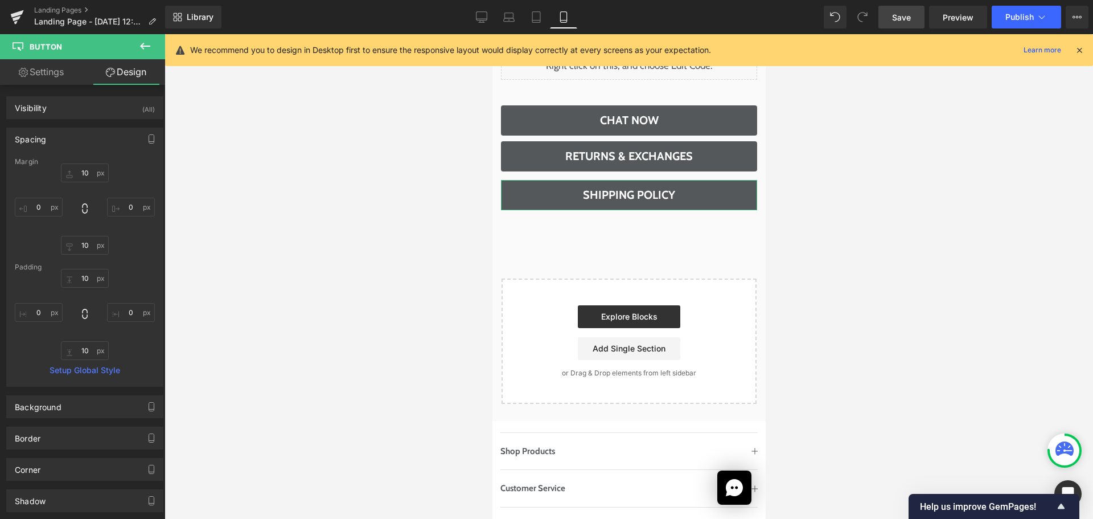
type input "10"
type input "0"
type input "10"
type input "0"
type input "10"
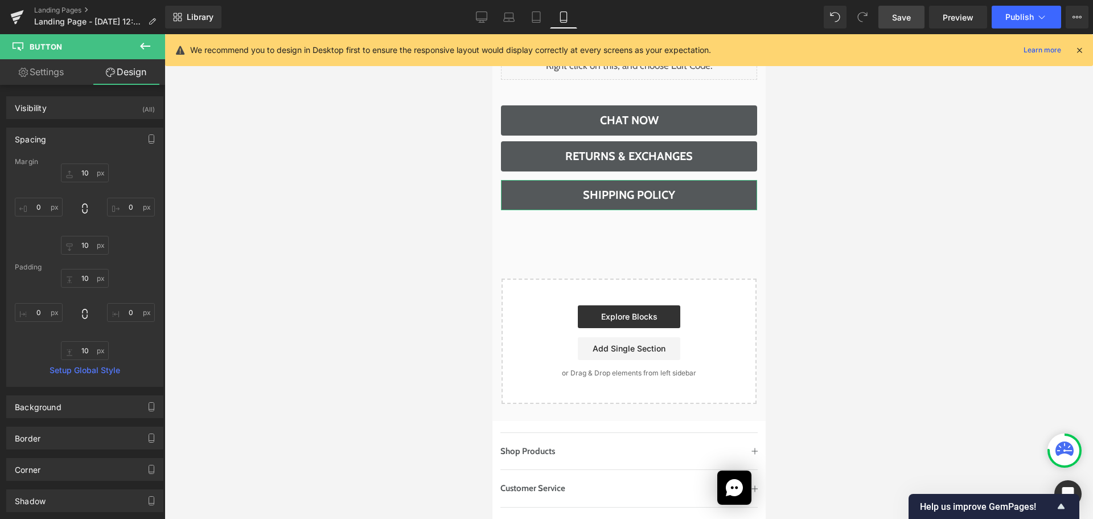
type input "0"
type input "10"
type input "0"
click at [81, 172] on input "10" at bounding box center [85, 172] width 48 height 19
type input "5"
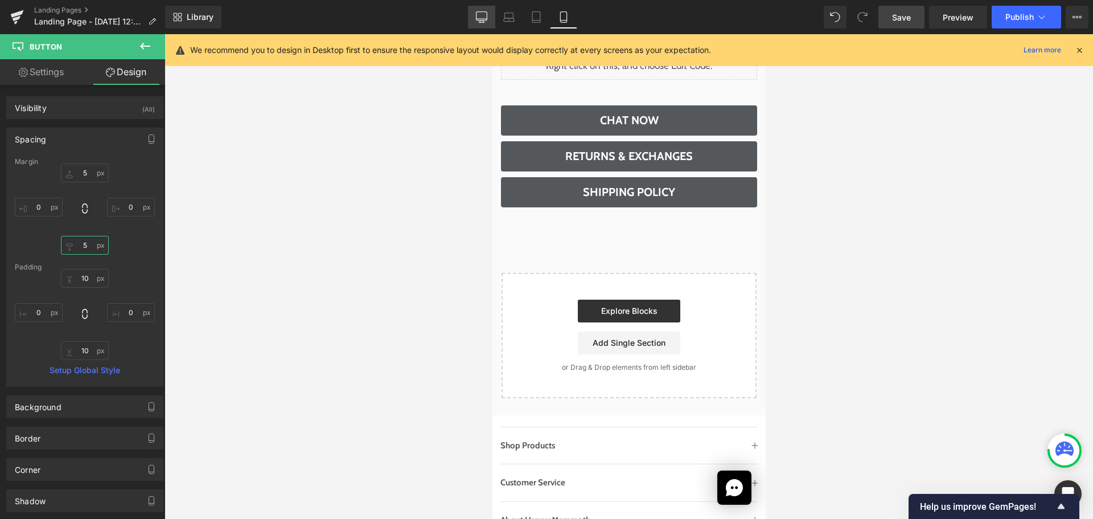
type input "5"
click at [487, 14] on icon at bounding box center [481, 16] width 11 height 11
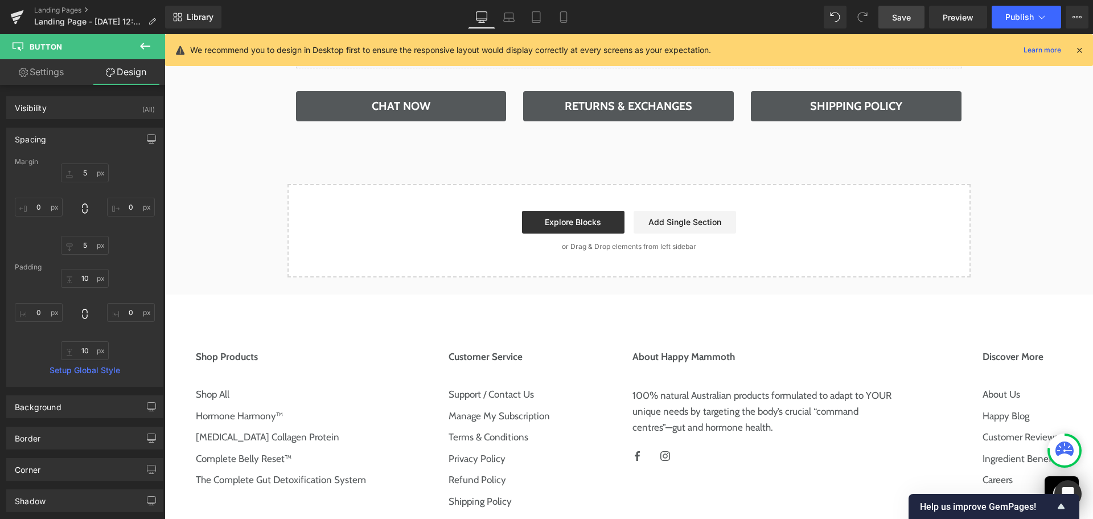
type input "0"
type input "10"
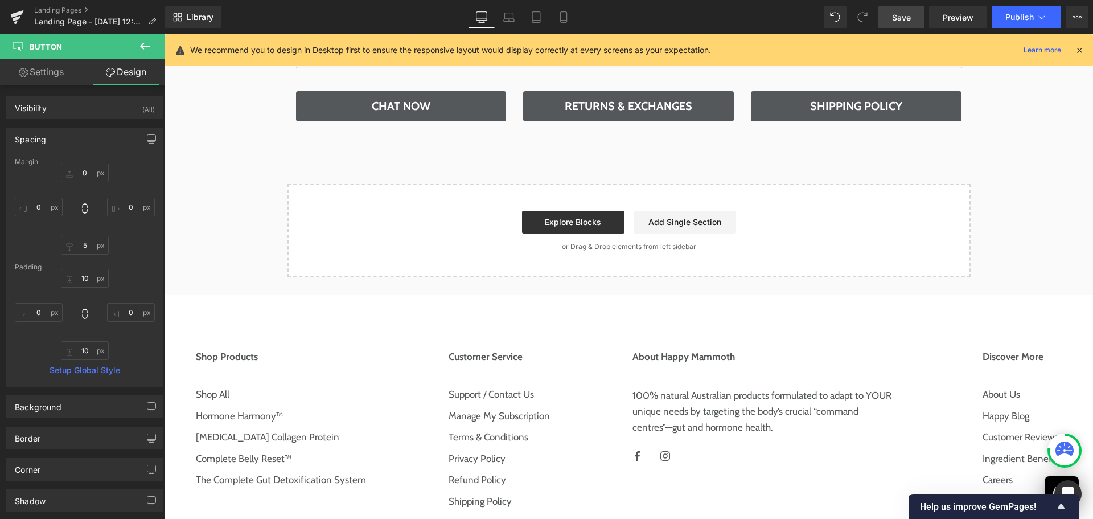
type input "0"
type input "10"
type input "0"
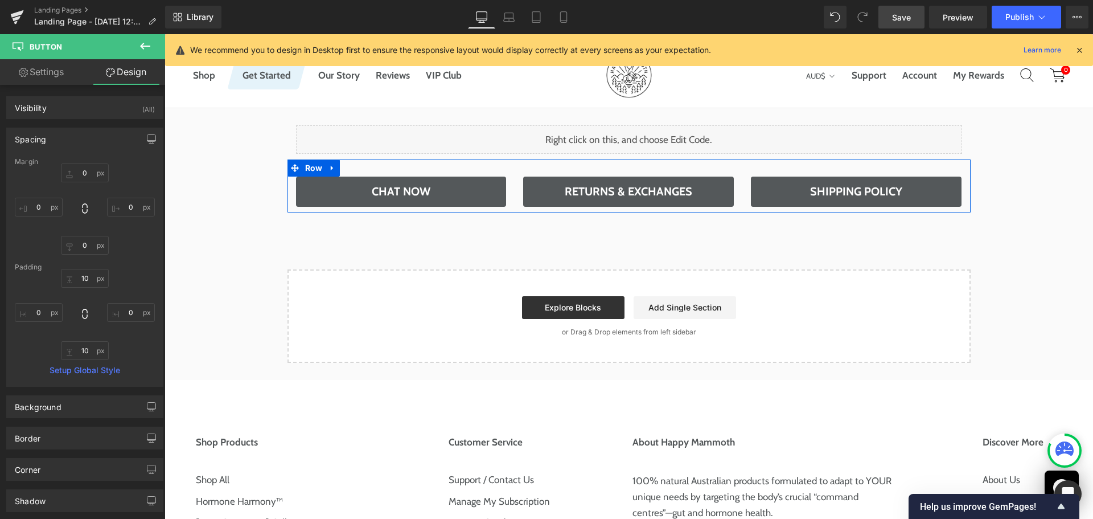
click at [515, 189] on div "Returns & Exchanges Button" at bounding box center [629, 192] width 228 height 30
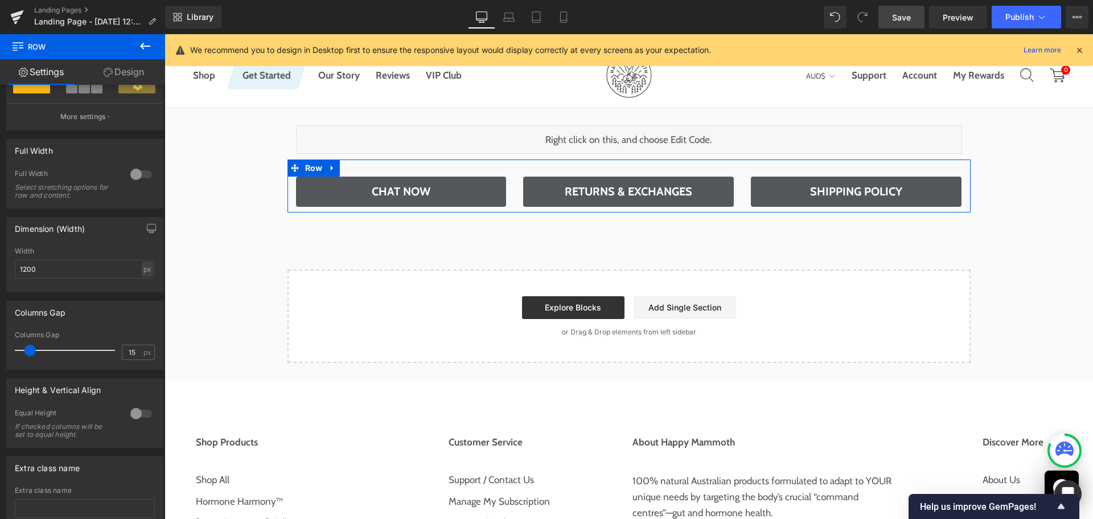
scroll to position [285, 0]
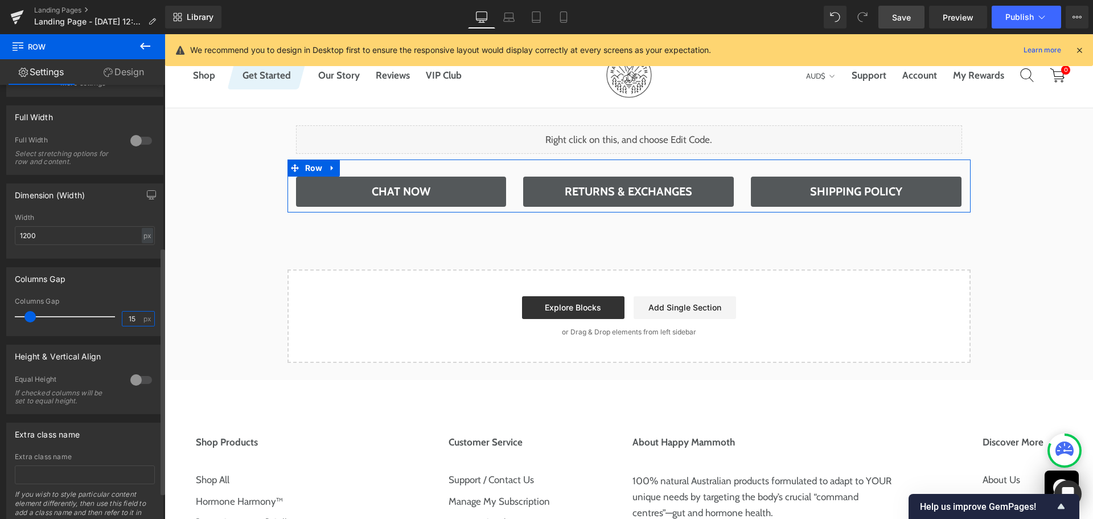
click at [130, 323] on input "15" at bounding box center [132, 319] width 20 height 14
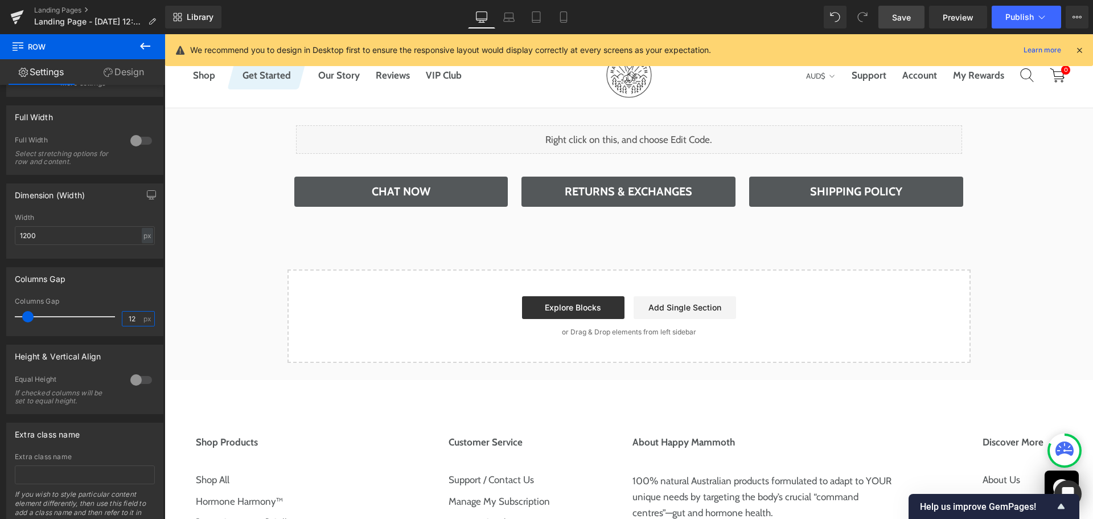
type input "12"
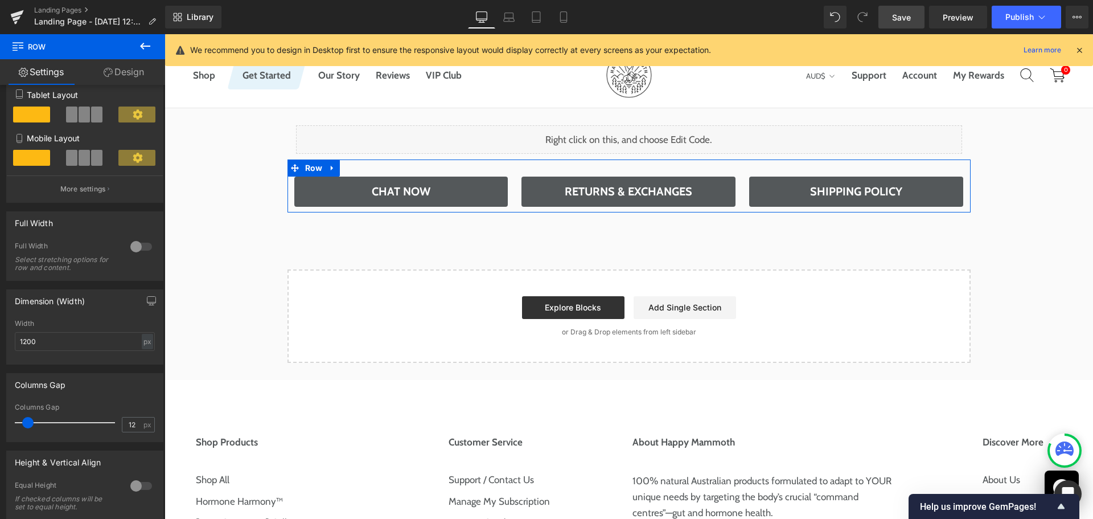
scroll to position [57, 0]
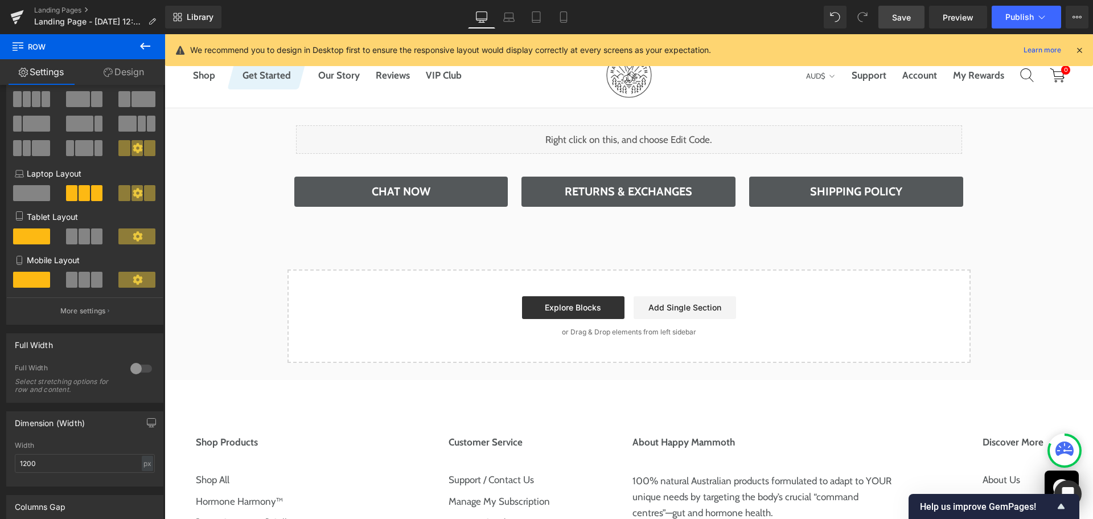
drag, startPoint x: 145, startPoint y: 46, endPoint x: 144, endPoint y: 55, distance: 9.2
click at [145, 46] on icon at bounding box center [145, 46] width 10 height 7
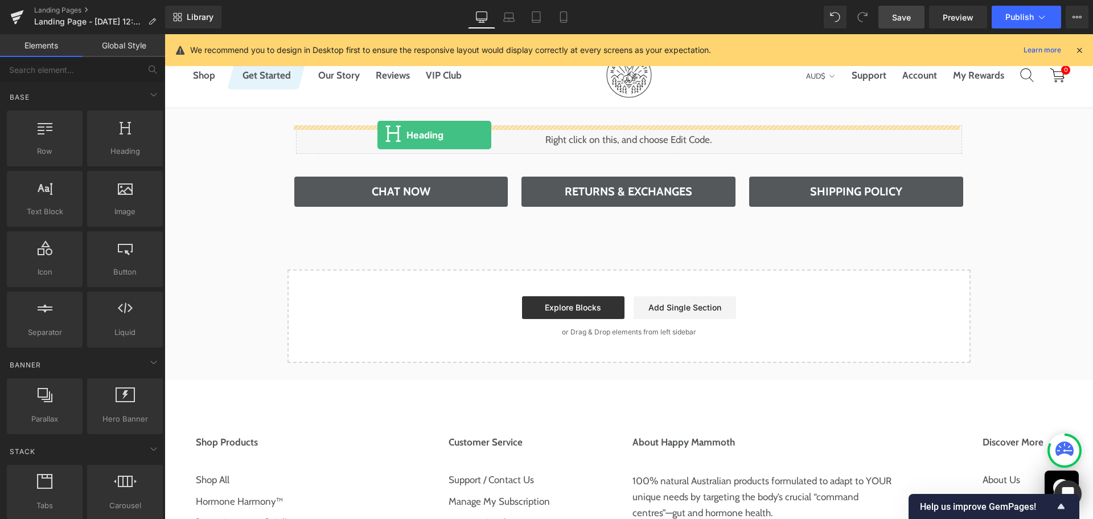
drag, startPoint x: 286, startPoint y: 191, endPoint x: 378, endPoint y: 135, distance: 107.6
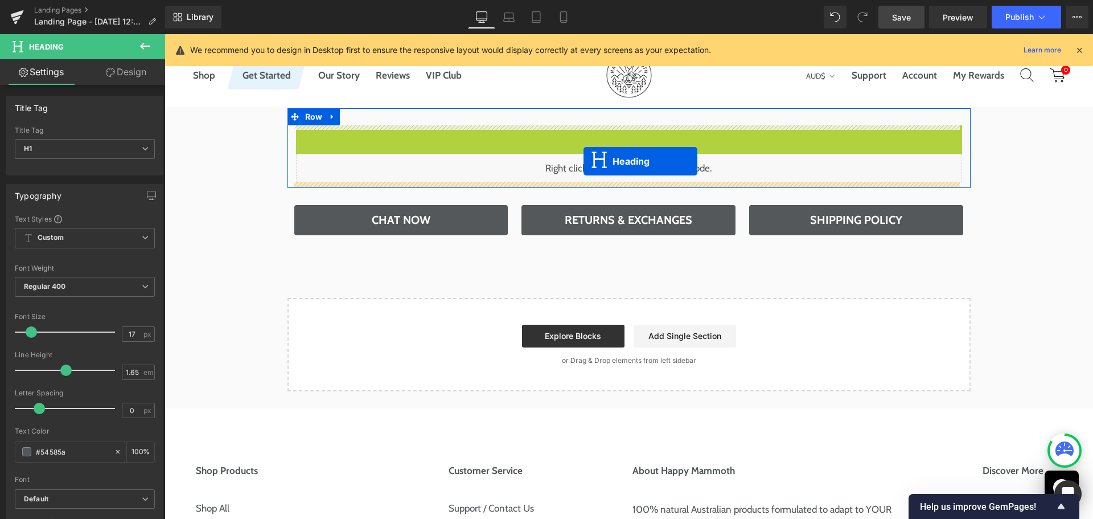
drag, startPoint x: 597, startPoint y: 134, endPoint x: 584, endPoint y: 161, distance: 30.1
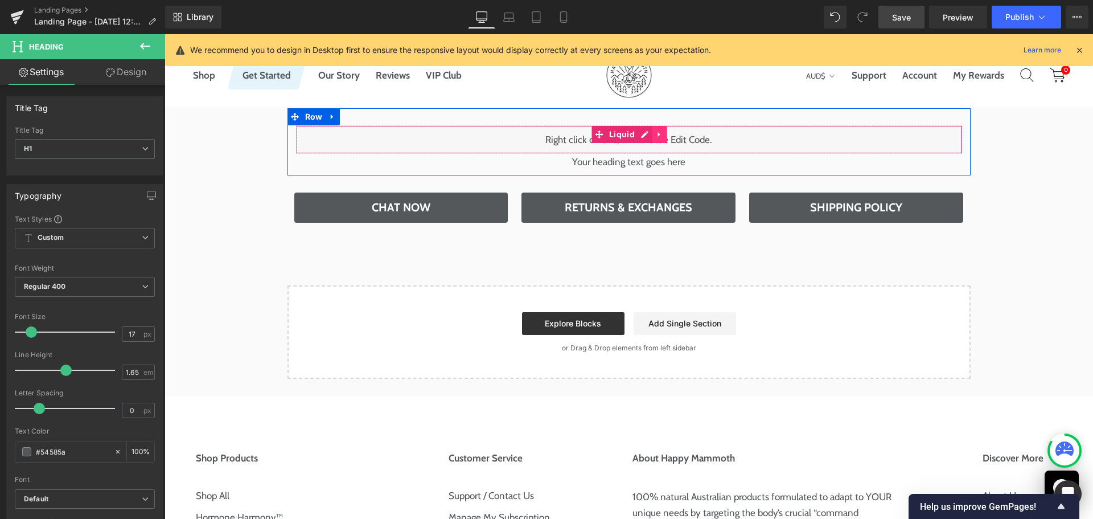
click at [658, 135] on icon at bounding box center [659, 134] width 2 height 5
click at [663, 134] on icon at bounding box center [667, 134] width 8 height 8
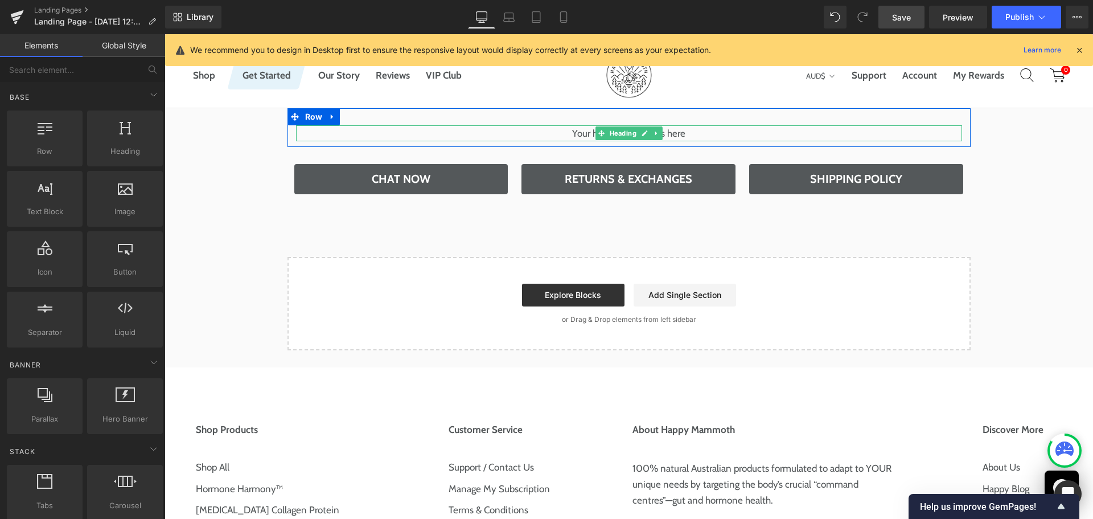
click at [578, 132] on h1 "Your heading text goes here" at bounding box center [629, 133] width 666 height 16
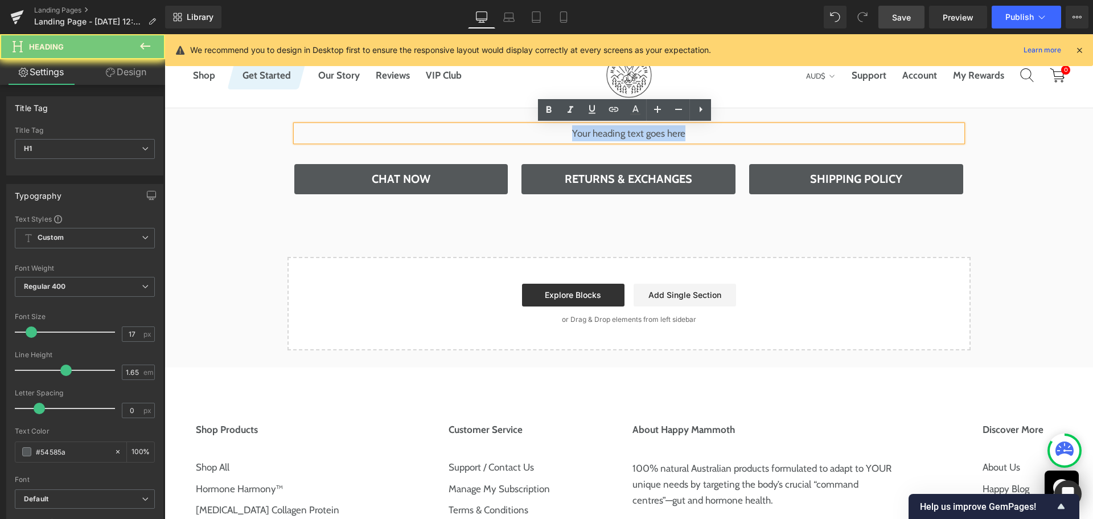
paste div
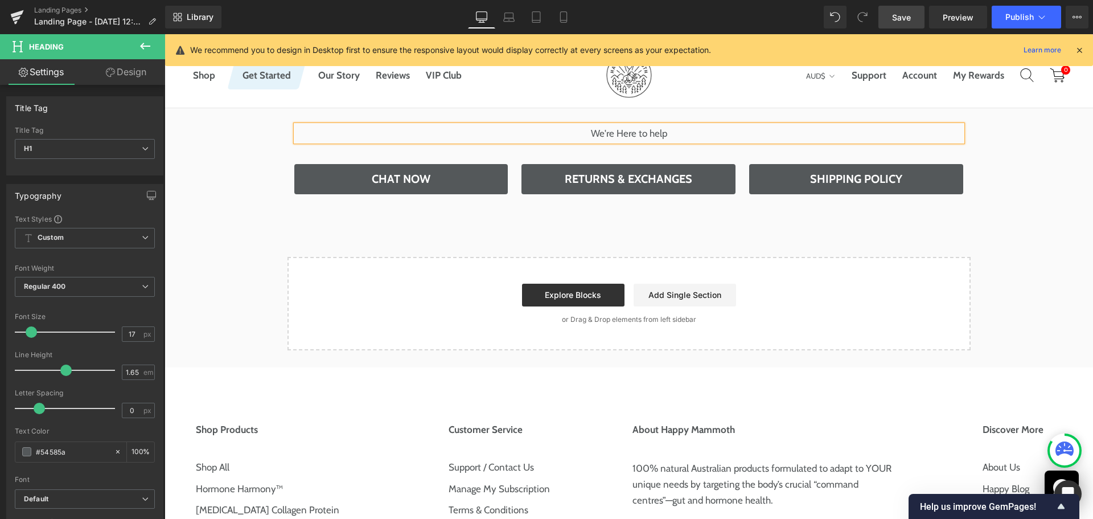
click at [243, 150] on div "We're Here to help Heading Row Chat Now Button Returns & Exchanges Button Shipp…" at bounding box center [629, 229] width 929 height 242
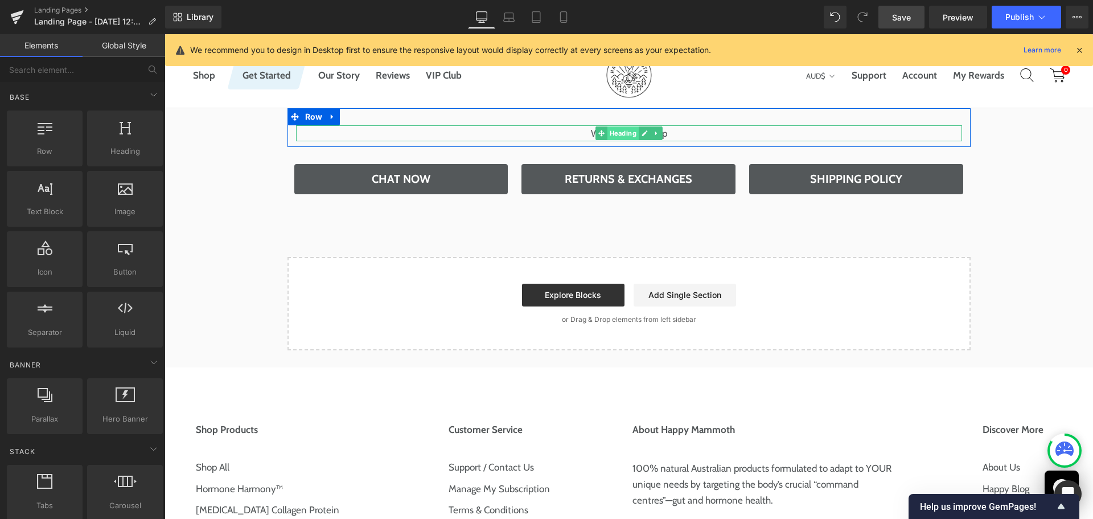
click at [618, 132] on span "Heading" at bounding box center [622, 133] width 31 height 14
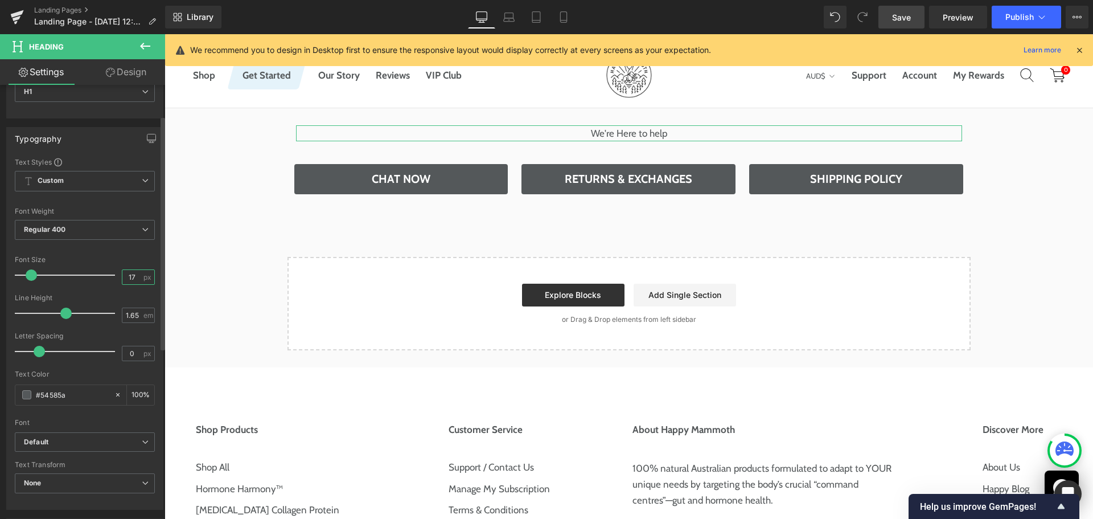
click at [125, 271] on input "17" at bounding box center [132, 277] width 20 height 14
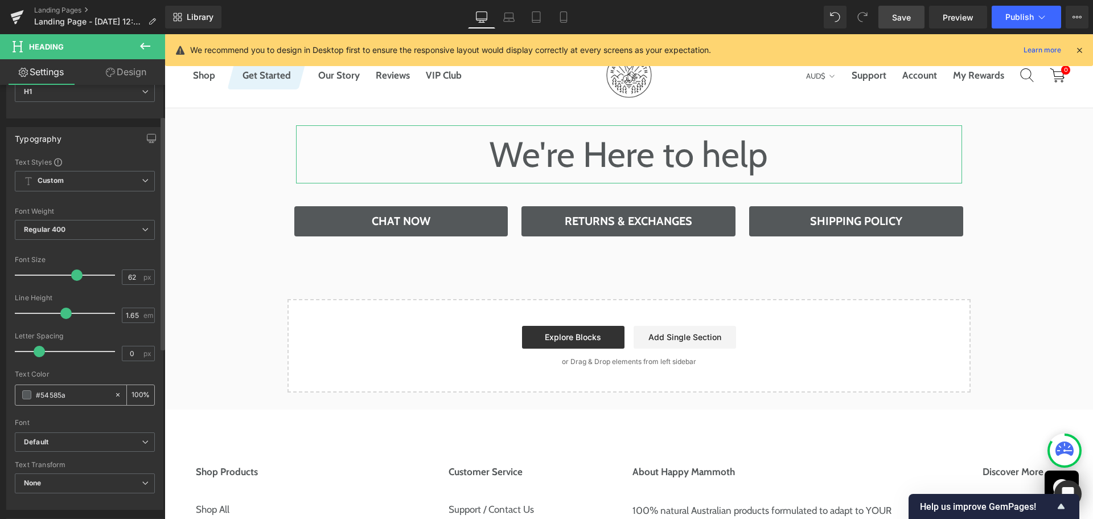
click at [73, 397] on input "#54585a" at bounding box center [72, 394] width 73 height 13
click at [86, 371] on div "Text Color" at bounding box center [85, 374] width 140 height 8
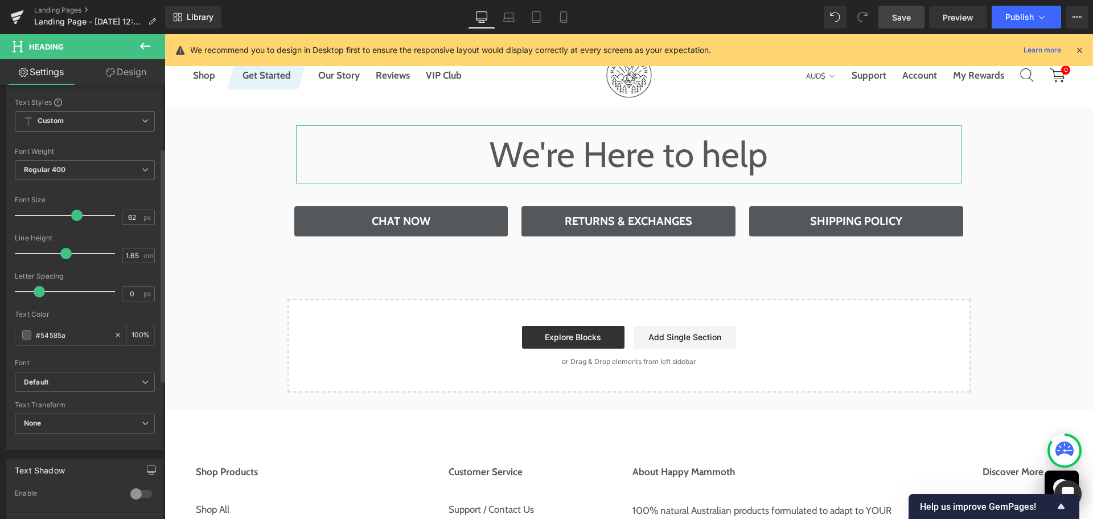
scroll to position [228, 0]
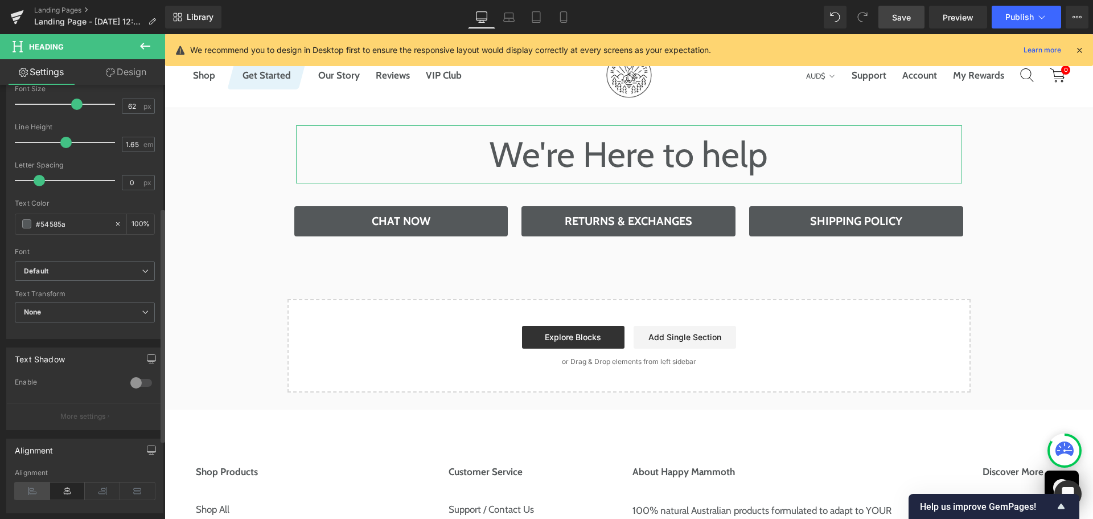
click at [29, 482] on icon at bounding box center [32, 490] width 35 height 17
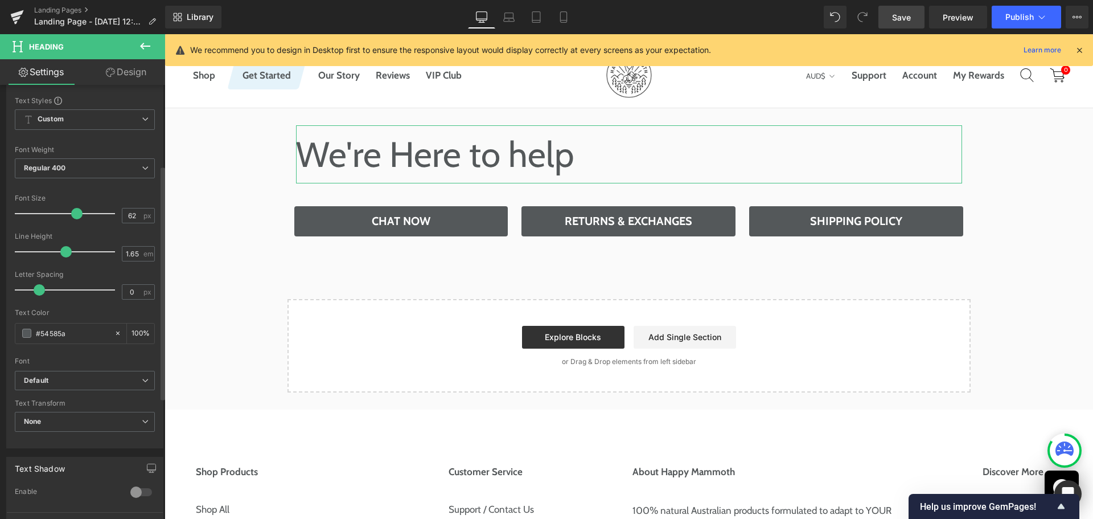
scroll to position [114, 0]
click at [124, 220] on input "62" at bounding box center [132, 220] width 20 height 14
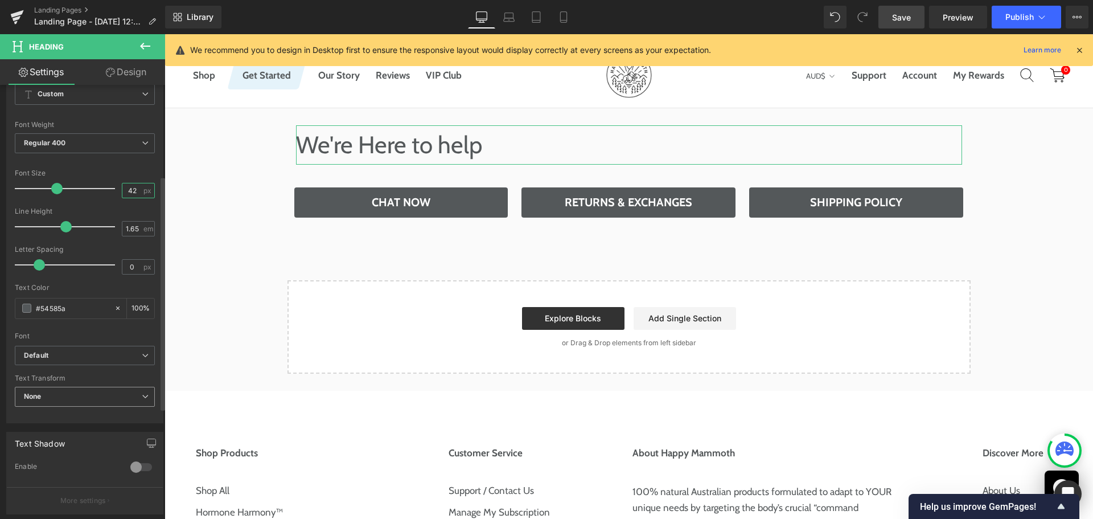
scroll to position [171, 0]
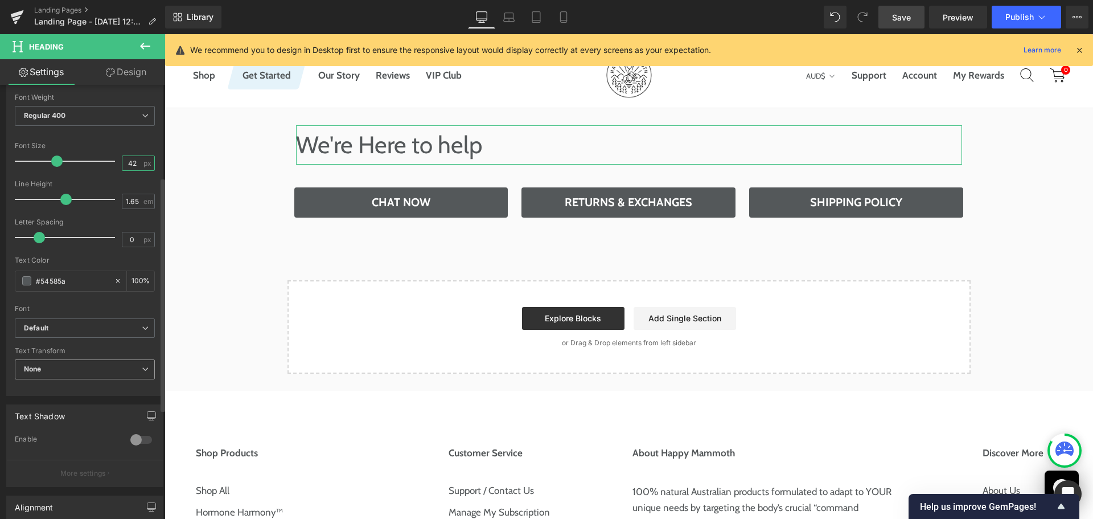
type input "42"
click at [88, 364] on span "None" at bounding box center [85, 369] width 140 height 20
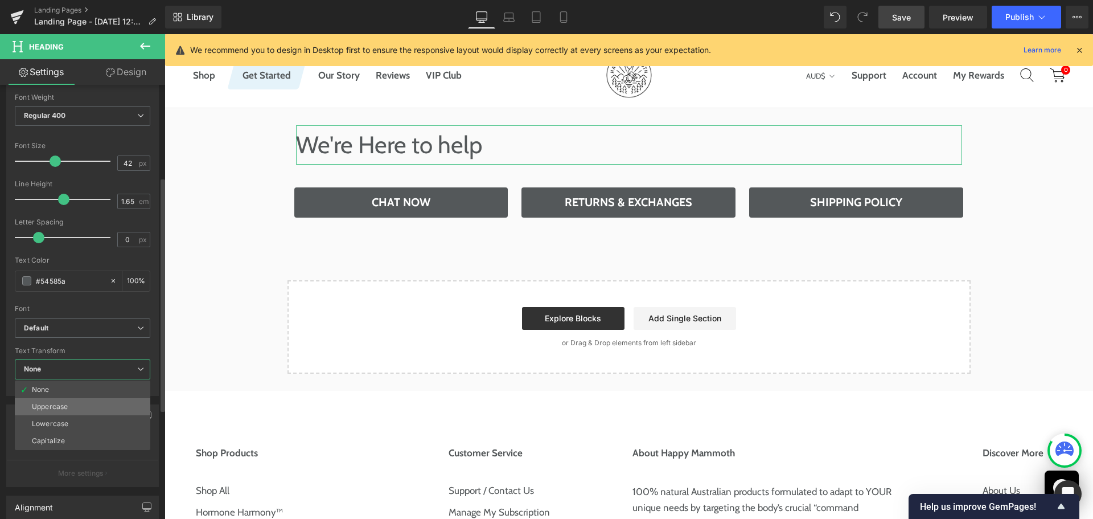
click at [79, 407] on li "Uppercase" at bounding box center [83, 406] width 136 height 17
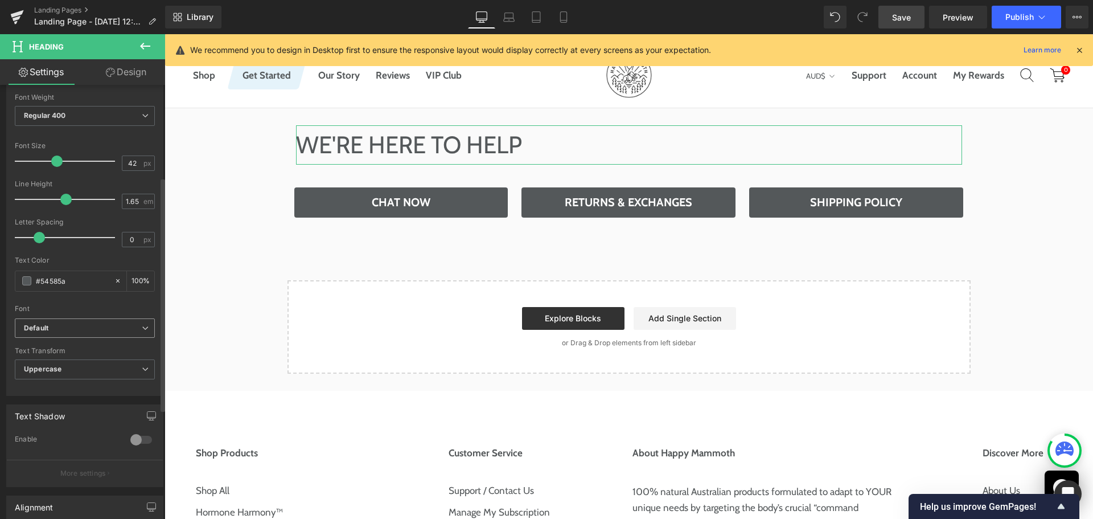
click at [97, 323] on b "Default" at bounding box center [83, 328] width 118 height 10
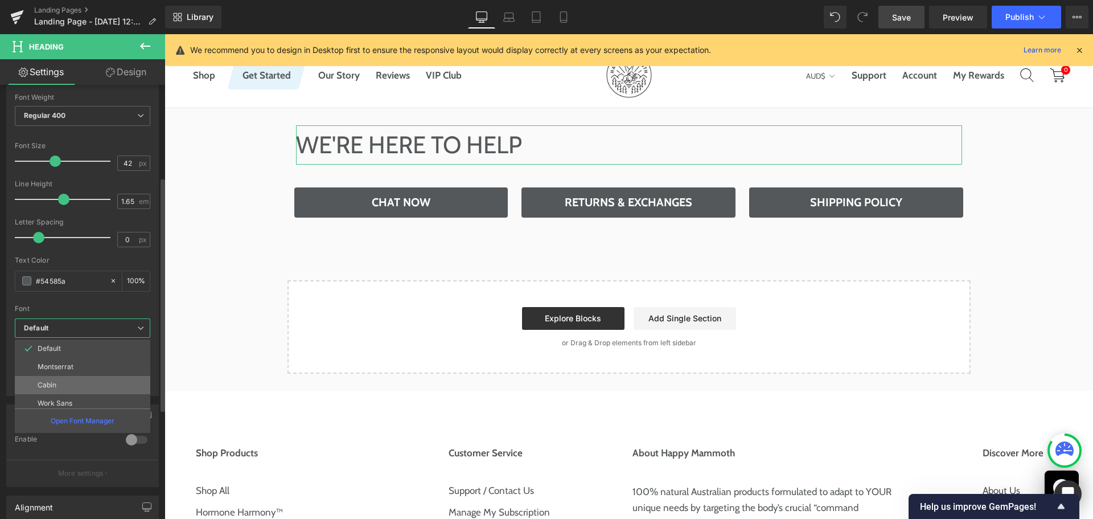
click at [85, 380] on li "Cabin" at bounding box center [85, 385] width 141 height 18
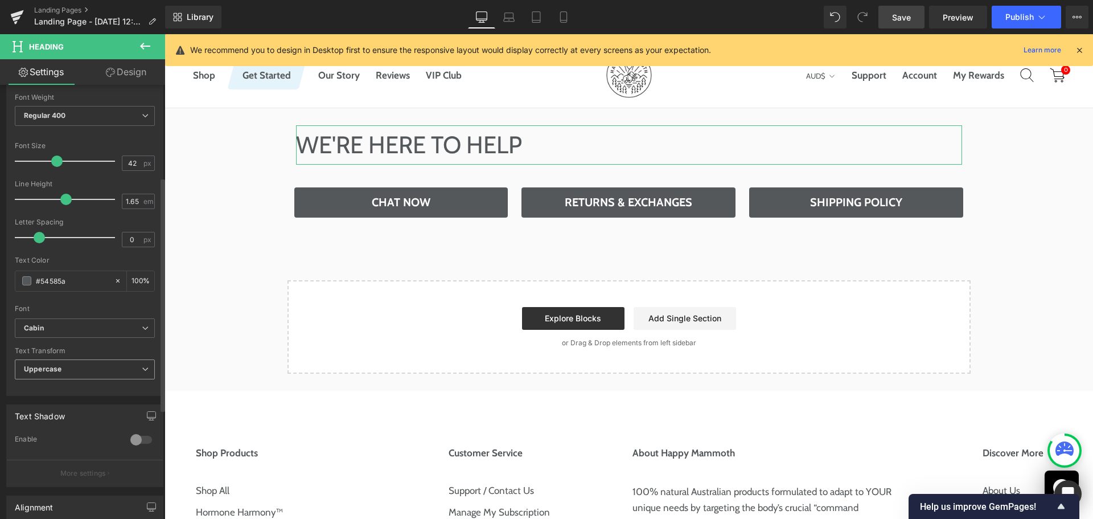
click at [76, 372] on span "Uppercase" at bounding box center [85, 369] width 140 height 20
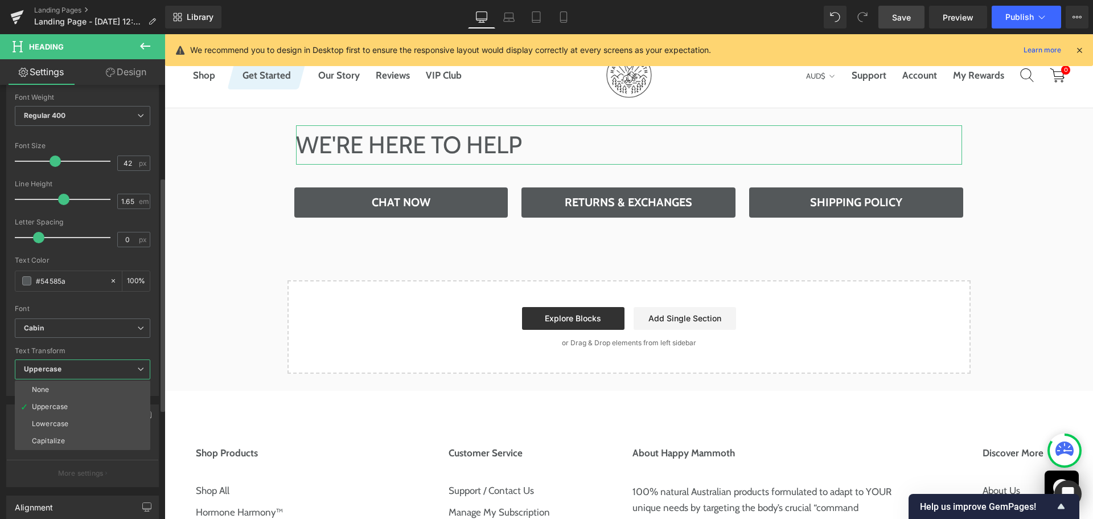
click at [81, 368] on span "Uppercase" at bounding box center [83, 369] width 136 height 20
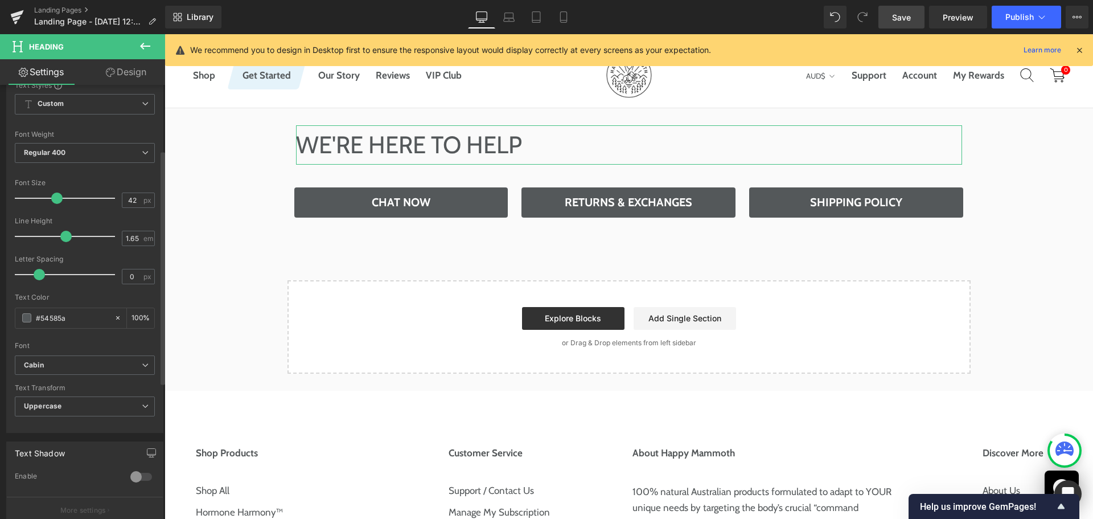
scroll to position [114, 0]
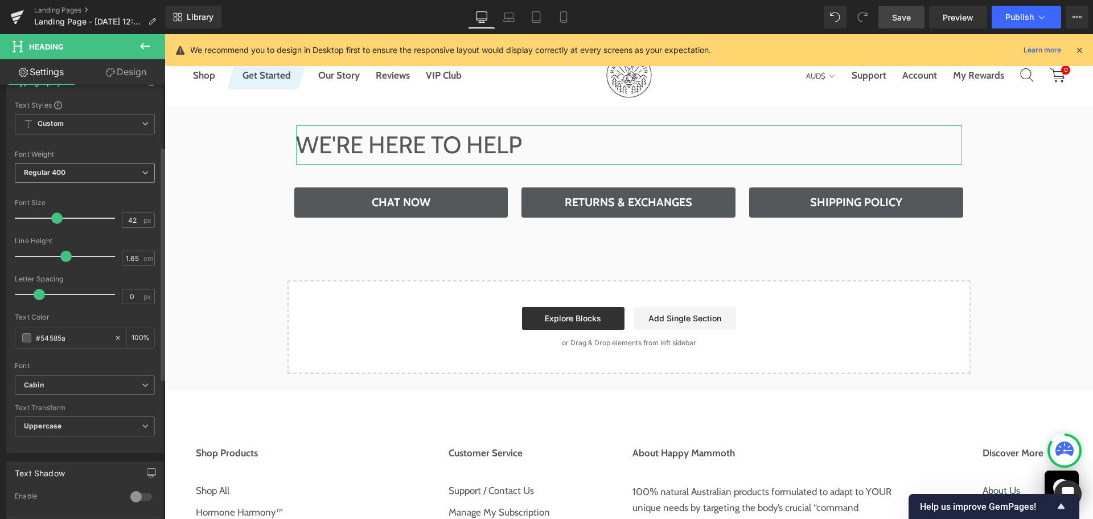
click at [108, 165] on span "Regular 400" at bounding box center [85, 173] width 140 height 20
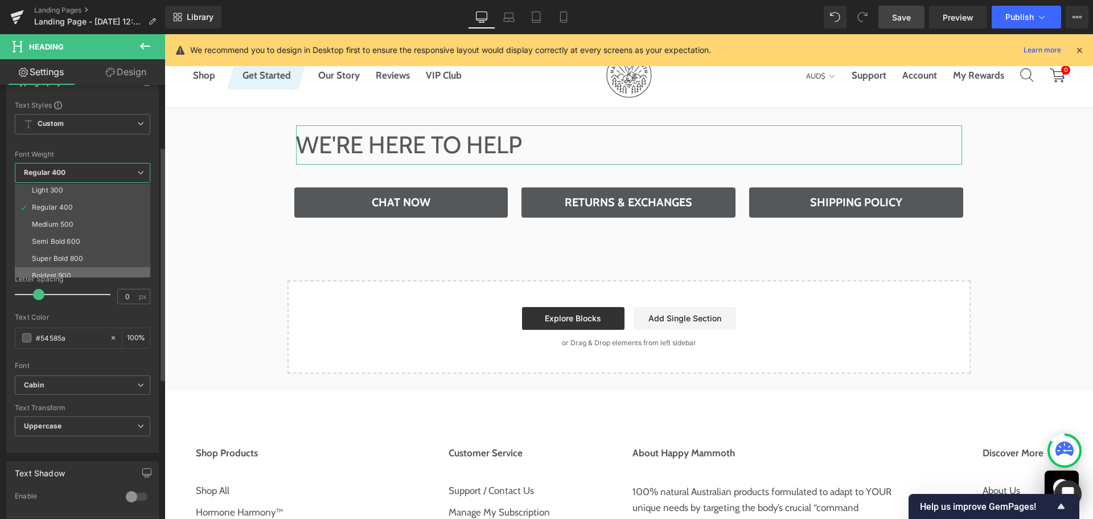
scroll to position [57, 0]
click at [80, 271] on li "Bold 700" at bounding box center [85, 272] width 141 height 17
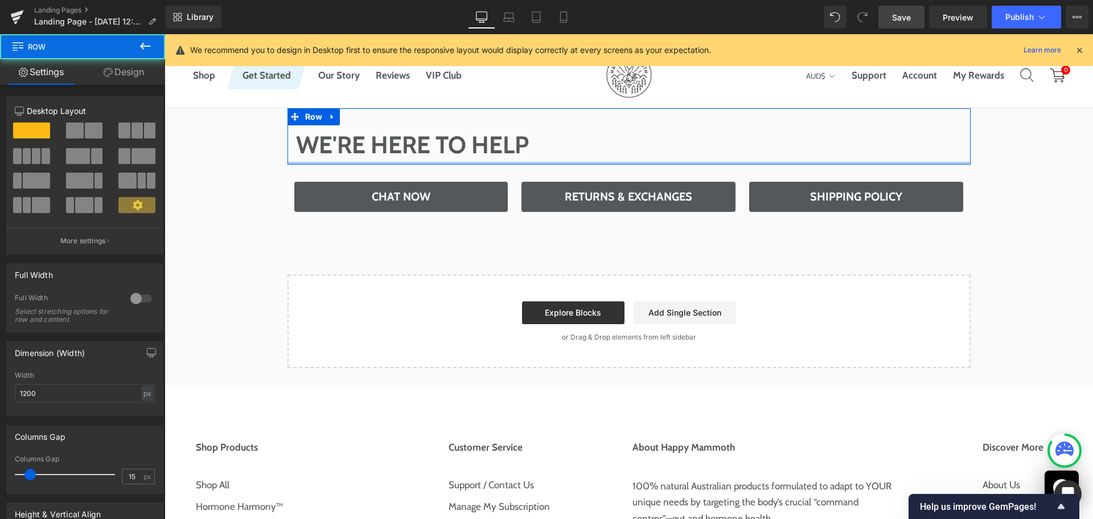
drag, startPoint x: 431, startPoint y: 165, endPoint x: 433, endPoint y: 149, distance: 16.1
click at [433, 149] on div "We're Here to help Heading Row" at bounding box center [629, 136] width 683 height 56
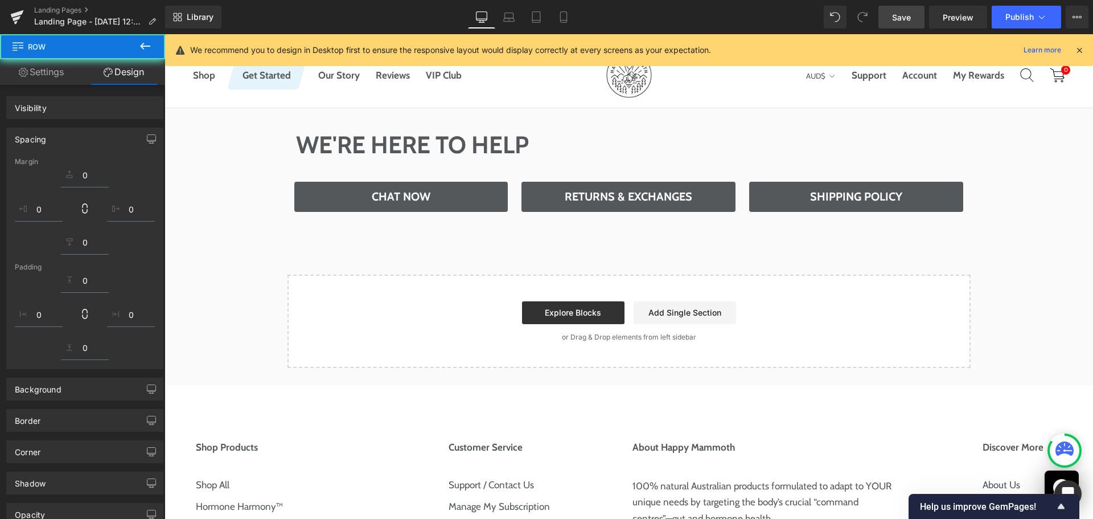
click at [189, 232] on div "We're Here to help Heading Row Chat Now Button Returns & Exchanges Button Shipp…" at bounding box center [629, 238] width 929 height 260
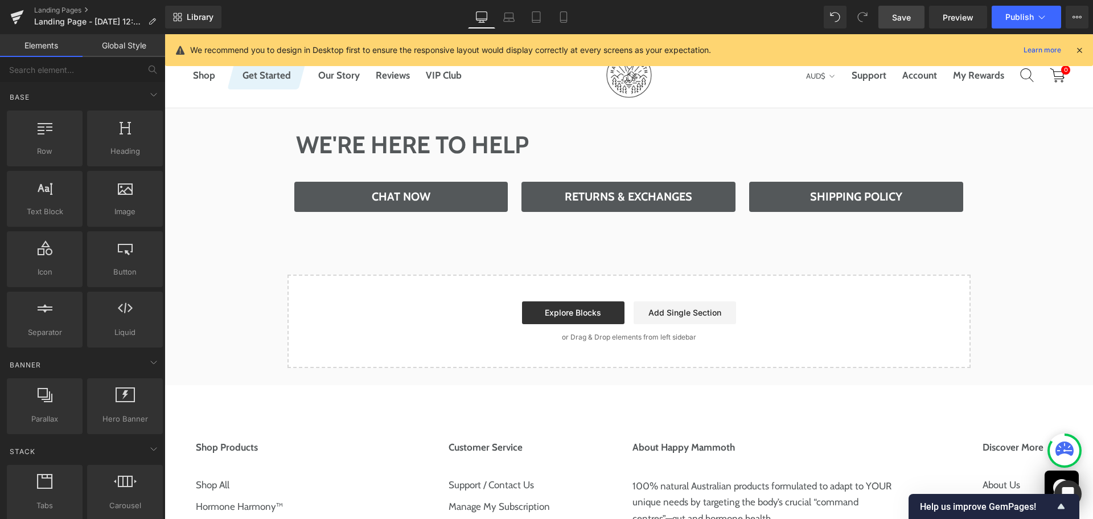
click at [256, 159] on div "We're Here to help Heading Row Chat Now Button Returns & Exchanges Button Shipp…" at bounding box center [629, 238] width 929 height 260
click at [895, 13] on span "Save" at bounding box center [901, 17] width 19 height 12
